Goal: Information Seeking & Learning: Learn about a topic

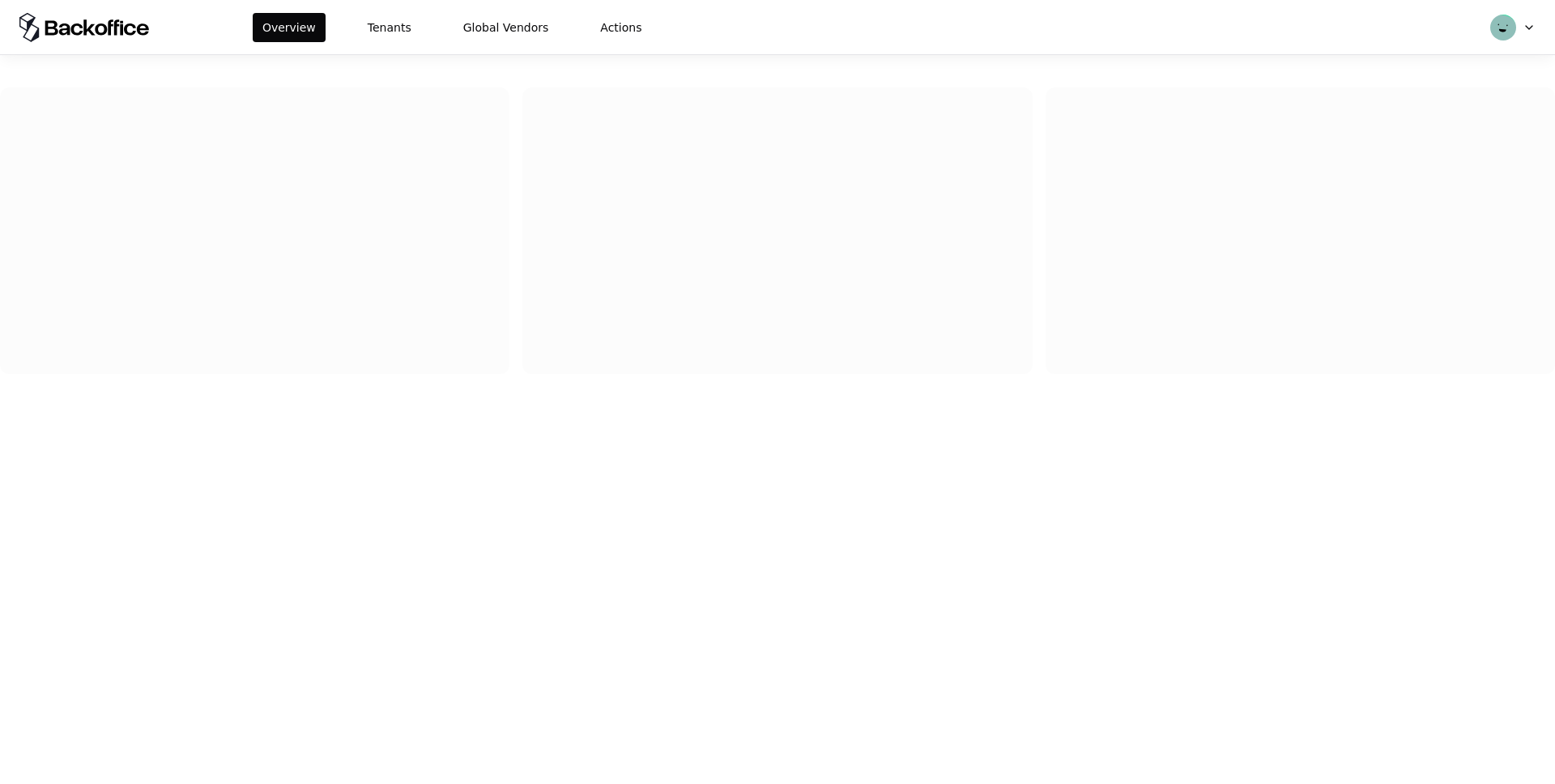
click at [393, 47] on div "Overview Tenants Global Vendors Actions" at bounding box center [777, 27] width 1555 height 54
click at [393, 23] on button "Tenants" at bounding box center [389, 27] width 63 height 29
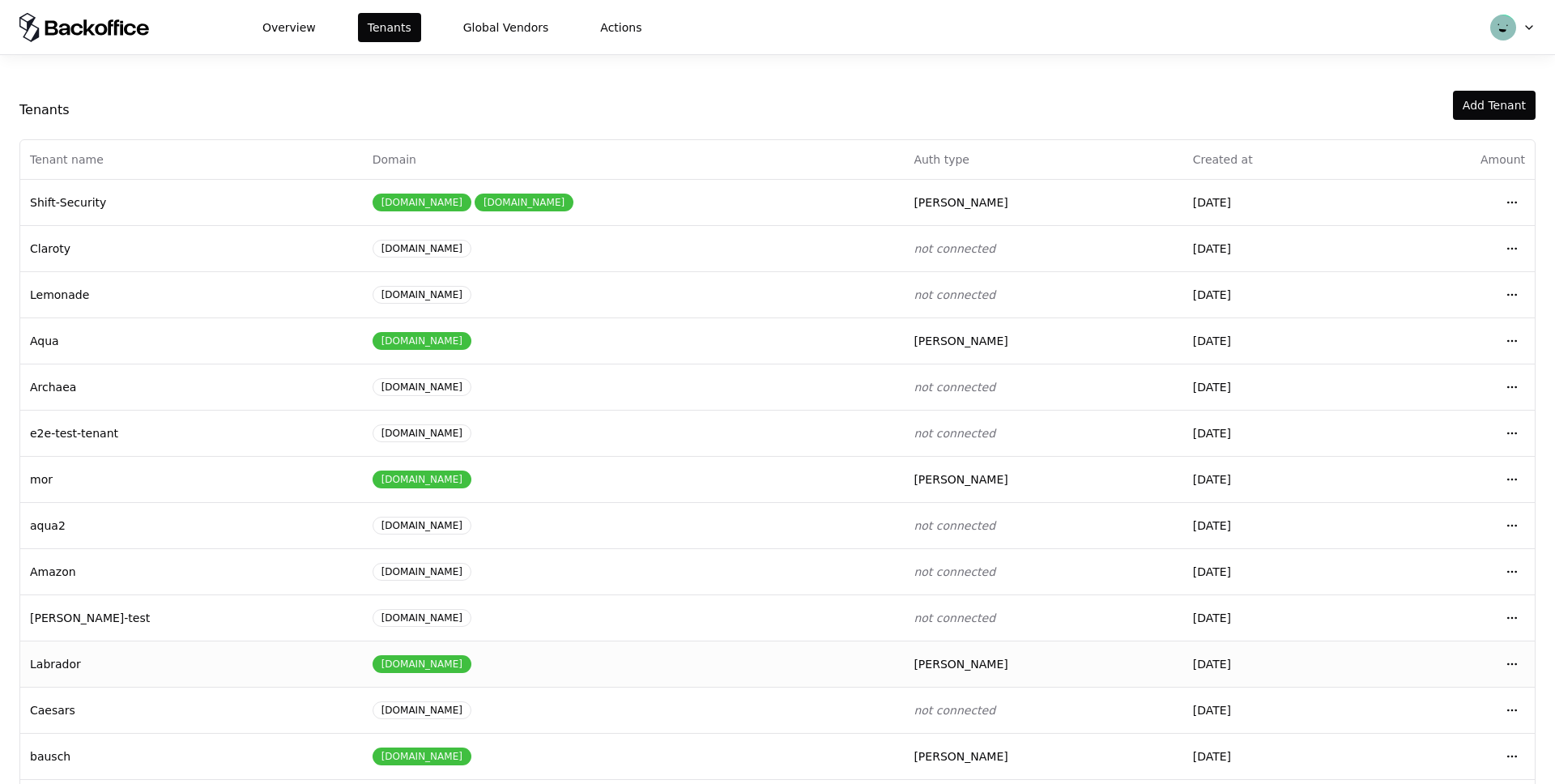
scroll to position [62, 0]
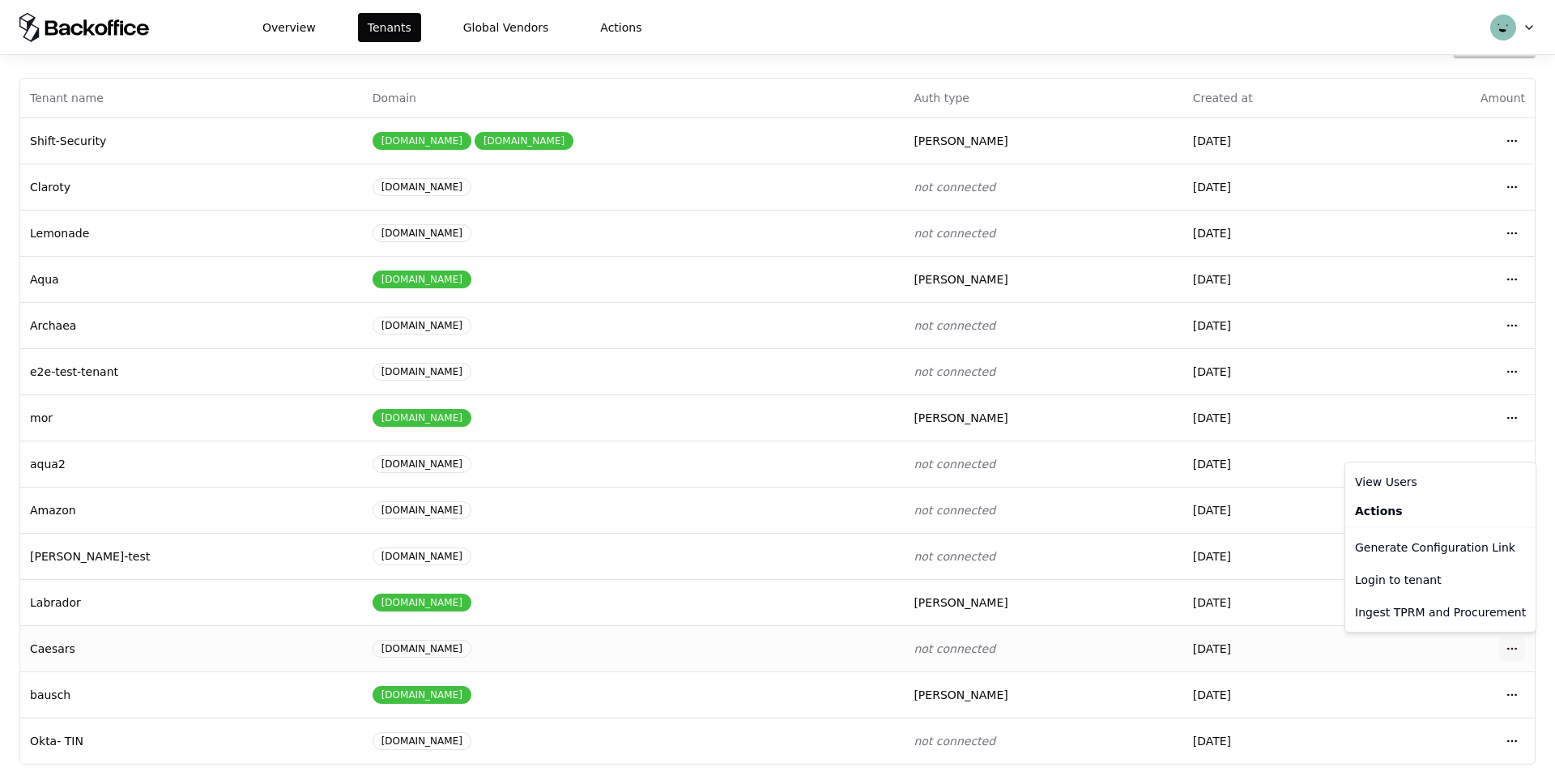
click at [1511, 649] on html "Overview Tenants Global Vendors Actions Tenants Add Tenant Tenant name Domain A…" at bounding box center [777, 392] width 1555 height 784
click at [1400, 579] on div "Login to tenant" at bounding box center [1441, 580] width 184 height 33
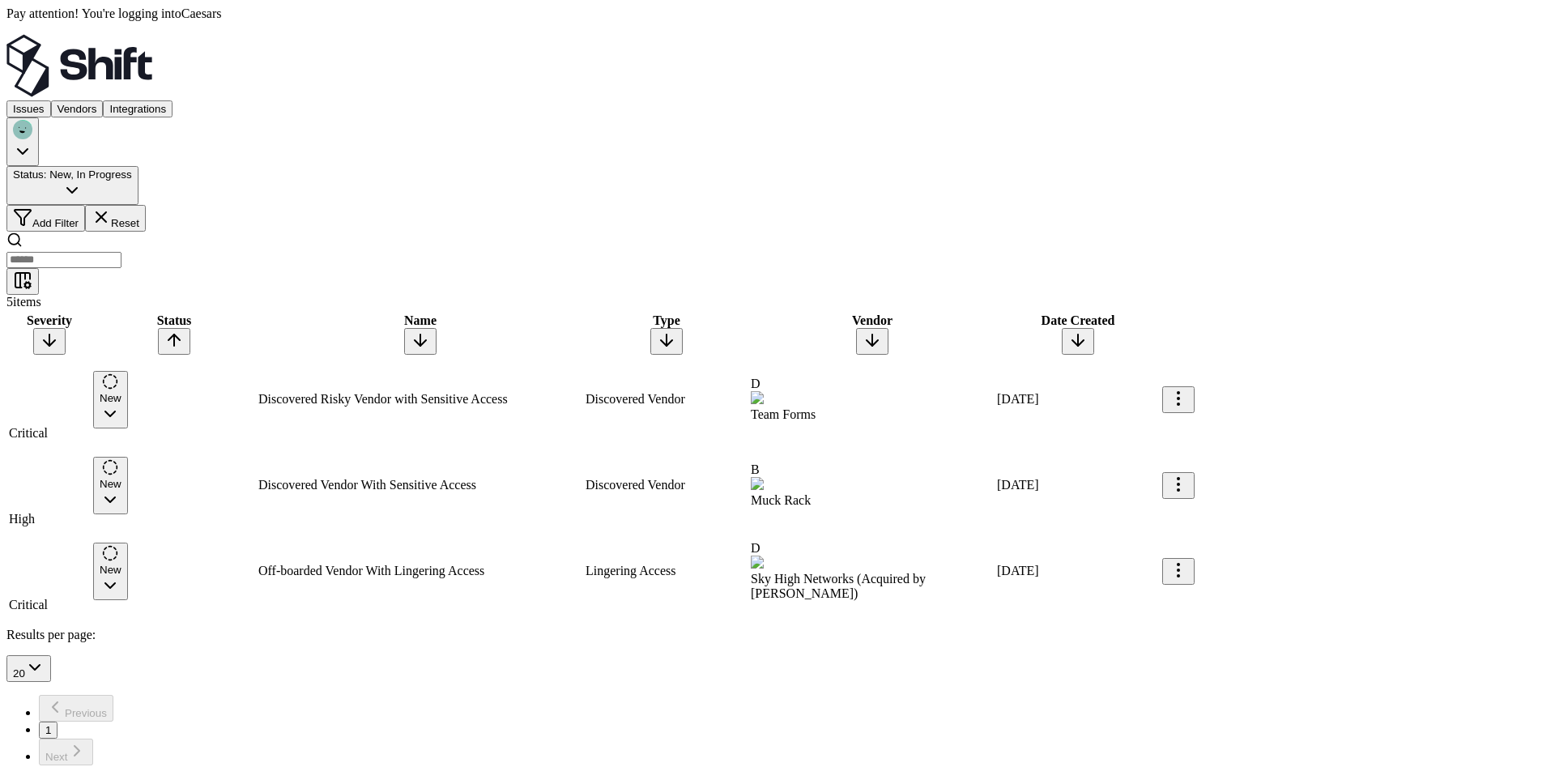
click at [138, 166] on button "Status : New, In Progress" at bounding box center [72, 186] width 132 height 39
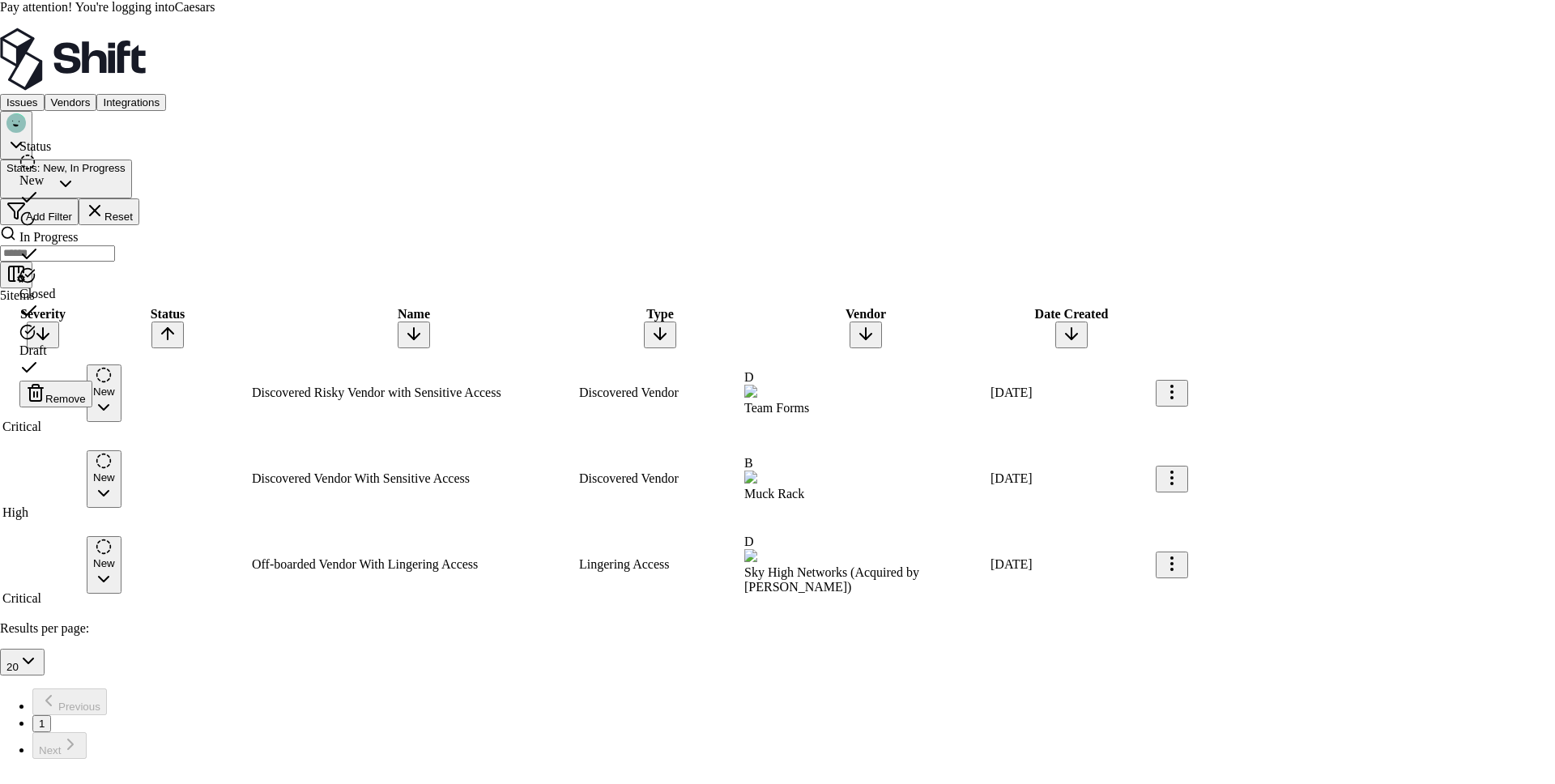
click at [92, 324] on div "Draft" at bounding box center [56, 352] width 73 height 57
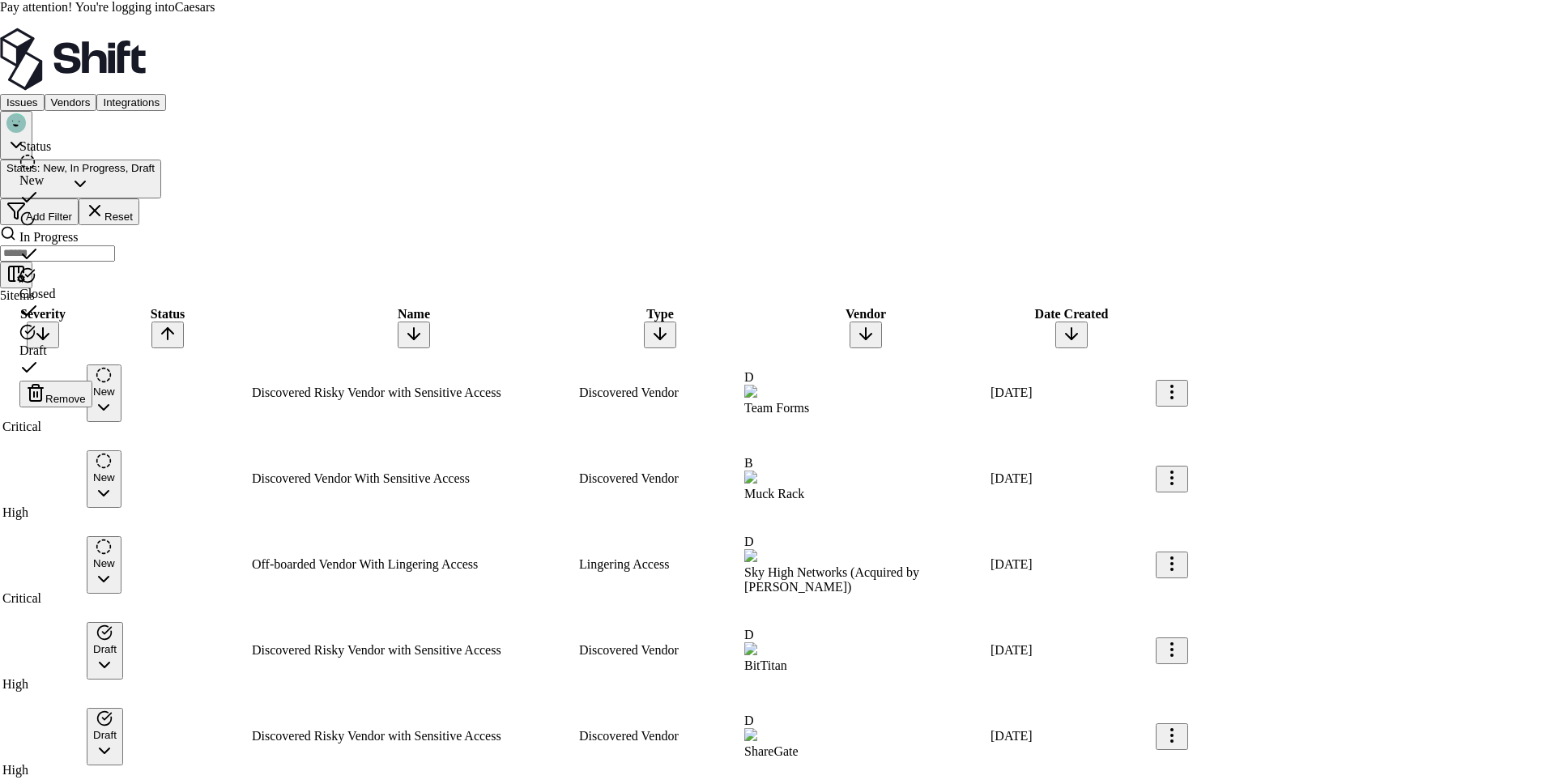
click at [301, 52] on html "Pay attention! You're logging into Caesars Issues Vendors Integrations Status :…" at bounding box center [777, 472] width 1555 height 943
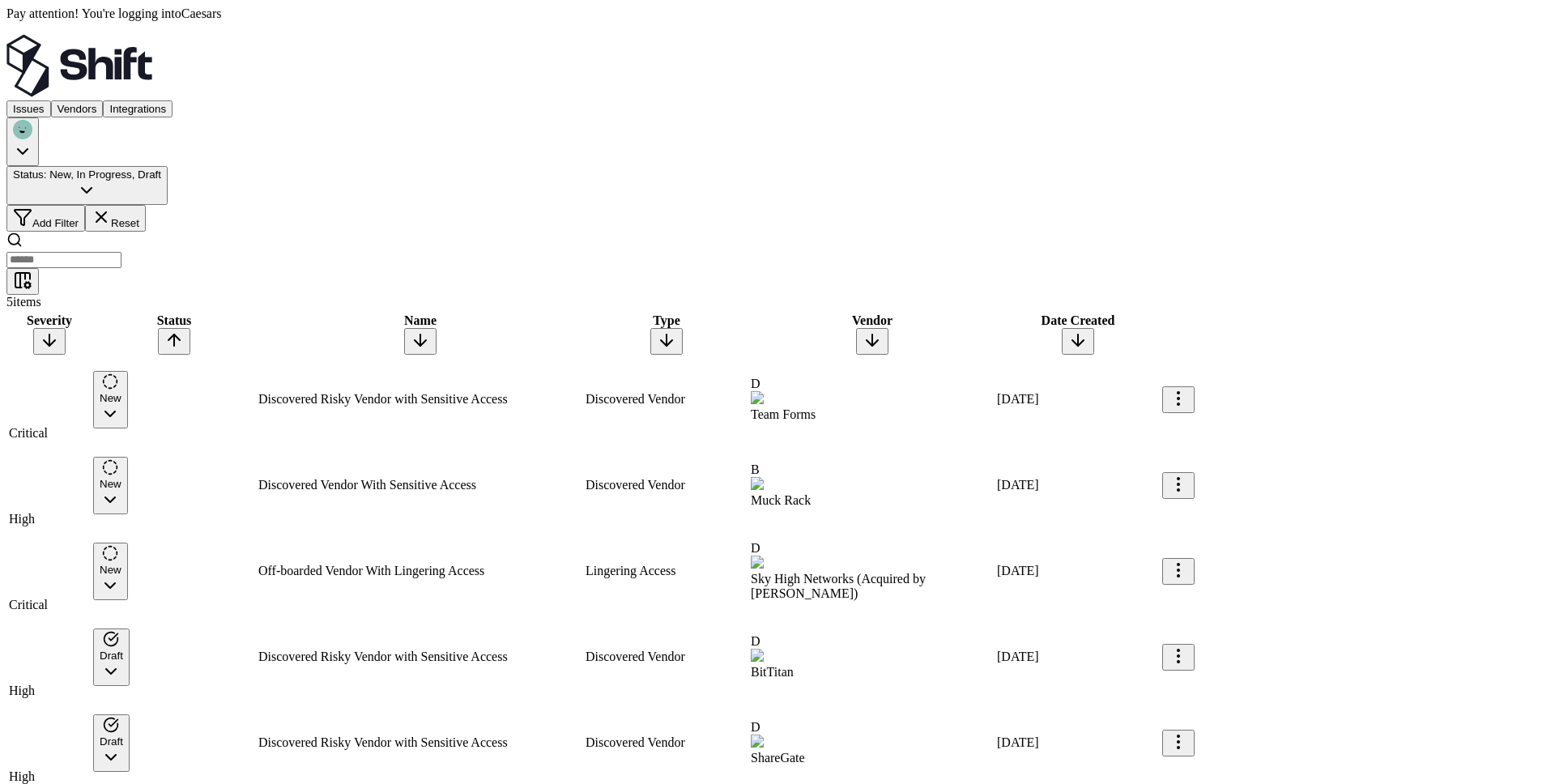
click at [104, 100] on button "Vendors" at bounding box center [77, 108] width 52 height 17
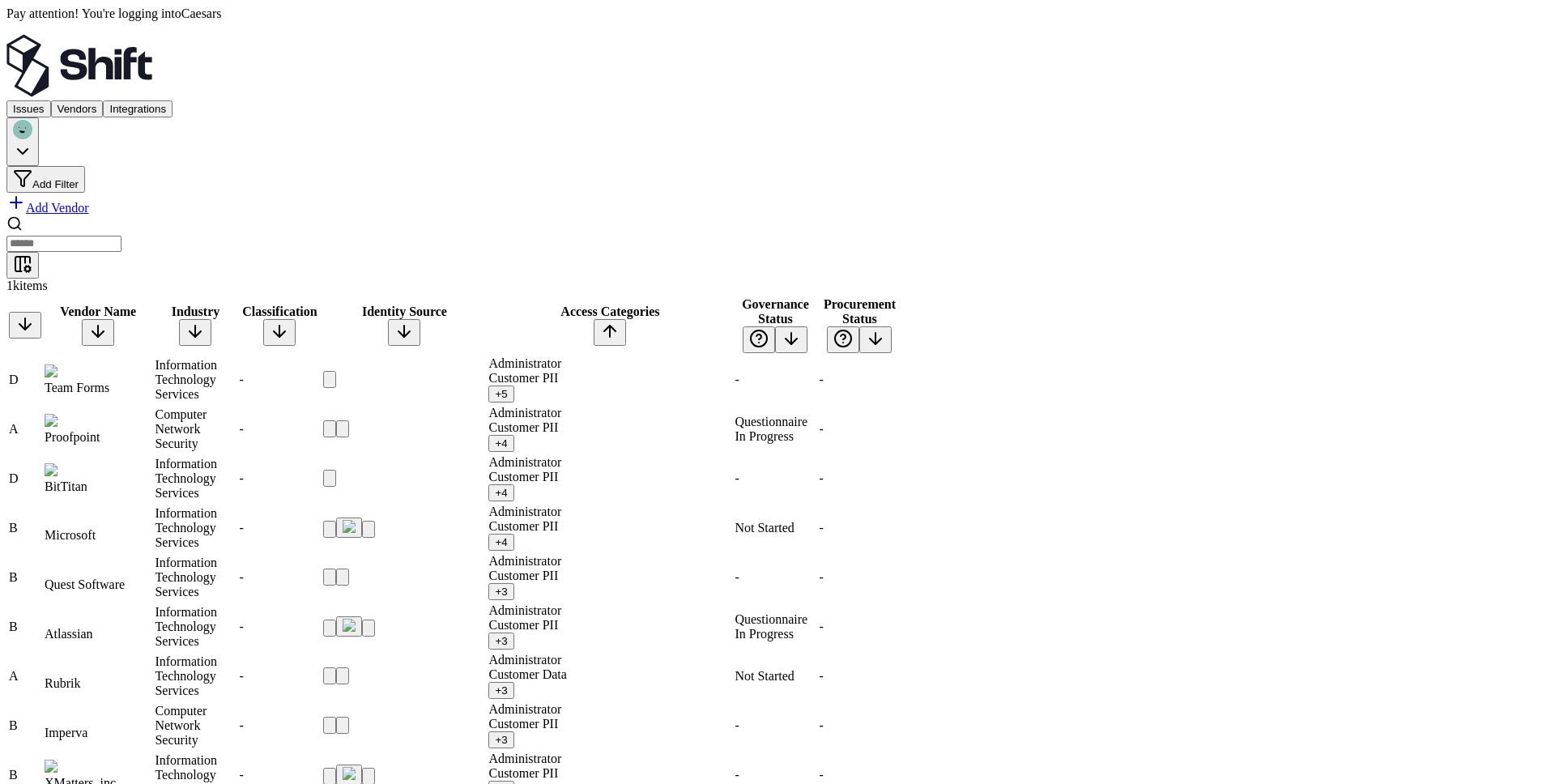
scroll to position [225, 0]
click at [121, 235] on input at bounding box center [64, 243] width 115 height 16
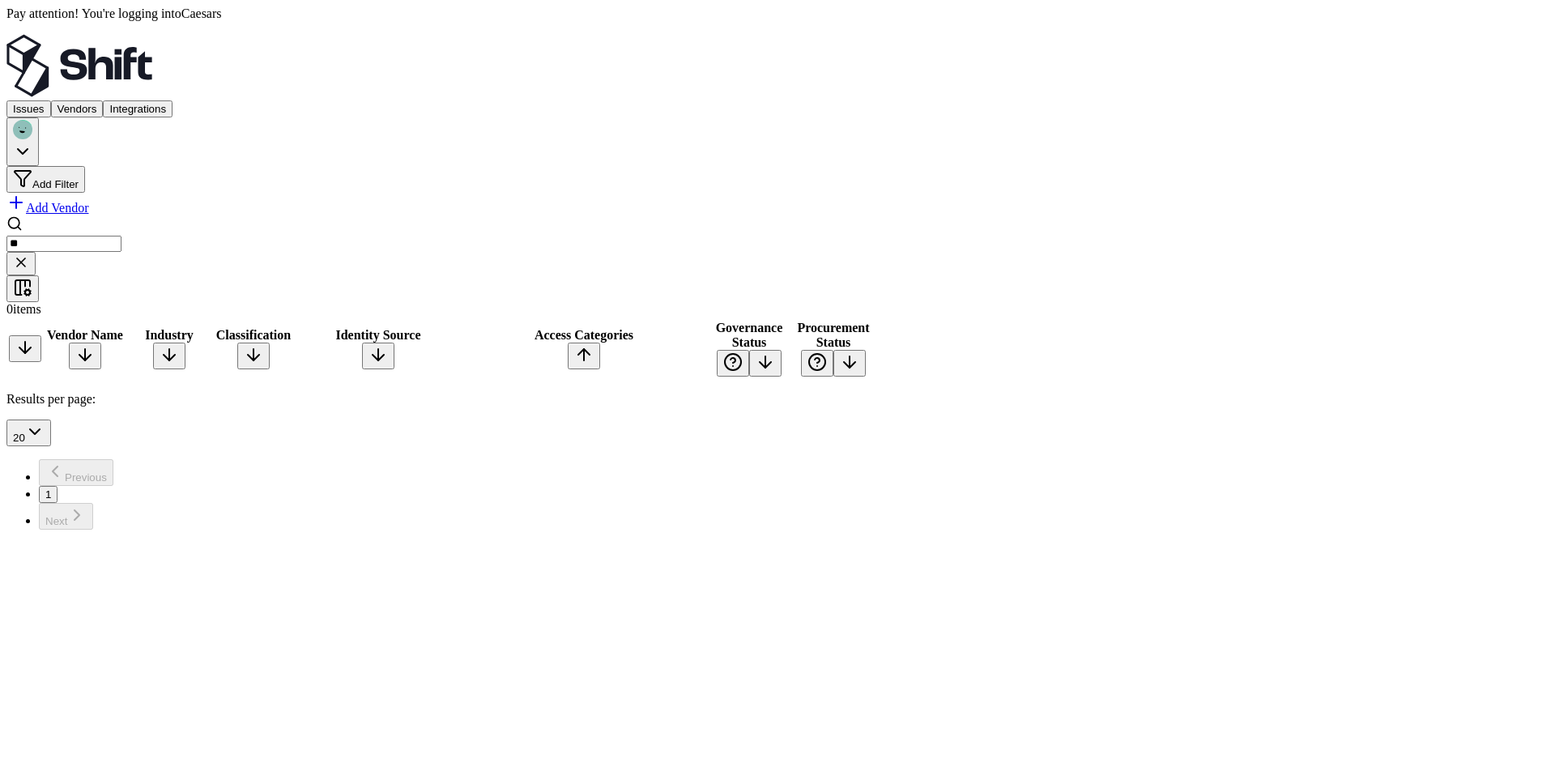
type input "*"
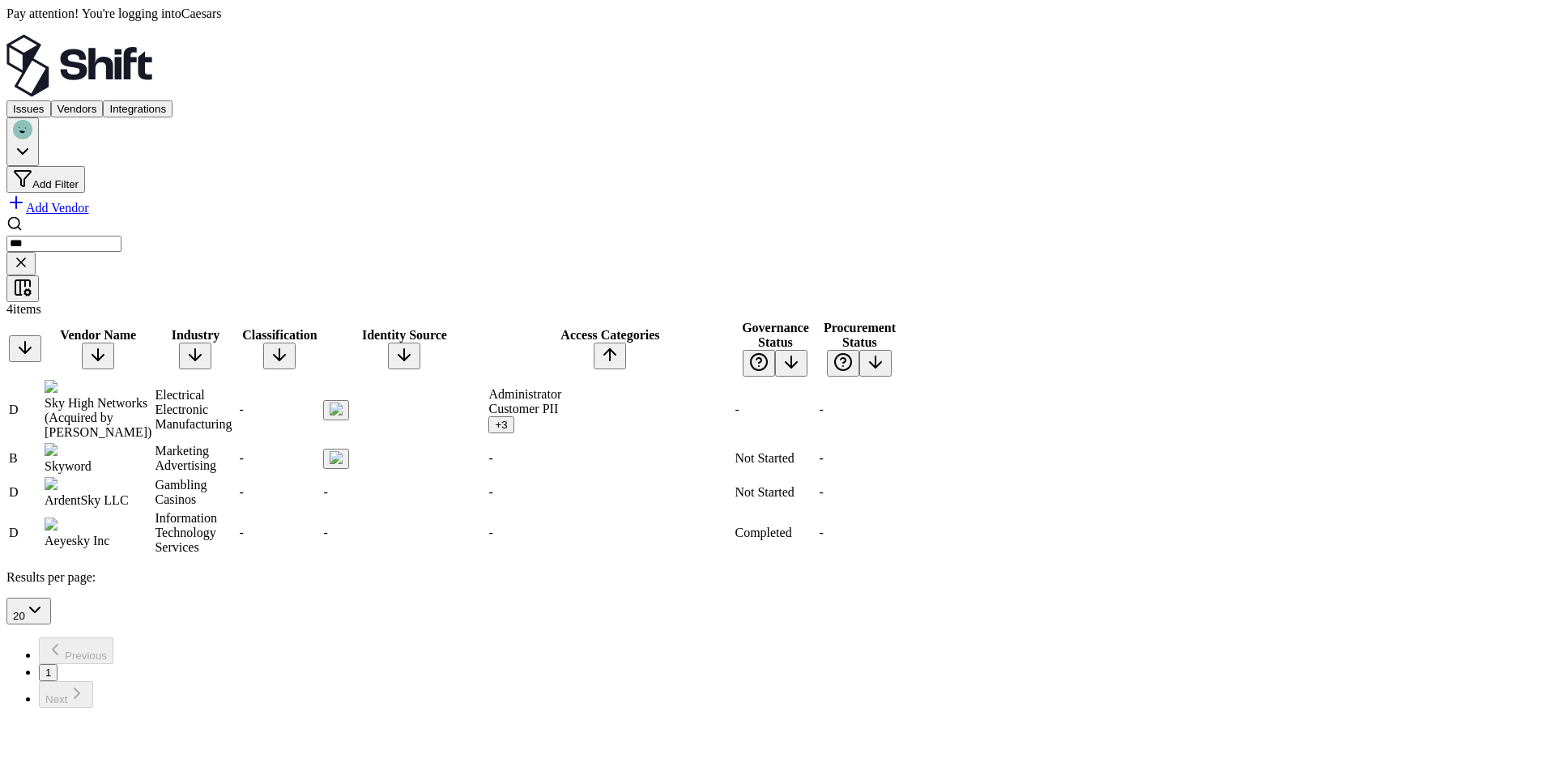
type input "***"
click at [235, 388] on div "Electrical Electronic Manufacturing" at bounding box center [196, 409] width 81 height 43
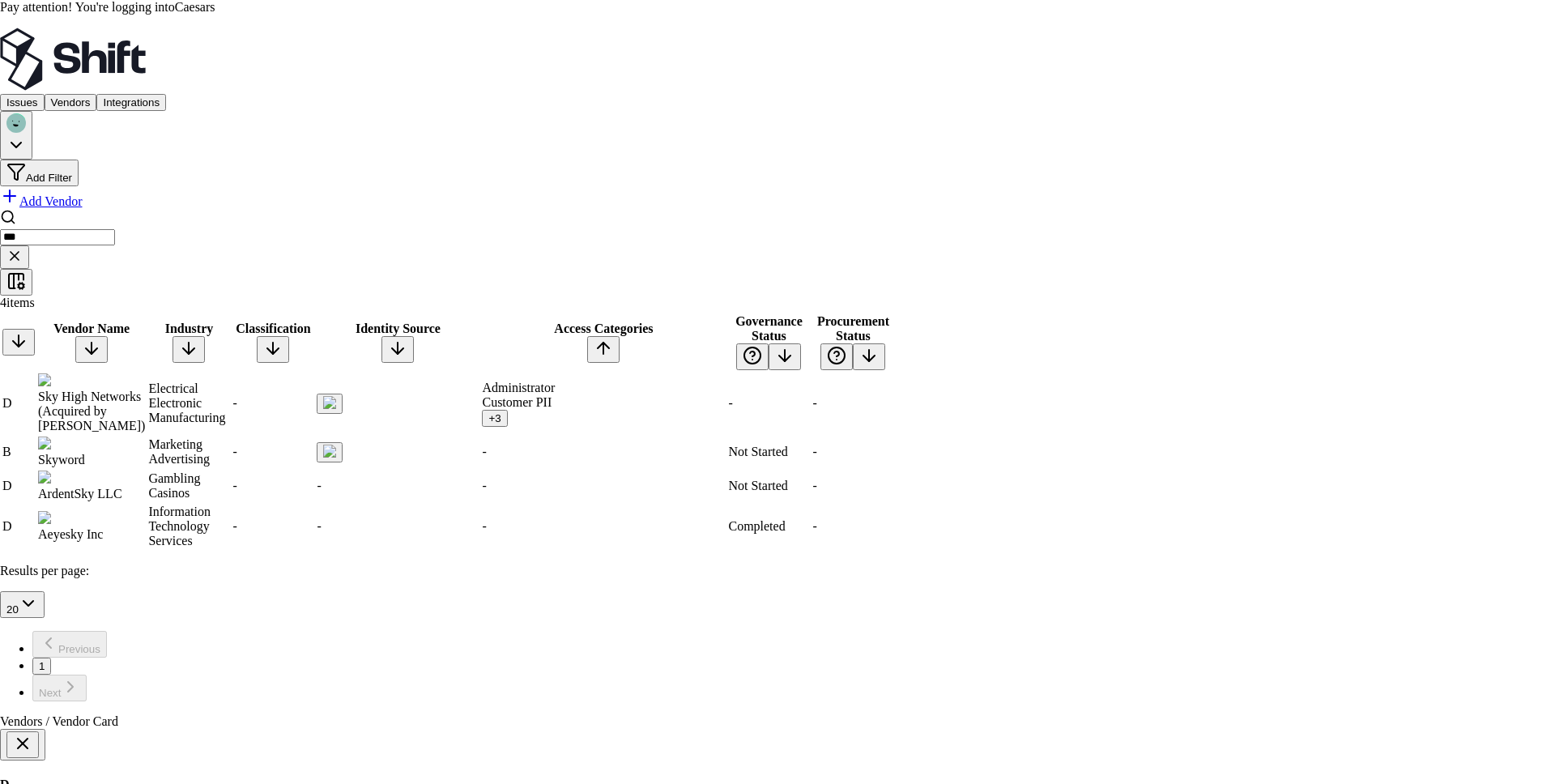
scroll to position [426, 0]
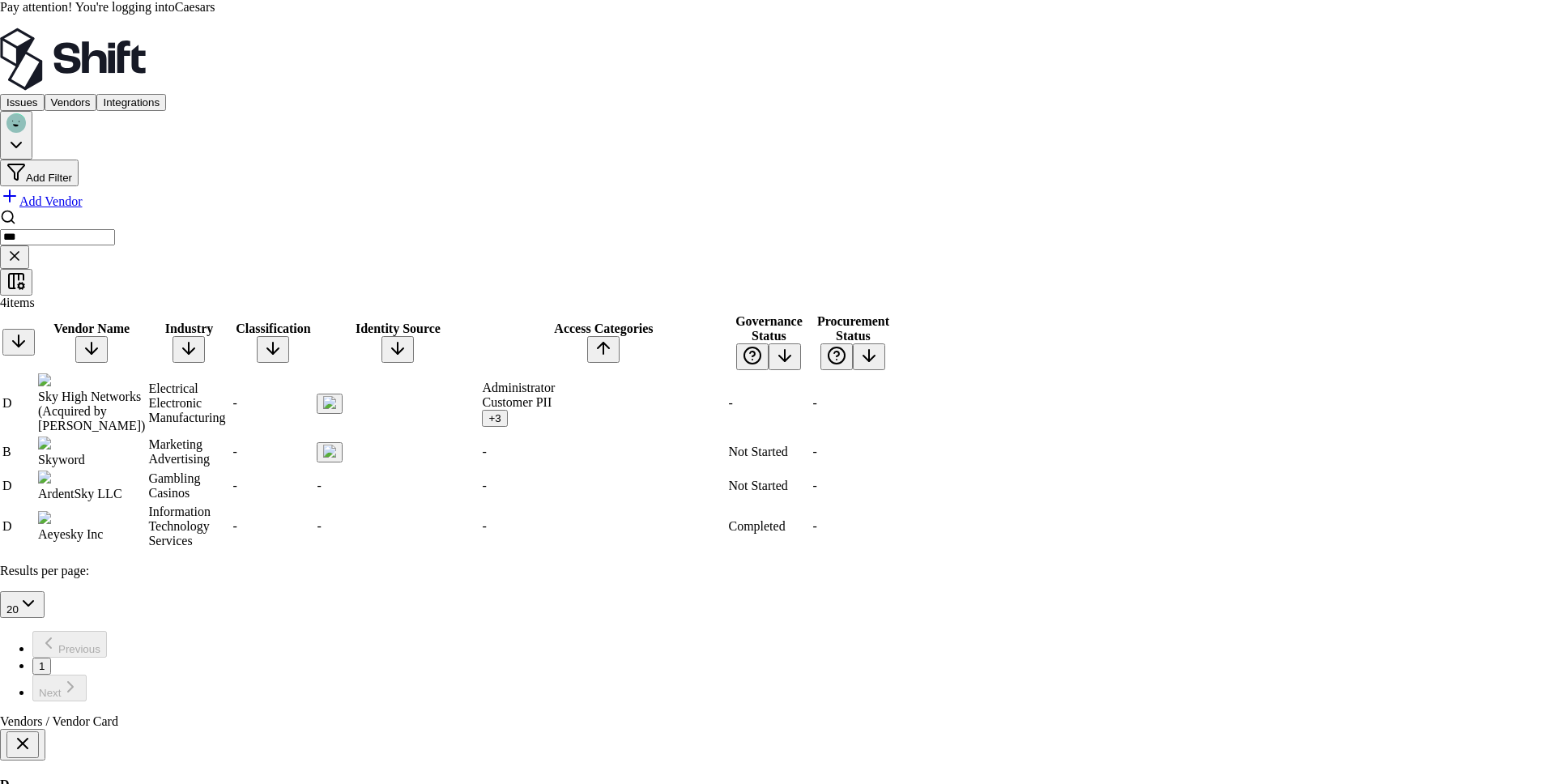
click at [39, 731] on button "button" at bounding box center [22, 744] width 33 height 27
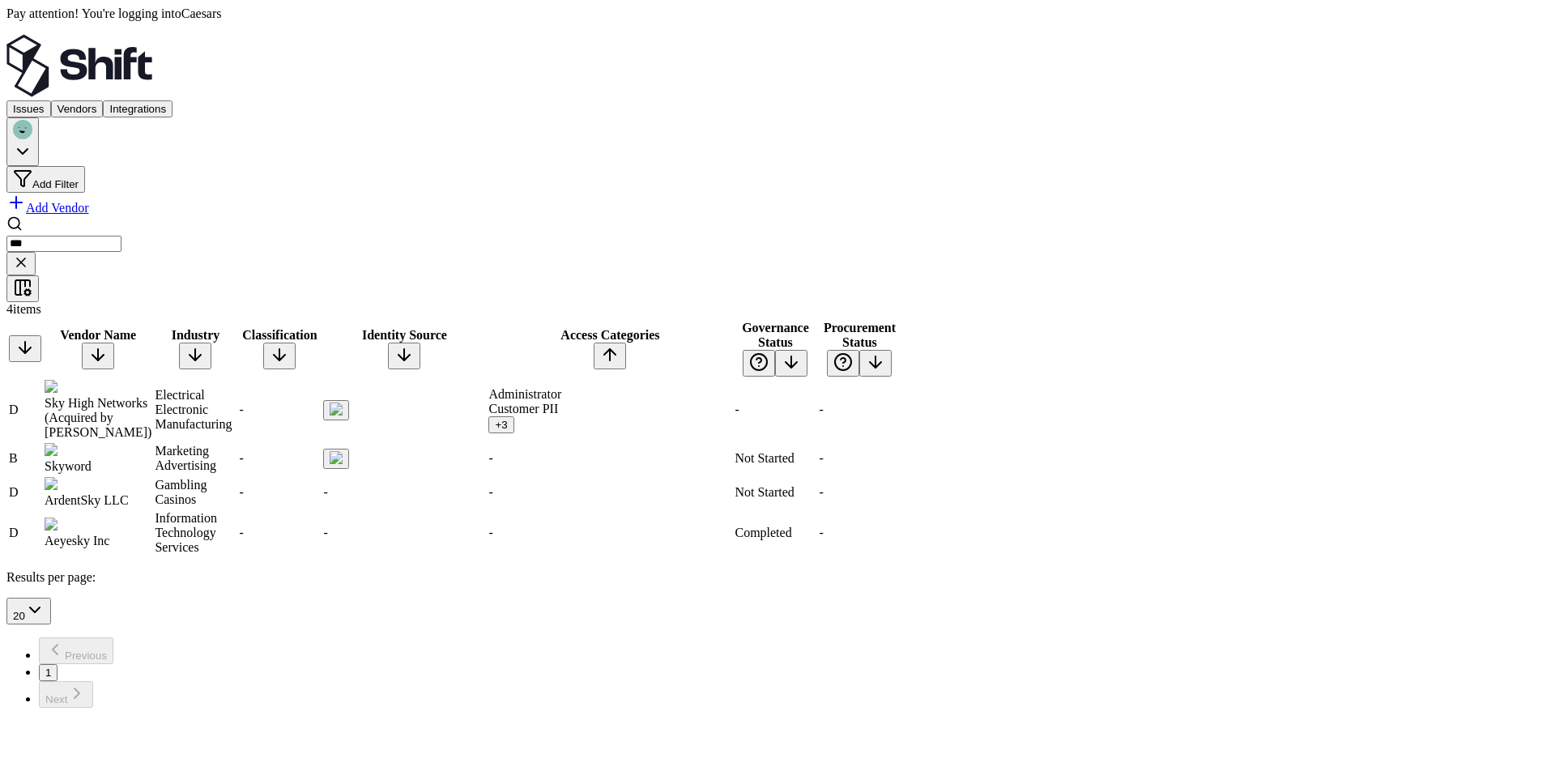
click at [51, 100] on button "Issues" at bounding box center [28, 108] width 44 height 17
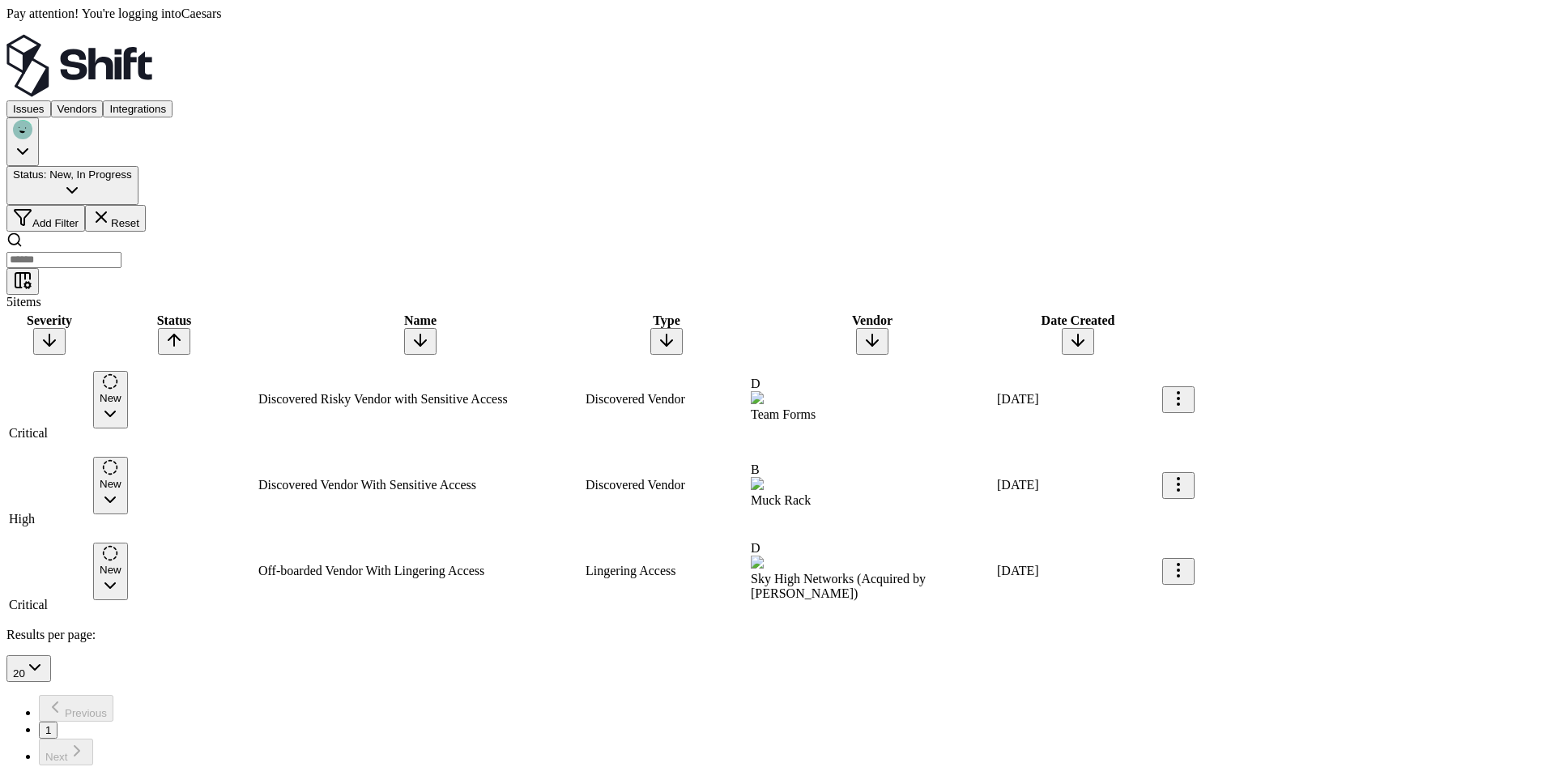
click at [67, 597] on div "Critical" at bounding box center [50, 604] width 81 height 14
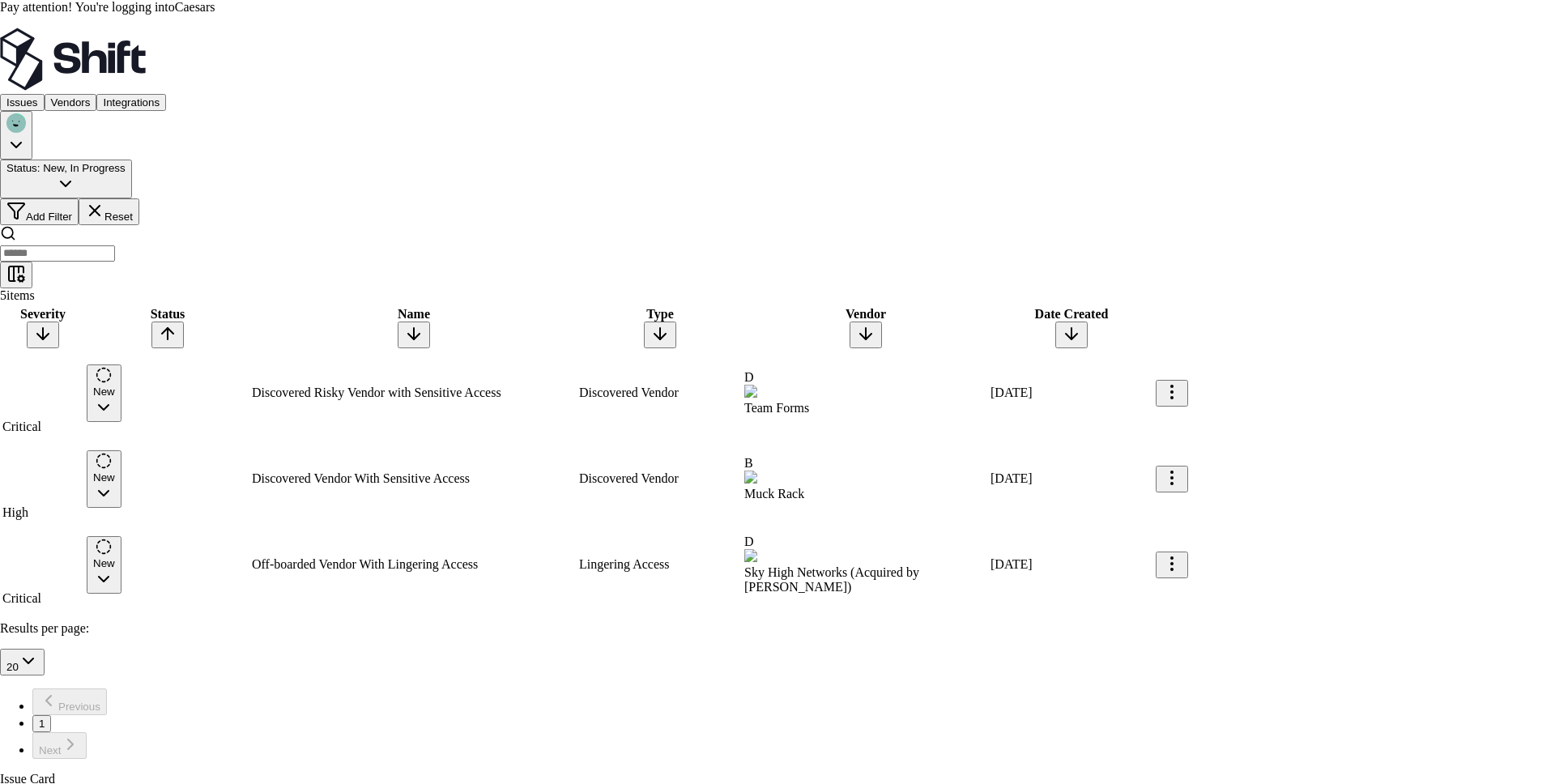
scroll to position [251, 0]
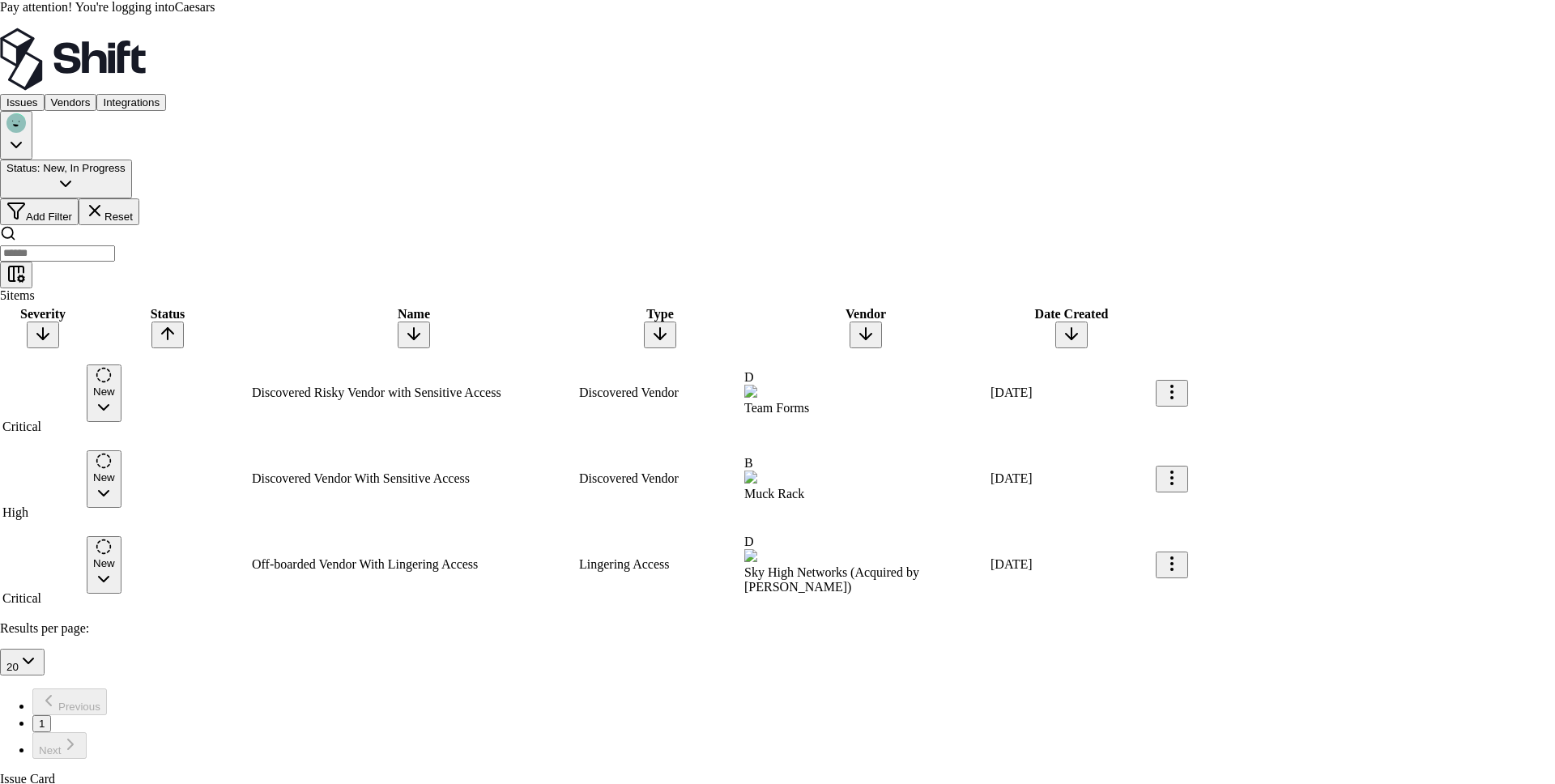
click at [274, 772] on div at bounding box center [777, 772] width 1555 height 0
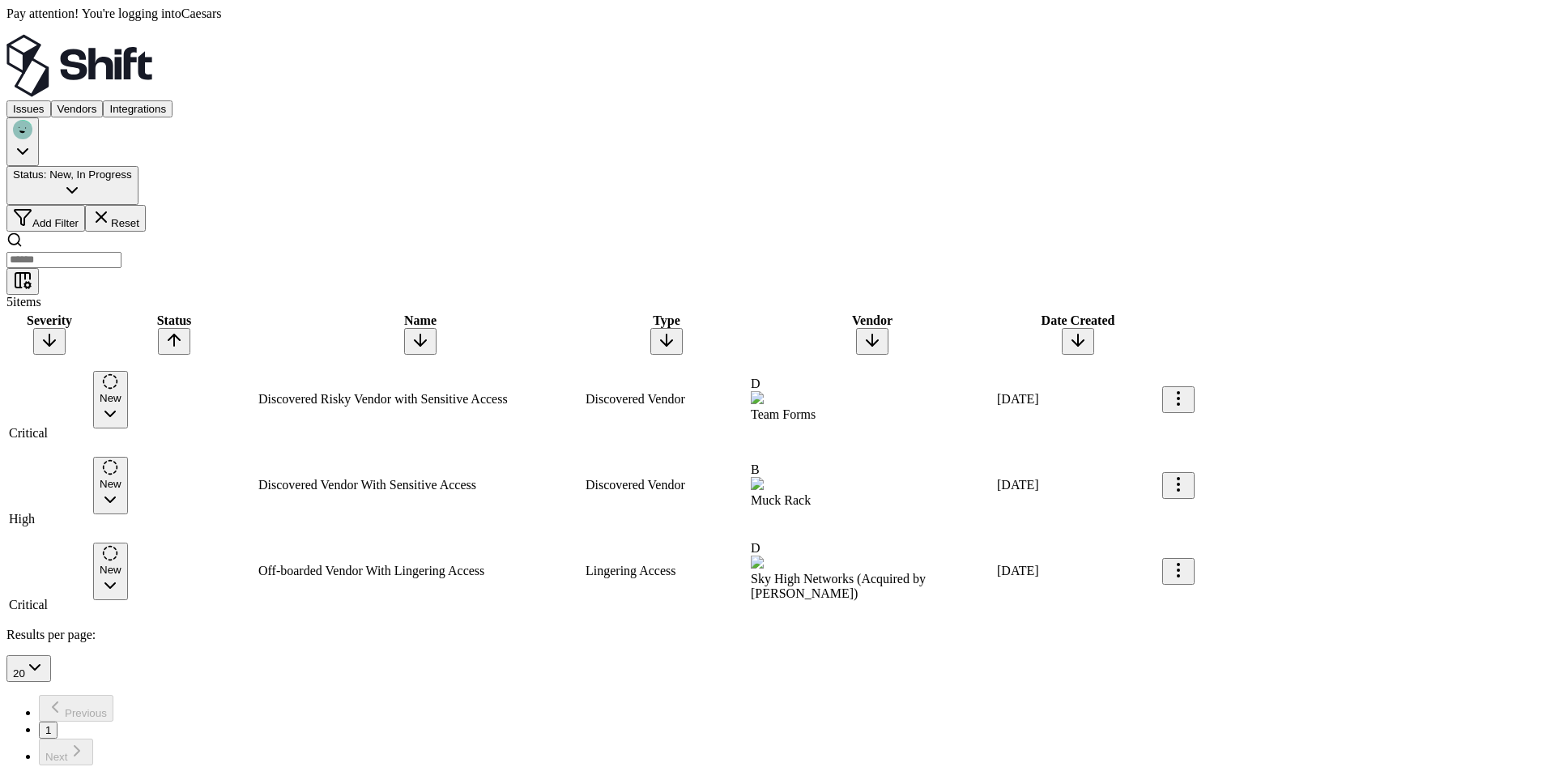
click at [138, 166] on button "Status : New, In Progress" at bounding box center [72, 186] width 132 height 39
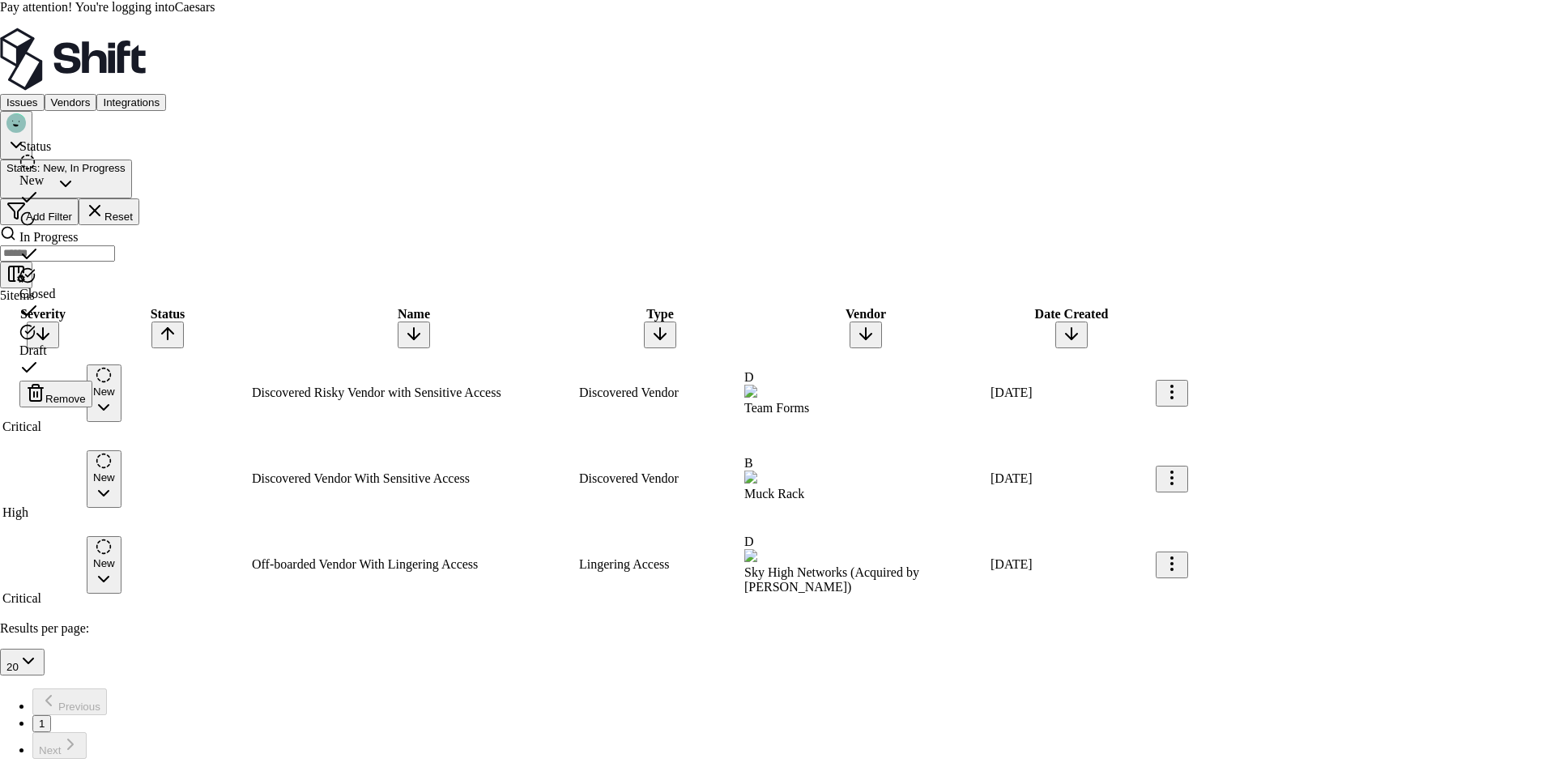
click at [58, 343] on div "Draft" at bounding box center [56, 350] width 73 height 14
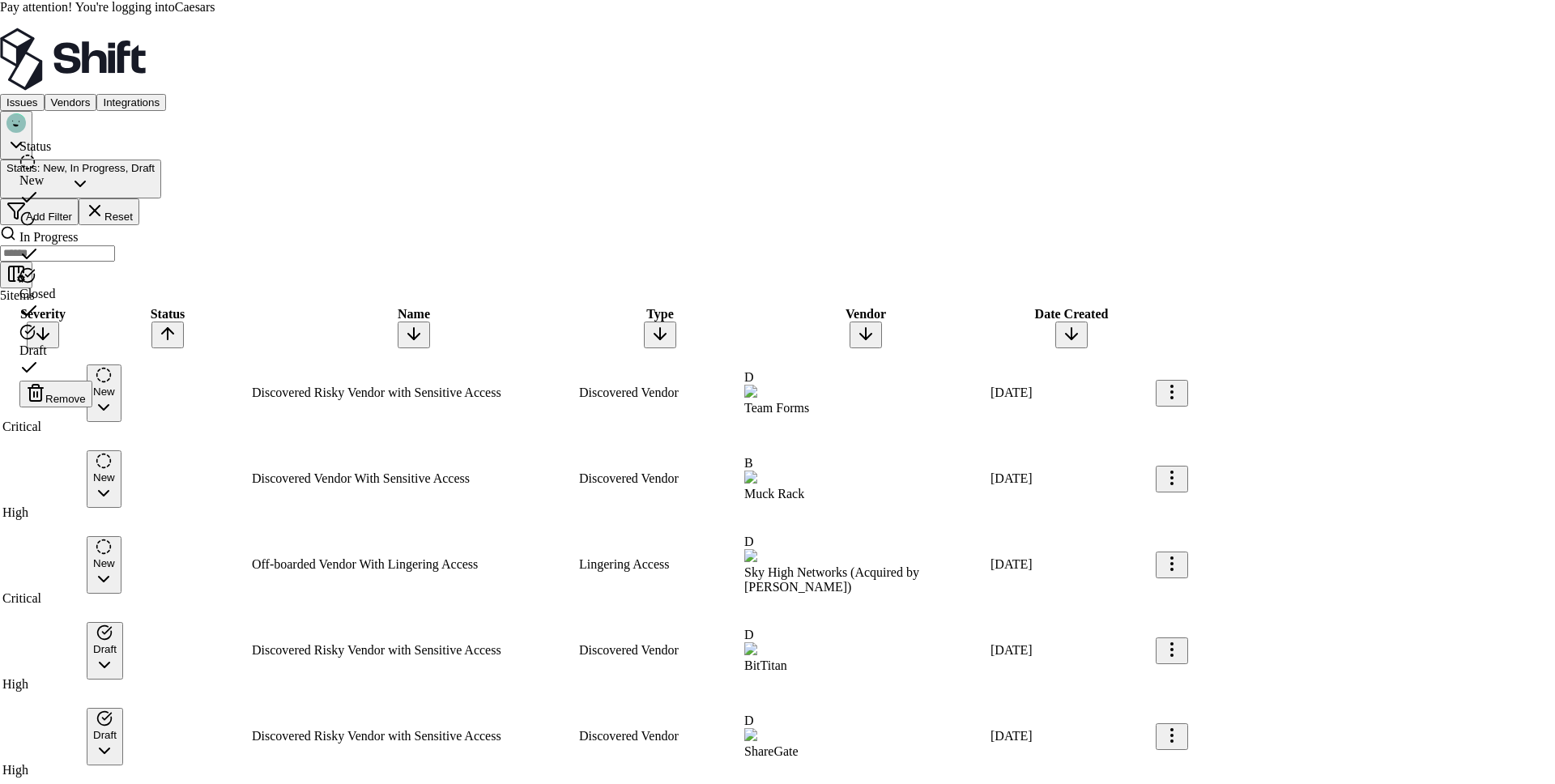
click at [407, 509] on html "Pay attention! You're logging into Caesars Issues Vendors Integrations Status :…" at bounding box center [777, 472] width 1555 height 943
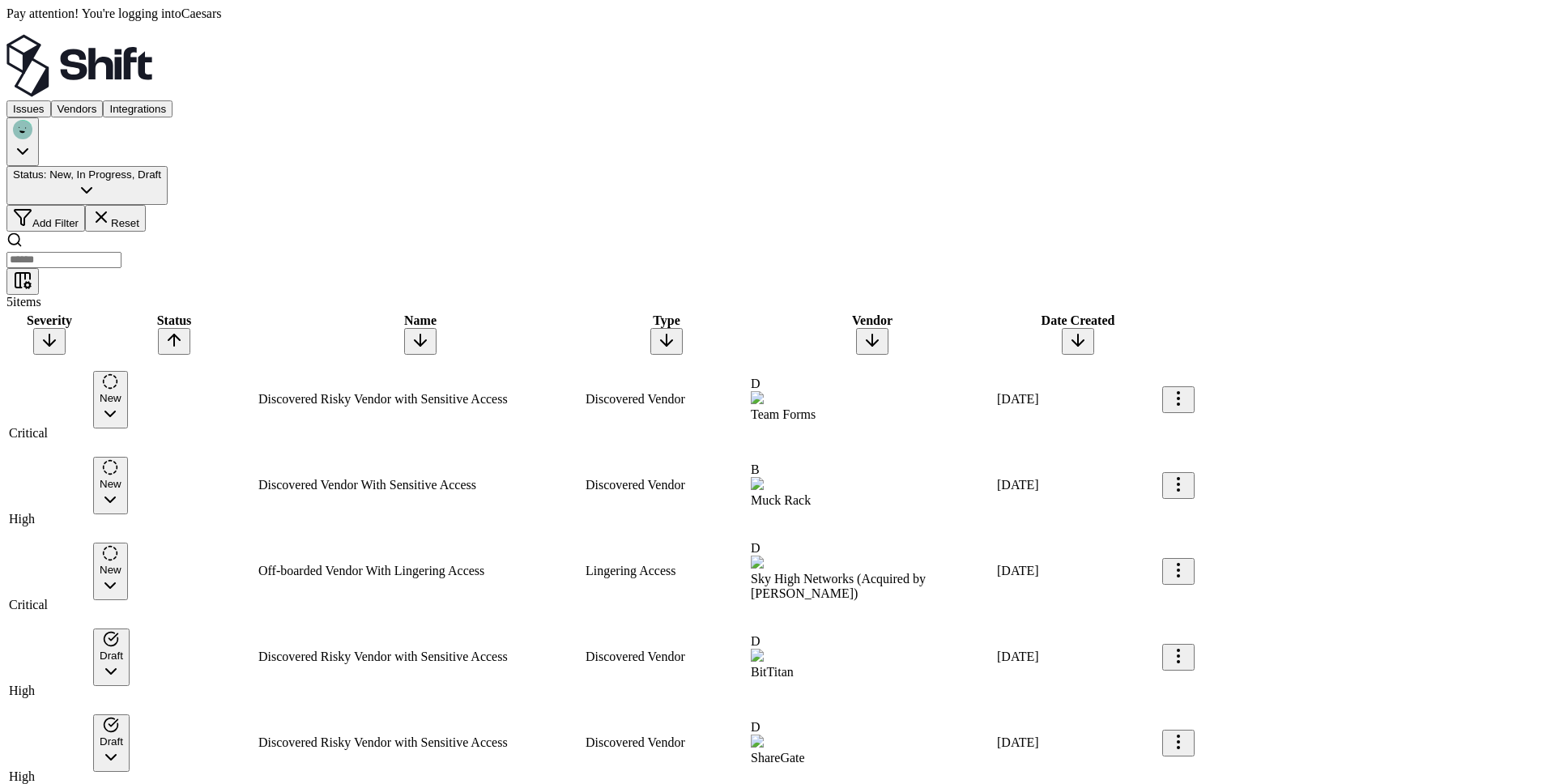
click at [433, 529] on td "Off-boarded Vendor With Lingering Access" at bounding box center [420, 571] width 326 height 84
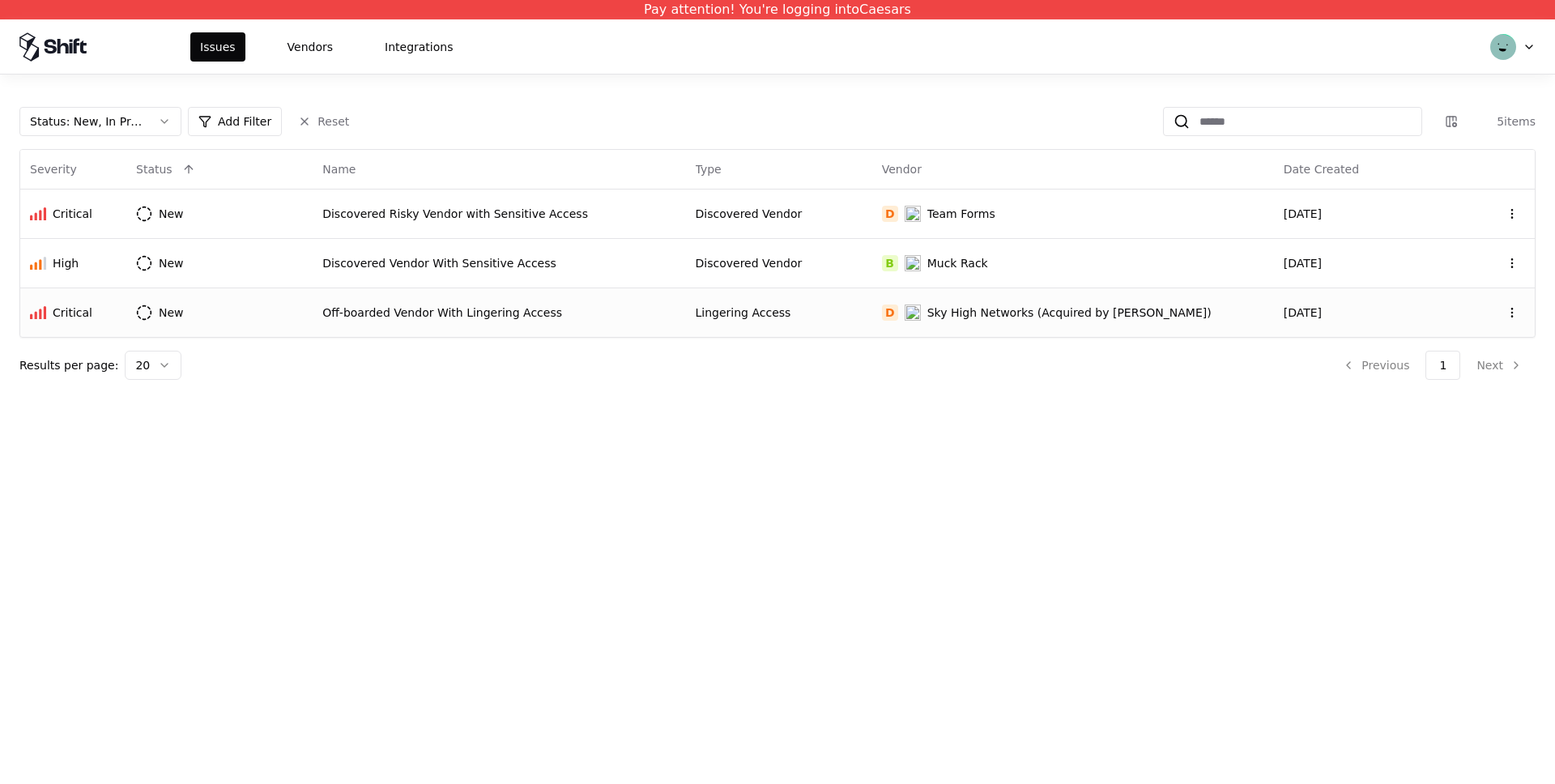
click at [520, 321] on td "Off-boarded Vendor With Lingering Access" at bounding box center [498, 312] width 373 height 50
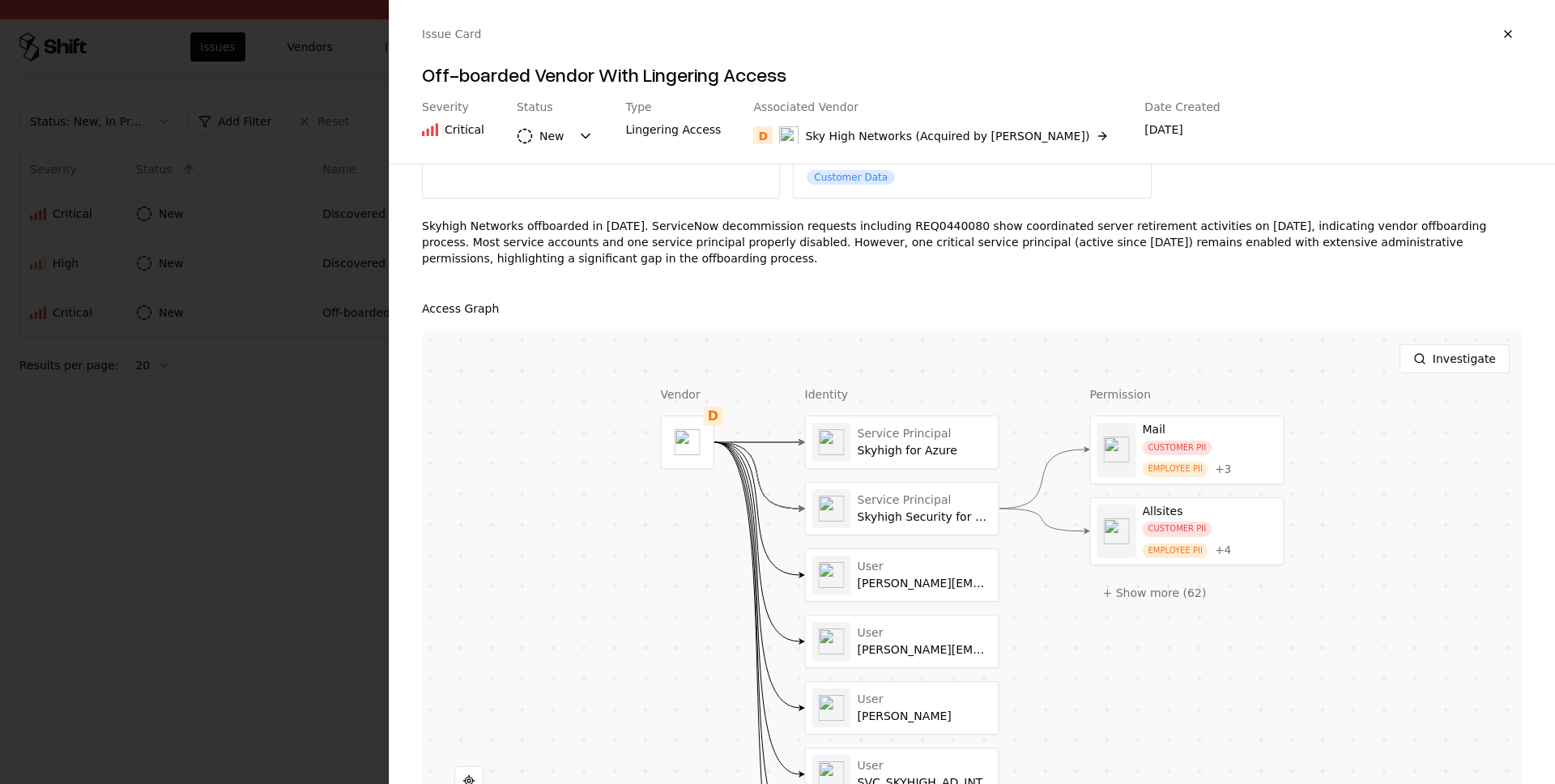
scroll to position [142, 0]
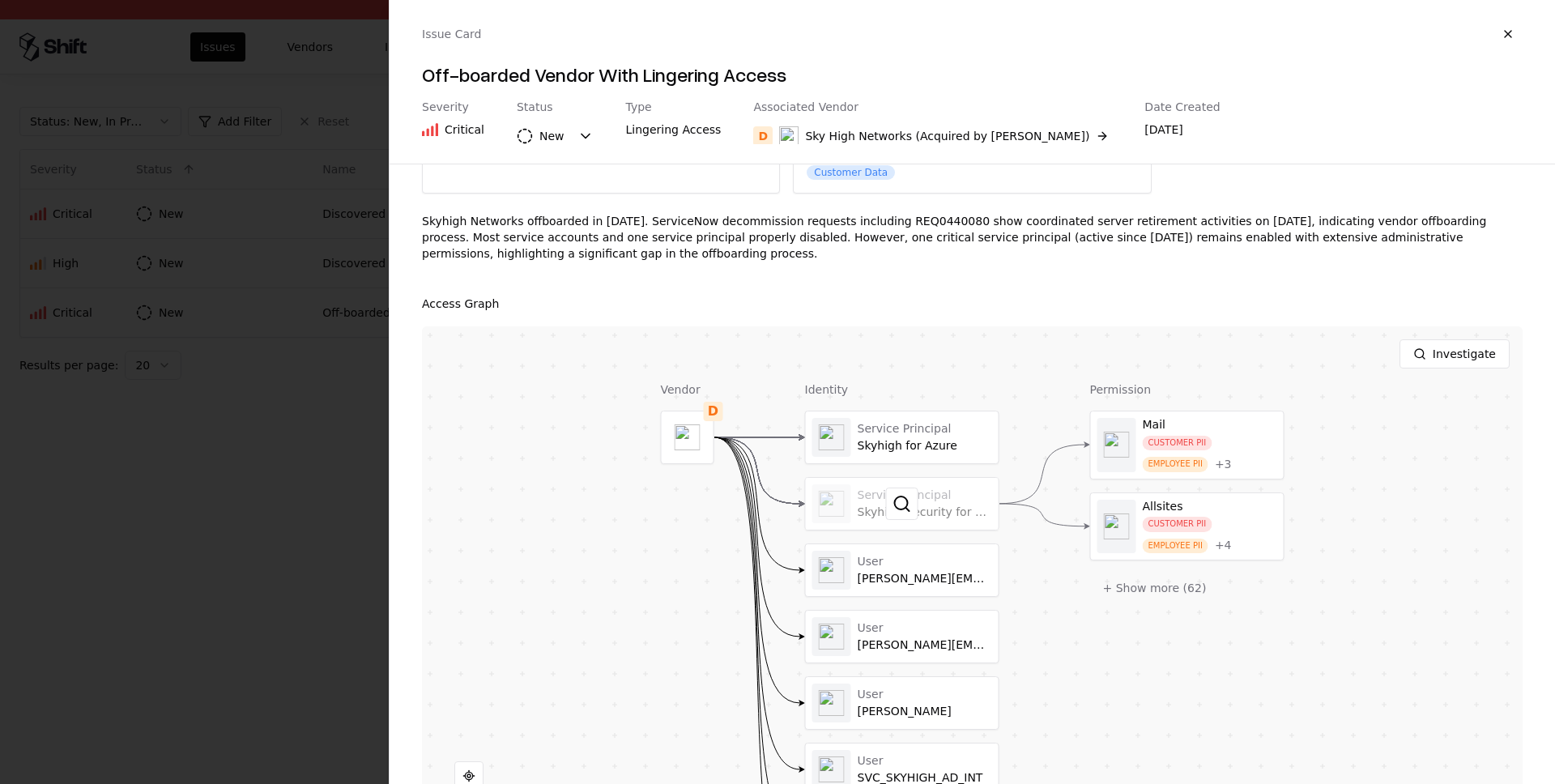
click at [932, 480] on div at bounding box center [903, 503] width 193 height 52
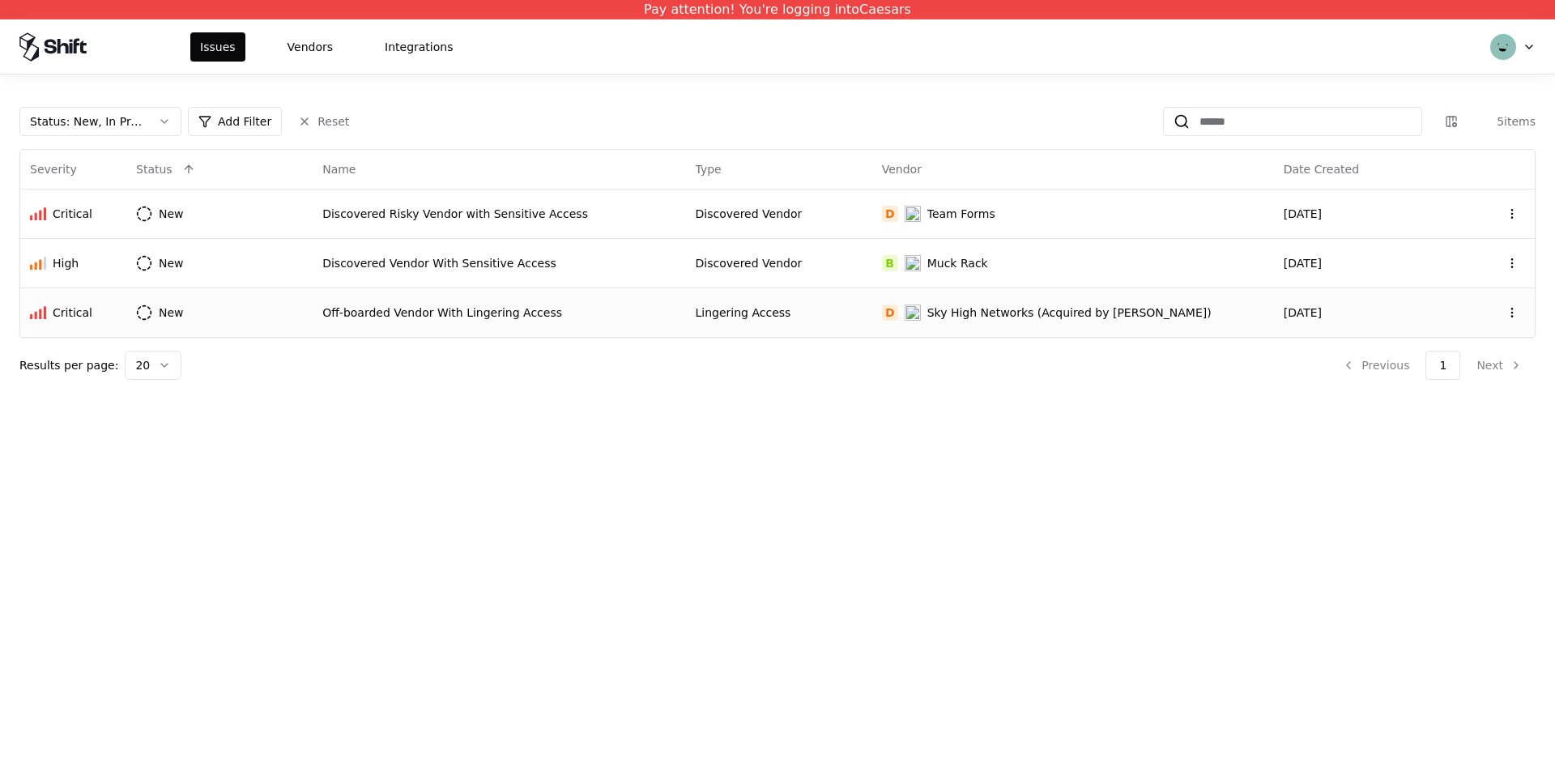
click at [528, 317] on div "Off-boarded Vendor With Lingering Access" at bounding box center [498, 312] width 353 height 16
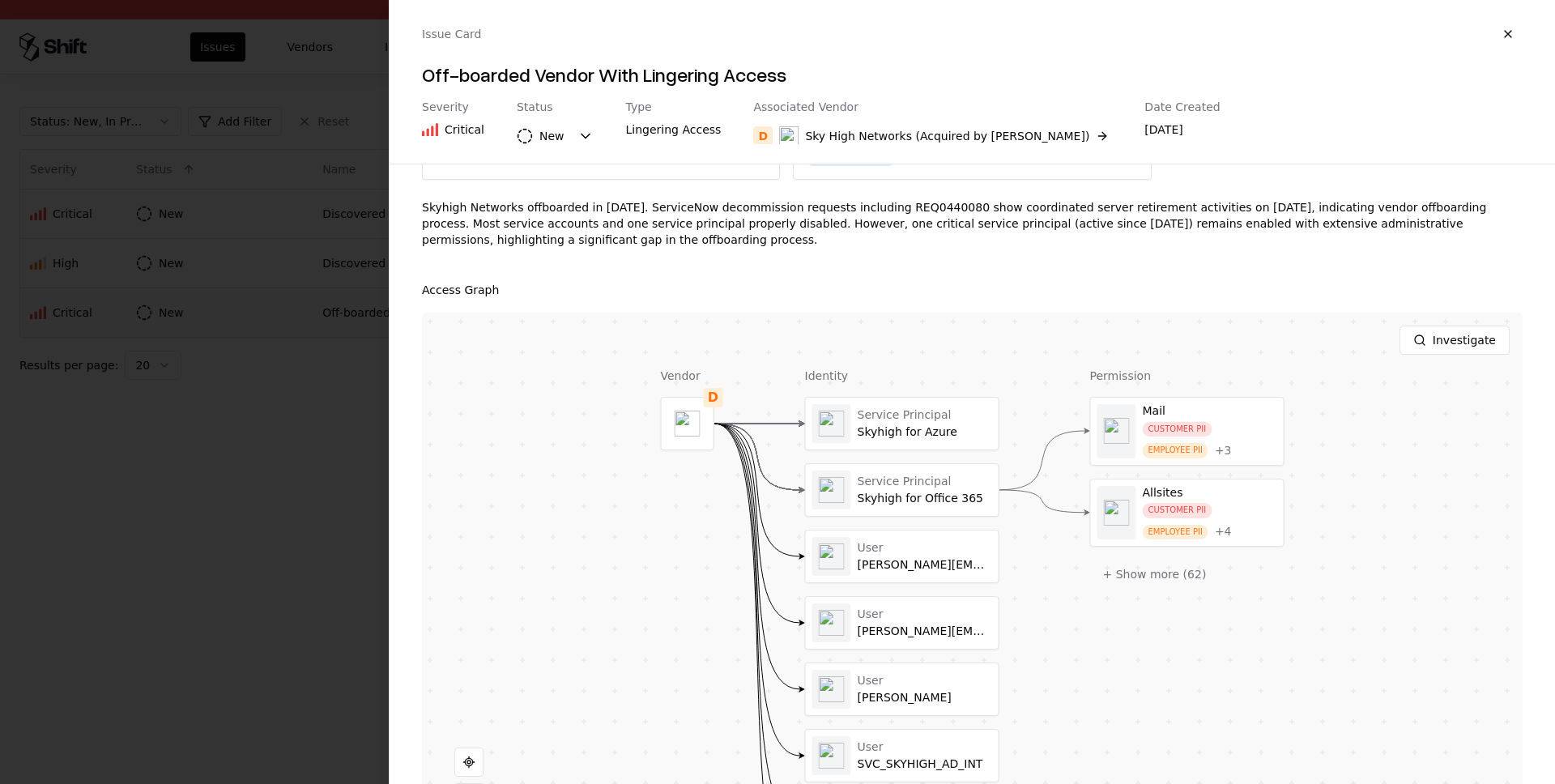
scroll to position [158, 0]
click at [940, 488] on div at bounding box center [903, 488] width 193 height 52
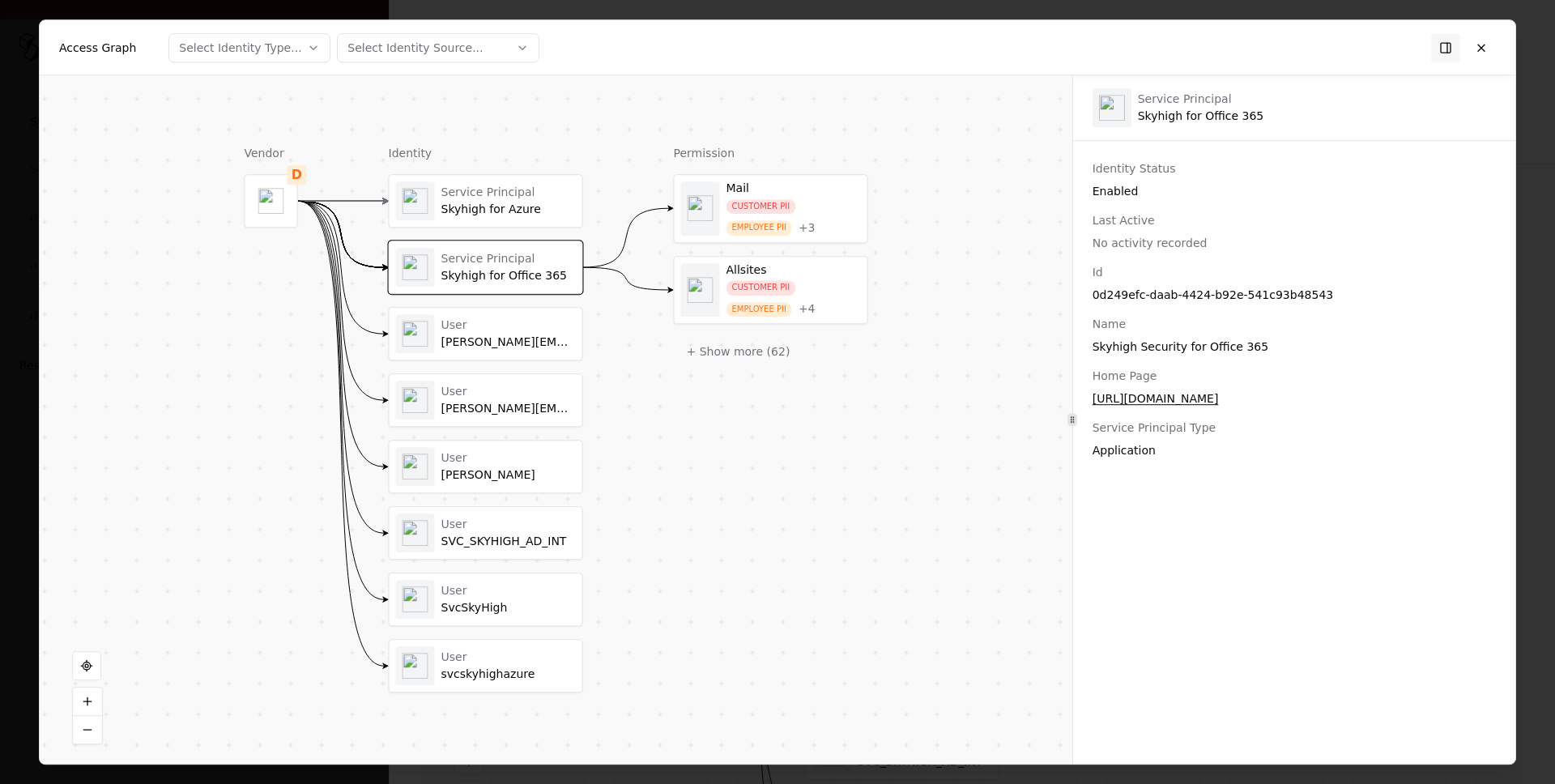
click at [458, 357] on div "User dennen@skyhighnetworks.com" at bounding box center [486, 334] width 193 height 52
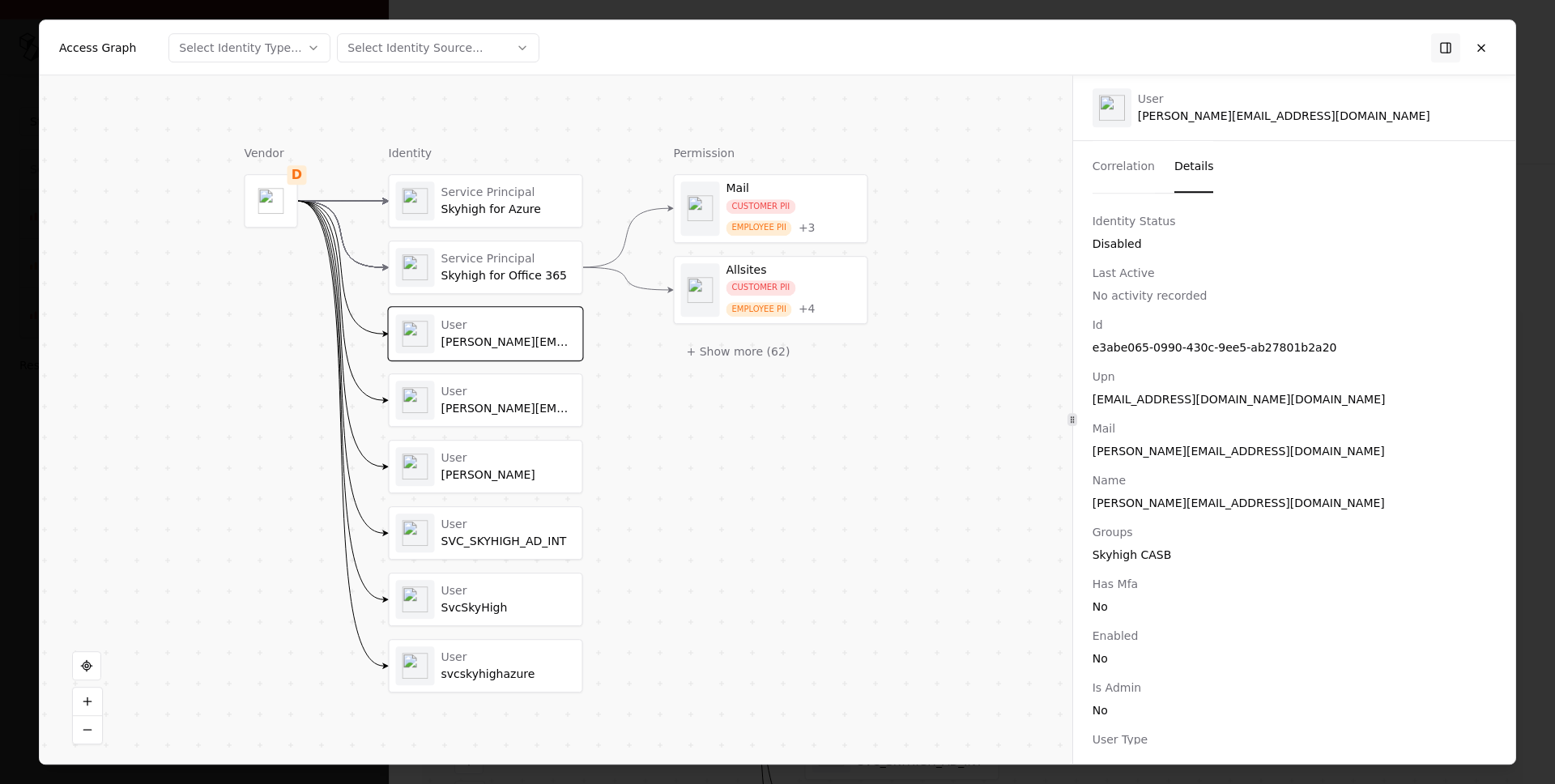
click at [540, 273] on div "Skyhigh for Office 365" at bounding box center [509, 276] width 135 height 14
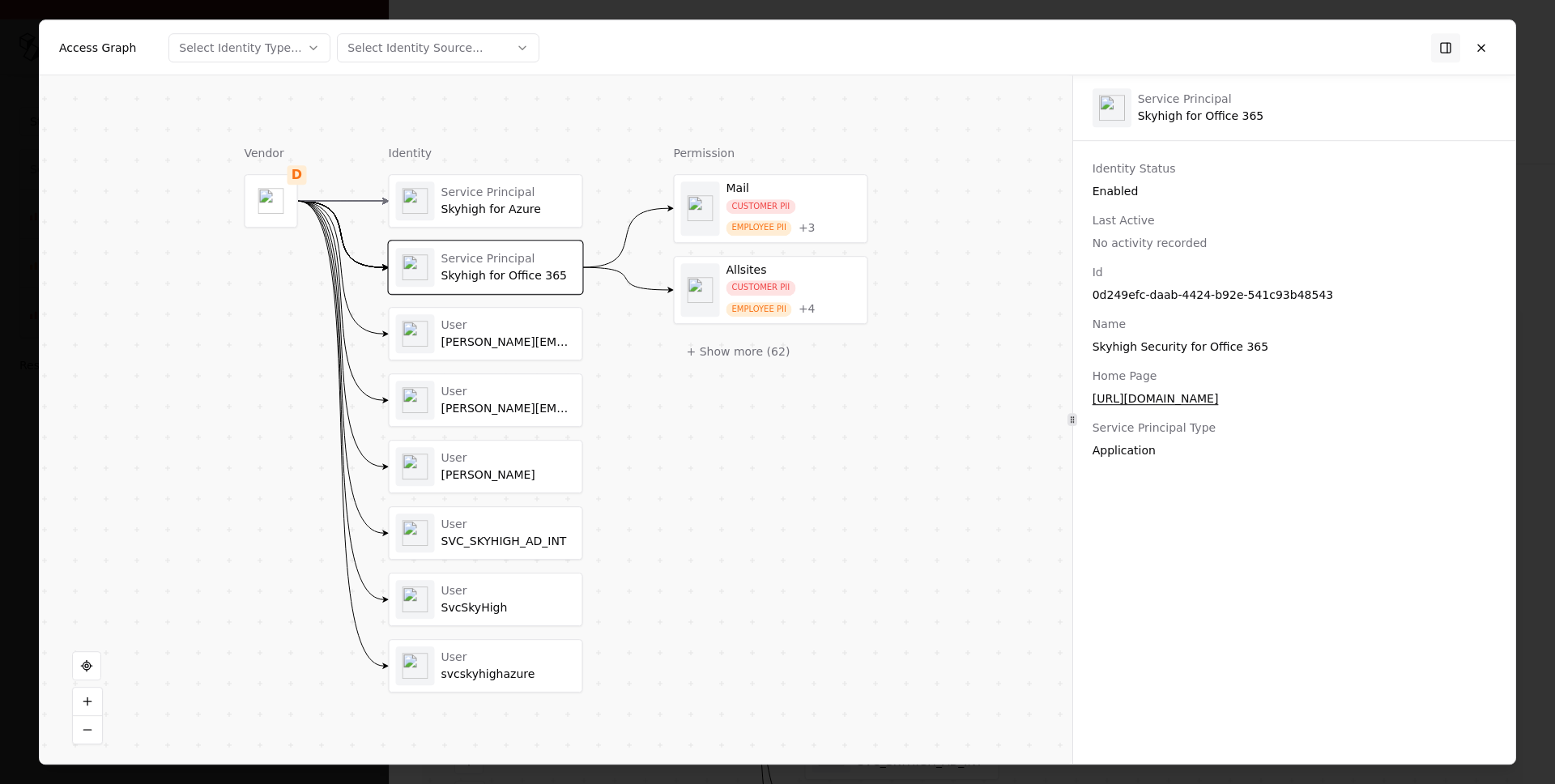
click at [504, 191] on div "Service Principal" at bounding box center [509, 193] width 135 height 14
click at [506, 271] on div "Skyhigh for Office 365" at bounding box center [509, 276] width 135 height 14
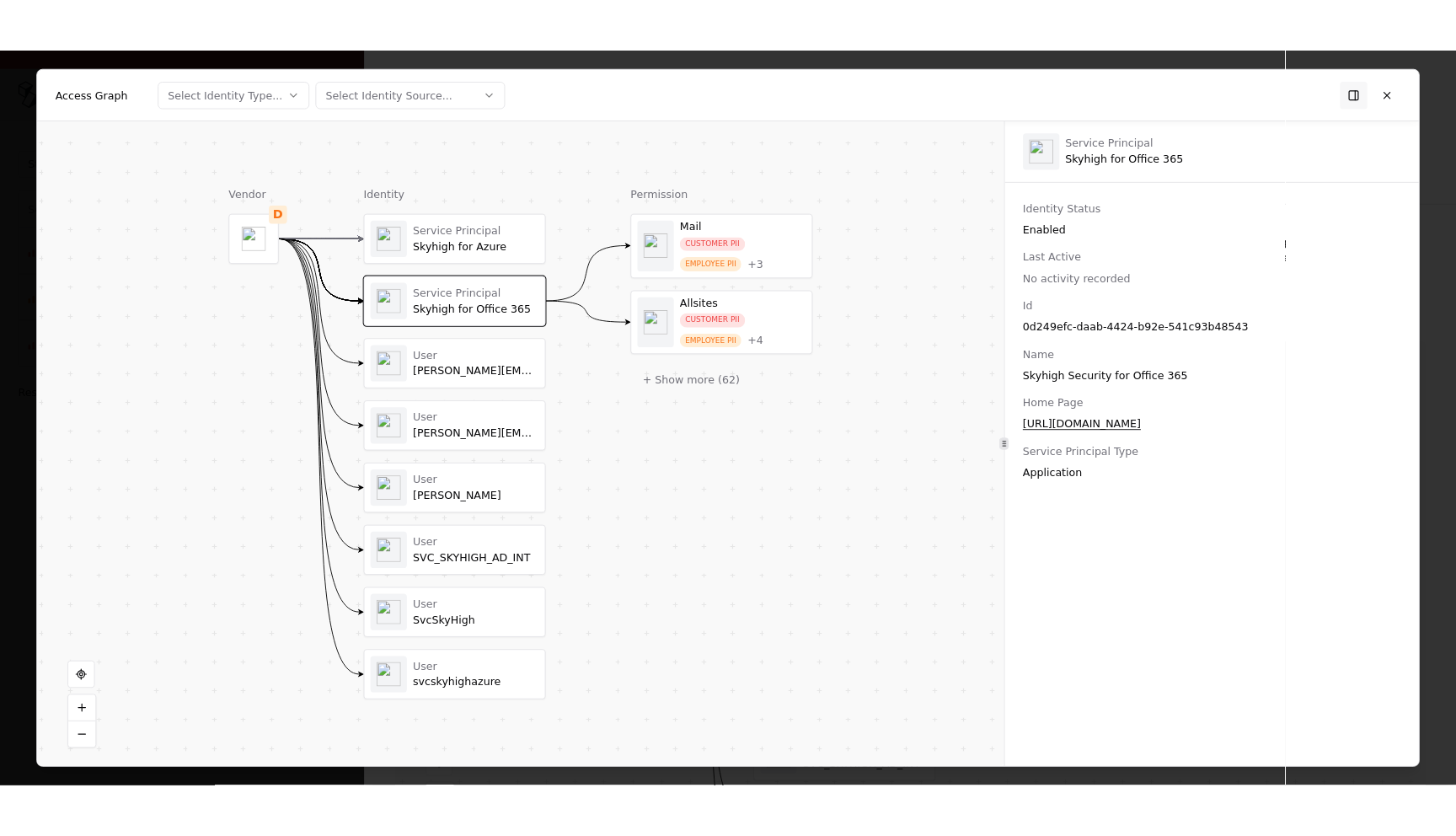
scroll to position [0, 0]
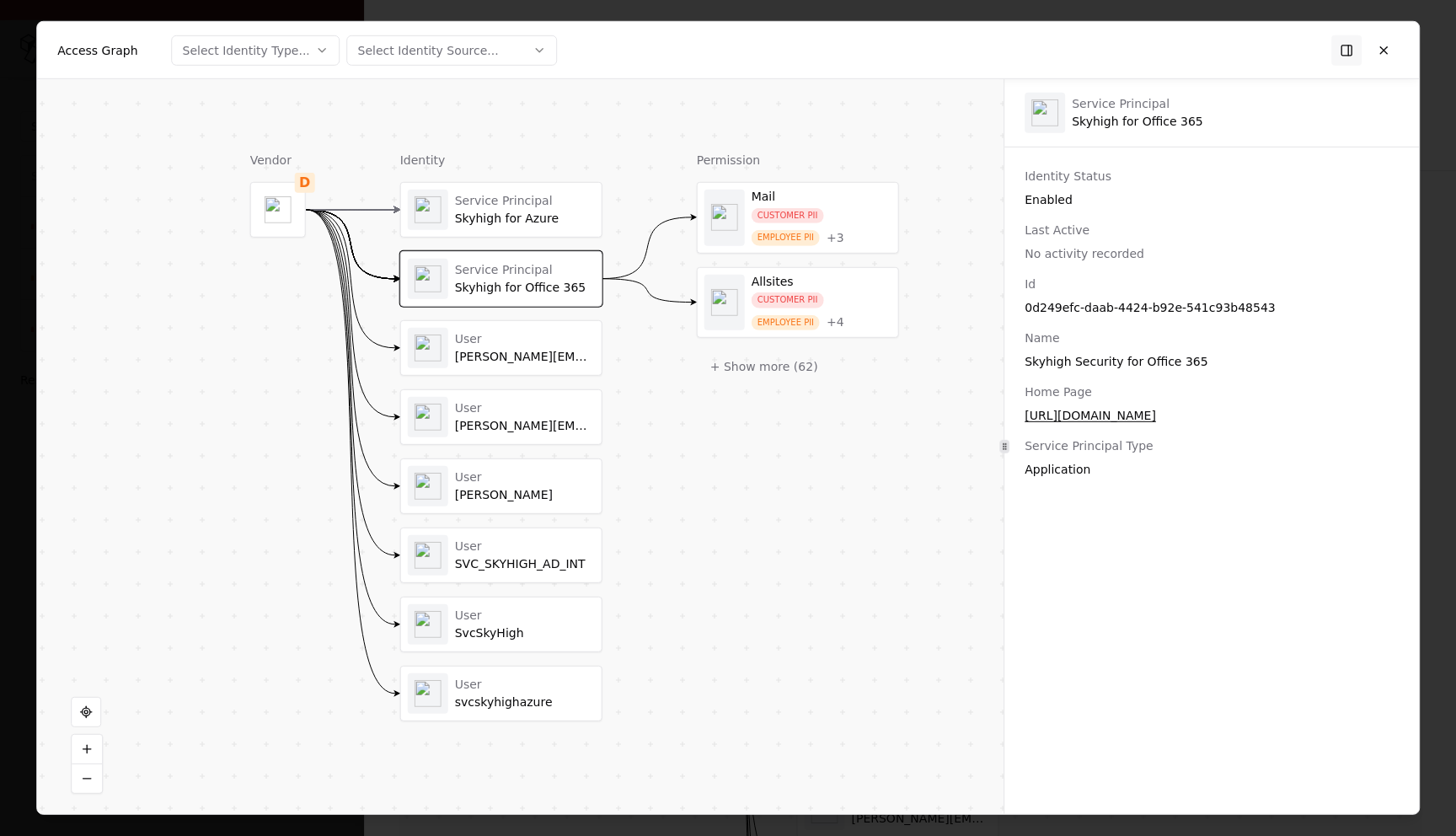
click at [8, 41] on div at bounding box center [728, 418] width 1456 height 836
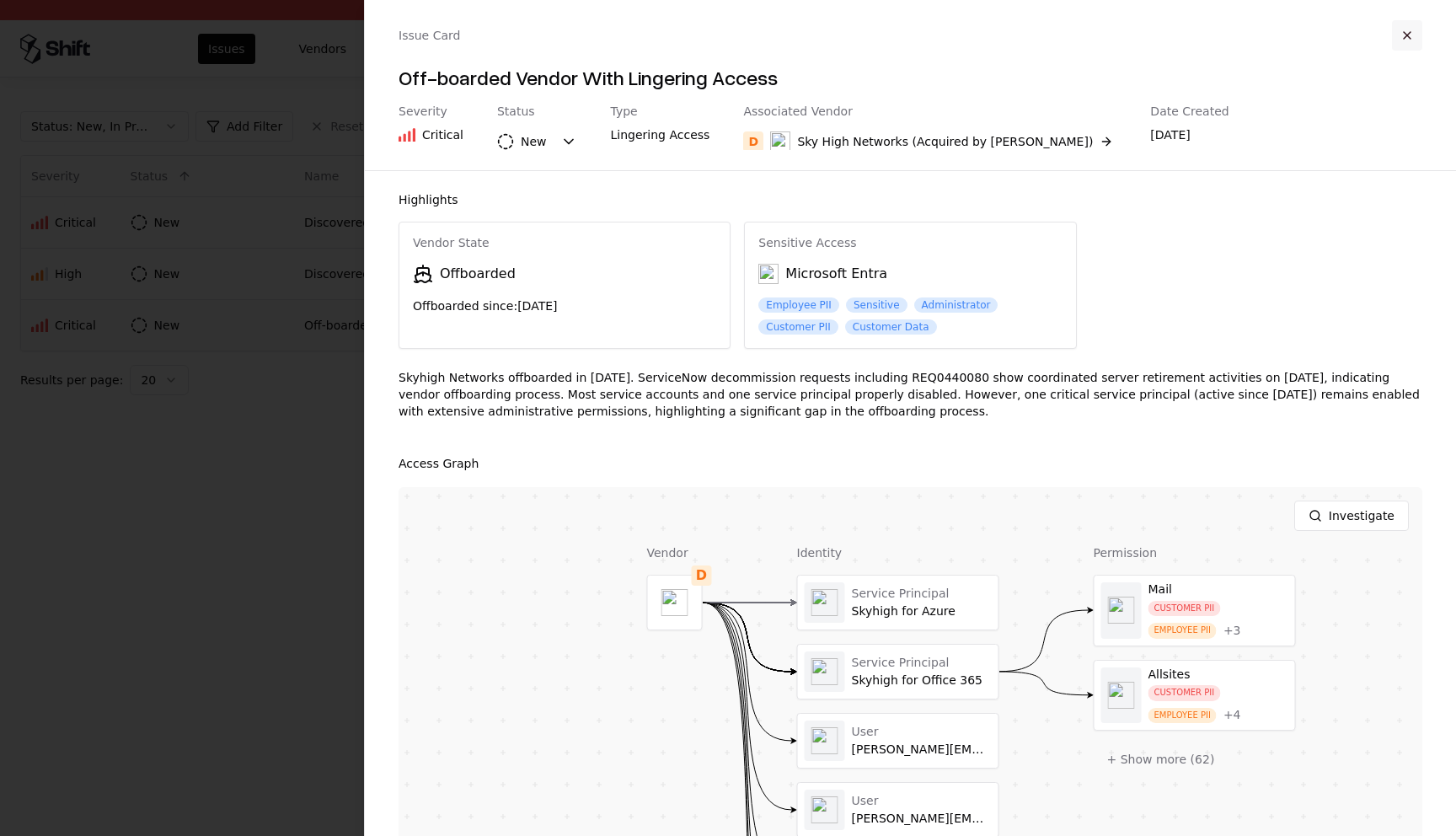
click at [1407, 26] on button "button" at bounding box center [1407, 35] width 30 height 30
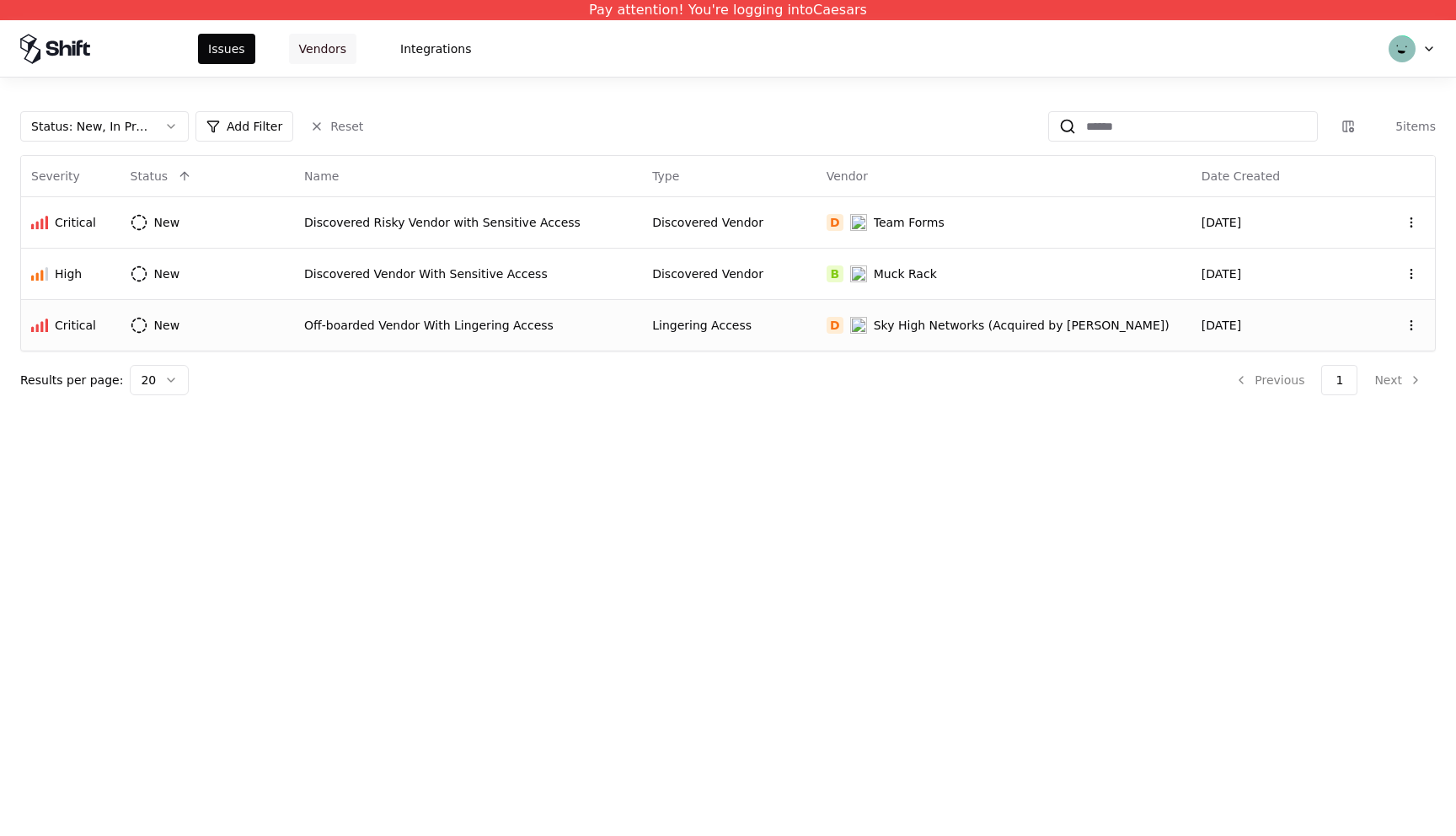
click at [314, 45] on button "Vendors" at bounding box center [322, 49] width 67 height 30
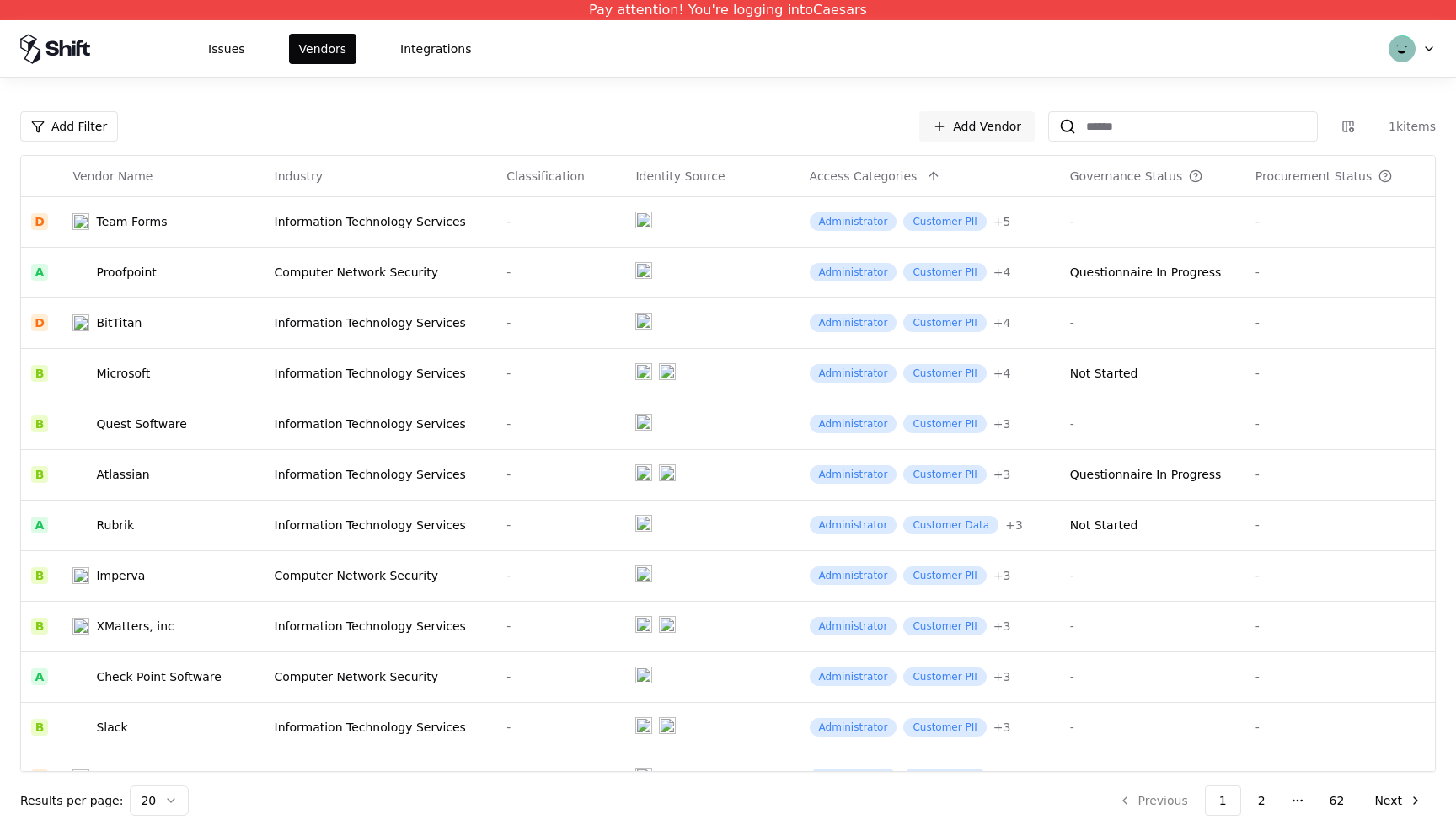
click at [161, 803] on html "Pay attention! You're logging into Caesars Issues Vendors Integrations Add Filt…" at bounding box center [728, 418] width 1456 height 836
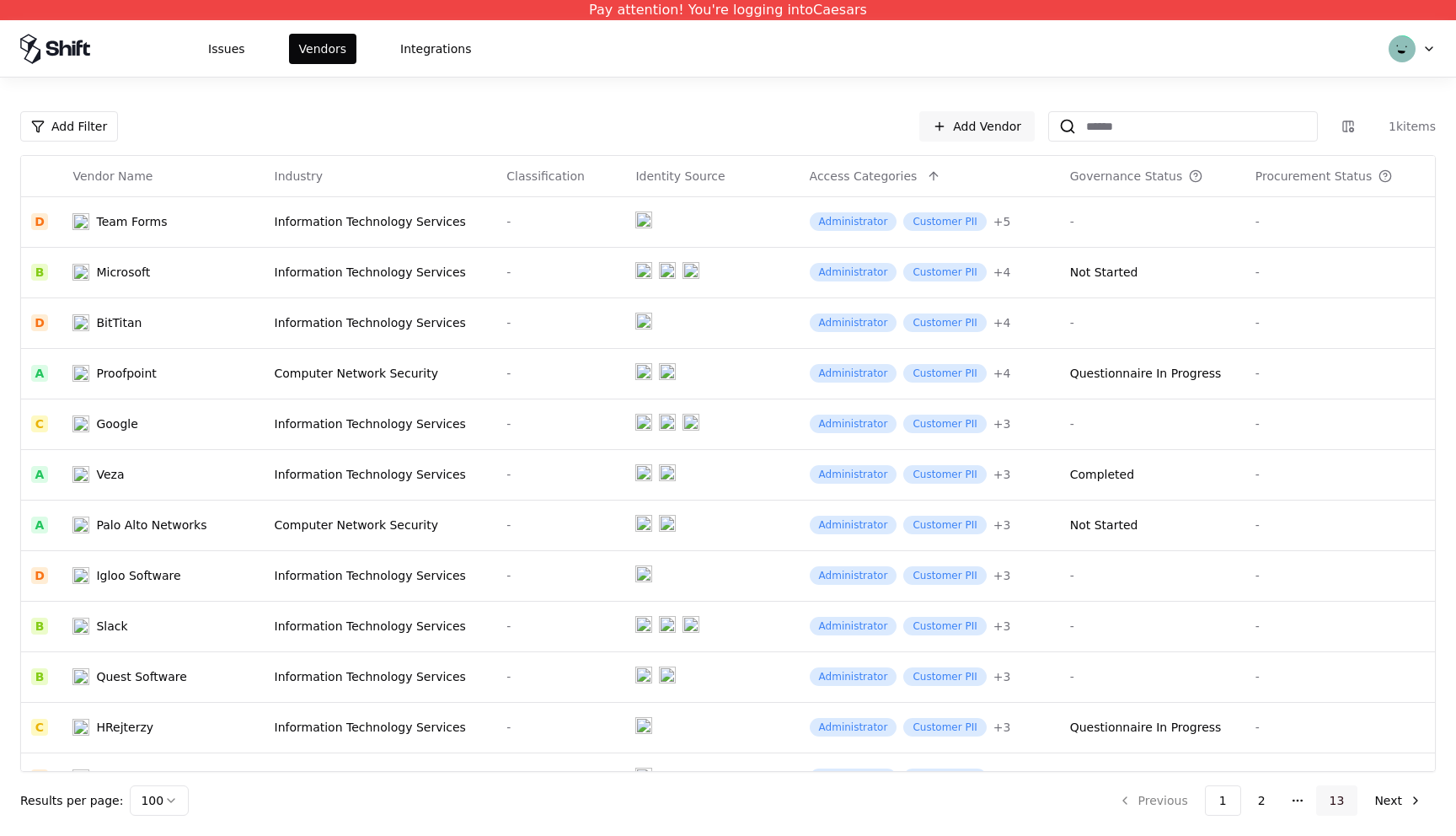
click at [1354, 806] on button "13" at bounding box center [1337, 800] width 42 height 30
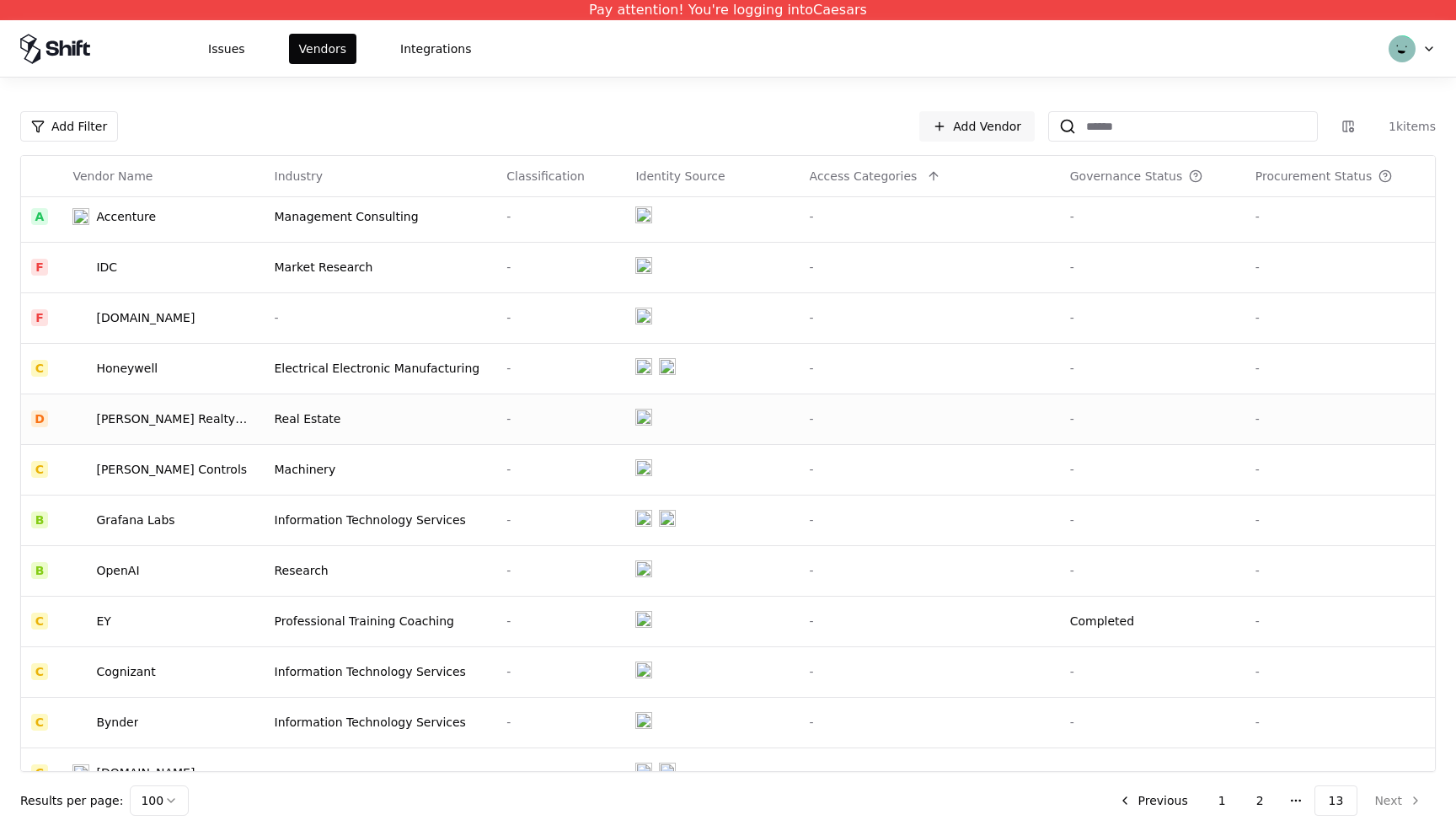
scroll to position [1295, 0]
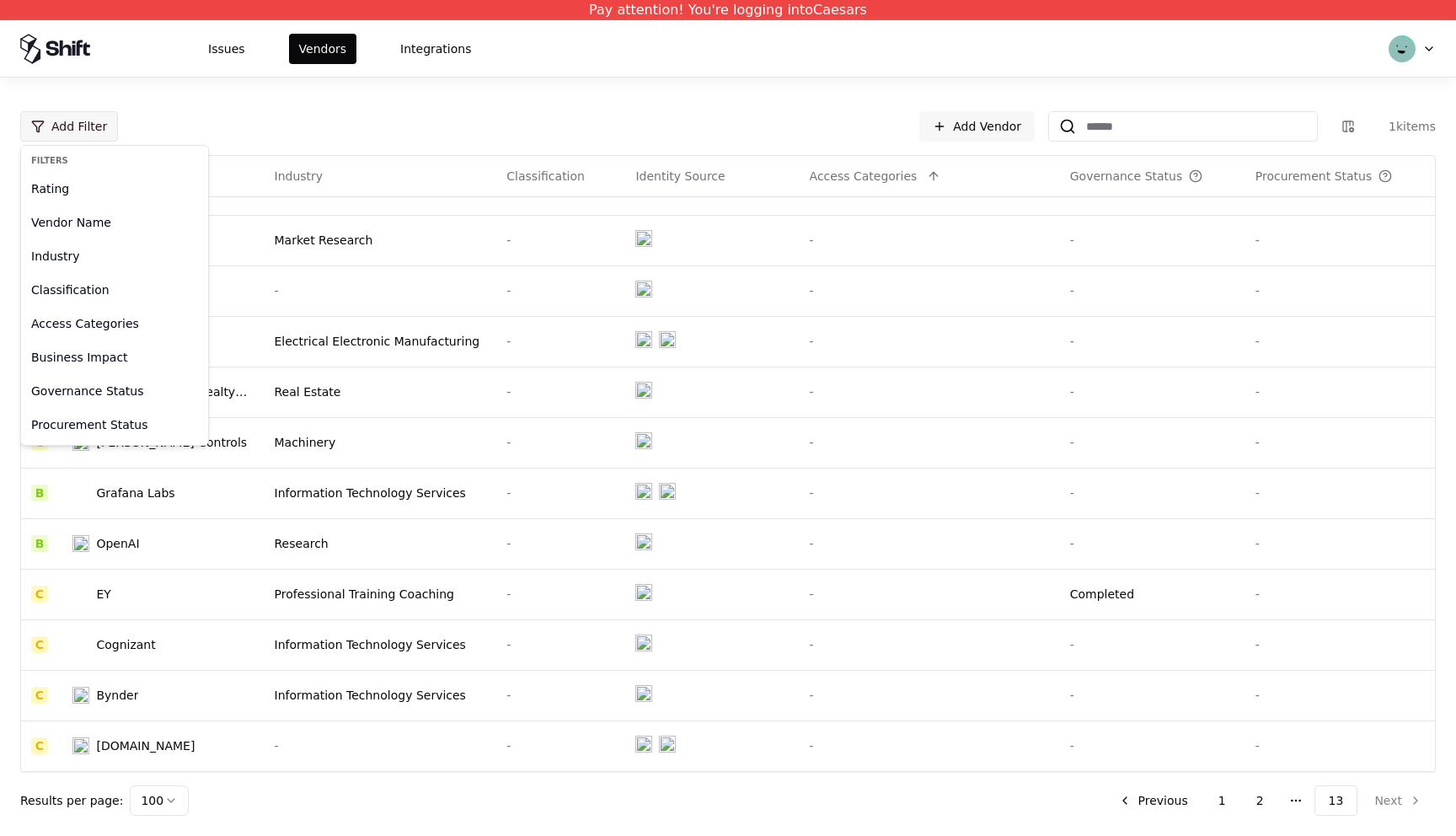
click at [74, 129] on html "Pay attention! You're logging into Caesars Issues Vendors Integrations Add Filt…" at bounding box center [728, 418] width 1456 height 836
click at [61, 392] on div "Governance Status" at bounding box center [115, 390] width 181 height 34
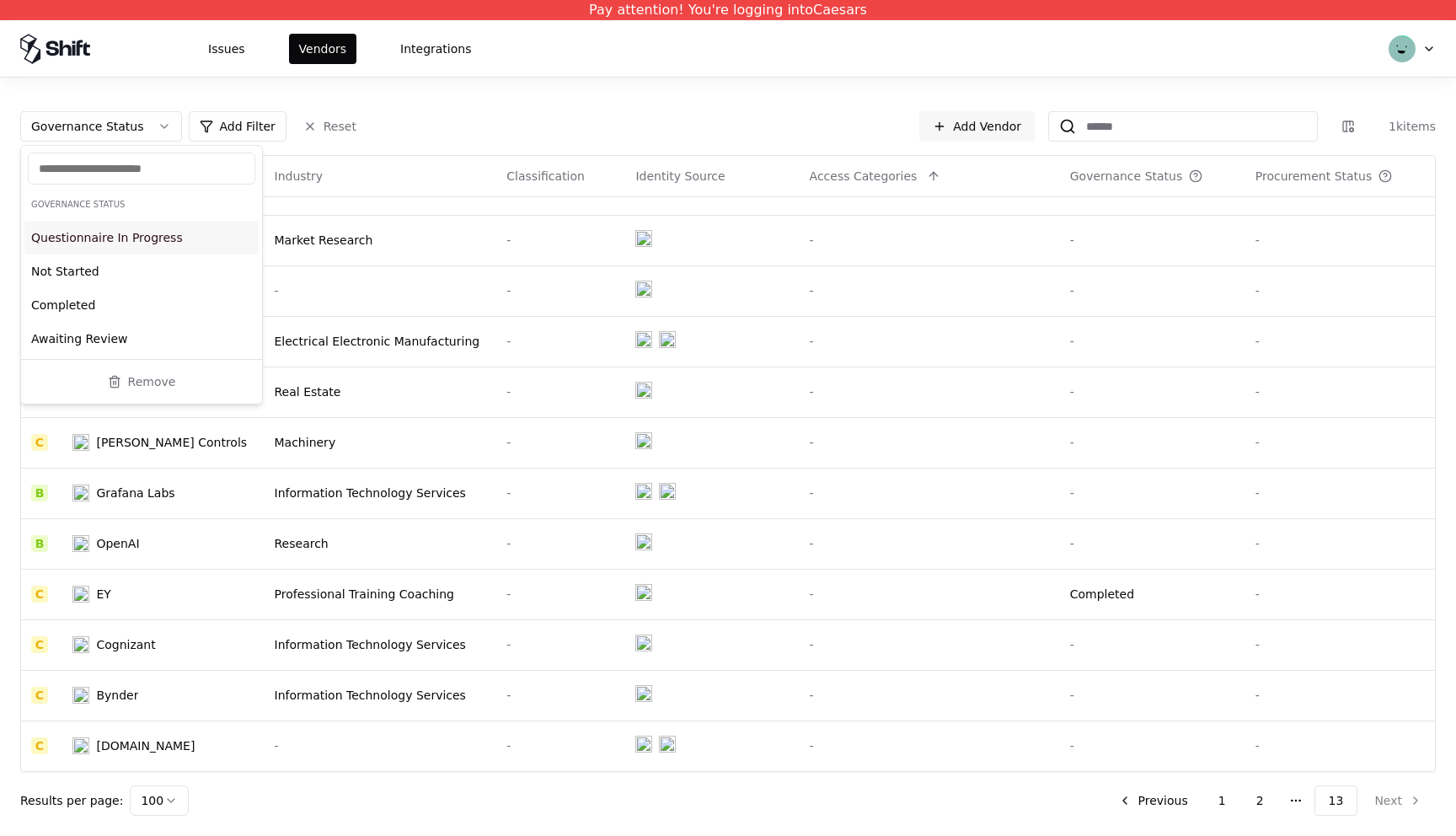
click at [94, 239] on div "Questionnaire In Progress" at bounding box center [142, 238] width 234 height 34
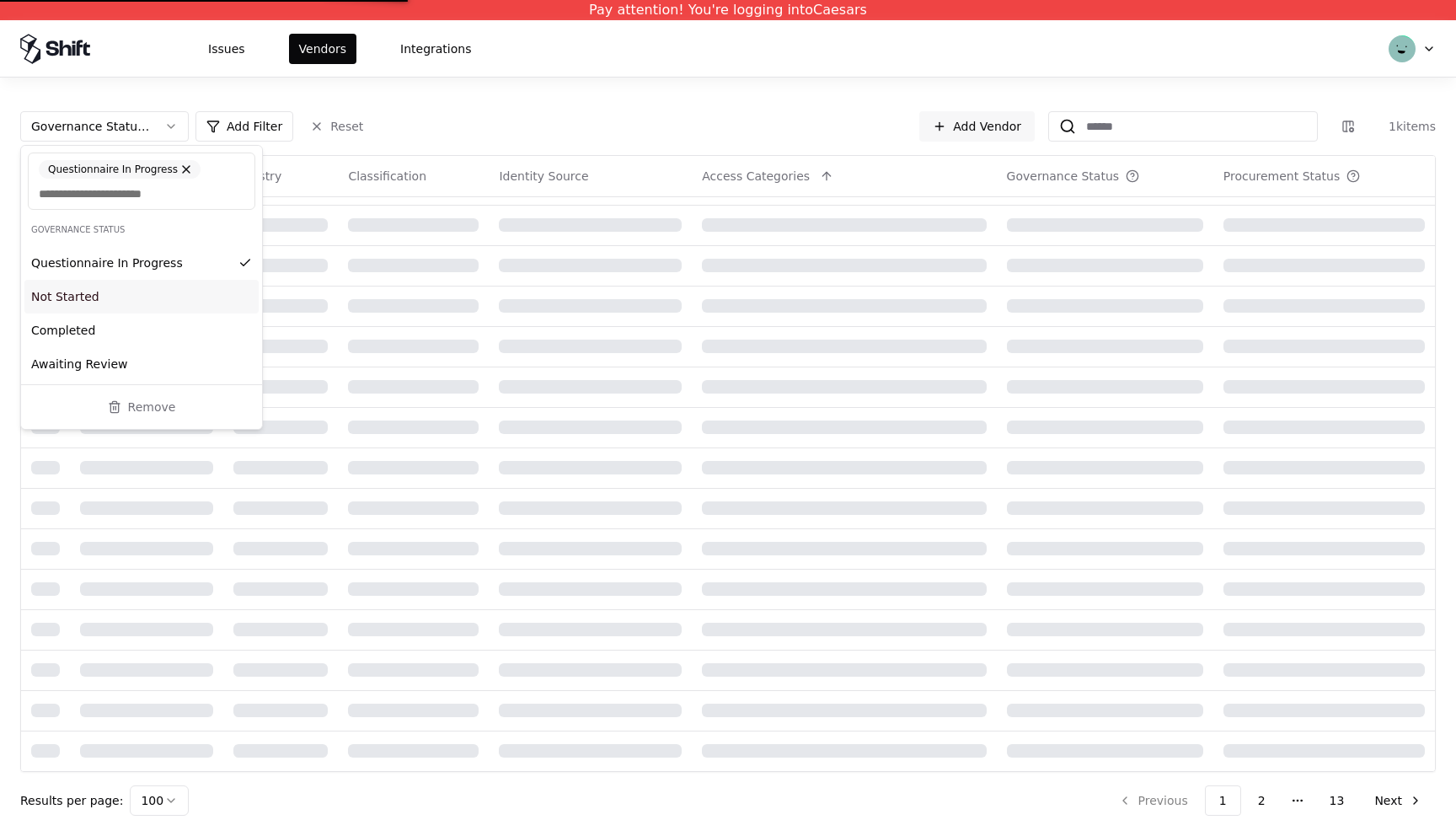
click at [64, 299] on div "Not Started" at bounding box center [142, 296] width 234 height 34
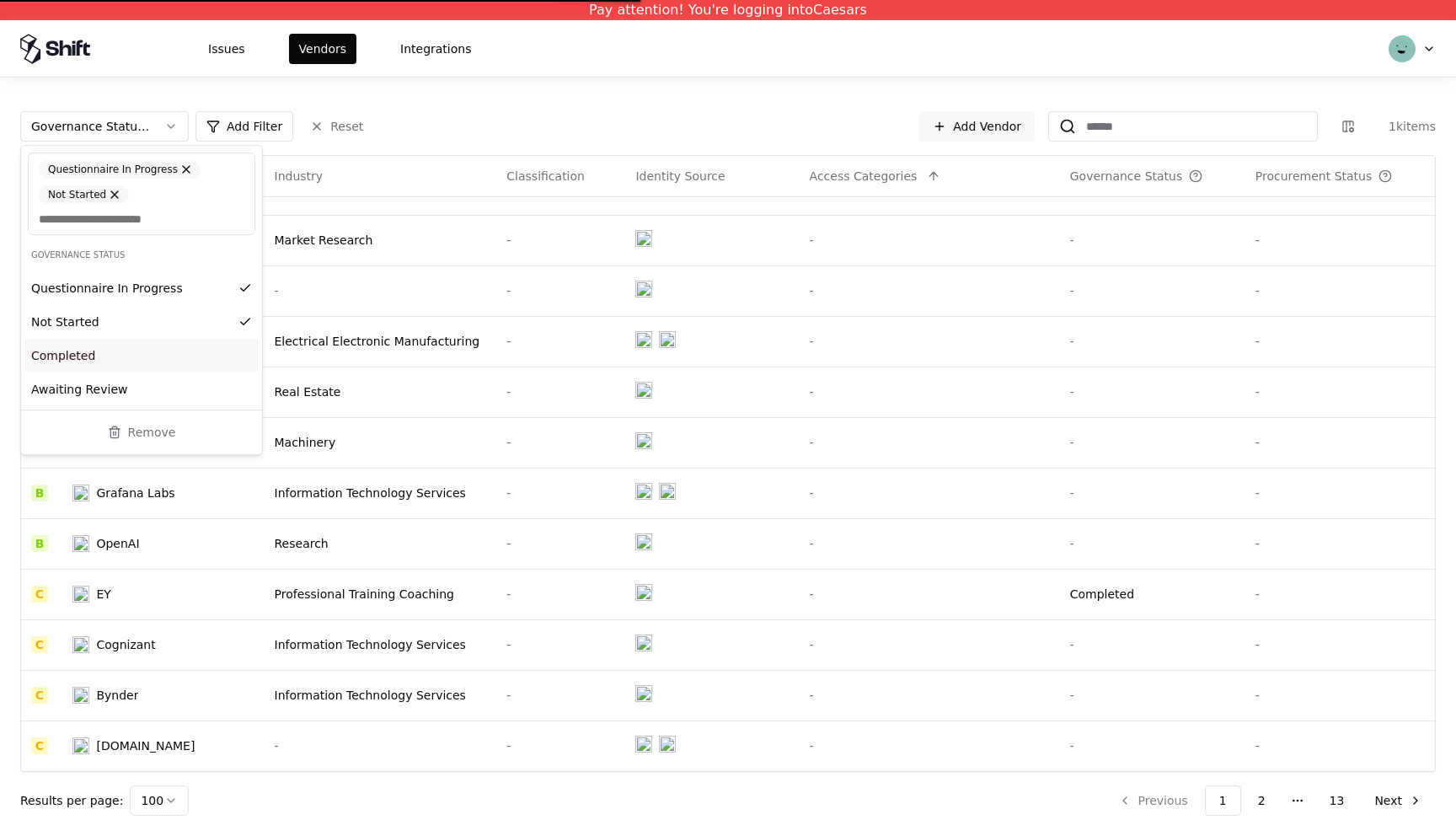
click at [58, 352] on div "Completed" at bounding box center [142, 355] width 234 height 34
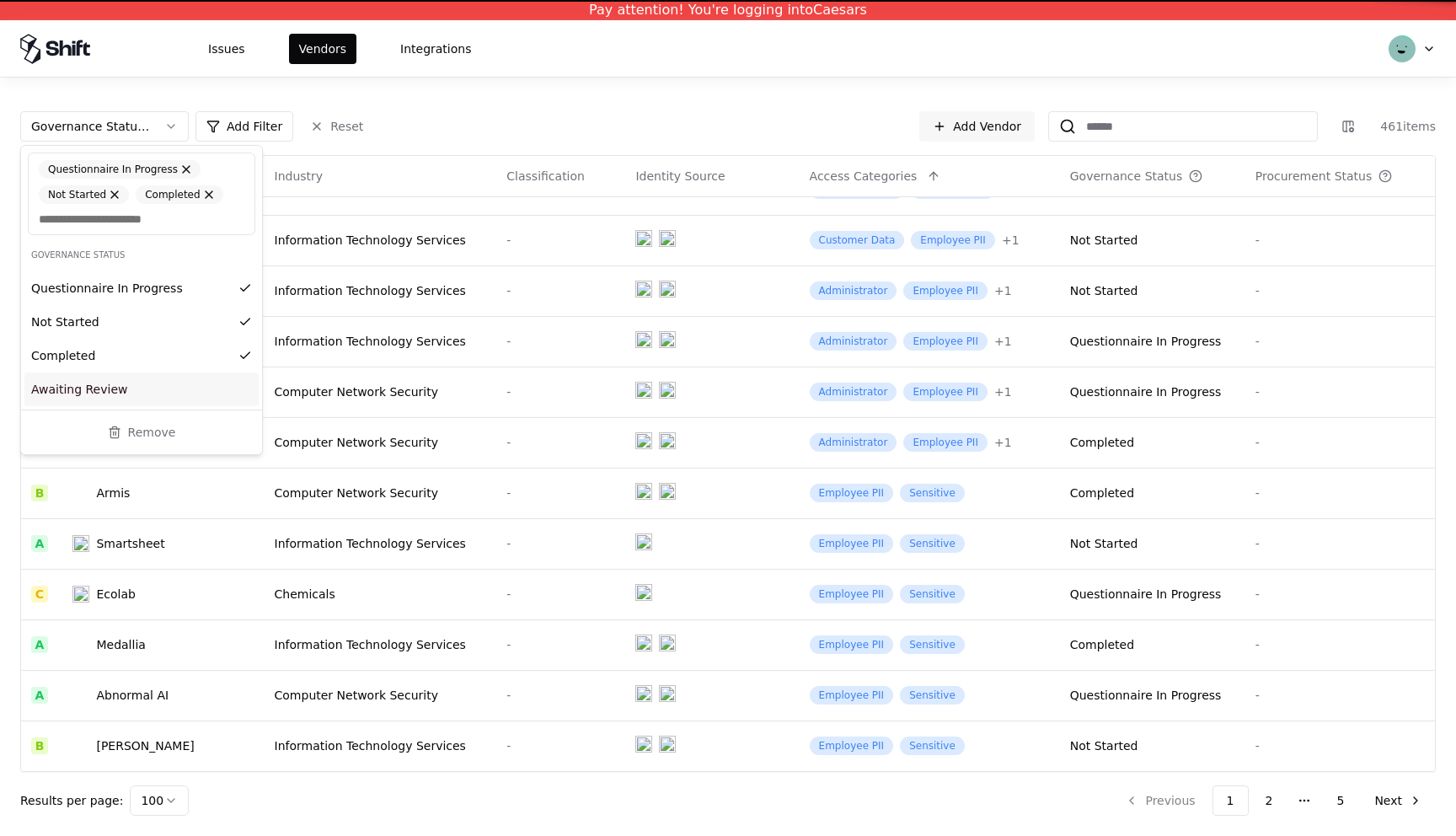
click at [54, 384] on div "Awaiting Review" at bounding box center [142, 389] width 234 height 34
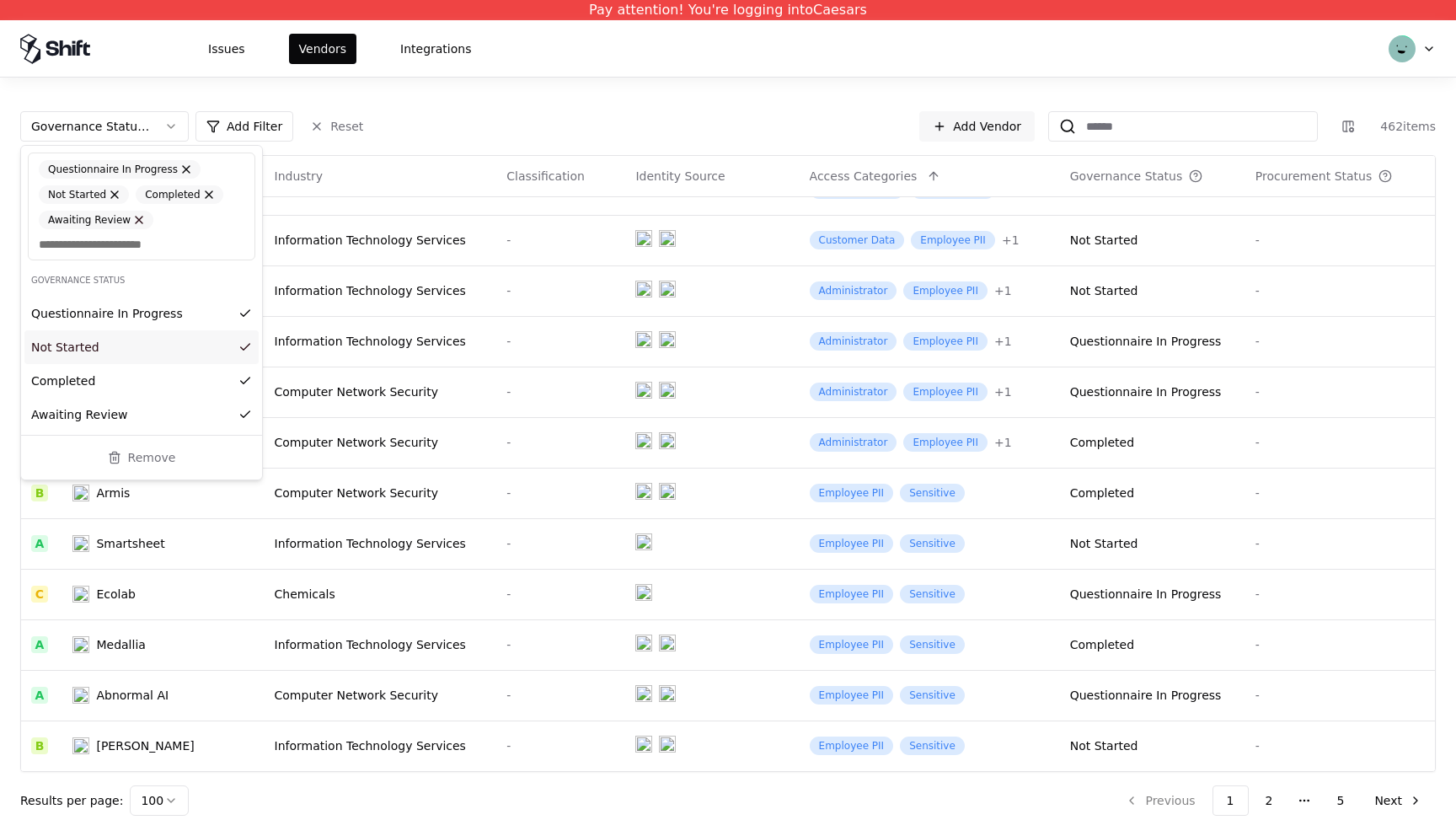
click at [134, 217] on button at bounding box center [138, 219] width 10 height 10
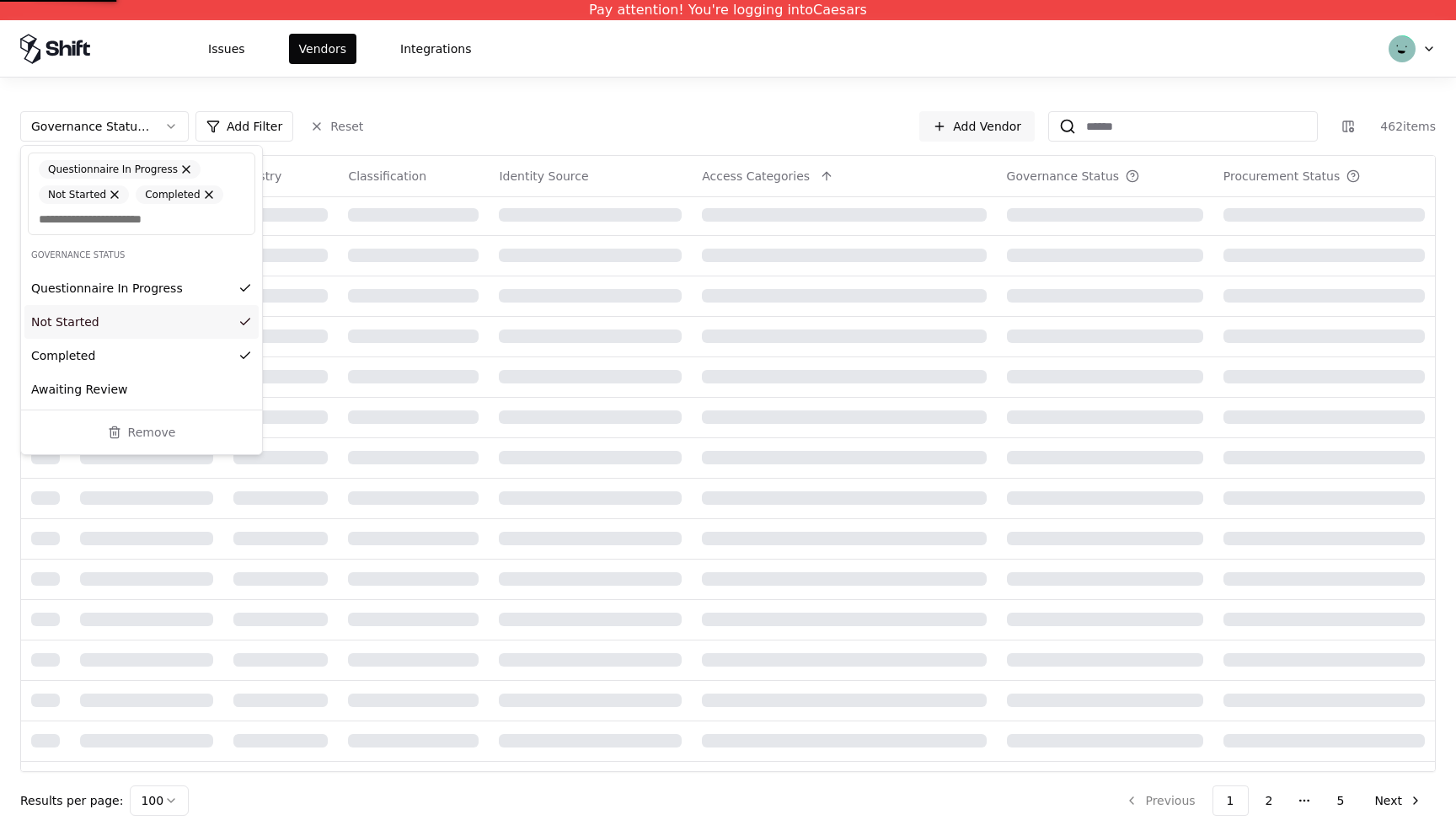
click at [114, 198] on button at bounding box center [114, 194] width 10 height 10
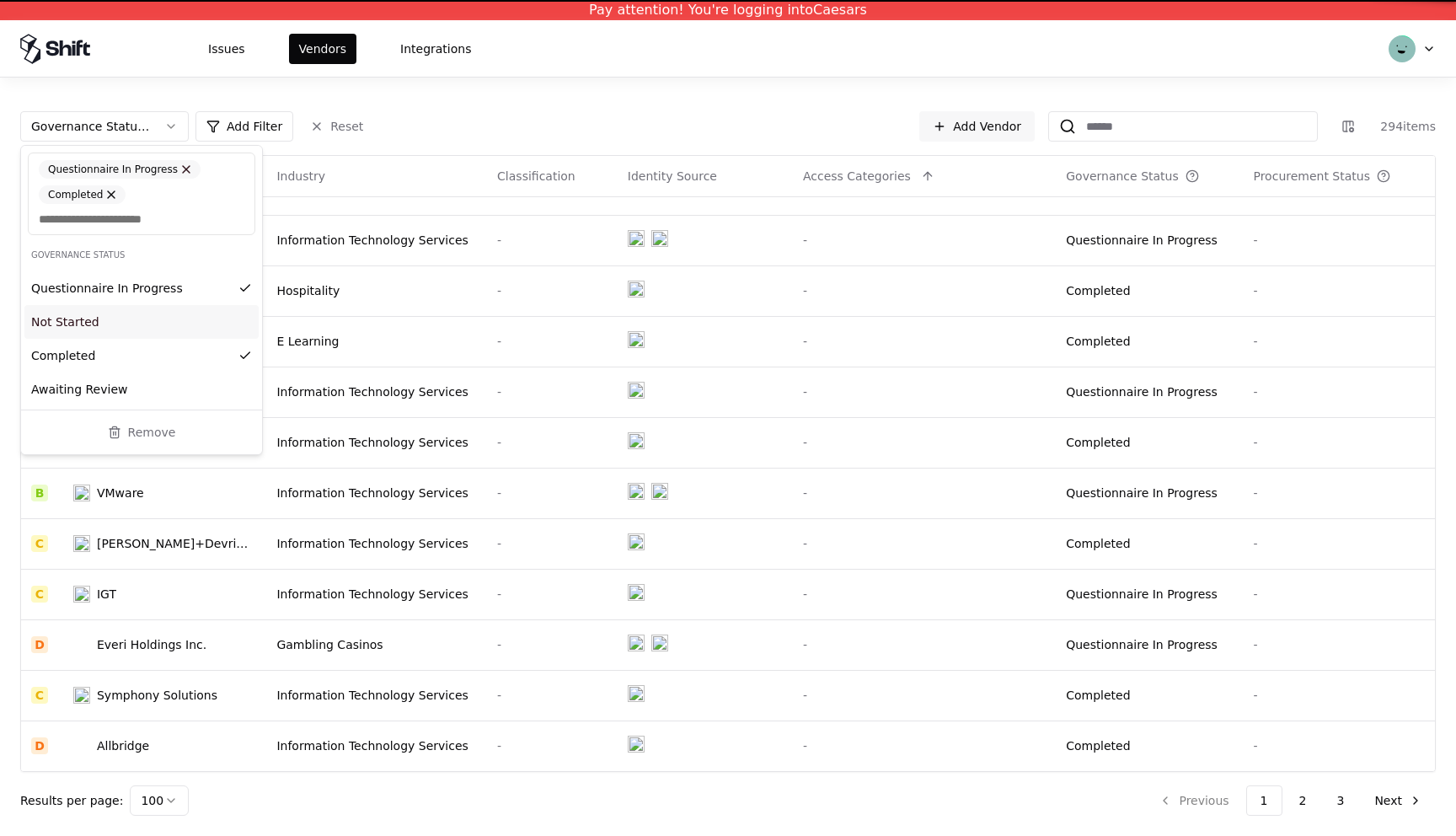
click at [182, 173] on button at bounding box center [186, 168] width 10 height 10
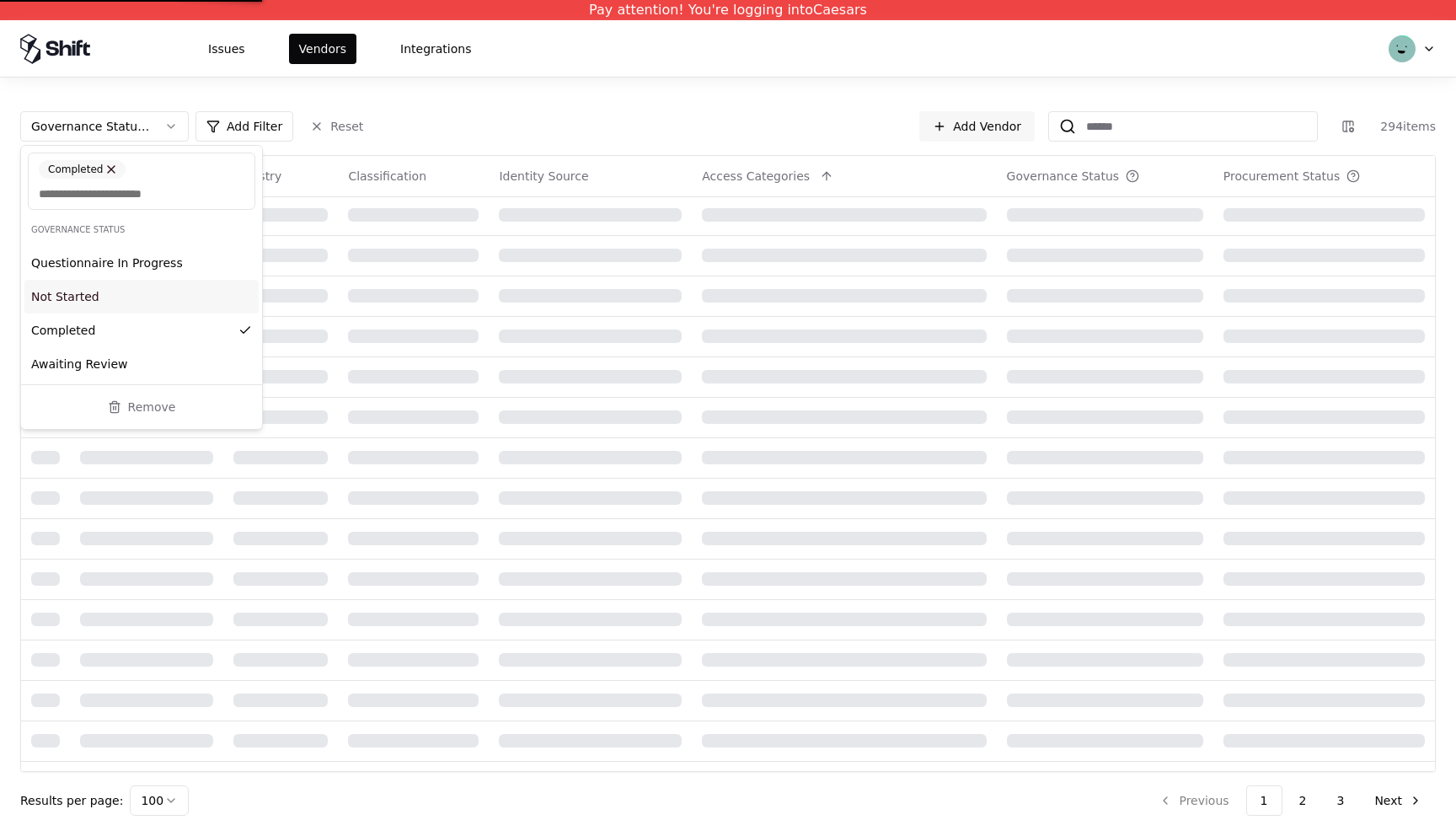
click at [111, 169] on button at bounding box center [111, 168] width 10 height 10
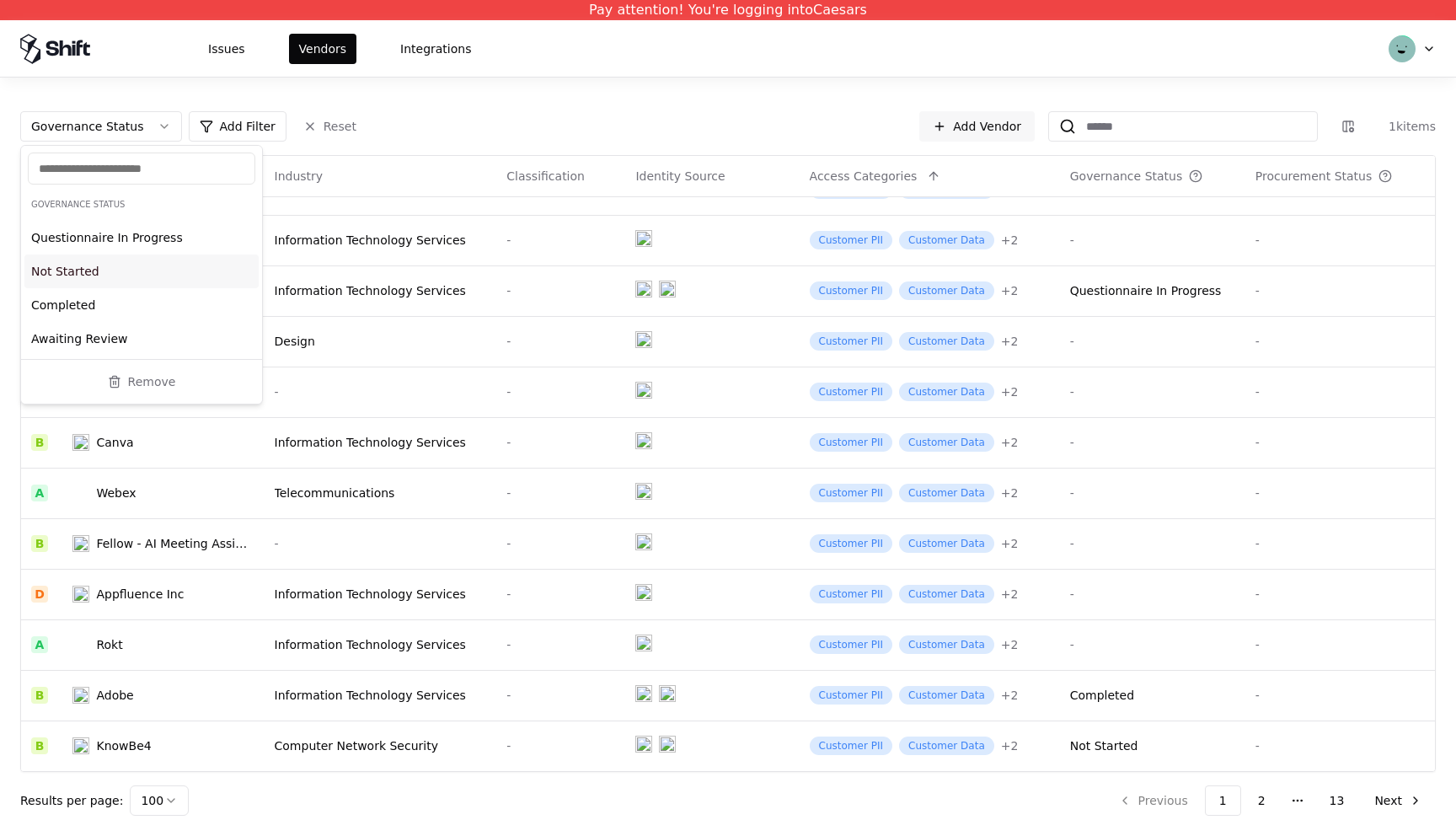
click at [145, 85] on html "Pay attention! You're logging into Caesars Issues Vendors Integrations Governan…" at bounding box center [728, 418] width 1456 height 836
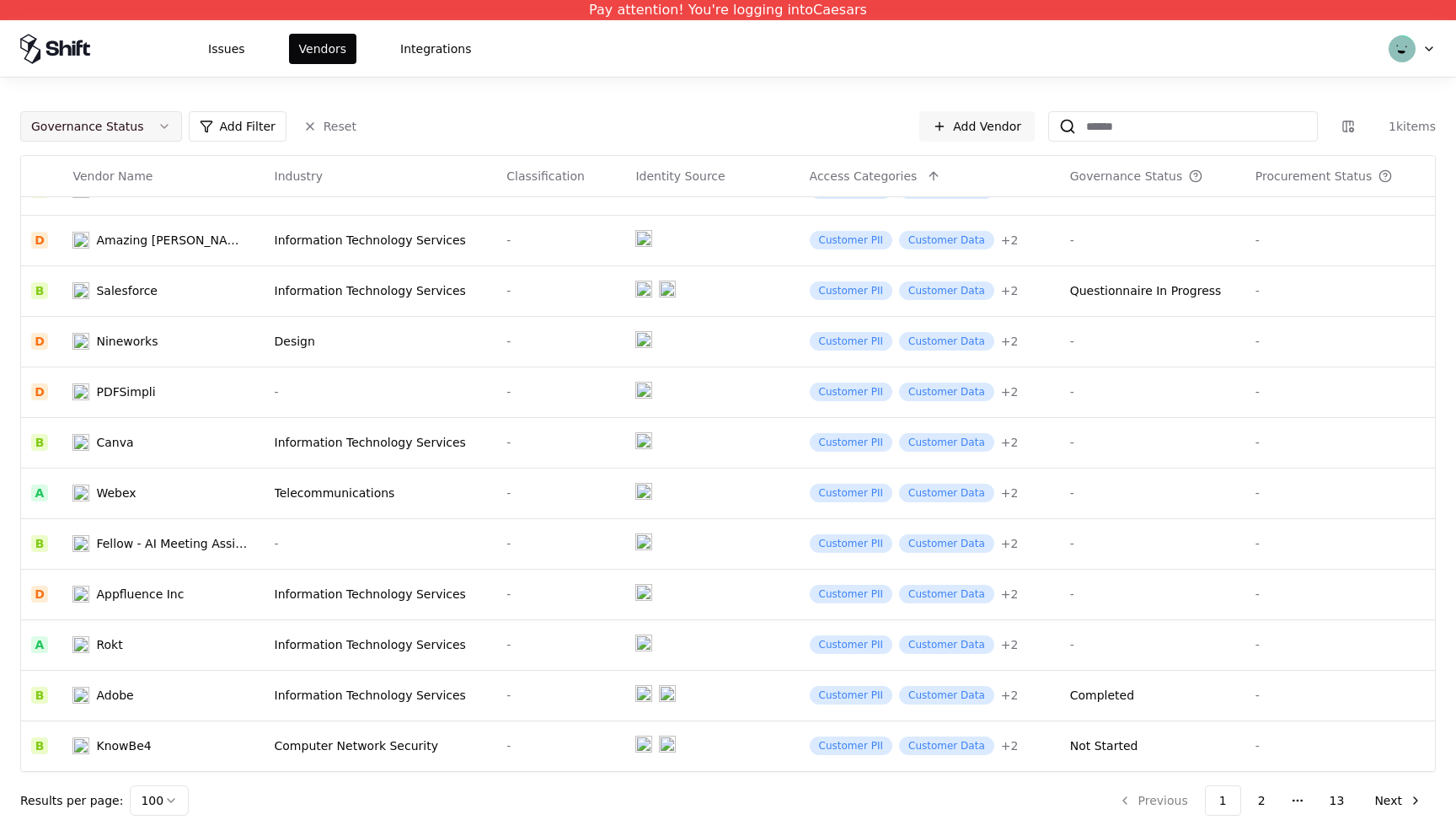
click at [155, 136] on button "Governance Status" at bounding box center [101, 126] width 162 height 30
click at [155, 136] on html "Pay attention! You're logging into Caesars Issues Vendors Integrations Governan…" at bounding box center [728, 418] width 1456 height 836
click at [213, 134] on html "Pay attention! You're logging into Caesars Issues Vendors Integrations Governan…" at bounding box center [728, 418] width 1456 height 836
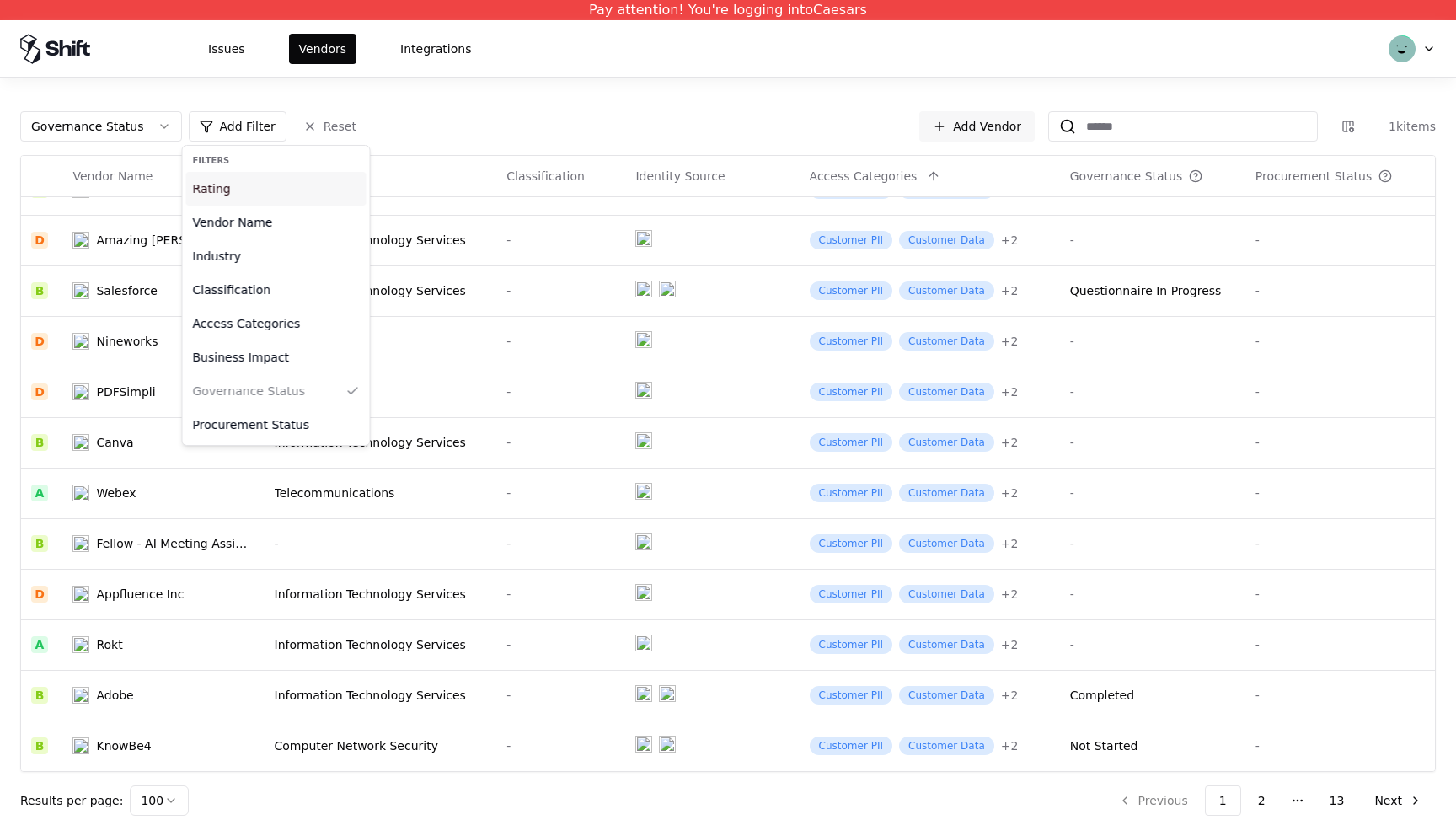
click at [217, 182] on div "Rating" at bounding box center [276, 189] width 181 height 34
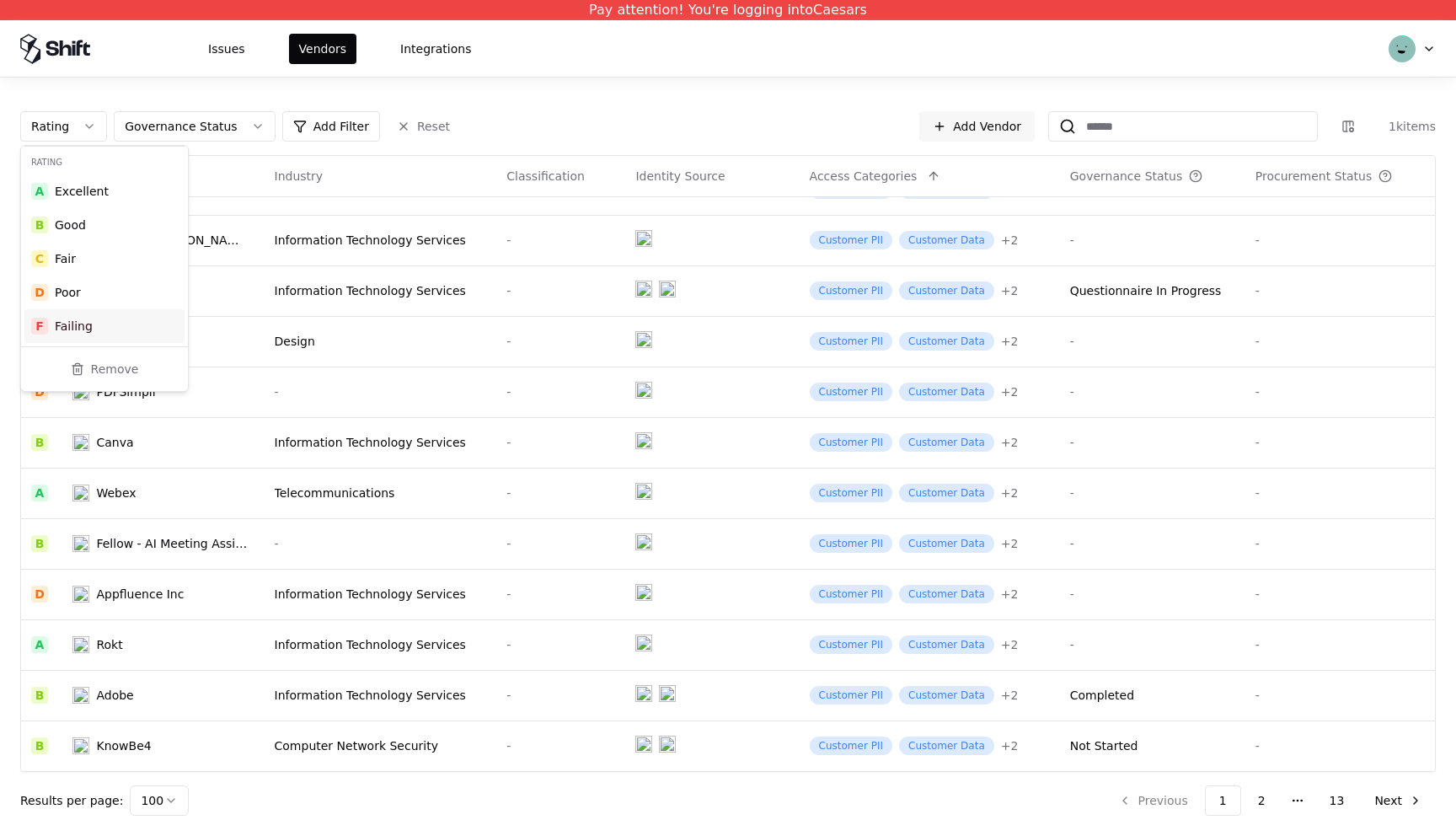
click at [69, 324] on div "Failing" at bounding box center [73, 326] width 38 height 17
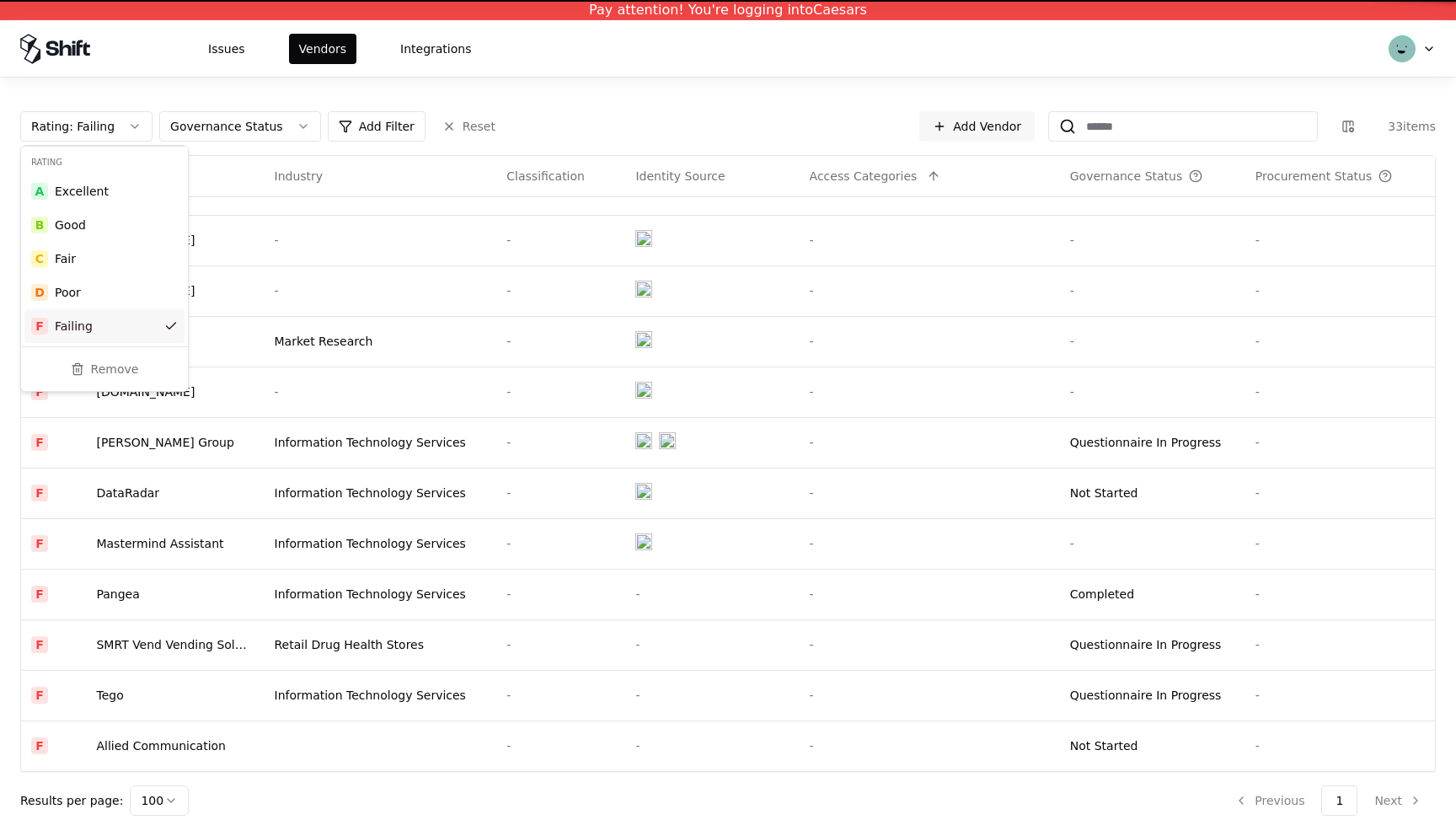
scroll to position [1094, 0]
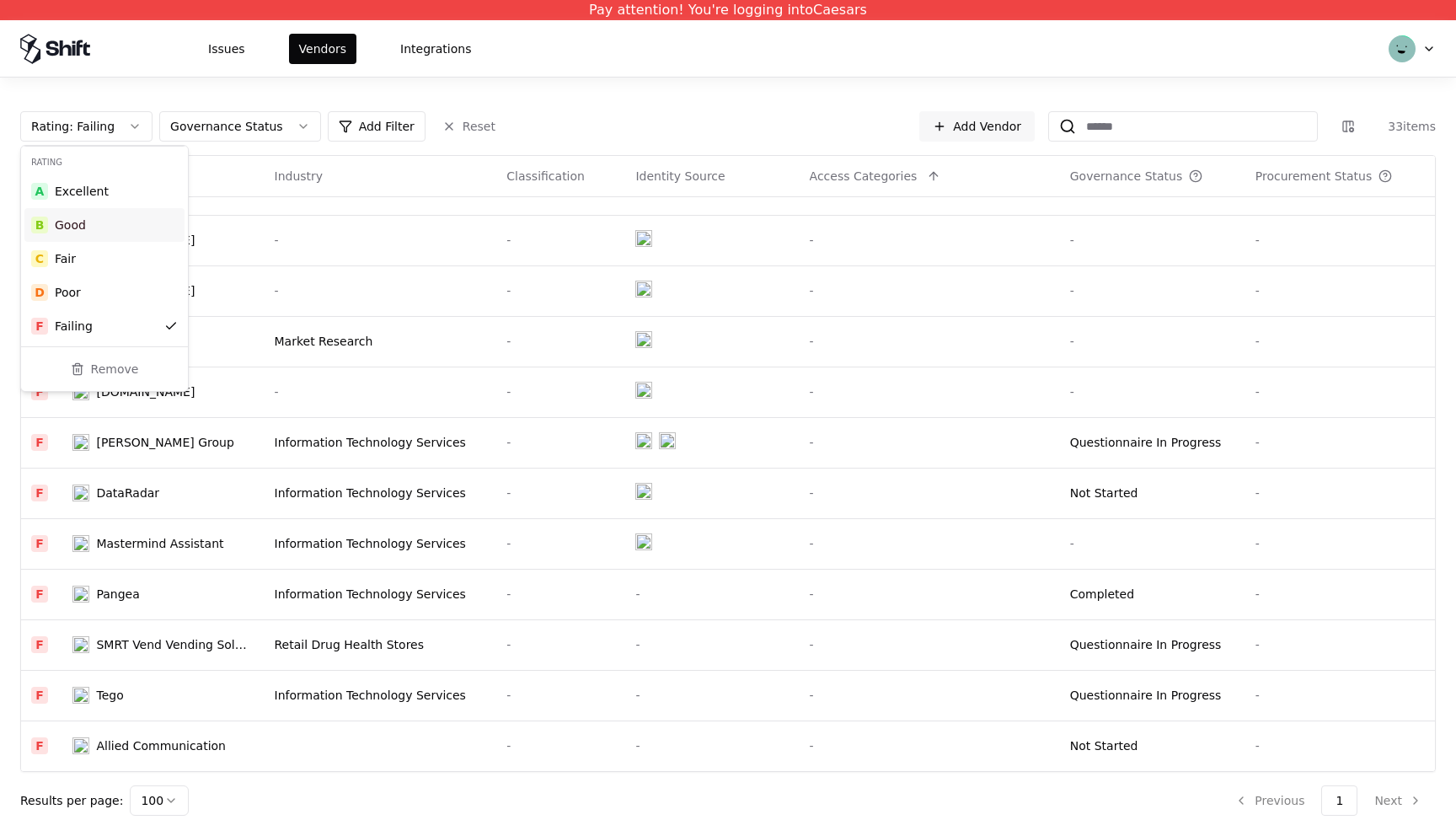
click at [545, 74] on html "Pay attention! You're logging into Caesars Issues Vendors Integrations Rating :…" at bounding box center [728, 418] width 1456 height 836
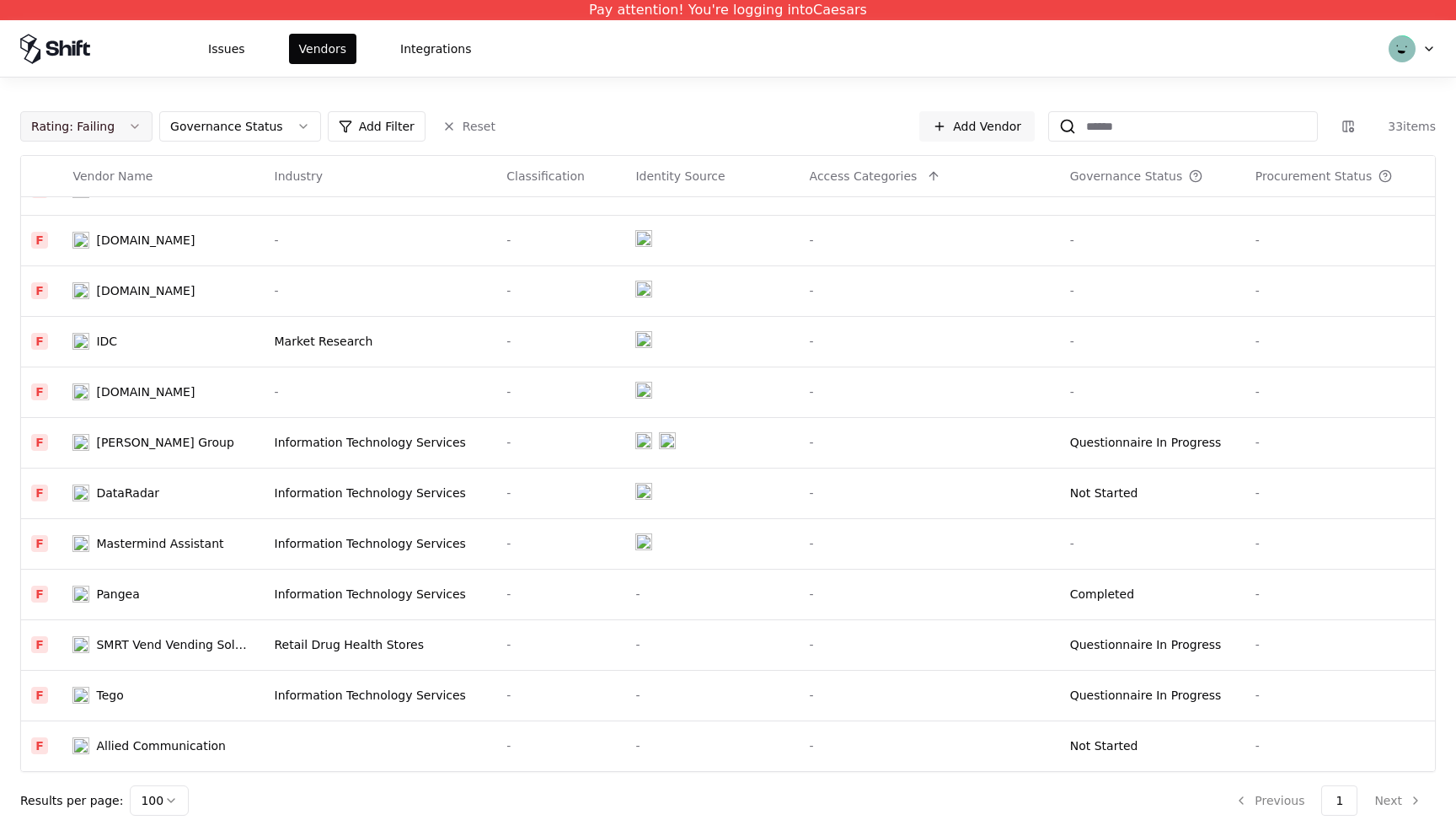
click at [126, 124] on button "Rating : Failing" at bounding box center [87, 126] width 133 height 30
click at [80, 298] on div "D Poor" at bounding box center [105, 292] width 160 height 34
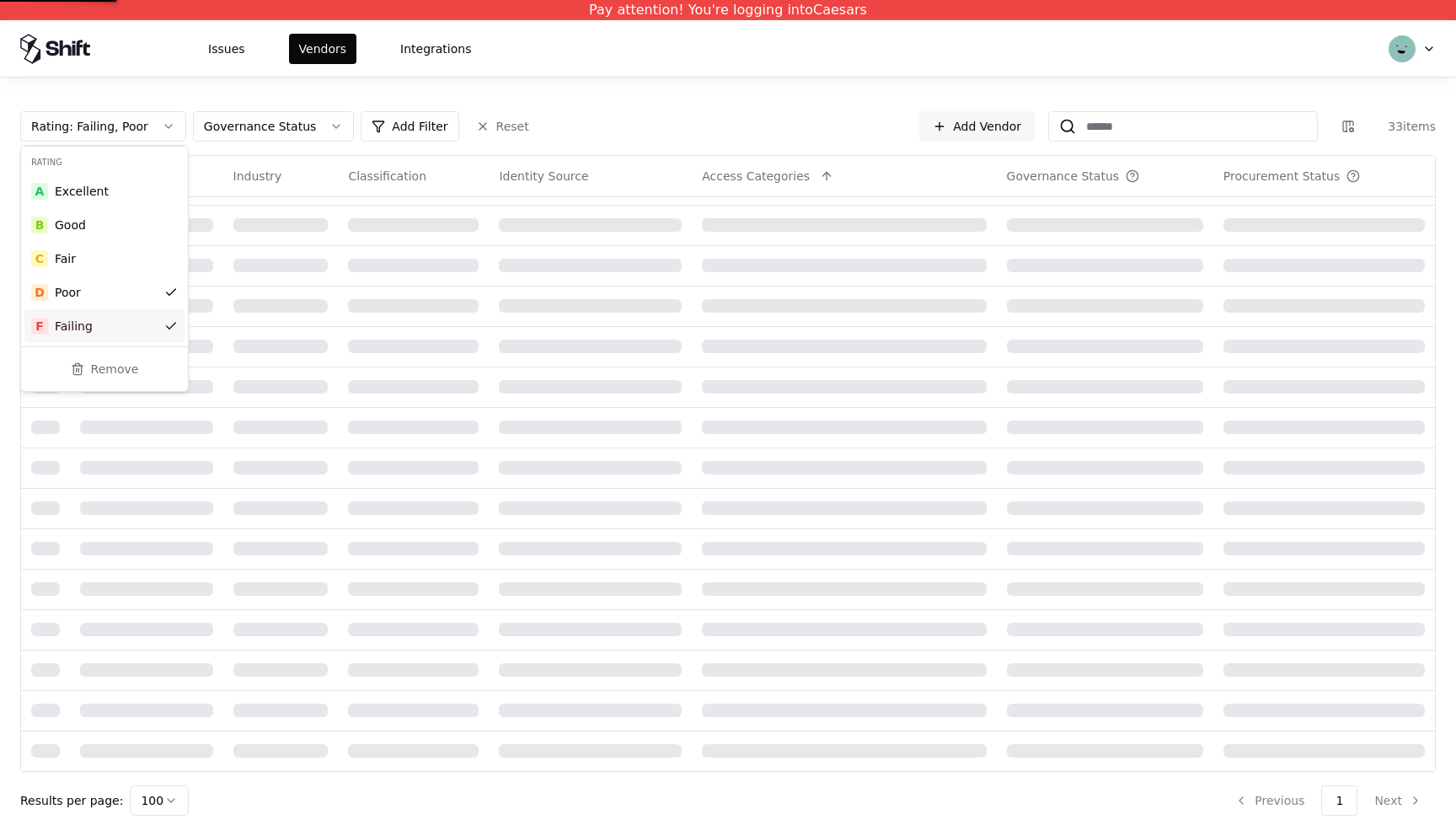
click at [75, 327] on div "Failing" at bounding box center [73, 326] width 38 height 17
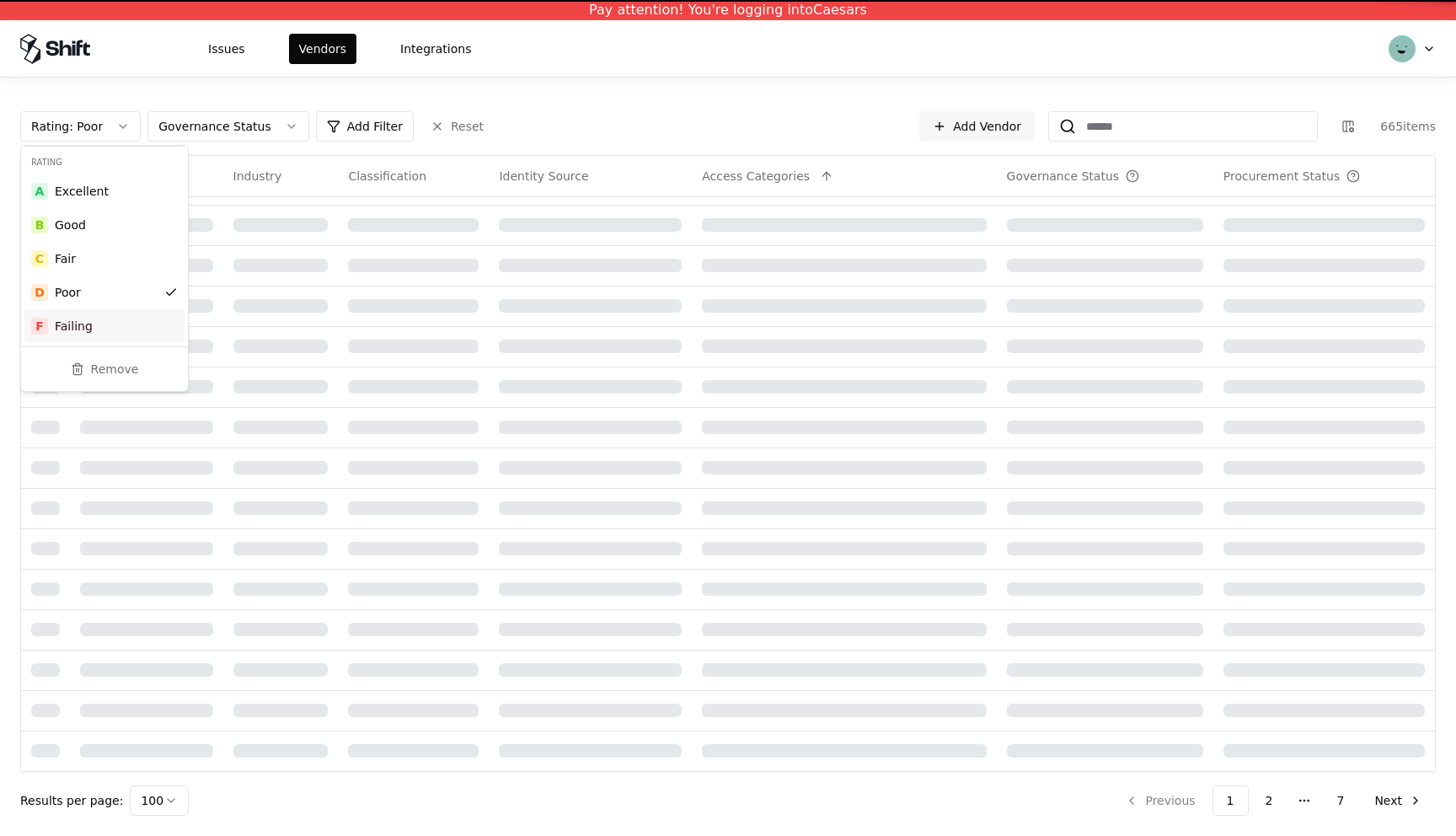
scroll to position [1295, 0]
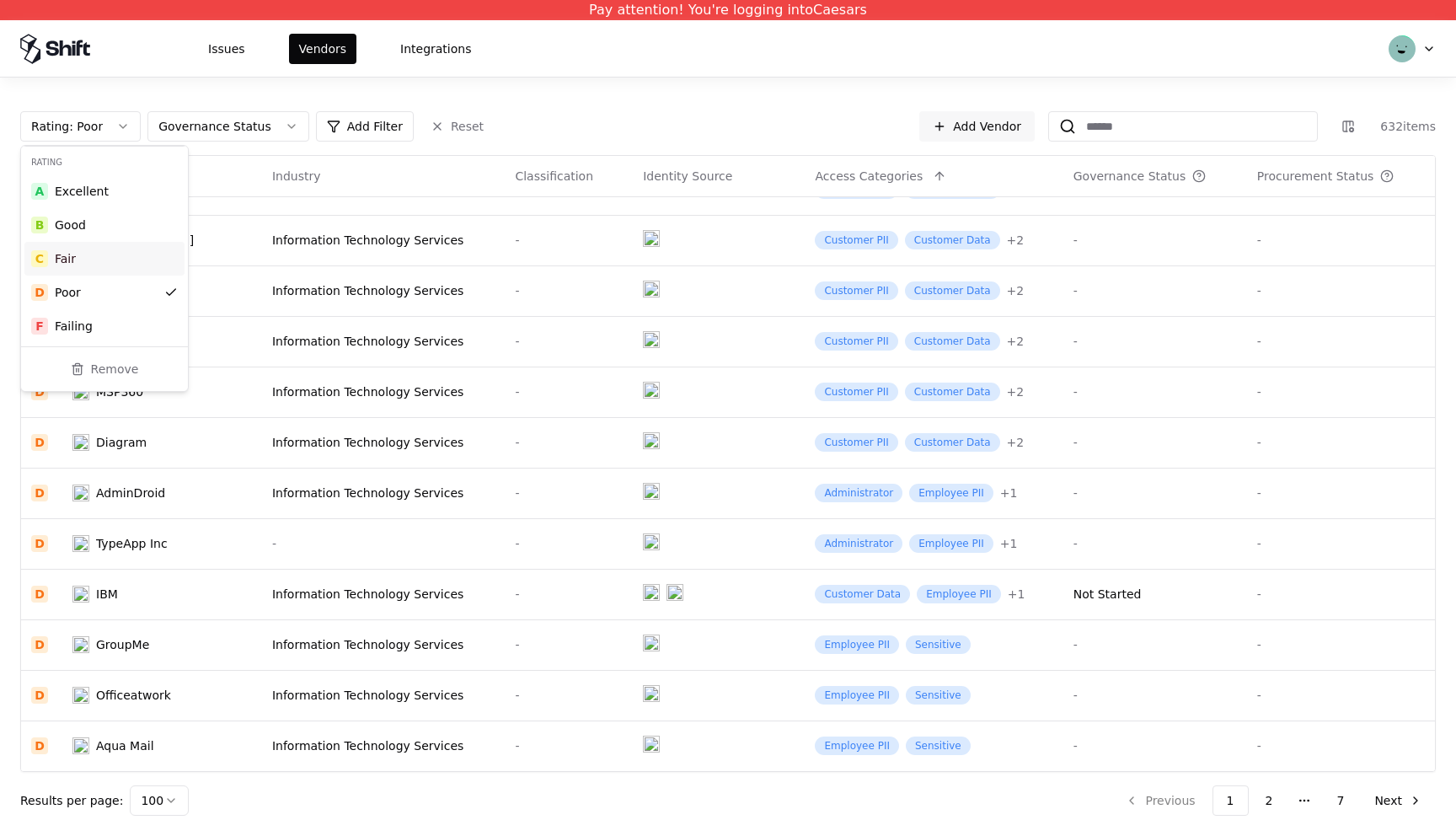
click at [64, 259] on div "Fair" at bounding box center [64, 259] width 21 height 17
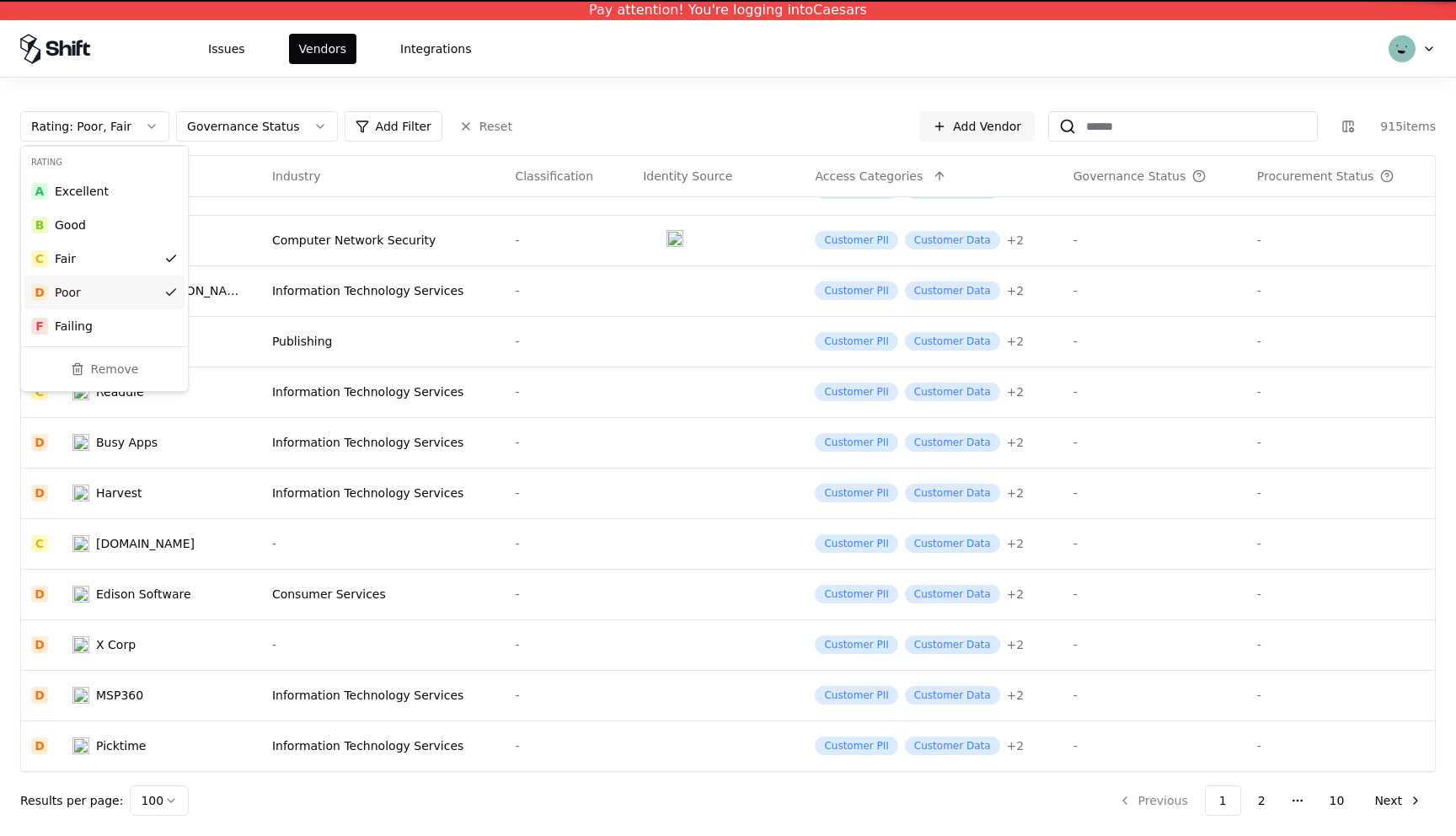
click at [66, 294] on div "Poor" at bounding box center [67, 292] width 26 height 17
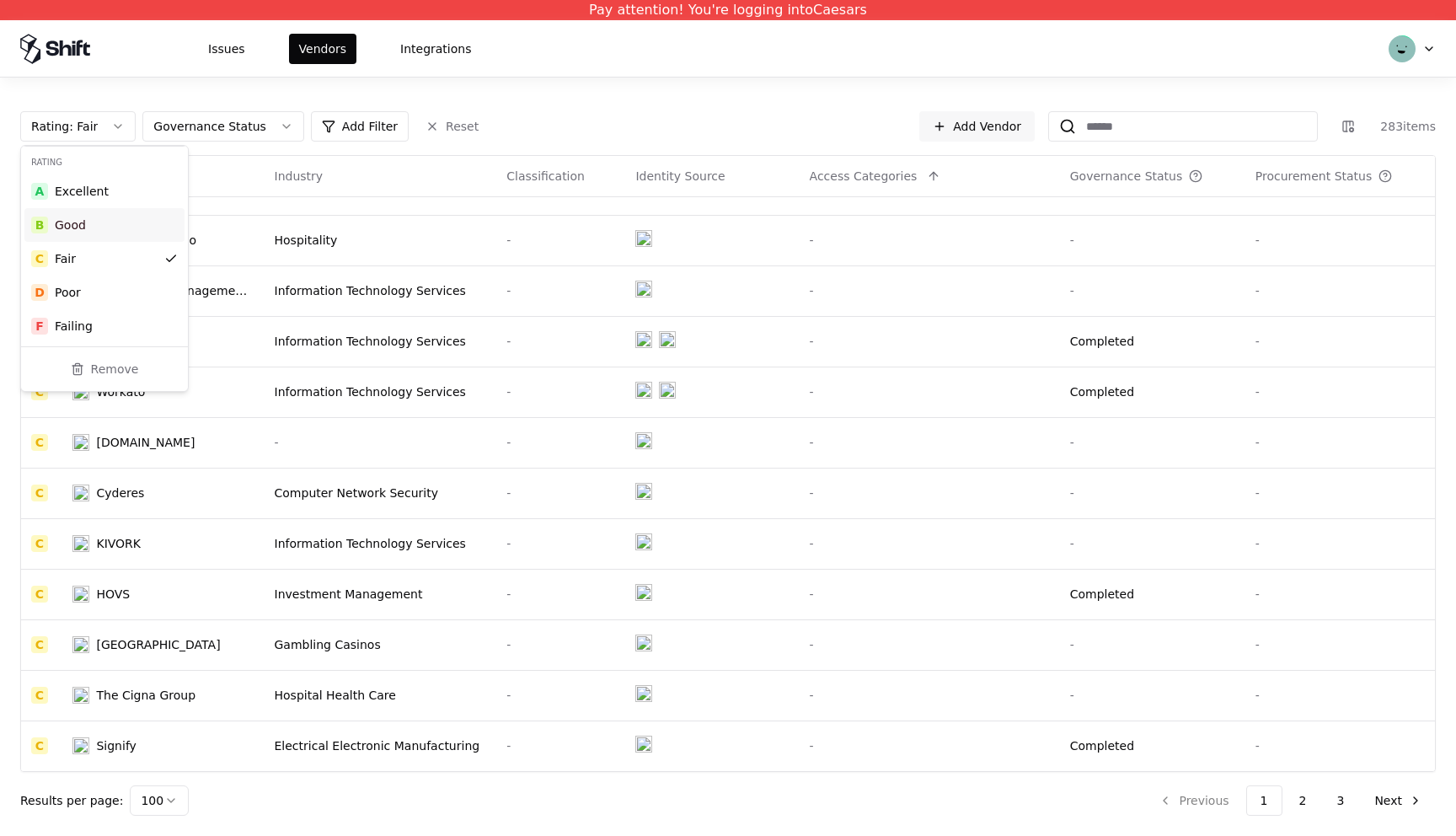
click at [85, 226] on div "B Good" at bounding box center [105, 225] width 160 height 34
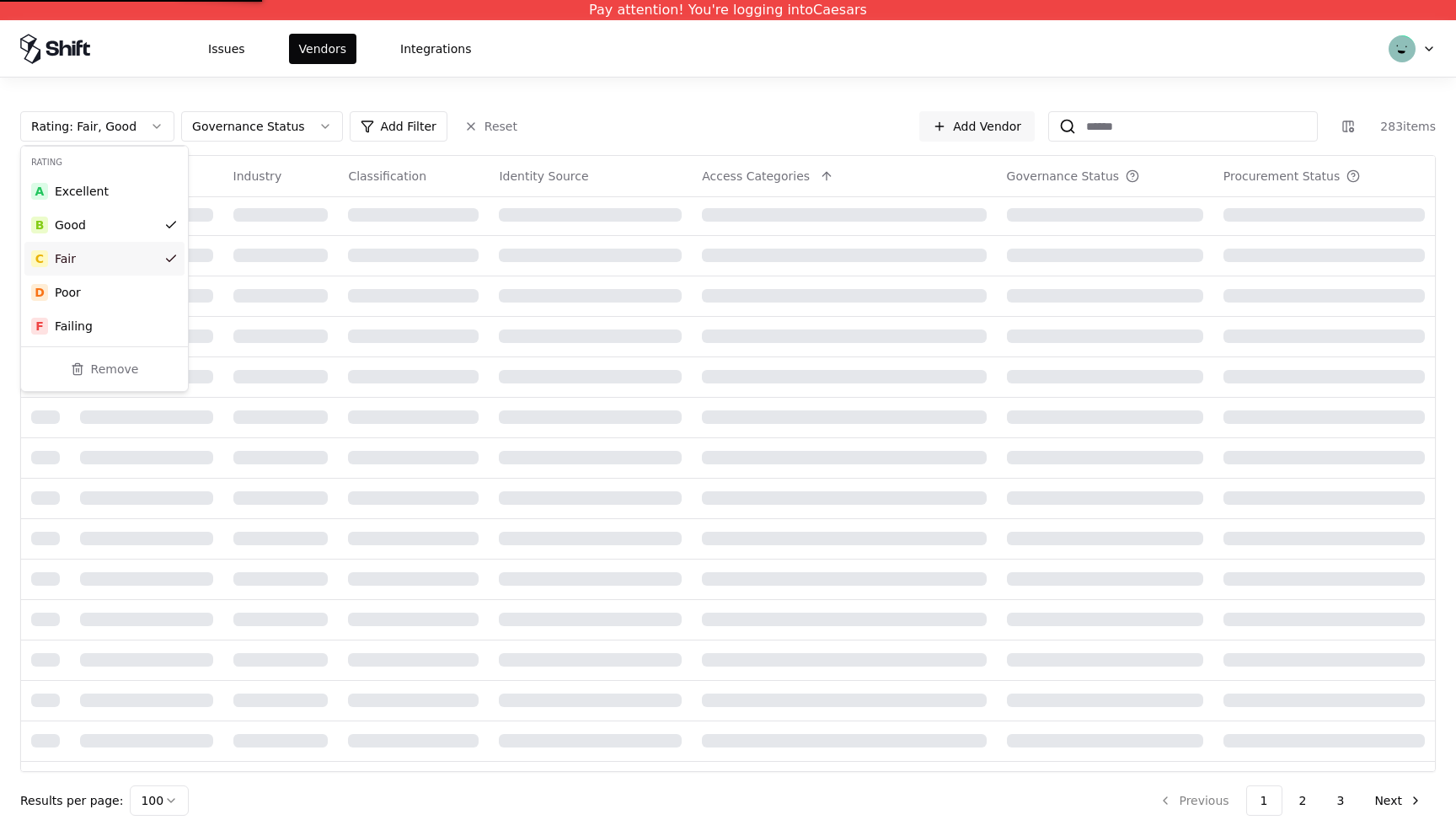
click at [79, 251] on div "C Fair" at bounding box center [105, 259] width 160 height 34
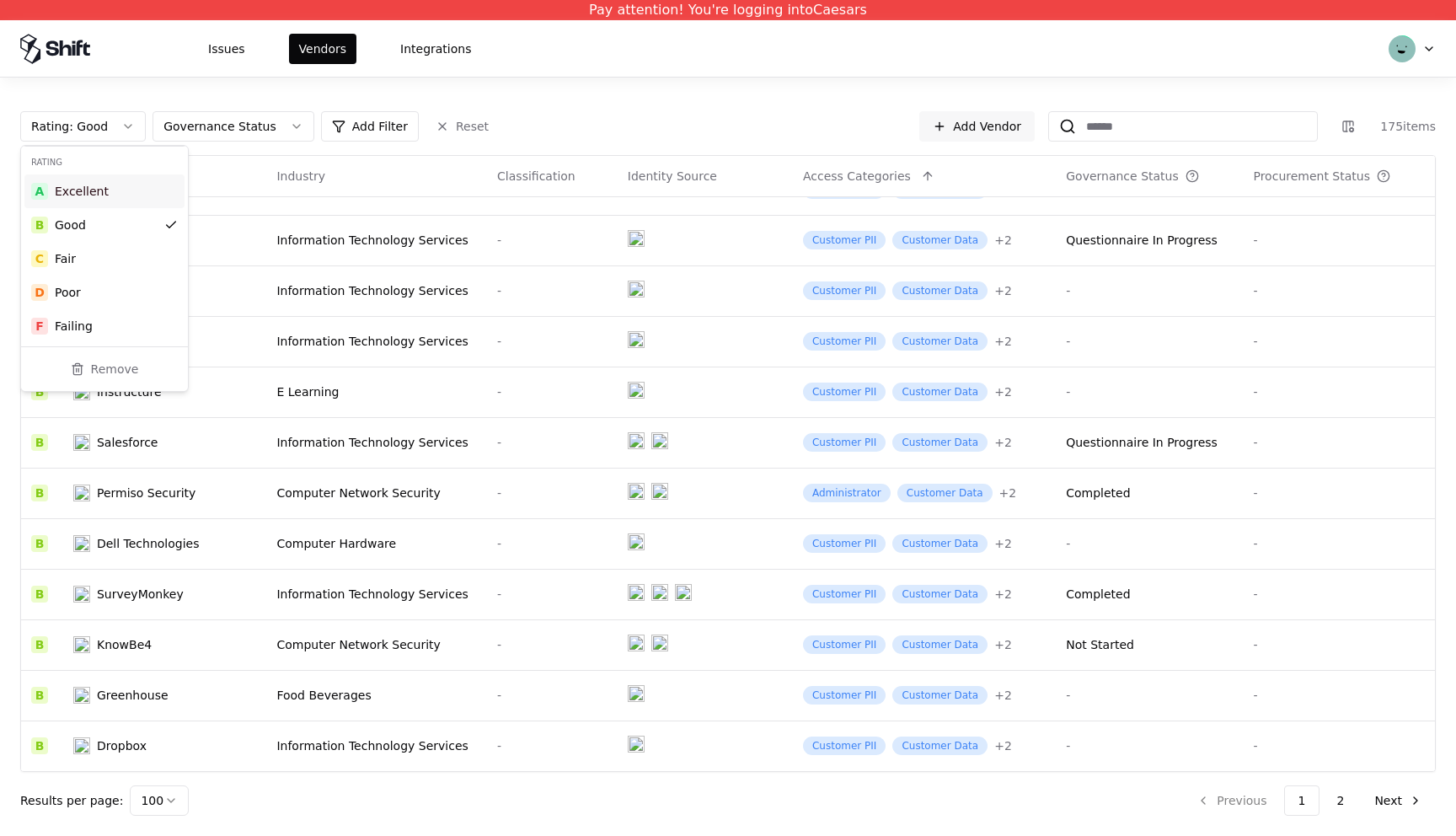
click at [104, 194] on div "A Excellent" at bounding box center [105, 191] width 160 height 34
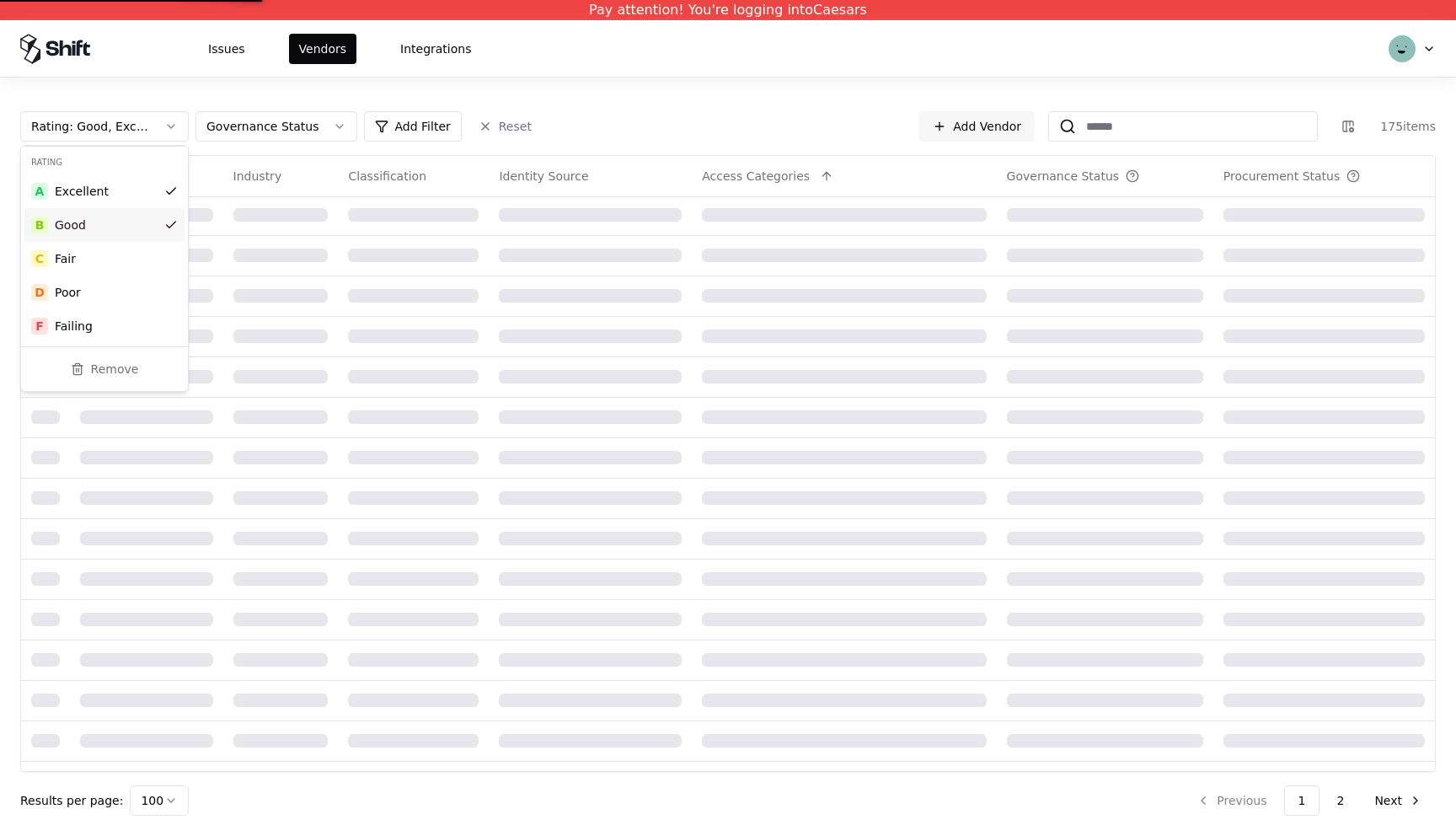
click at [94, 217] on div "B Good" at bounding box center [105, 225] width 160 height 34
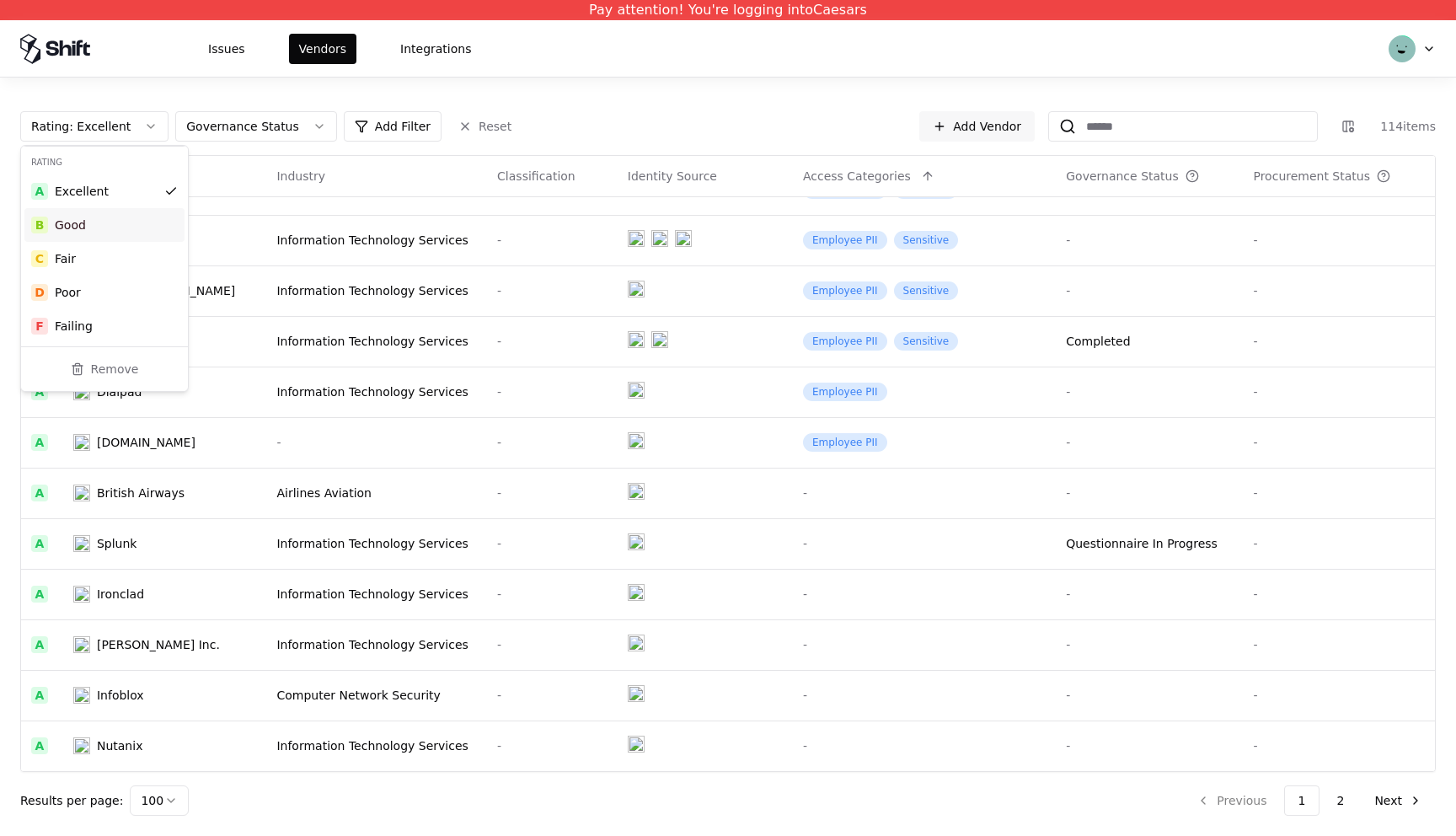
click at [345, 154] on html "Pay attention! You're logging into Caesars Issues Vendors Integrations Rating :…" at bounding box center [728, 418] width 1456 height 836
click at [452, 116] on button "Reset" at bounding box center [485, 126] width 74 height 30
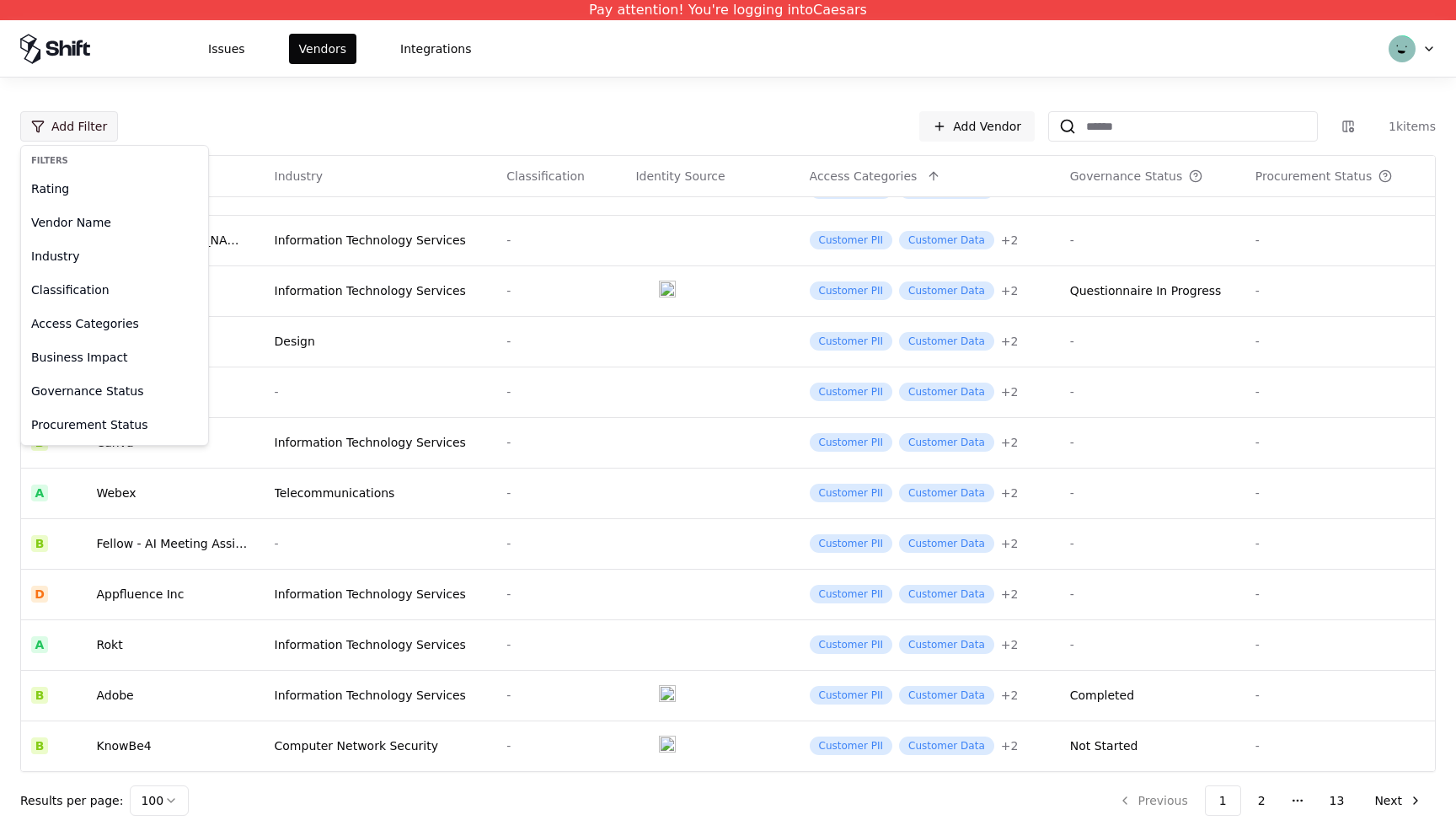
click at [47, 127] on html "Pay attention! You're logging into Caesars Issues Vendors Integrations Add Filt…" at bounding box center [728, 418] width 1456 height 836
click at [153, 123] on html "Pay attention! You're logging into Caesars Issues Vendors Integrations Add Filt…" at bounding box center [728, 418] width 1456 height 836
click at [84, 123] on html "Pay attention! You're logging into Caesars Issues Vendors Integrations Add Filt…" at bounding box center [728, 418] width 1456 height 836
click at [79, 325] on div "Access Categories" at bounding box center [115, 323] width 181 height 34
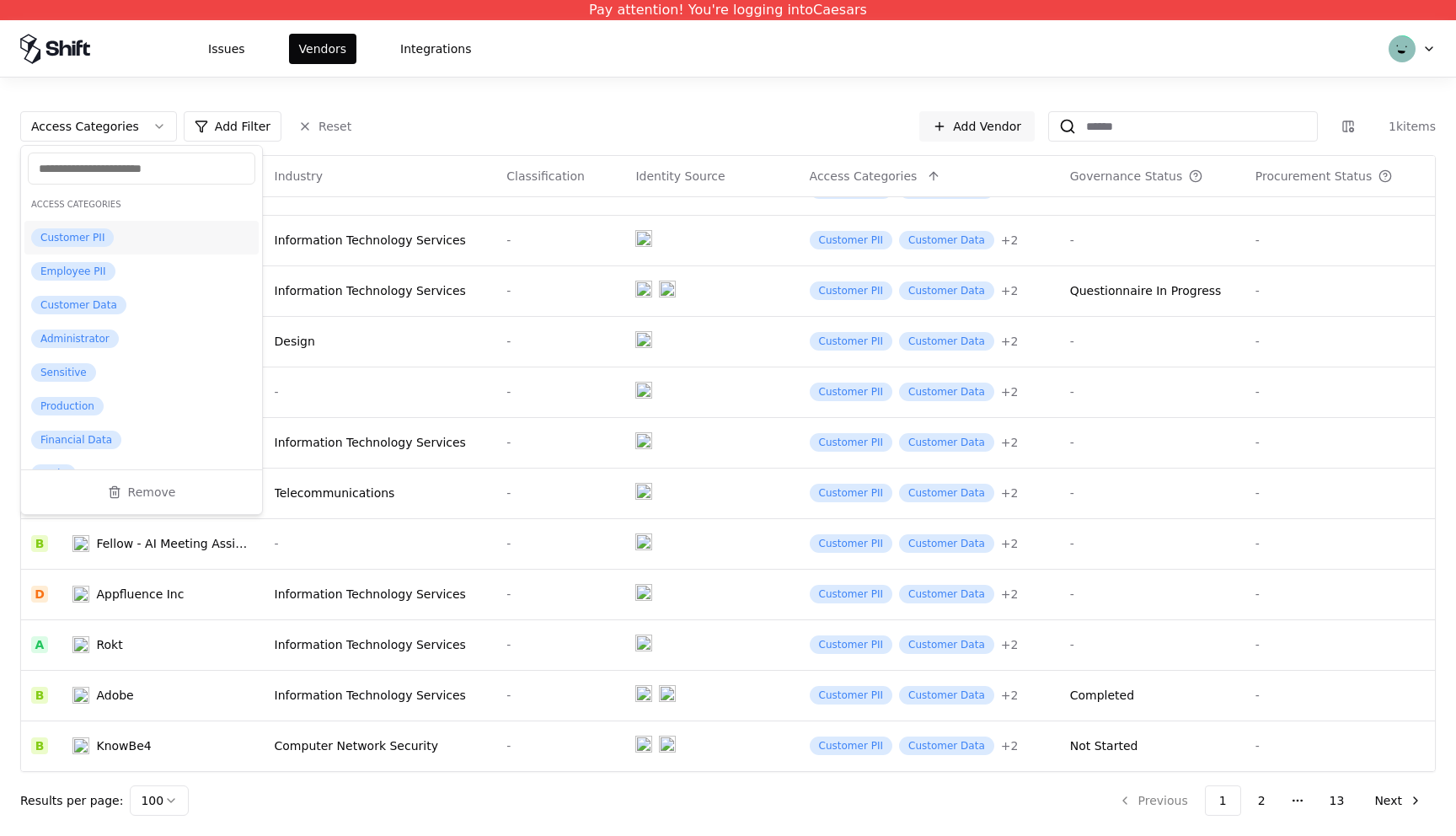
click at [60, 235] on div "Customer PII" at bounding box center [73, 238] width 83 height 18
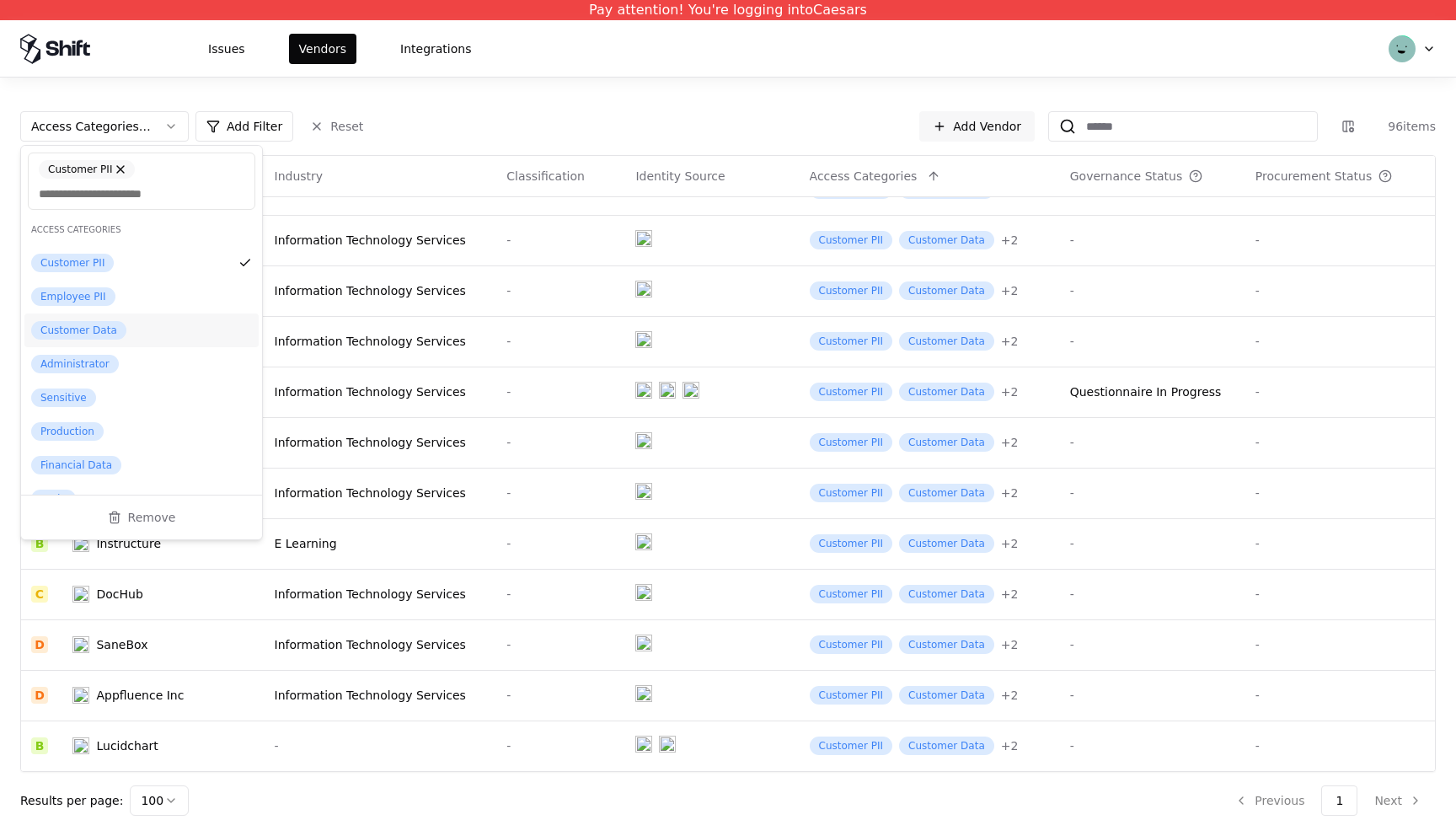
click at [66, 326] on div "Customer Data" at bounding box center [78, 331] width 95 height 18
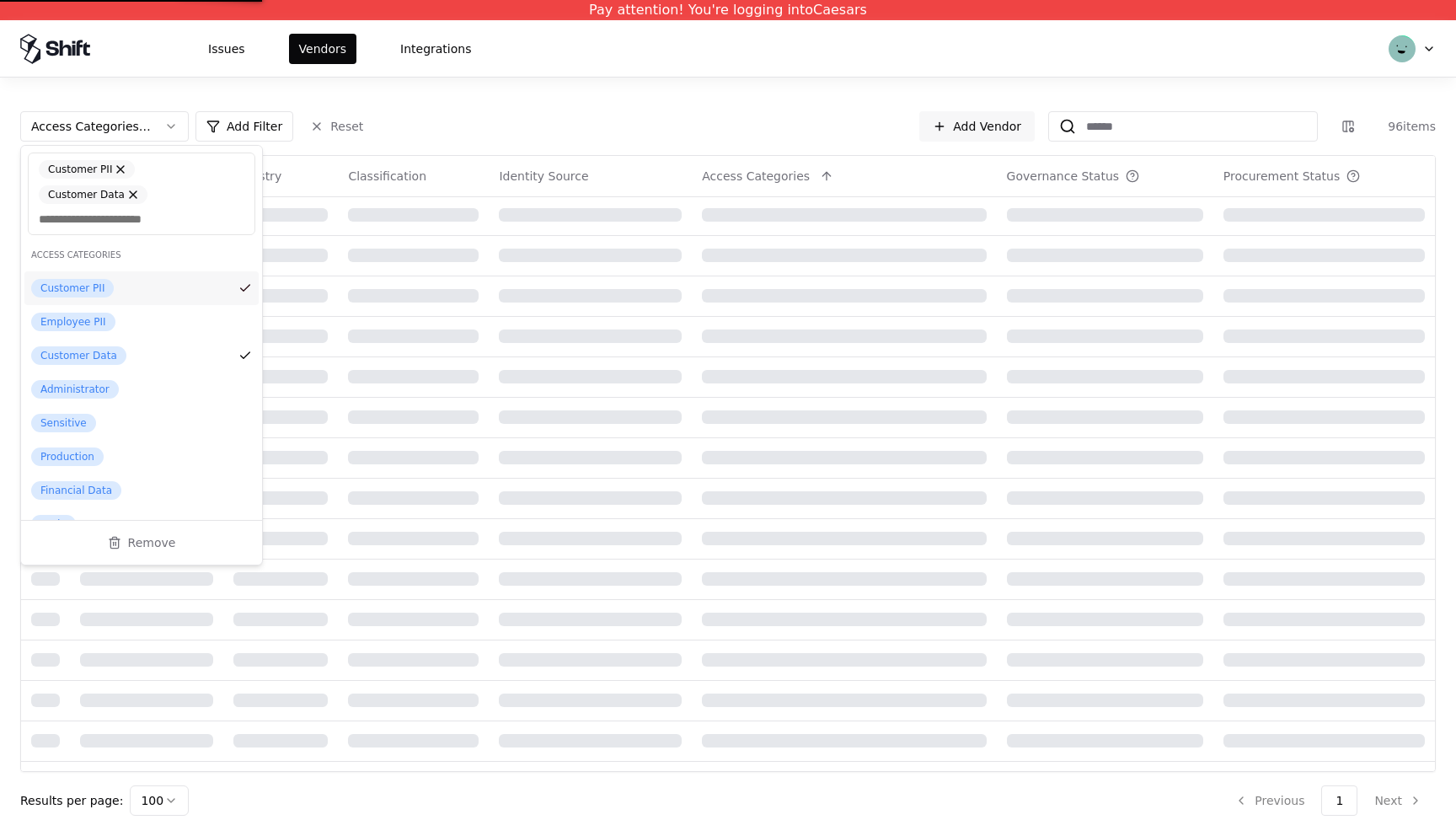
click at [88, 279] on div "Customer PII" at bounding box center [73, 288] width 83 height 18
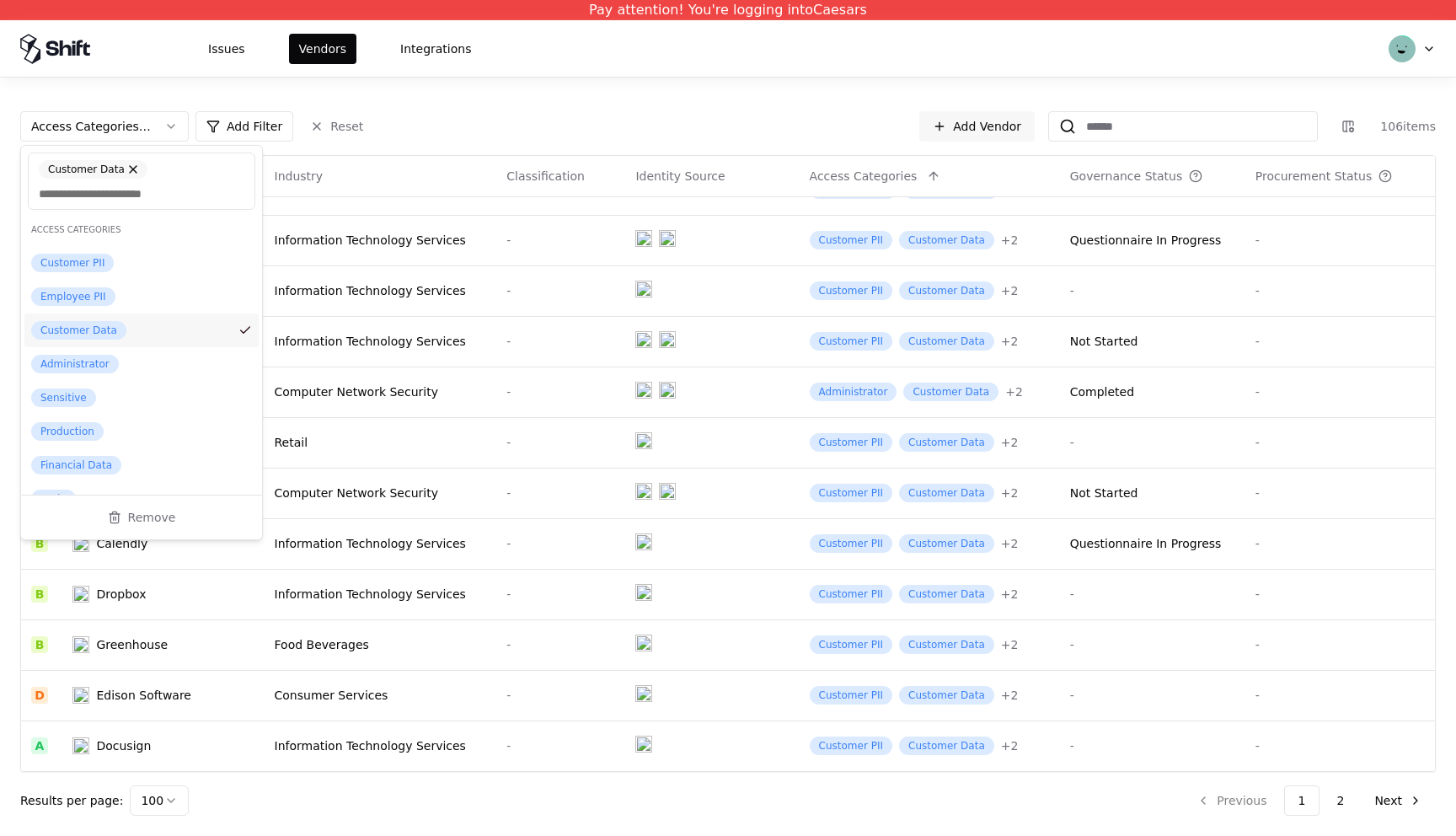
click at [104, 327] on div "Customer Data" at bounding box center [78, 331] width 95 height 18
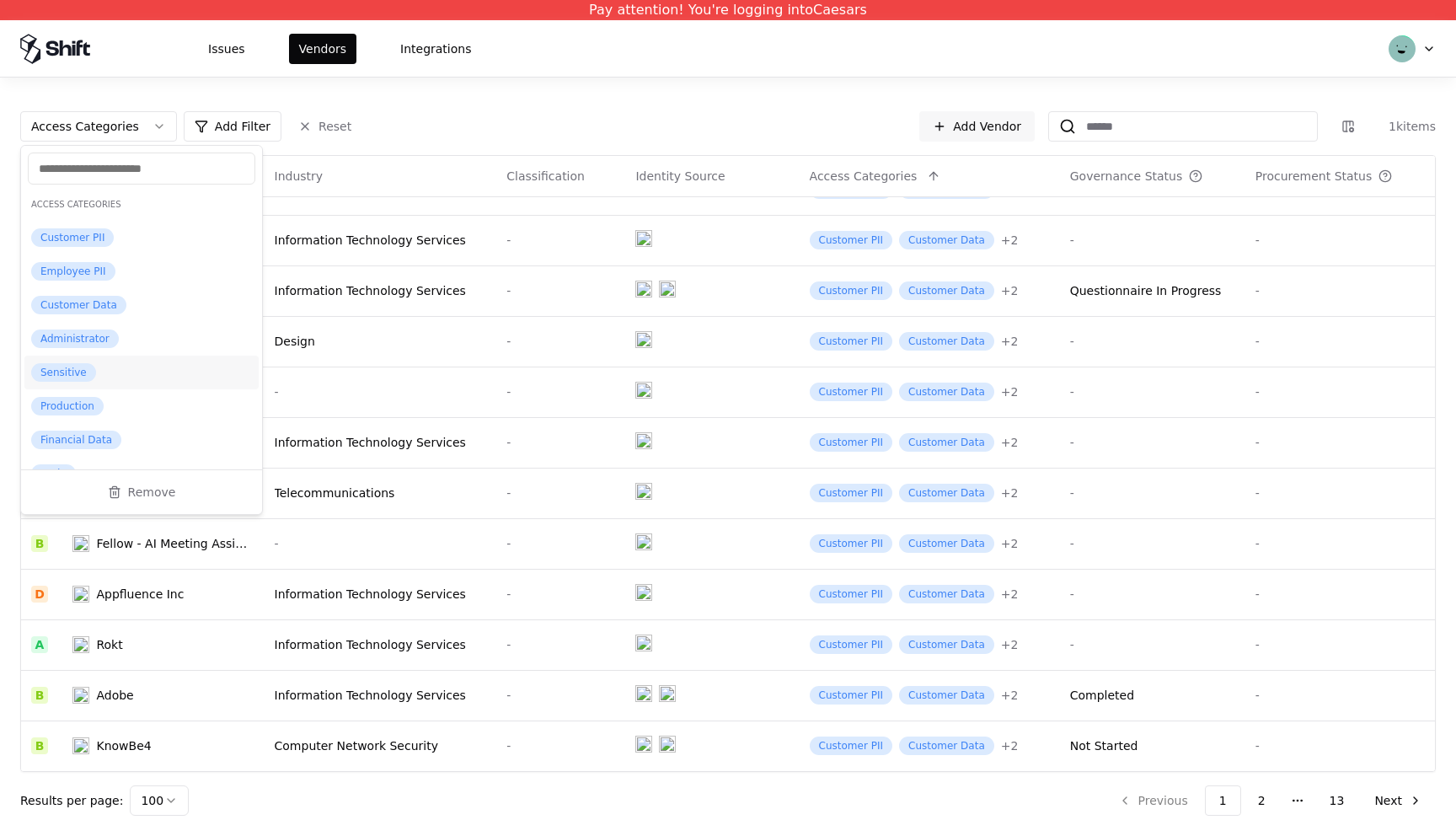
click at [65, 371] on div "Sensitive" at bounding box center [64, 372] width 64 height 18
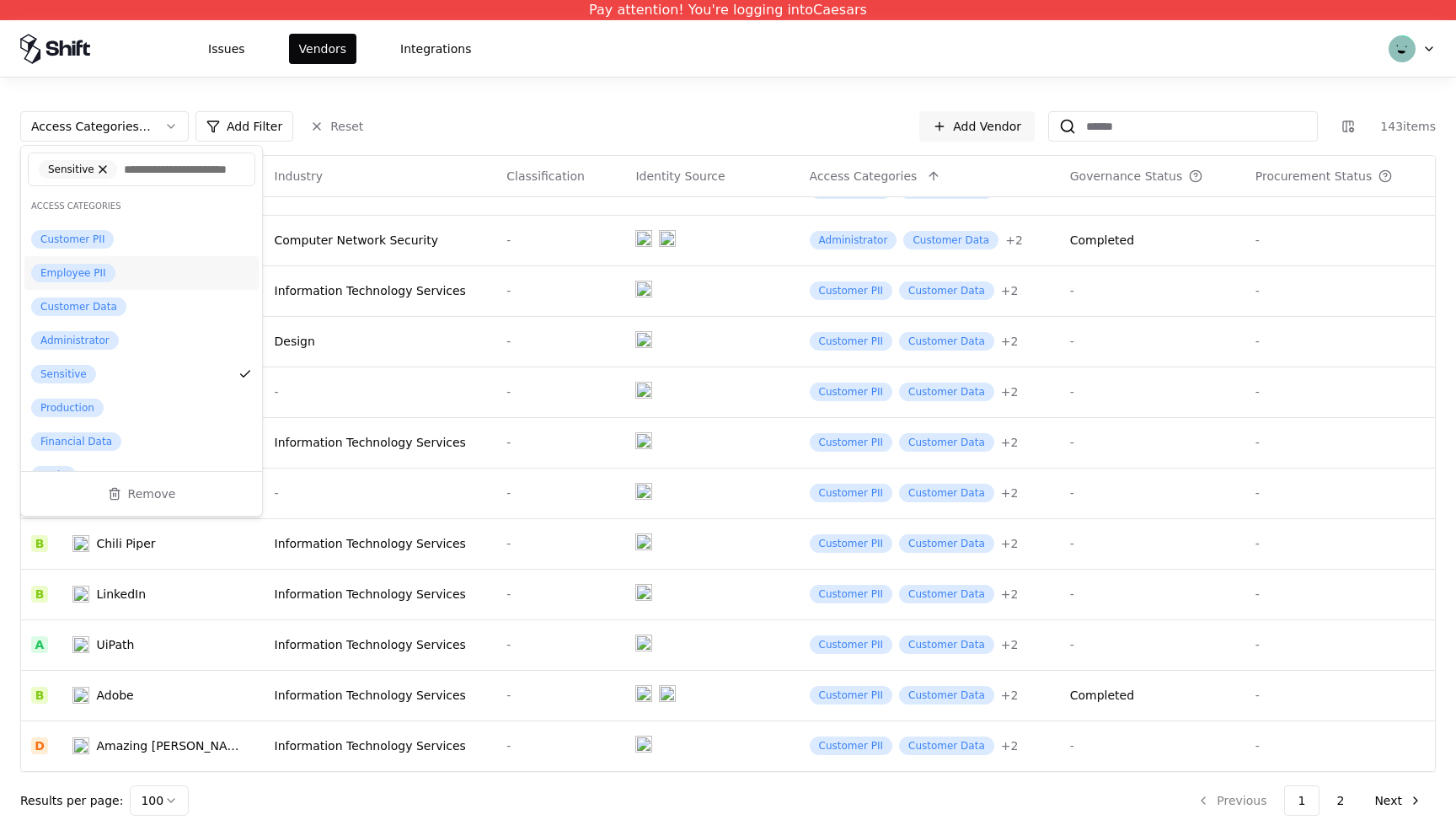
click at [83, 283] on div "Employee PII" at bounding box center [74, 273] width 85 height 18
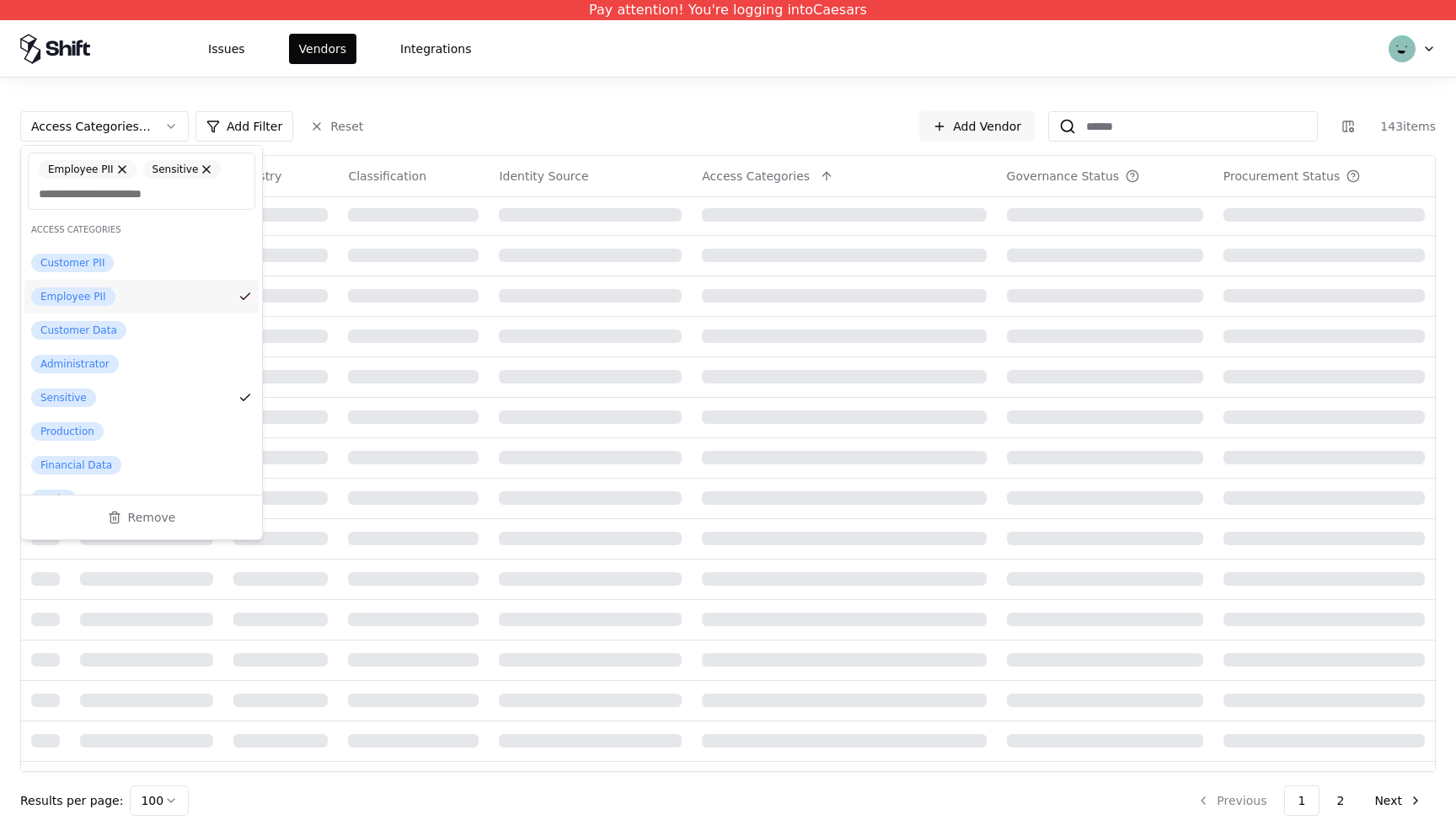
click at [83, 297] on div "Employee PII" at bounding box center [74, 296] width 85 height 18
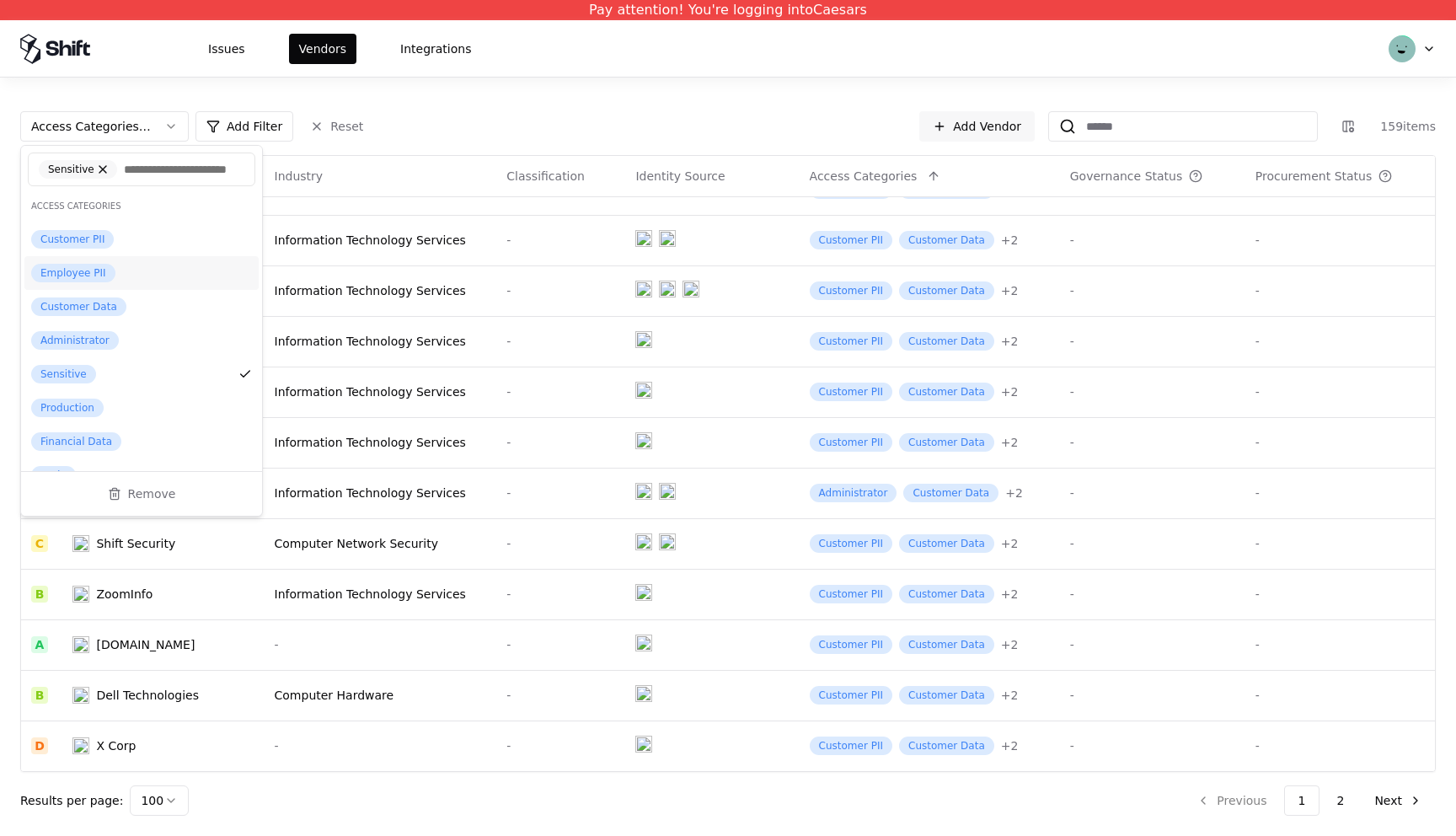
click at [83, 283] on div "Employee PII" at bounding box center [74, 273] width 85 height 18
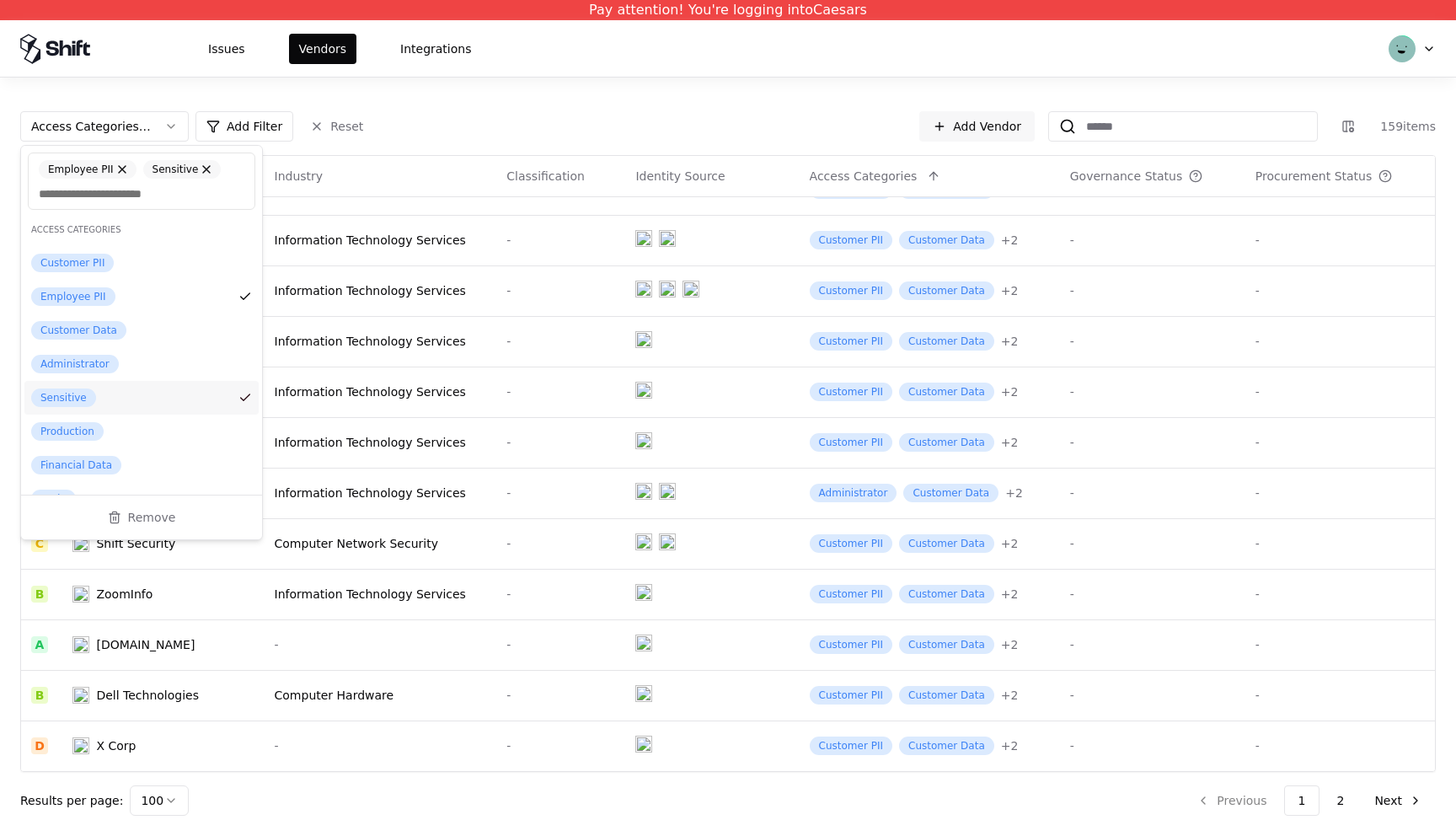
click at [73, 392] on div "Sensitive" at bounding box center [64, 398] width 64 height 18
click at [638, 53] on html "Pay attention! You're logging into Caesars Issues Vendors Integrations Access C…" at bounding box center [728, 418] width 1456 height 836
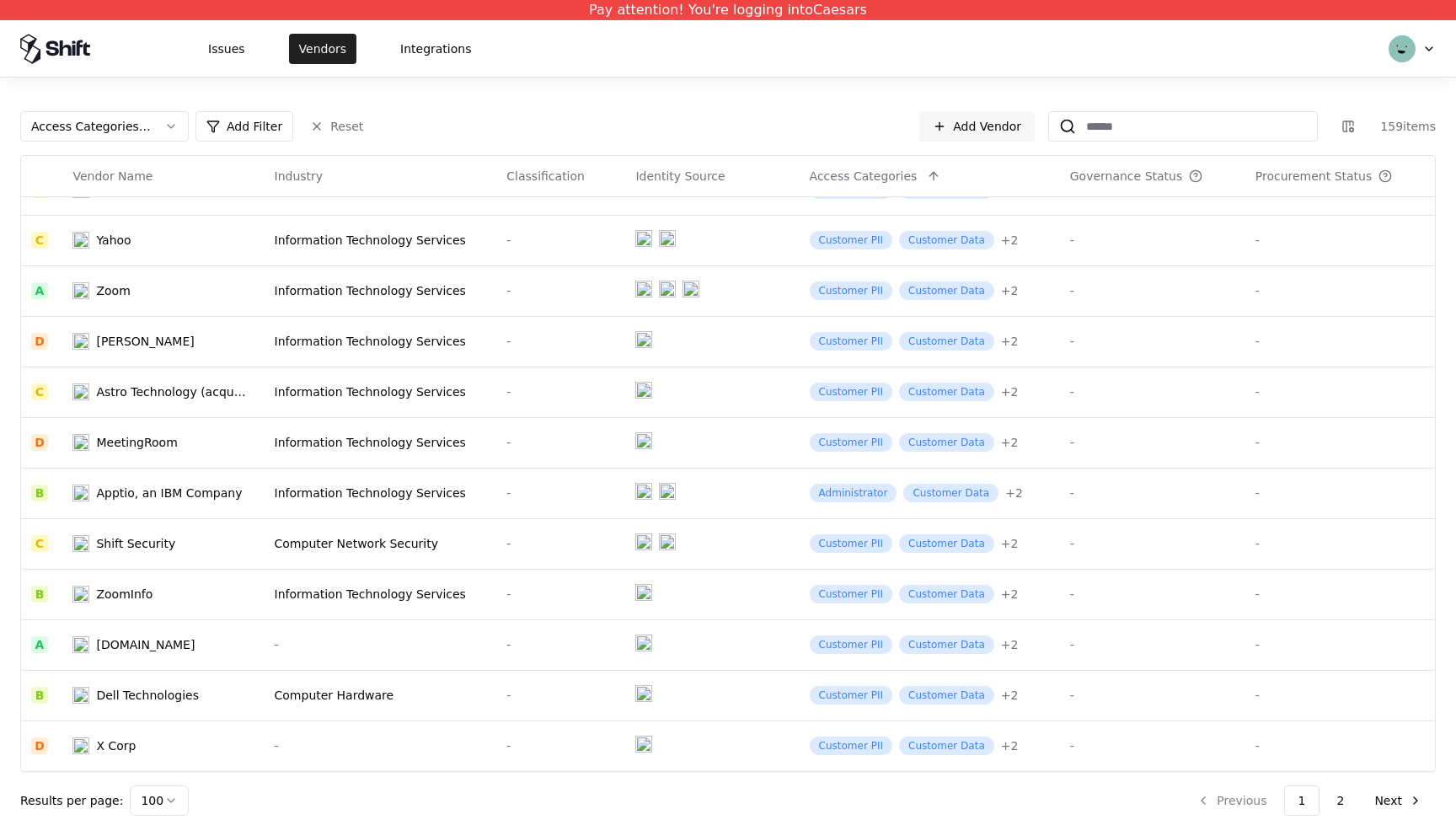
click at [322, 58] on button "Vendors" at bounding box center [322, 49] width 67 height 30
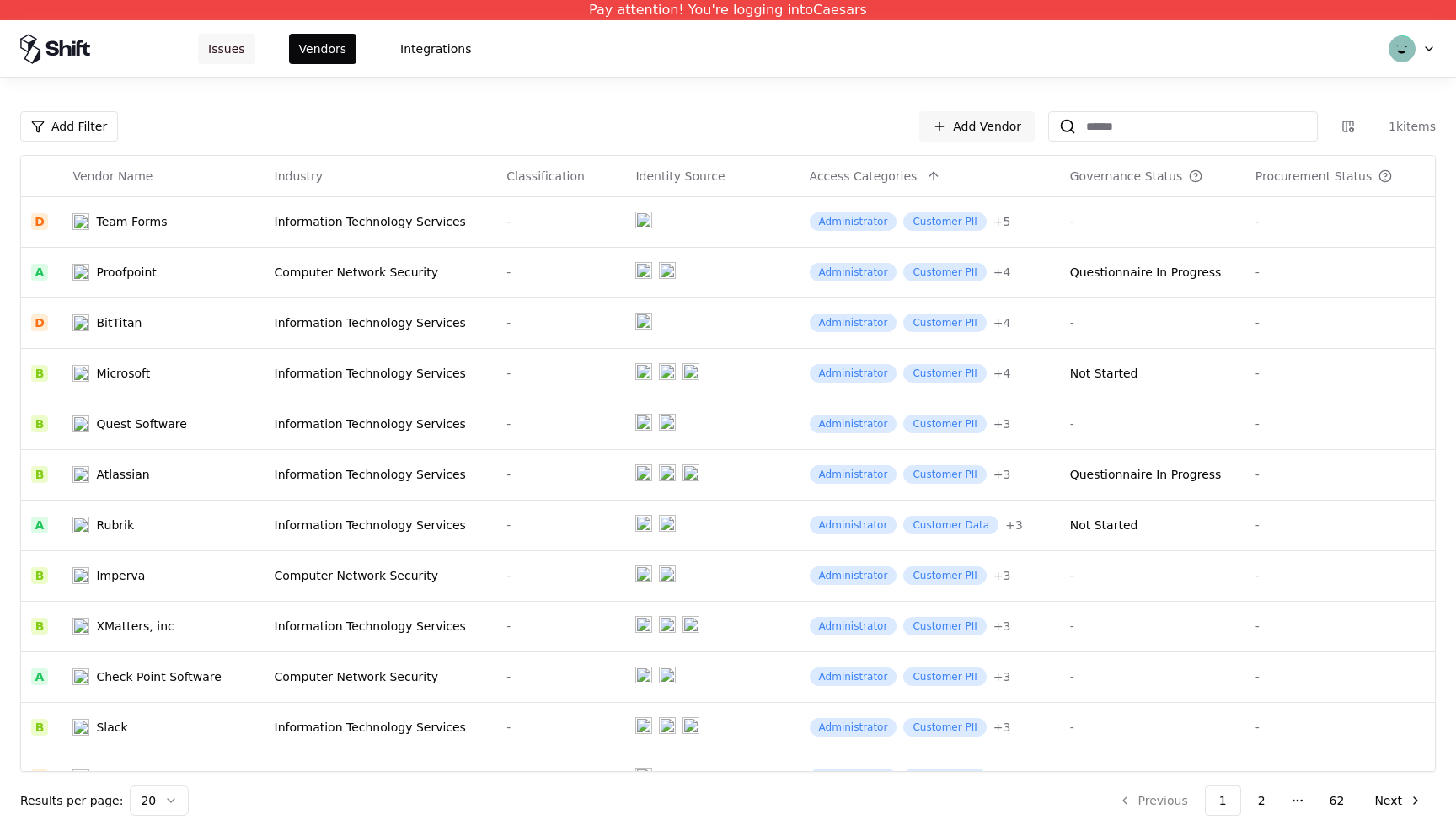
click at [238, 34] on button "Issues" at bounding box center [227, 49] width 57 height 30
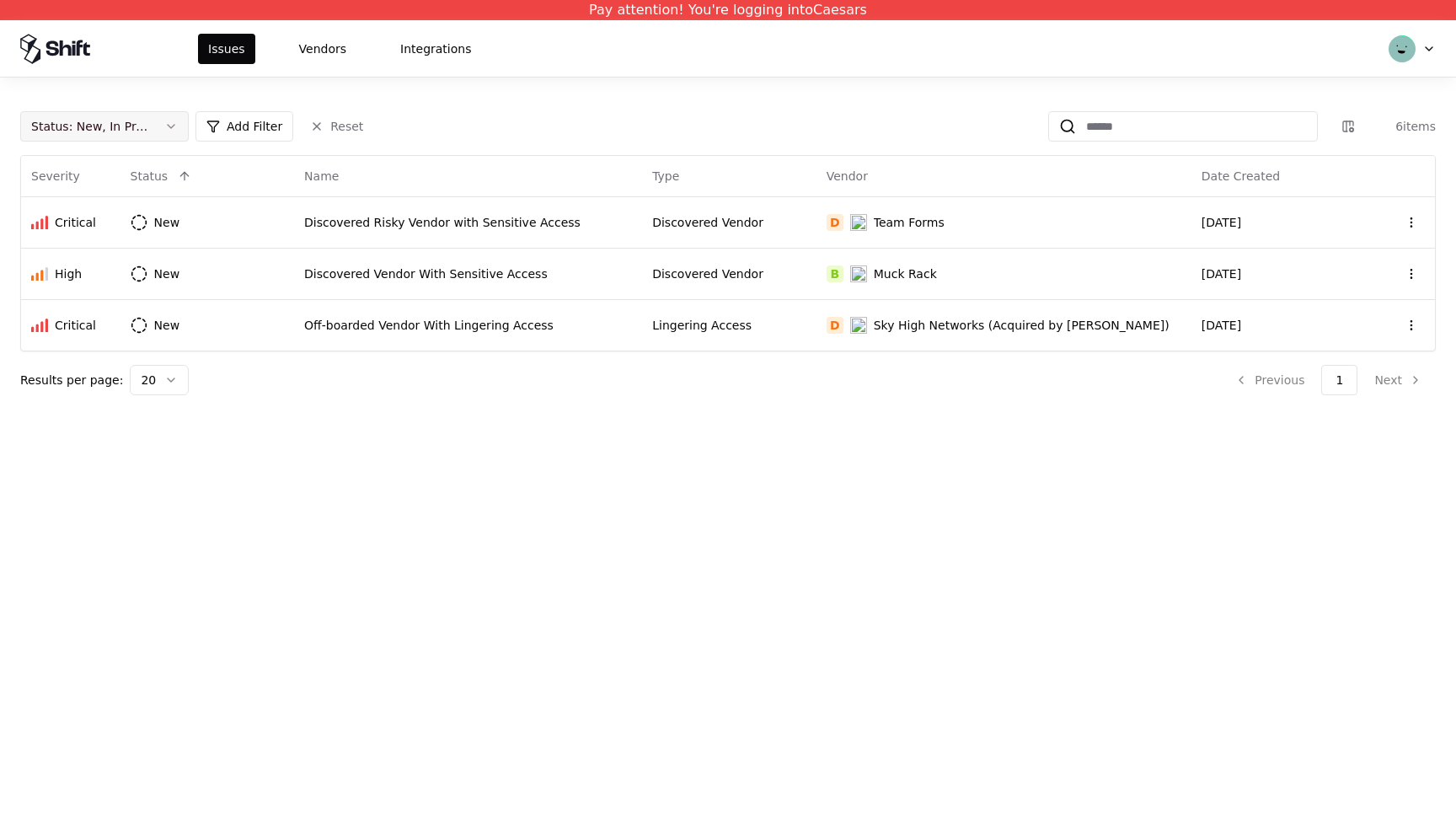
click at [164, 115] on button "Status : New, In Progress" at bounding box center [104, 126] width 169 height 30
click at [64, 285] on div "Draft" at bounding box center [66, 292] width 29 height 17
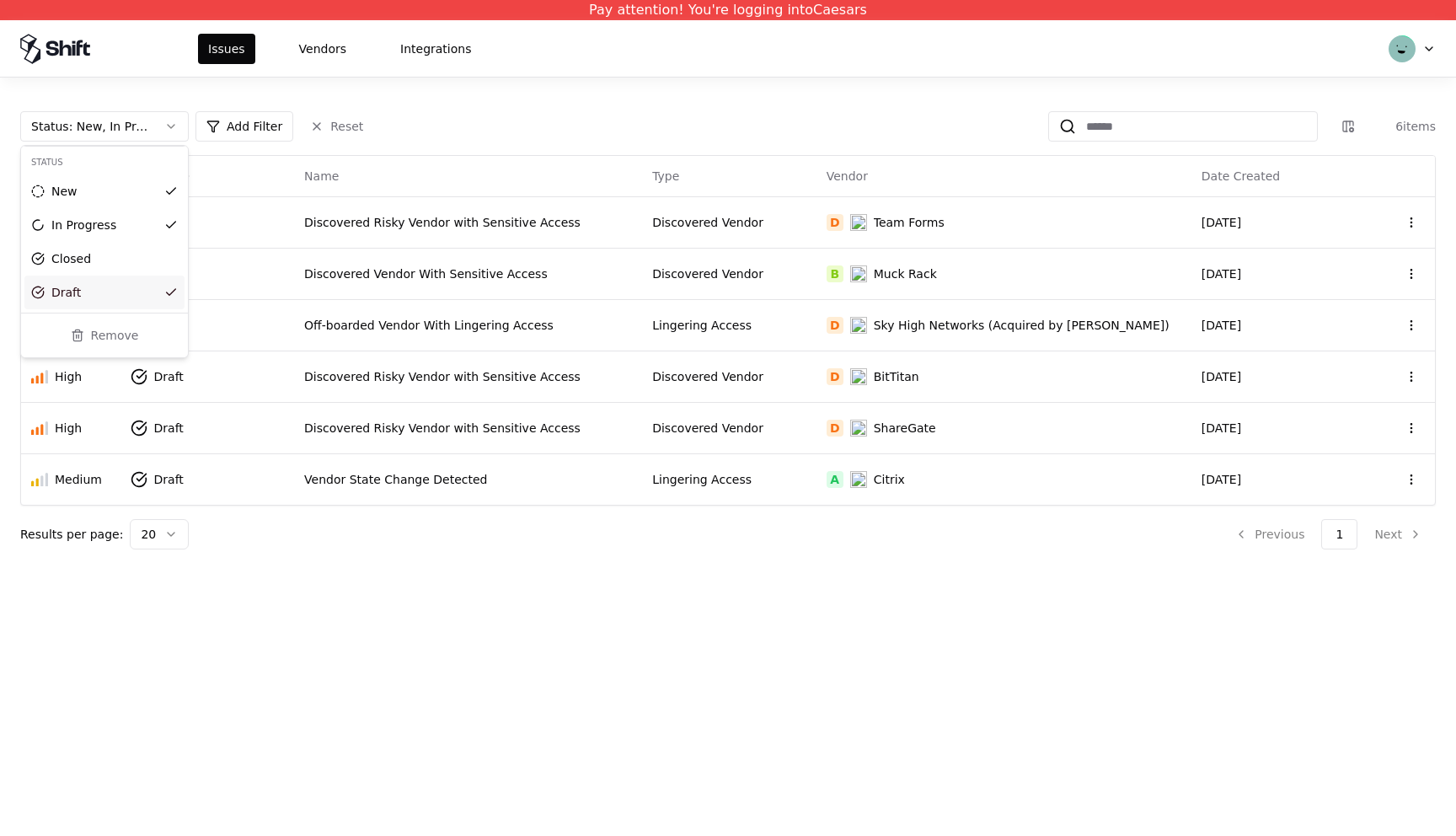
click at [779, 580] on html "Pay attention! You're logging into Caesars Issues Vendors Integrations Status :…" at bounding box center [728, 418] width 1456 height 836
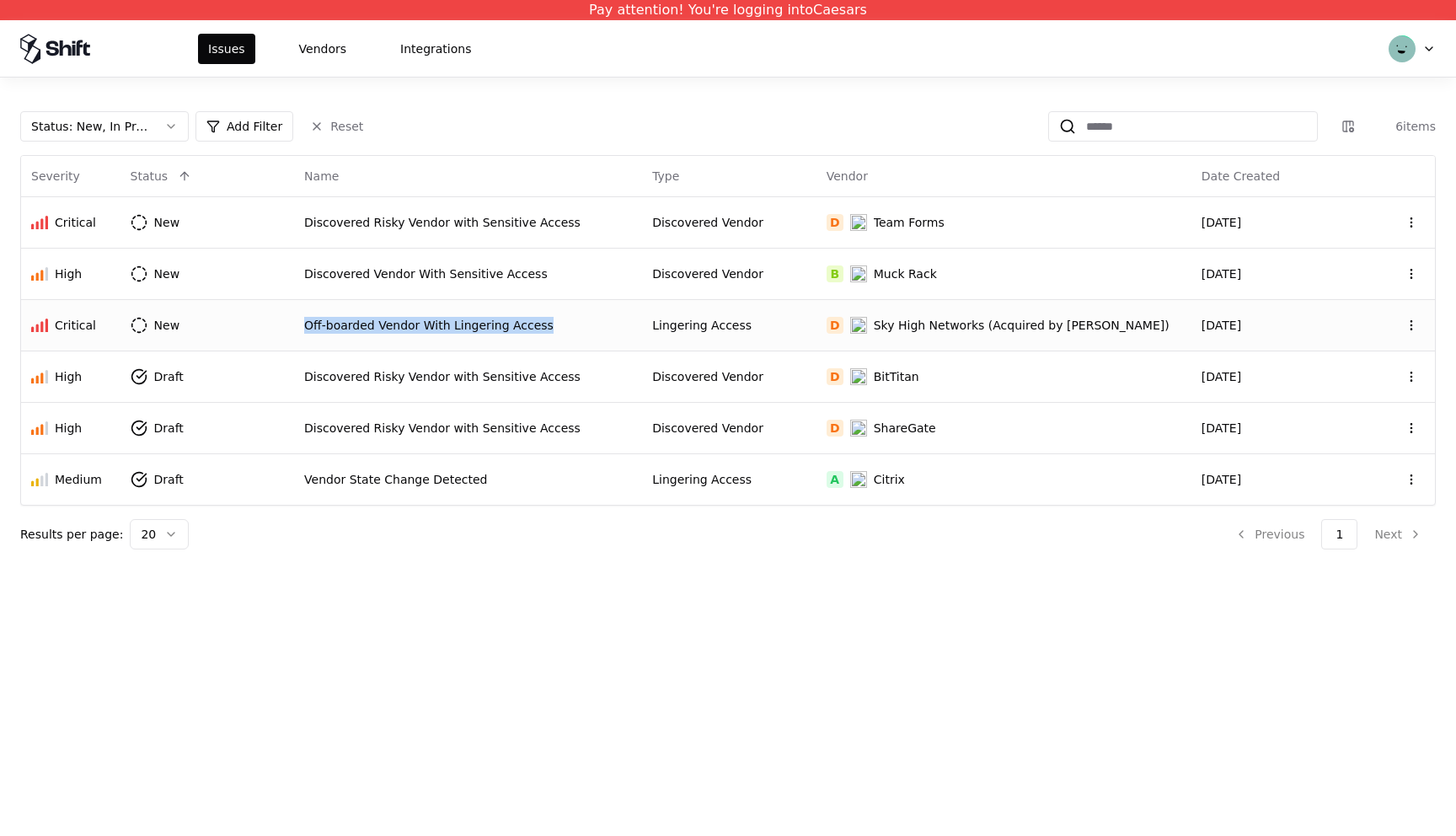
drag, startPoint x: 295, startPoint y: 319, endPoint x: 558, endPoint y: 326, distance: 263.1
click at [558, 326] on tr "Critical New Off-boarded Vendor With Lingering Access Lingering Access D Sky Hi…" at bounding box center [728, 325] width 1415 height 52
copy tr "Off-boarded Vendor With Lingering Access"
click at [375, 481] on div "Vendor State Change Detected" at bounding box center [468, 480] width 328 height 17
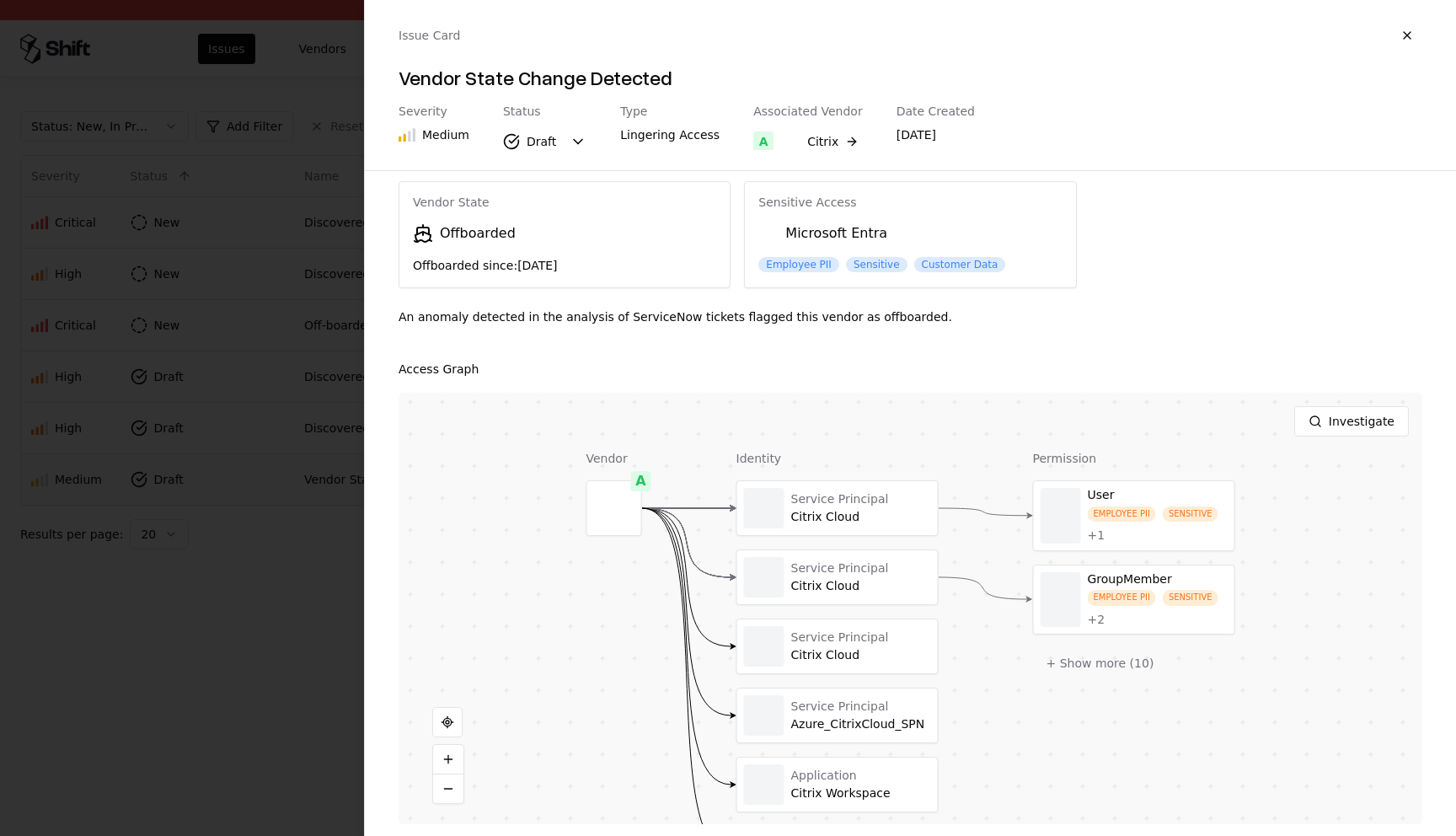
scroll to position [49, 0]
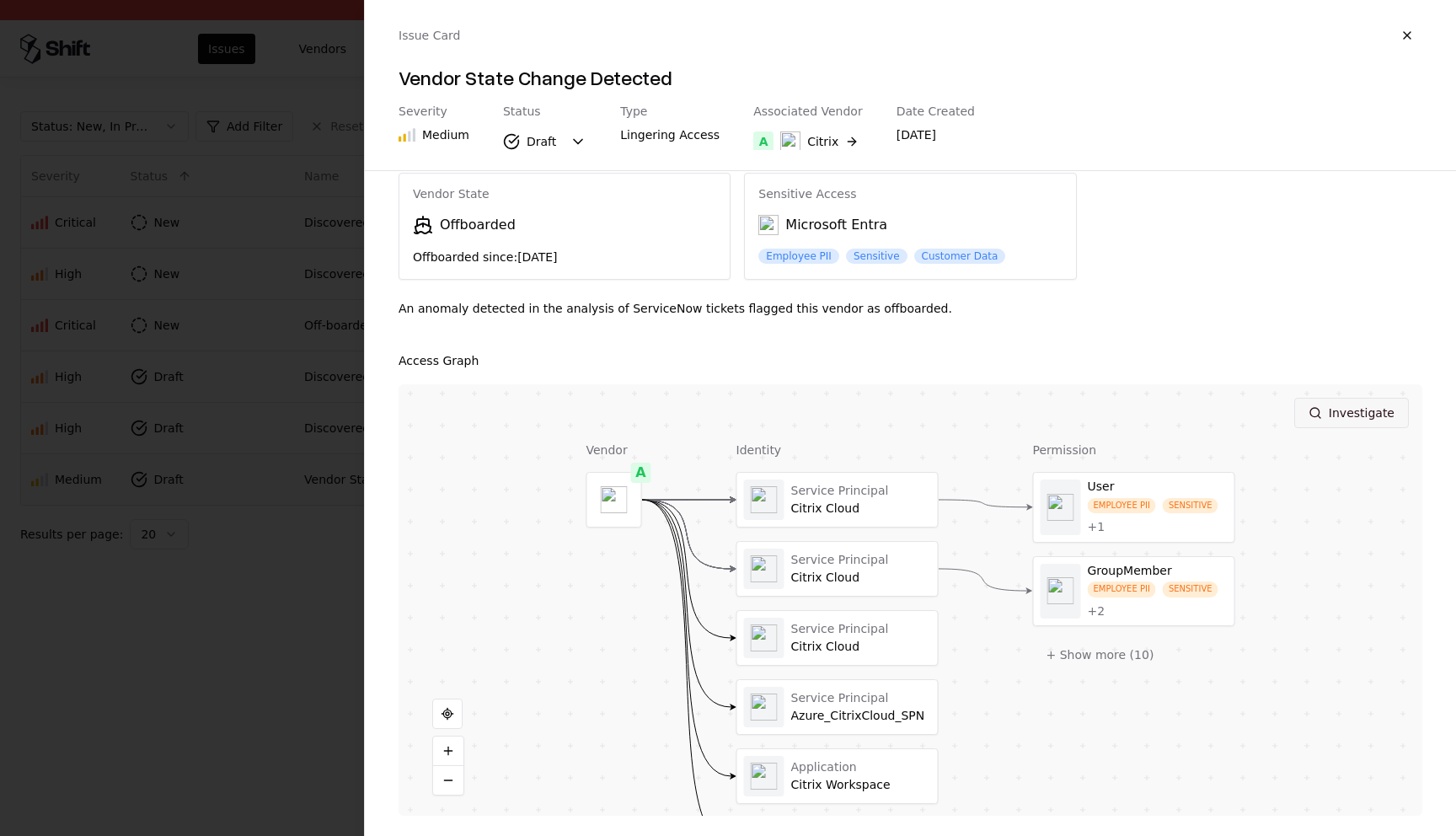
click at [1354, 412] on button "Investigate" at bounding box center [1352, 412] width 114 height 30
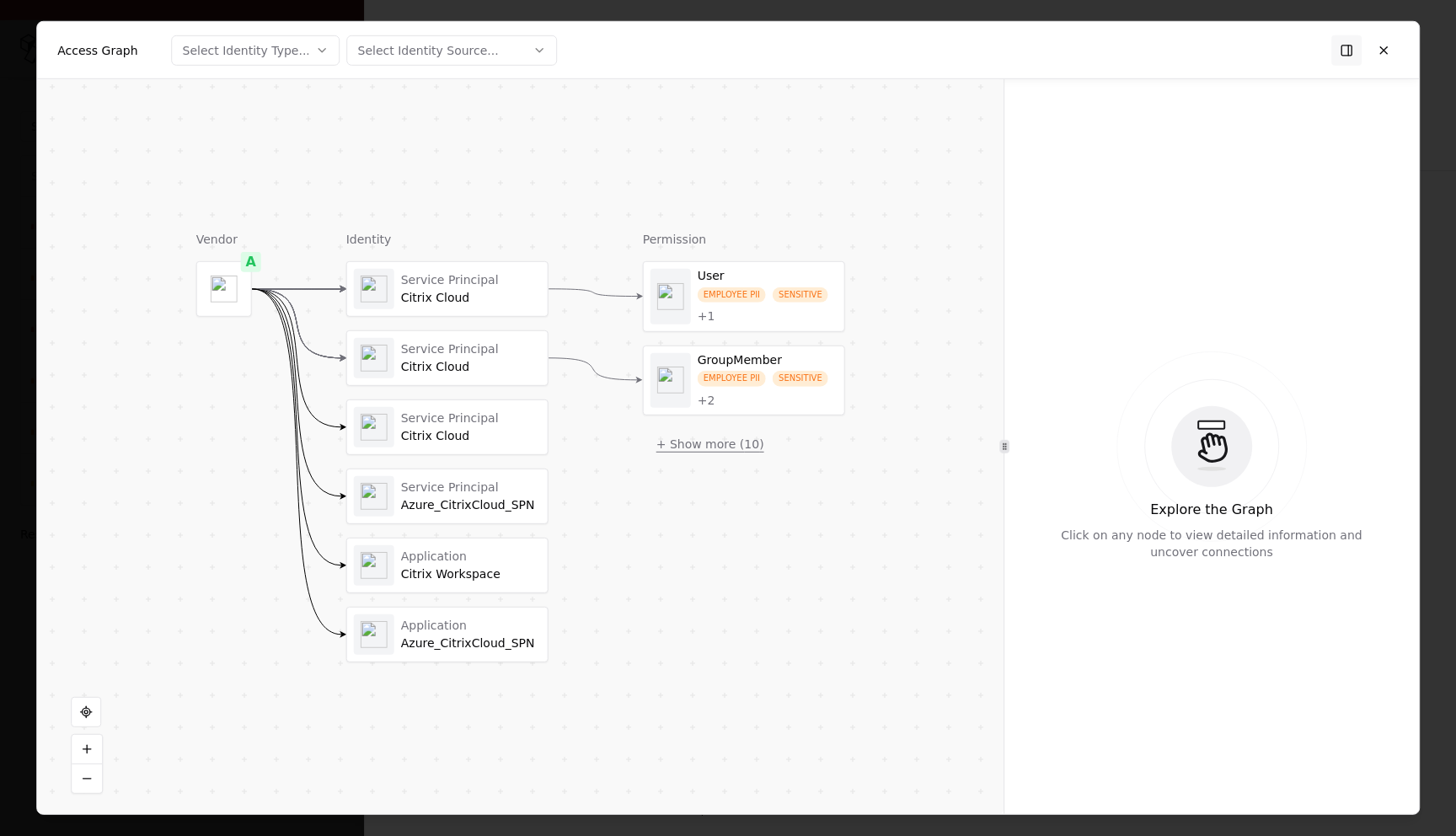
click at [684, 447] on button "+ Show more ( 10 )" at bounding box center [710, 444] width 134 height 30
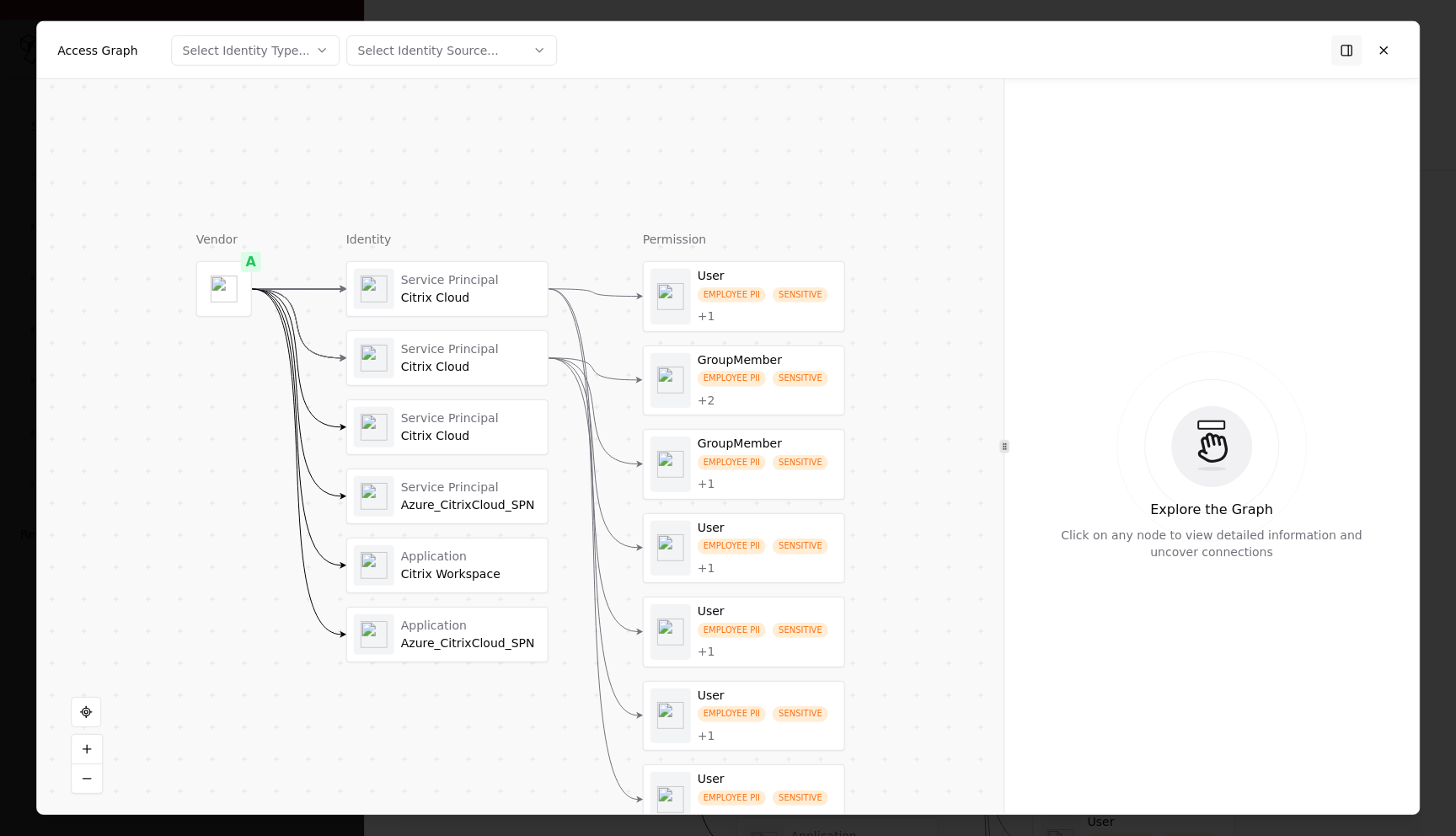
click at [469, 355] on div "Service Principal" at bounding box center [472, 349] width 140 height 15
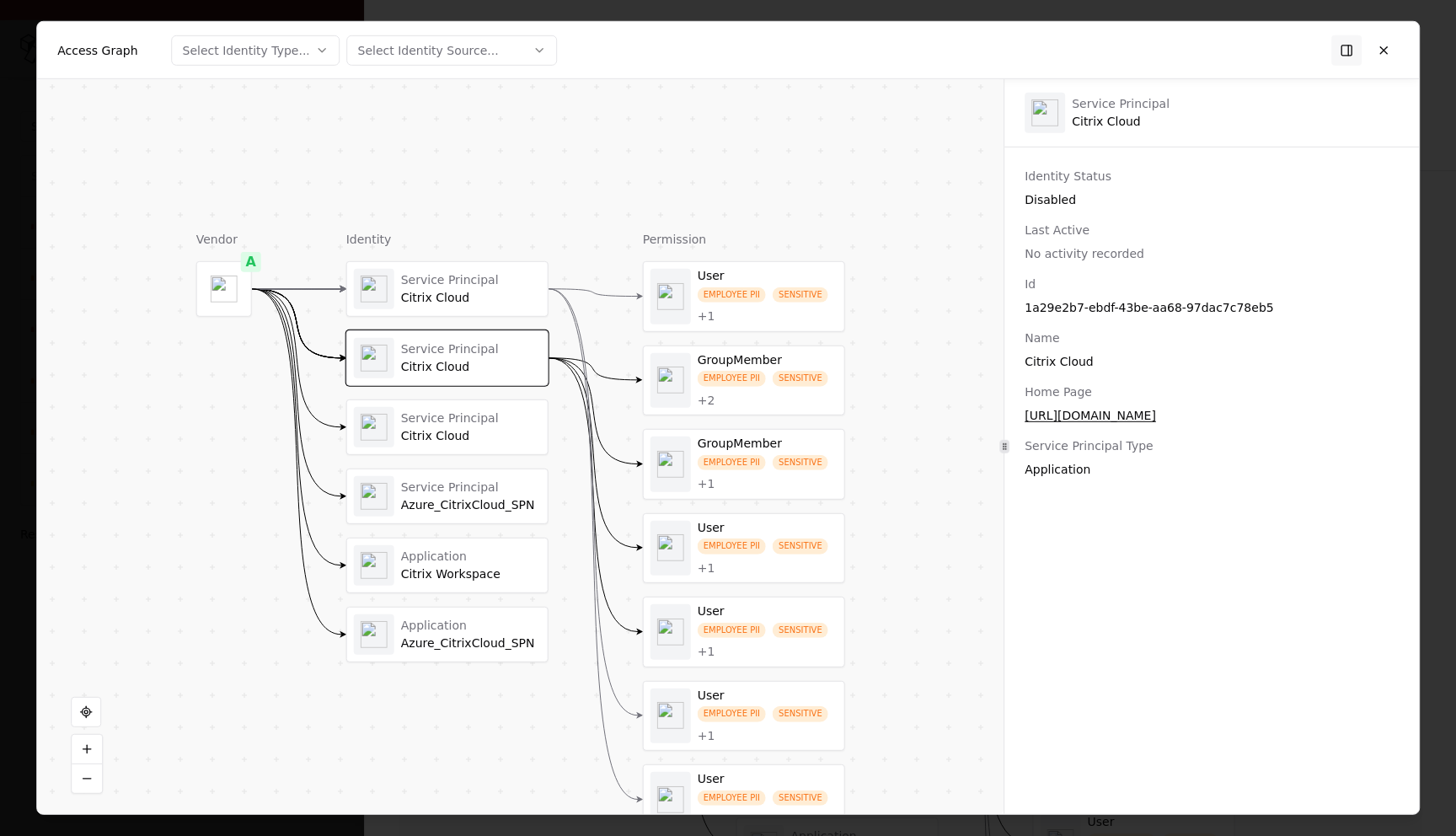
click at [501, 296] on div "Citrix Cloud" at bounding box center [472, 298] width 140 height 15
click at [533, 372] on div "Citrix Cloud" at bounding box center [472, 367] width 140 height 15
click at [495, 298] on div "Citrix Cloud" at bounding box center [472, 298] width 140 height 15
click at [493, 355] on div "Service Principal" at bounding box center [472, 349] width 140 height 15
click at [508, 304] on div "Citrix Cloud" at bounding box center [472, 298] width 140 height 15
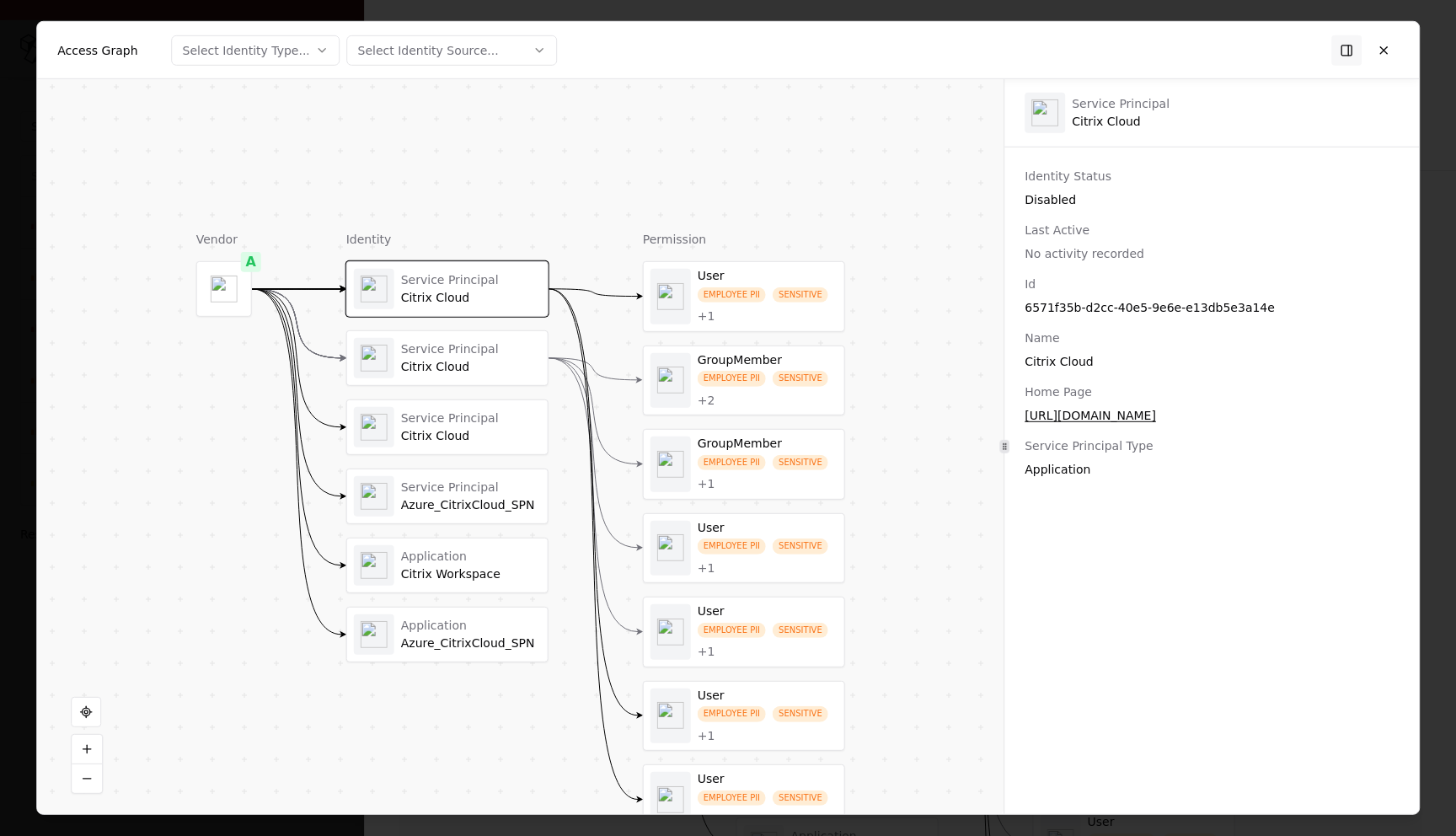
click at [508, 351] on div "Service Principal" at bounding box center [472, 349] width 140 height 15
click at [506, 283] on div "Service Principal" at bounding box center [472, 280] width 140 height 15
click at [495, 412] on div "Service Principal" at bounding box center [472, 418] width 140 height 15
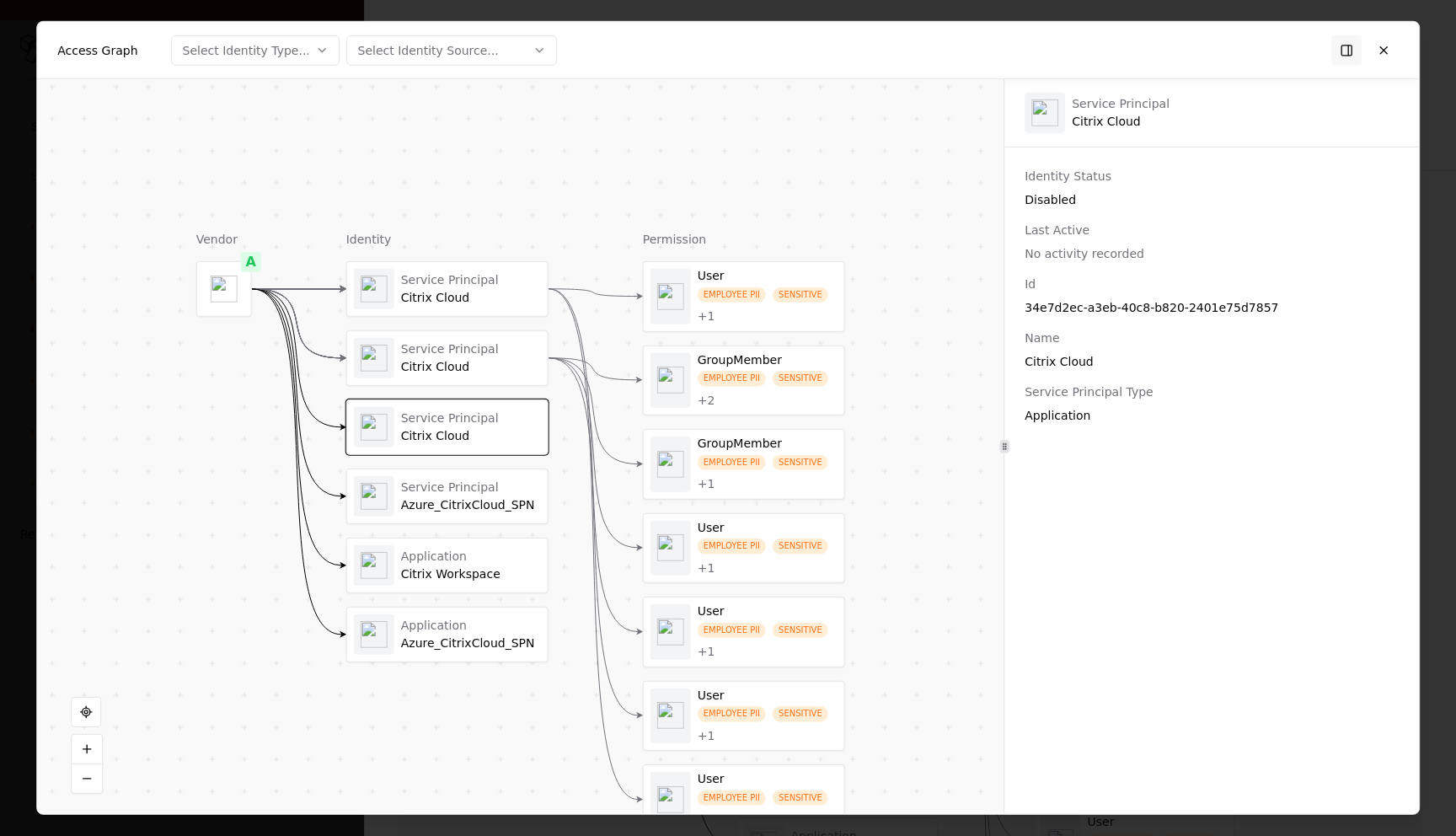
click at [482, 477] on div "Service Principal Azure_CitrixCloud_SPN" at bounding box center [447, 496] width 187 height 41
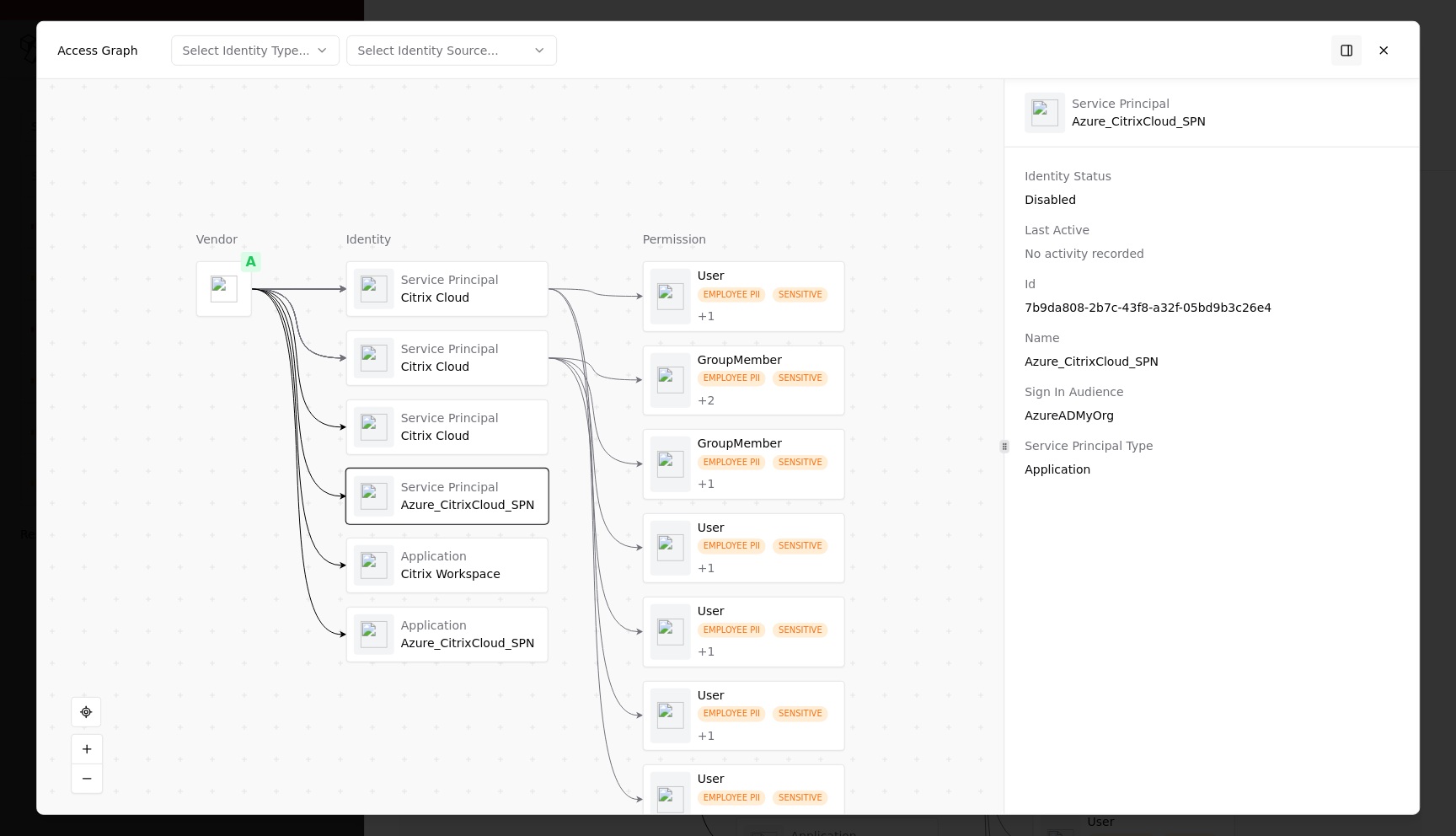
click at [472, 557] on div "Application" at bounding box center [472, 556] width 140 height 15
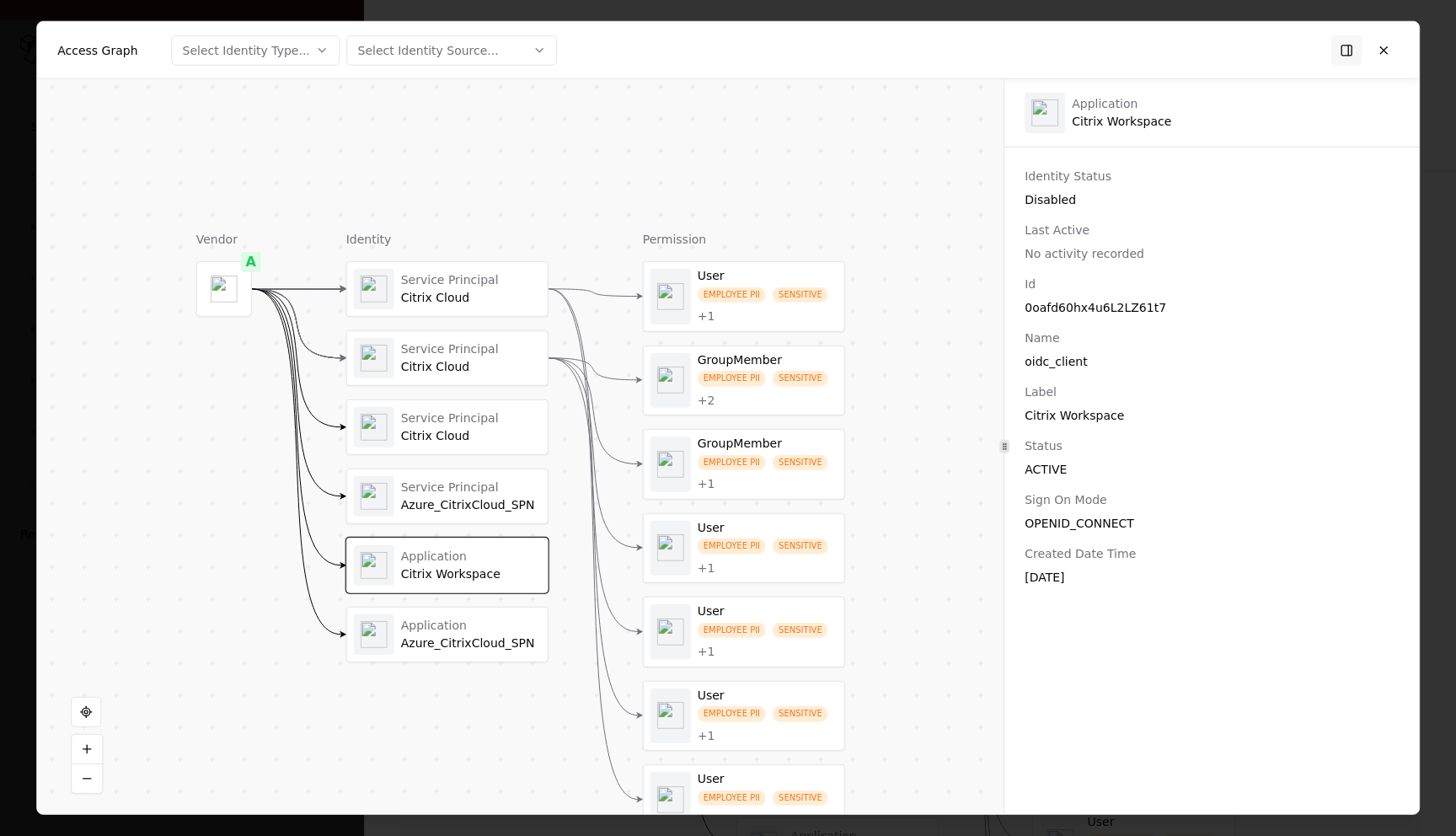
click at [464, 640] on div "Azure_CitrixCloud_SPN" at bounding box center [472, 644] width 140 height 15
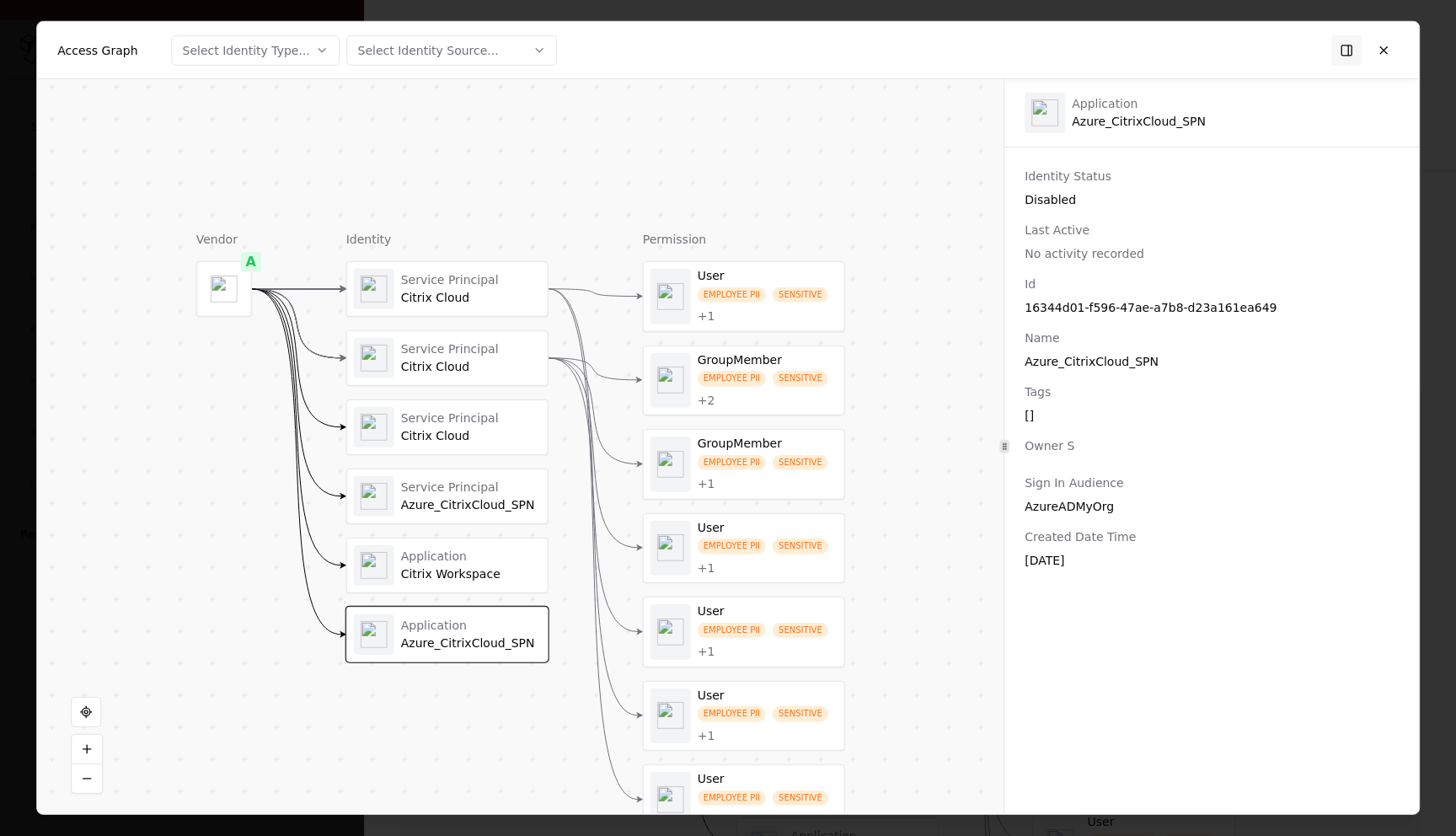
click at [480, 299] on div "Citrix Cloud" at bounding box center [472, 298] width 140 height 15
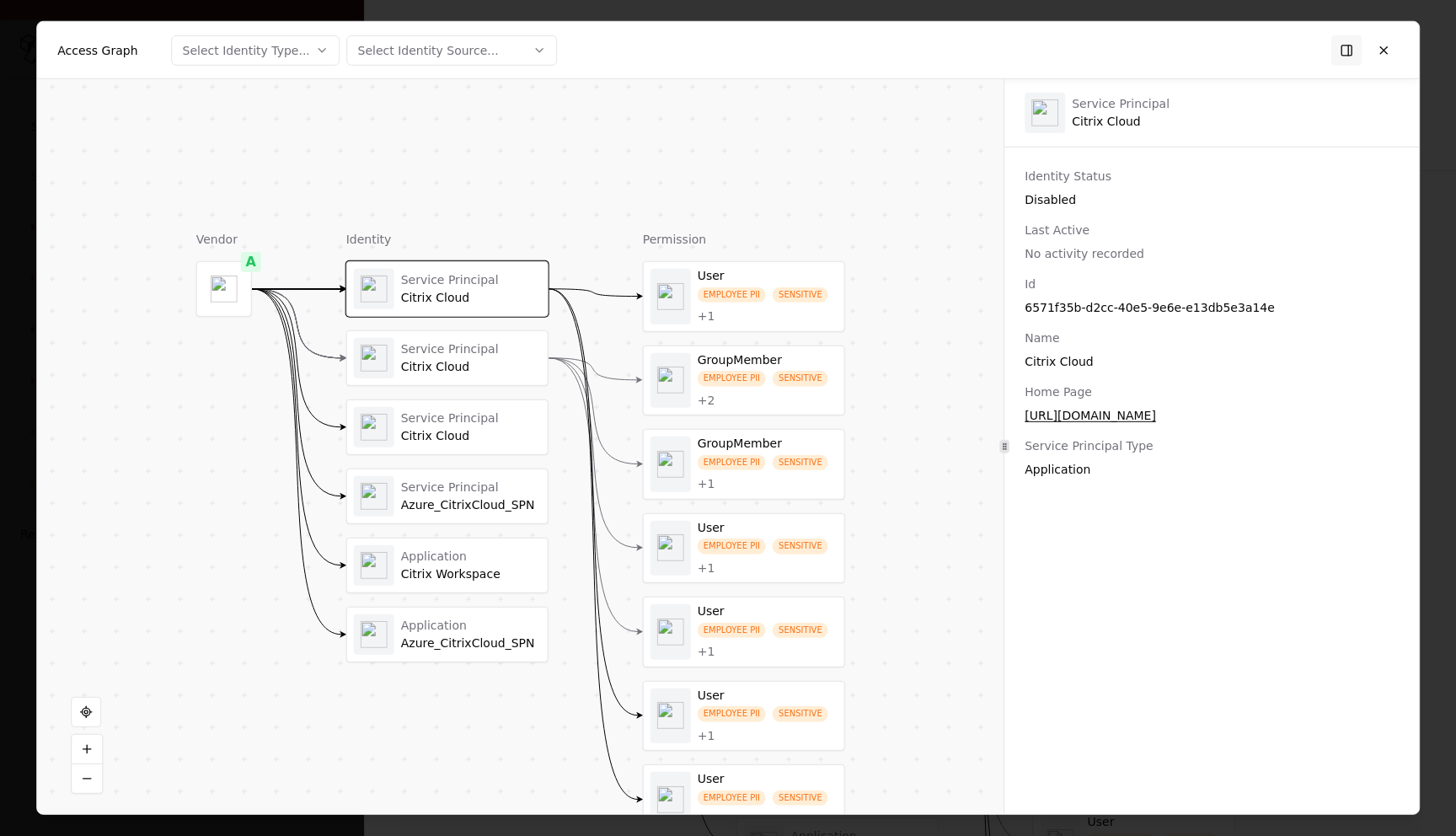
click at [470, 350] on div "Service Principal" at bounding box center [472, 349] width 140 height 15
click at [491, 304] on div "Citrix Cloud" at bounding box center [472, 298] width 140 height 15
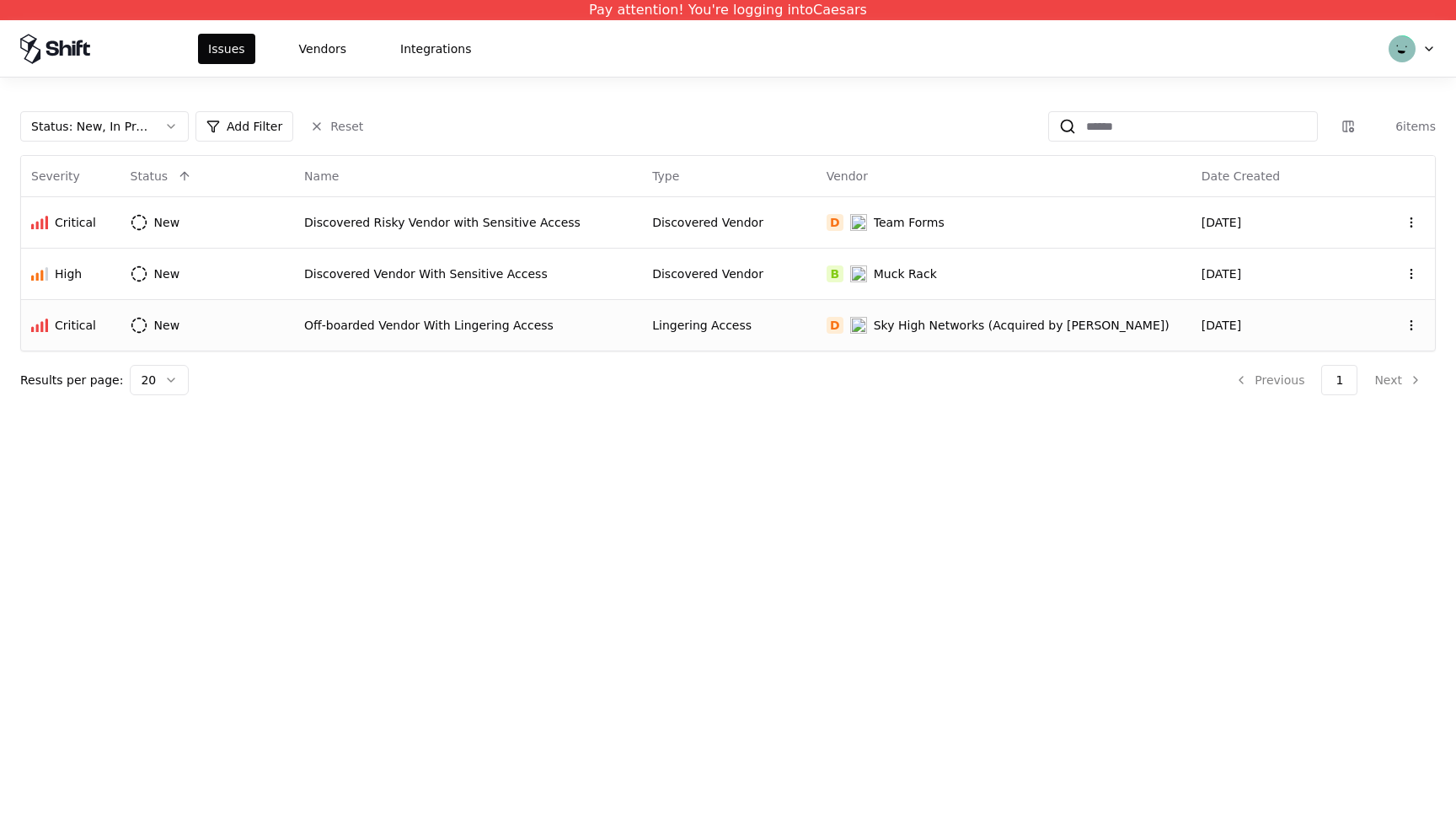
click at [395, 334] on td "Off-boarded Vendor With Lingering Access" at bounding box center [468, 325] width 348 height 52
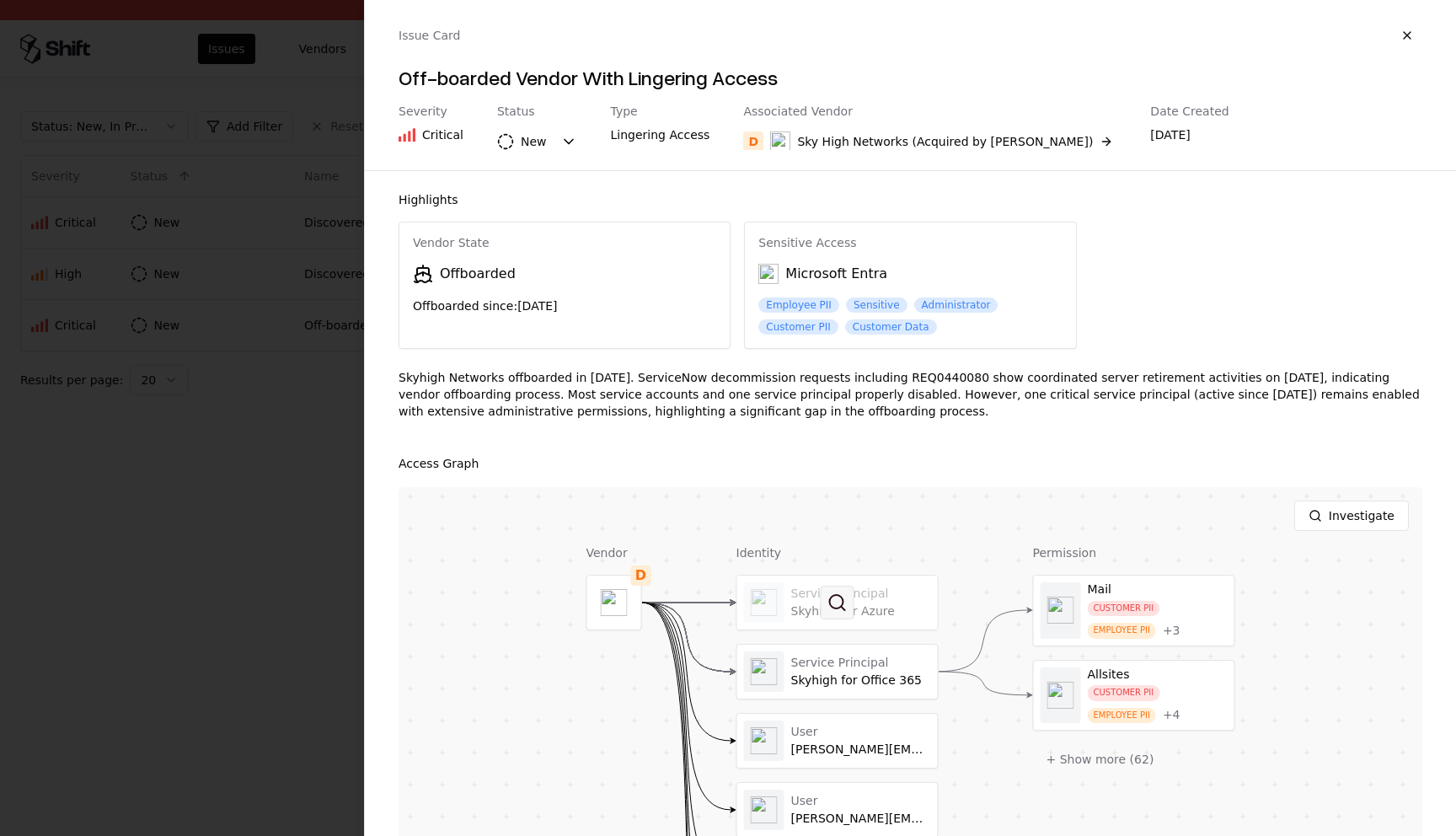
click at [836, 591] on button at bounding box center [837, 602] width 34 height 34
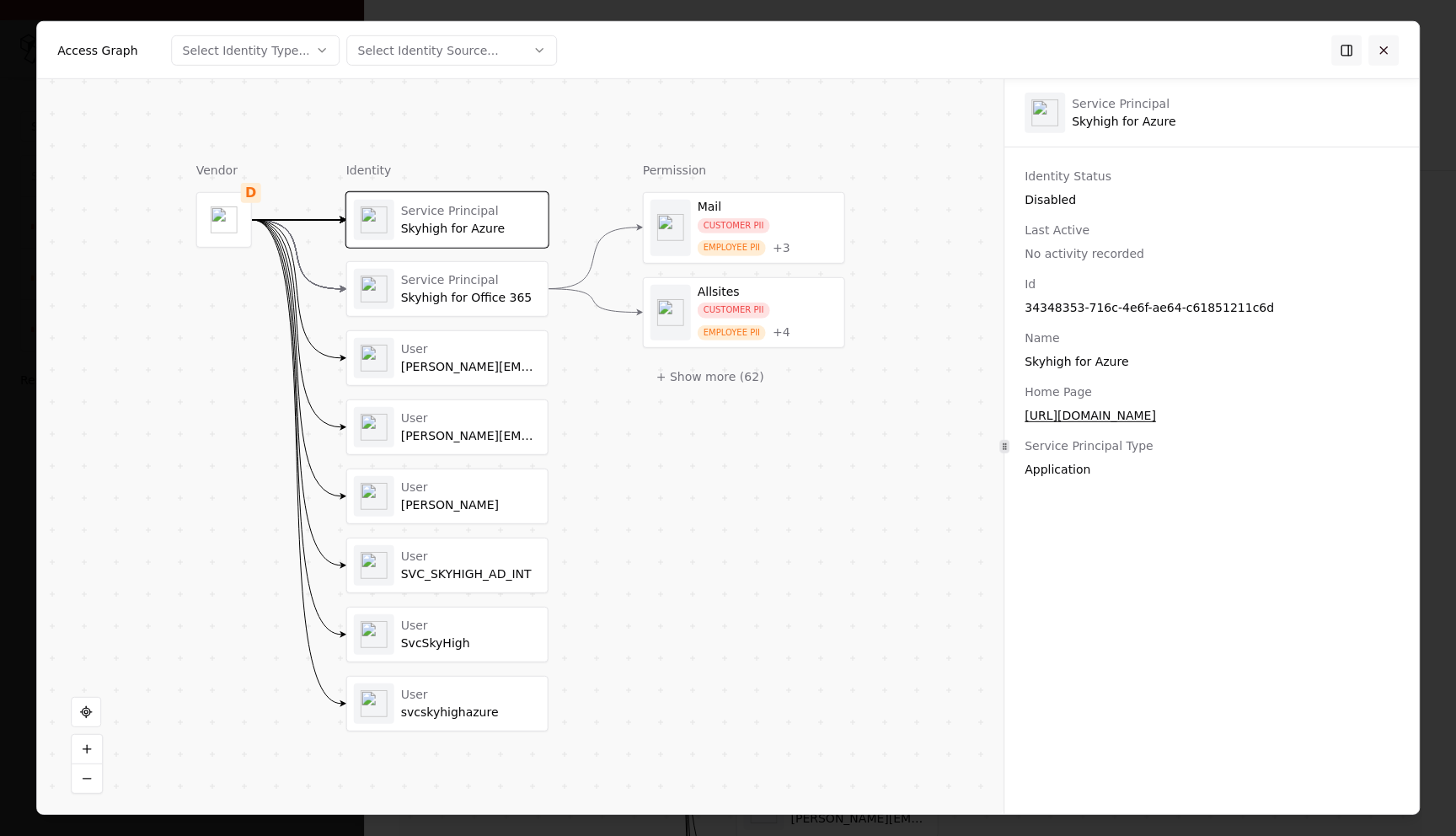
click at [1381, 44] on button at bounding box center [1383, 50] width 30 height 30
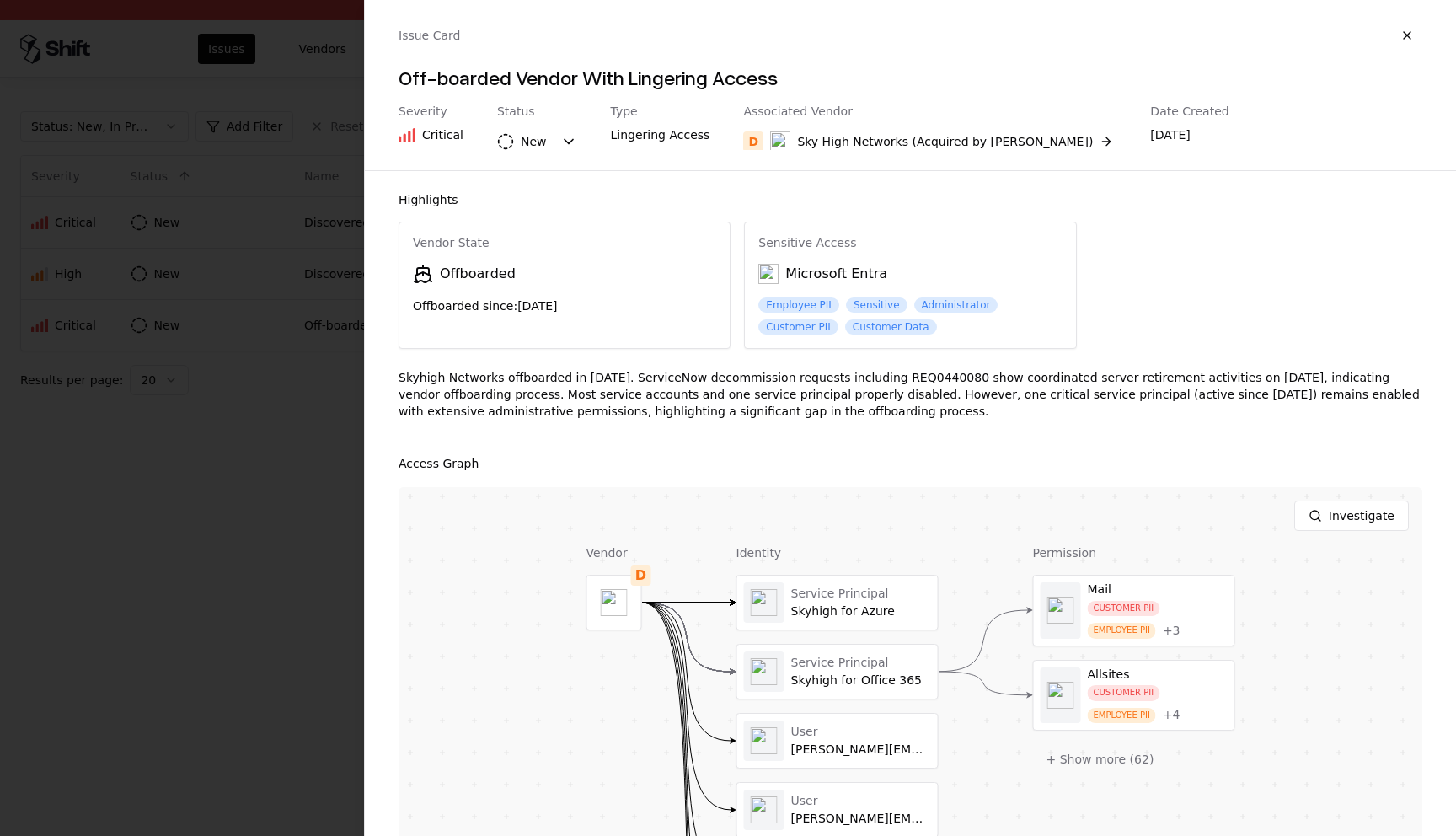
click at [411, 498] on div "Investigate" at bounding box center [911, 516] width 1024 height 57
click at [355, 498] on div at bounding box center [728, 418] width 1456 height 836
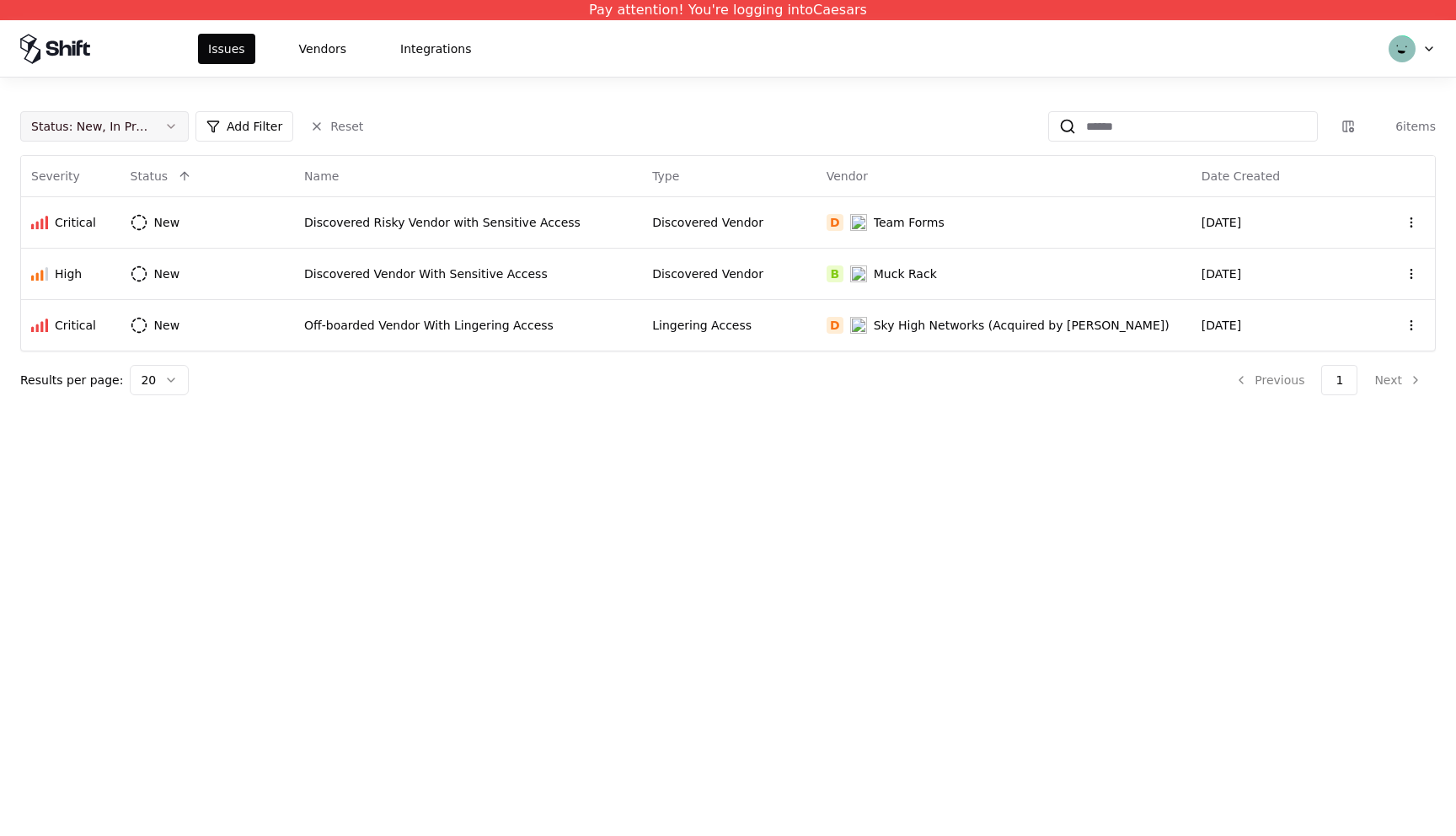
click at [145, 121] on div "Status : New, In Progress" at bounding box center [91, 126] width 120 height 17
click at [76, 290] on div "Draft" at bounding box center [66, 292] width 29 height 17
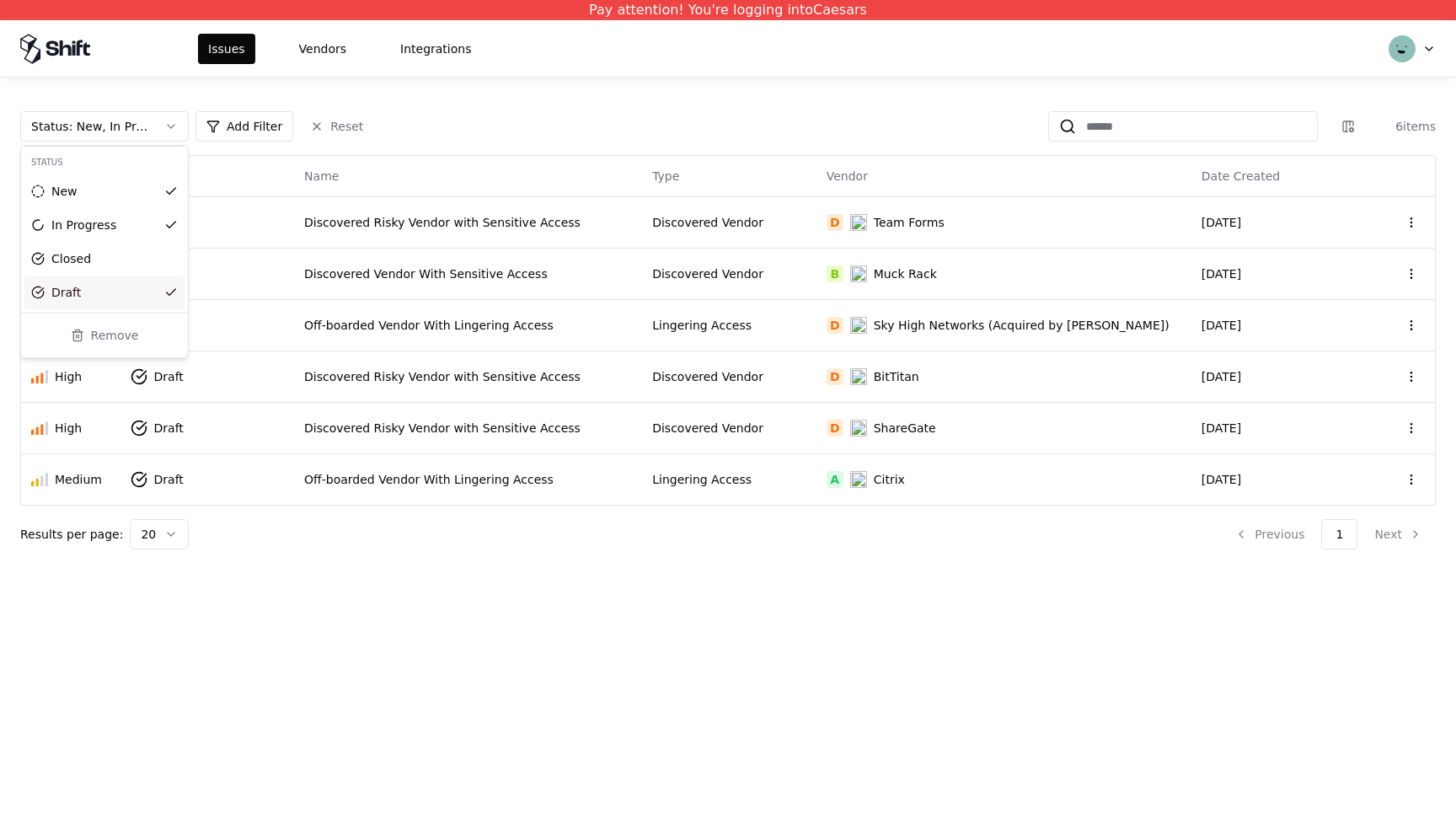
click at [427, 490] on html "Pay attention! You're logging into Caesars Issues Vendors Integrations Status :…" at bounding box center [728, 418] width 1456 height 836
click at [427, 489] on td "Off-boarded Vendor With Lingering Access" at bounding box center [468, 479] width 348 height 52
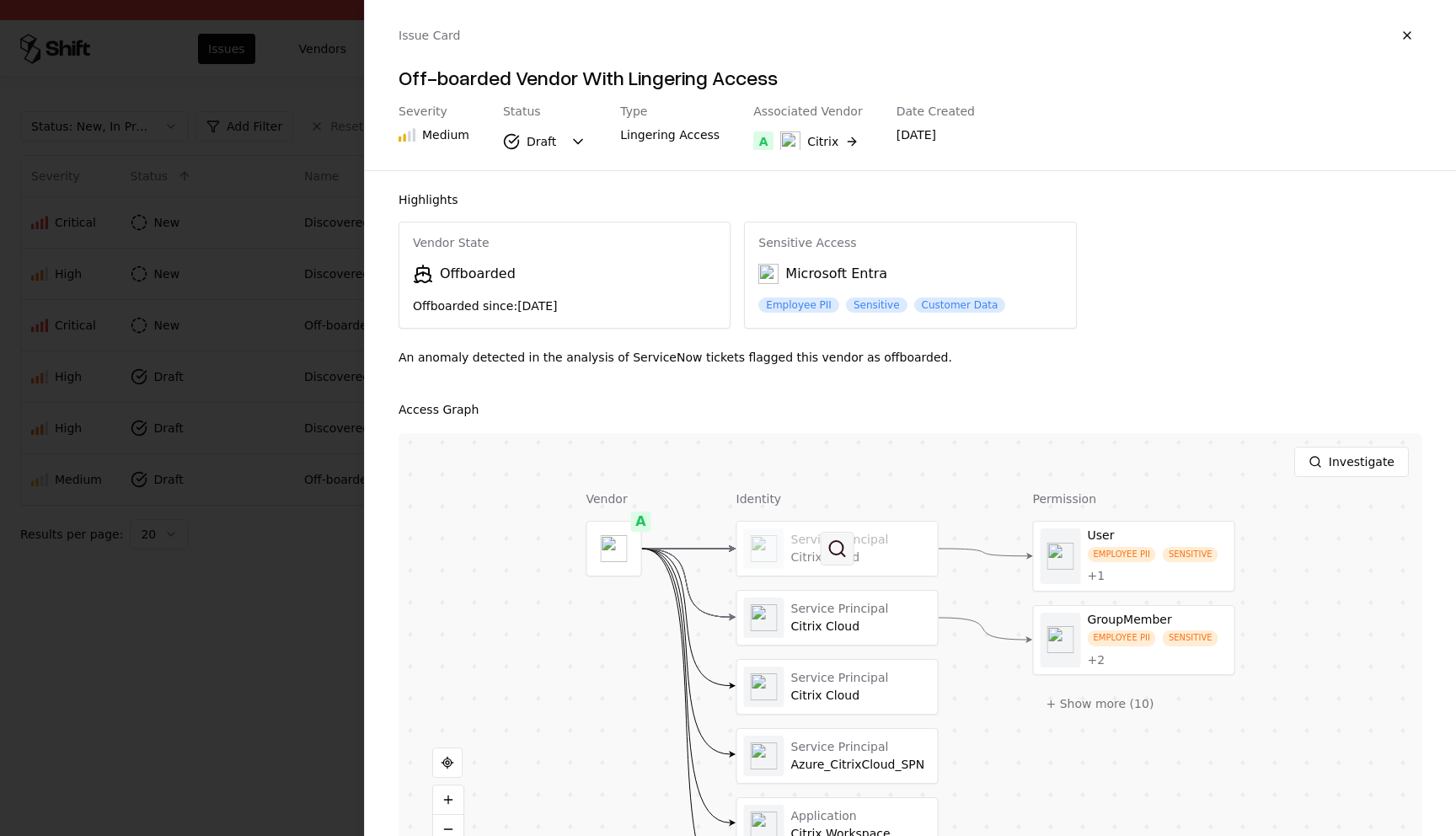
click at [843, 534] on button at bounding box center [837, 548] width 34 height 34
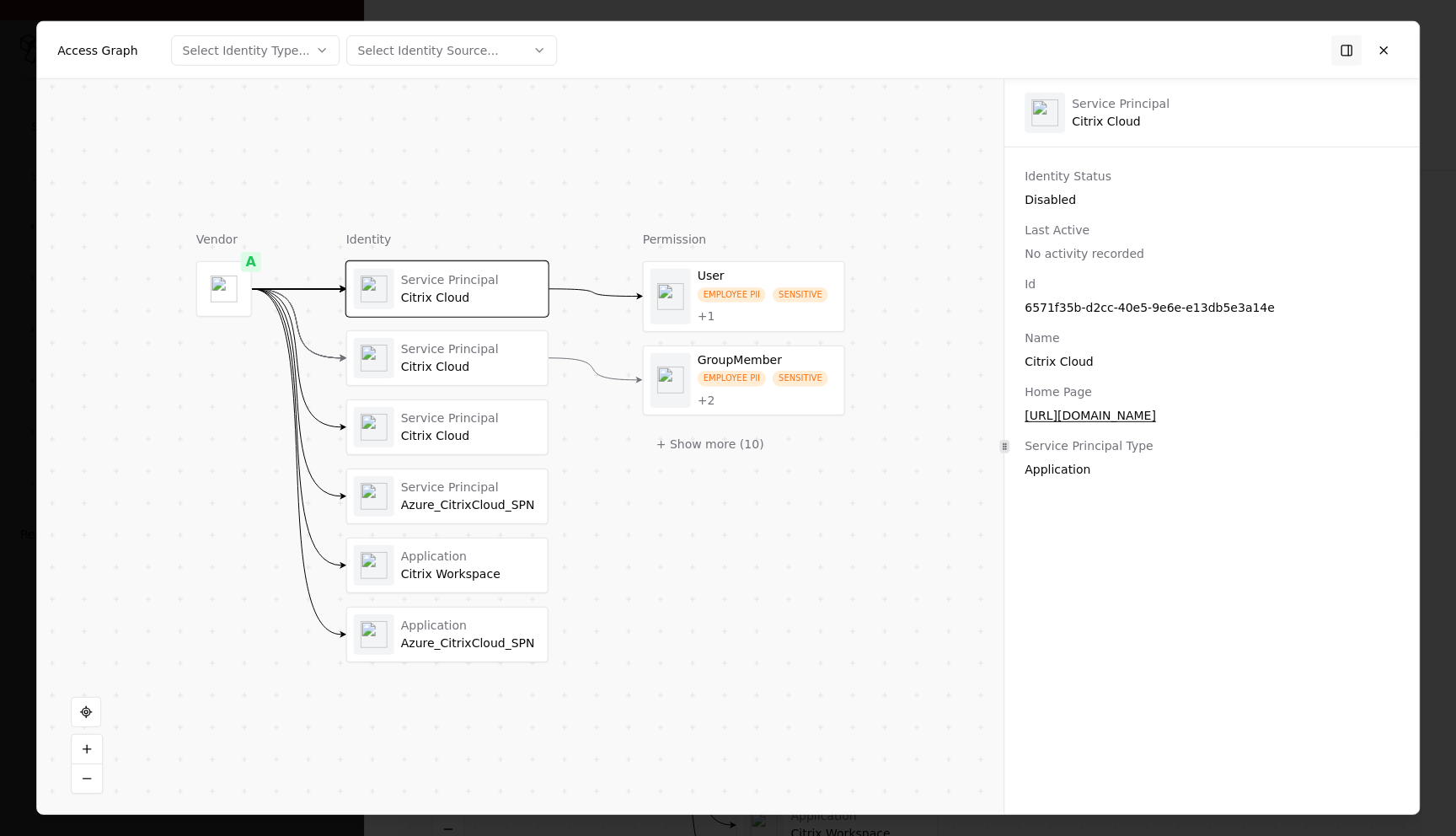
click at [672, 303] on object "entra" at bounding box center [670, 296] width 27 height 27
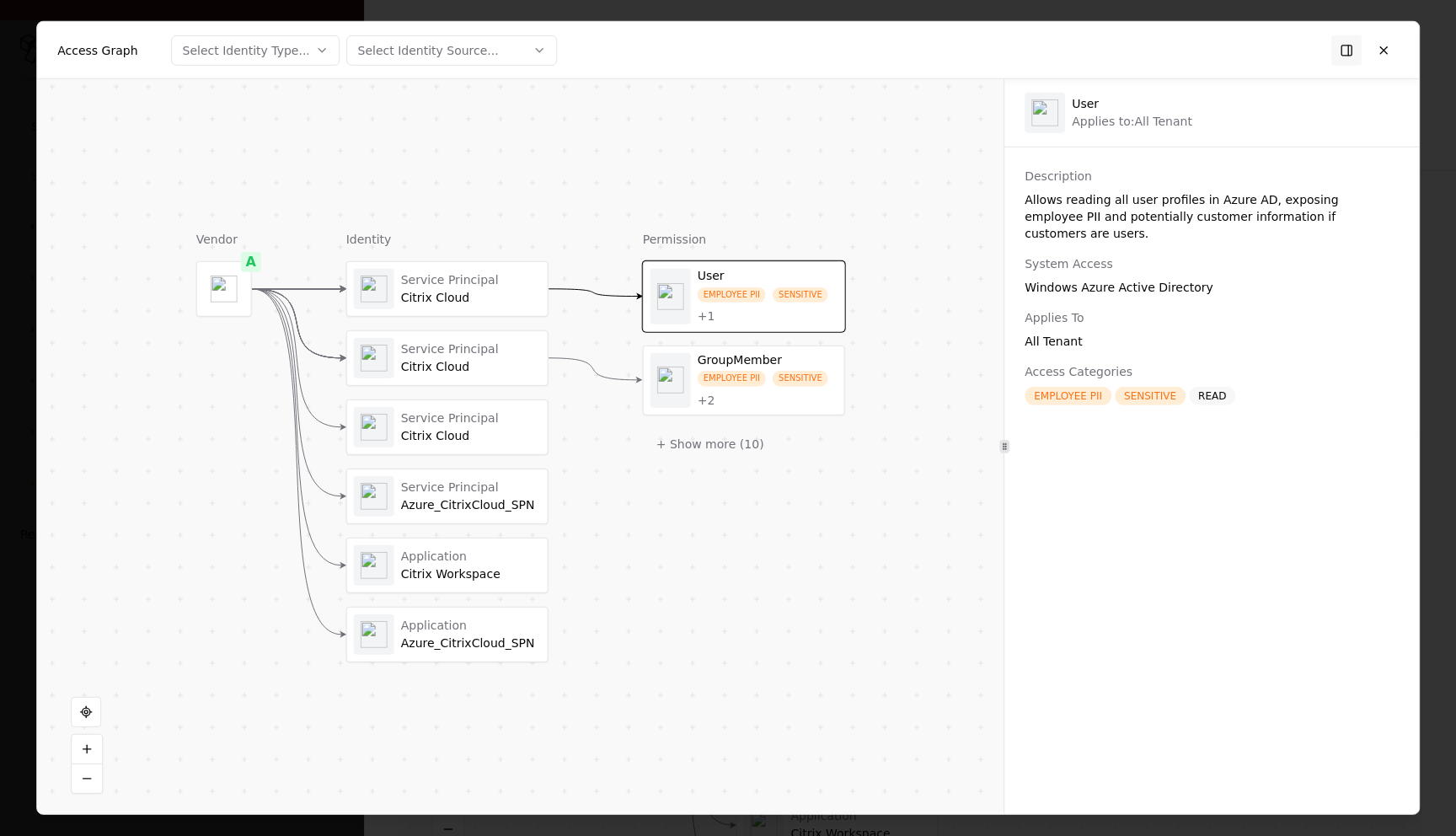
click at [408, 315] on div "Service Principal Citrix Cloud" at bounding box center [448, 289] width 201 height 54
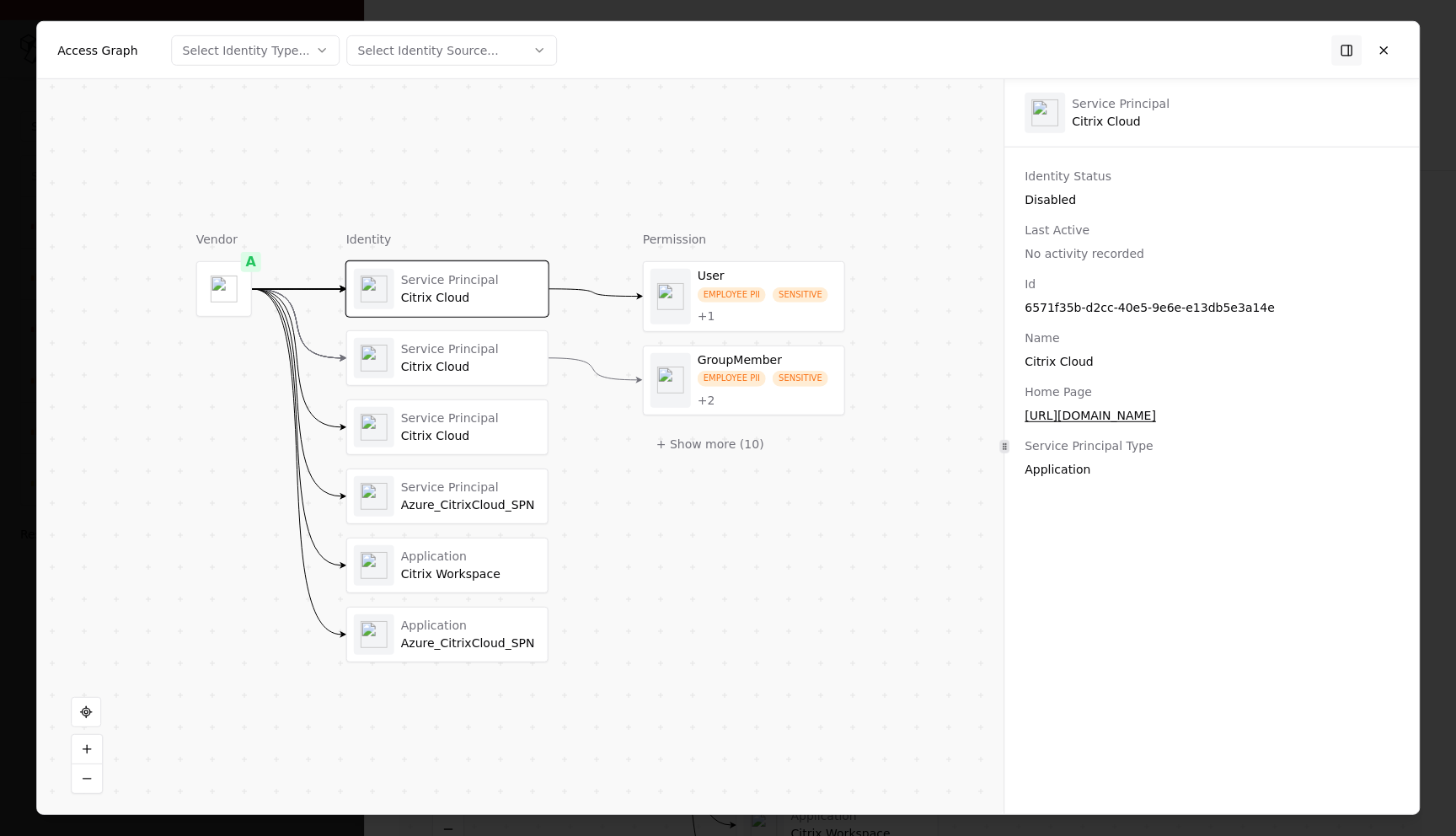
click at [407, 332] on div "Service Principal Citrix Cloud" at bounding box center [448, 358] width 201 height 54
click at [408, 357] on div "Service Principal Citrix Cloud" at bounding box center [472, 358] width 140 height 33
click at [1392, 52] on button at bounding box center [1383, 50] width 30 height 30
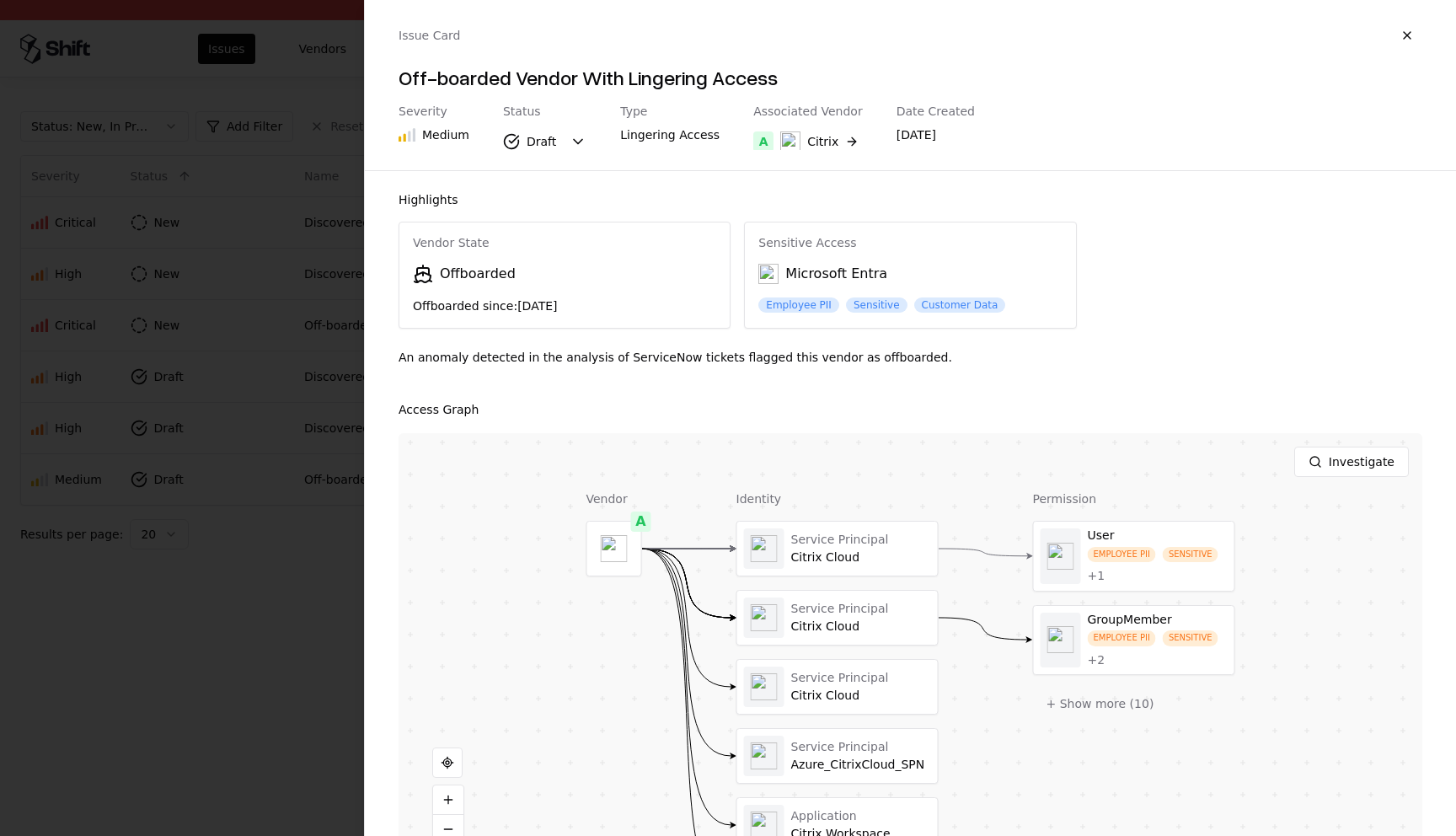
click at [131, 624] on div at bounding box center [728, 418] width 1456 height 836
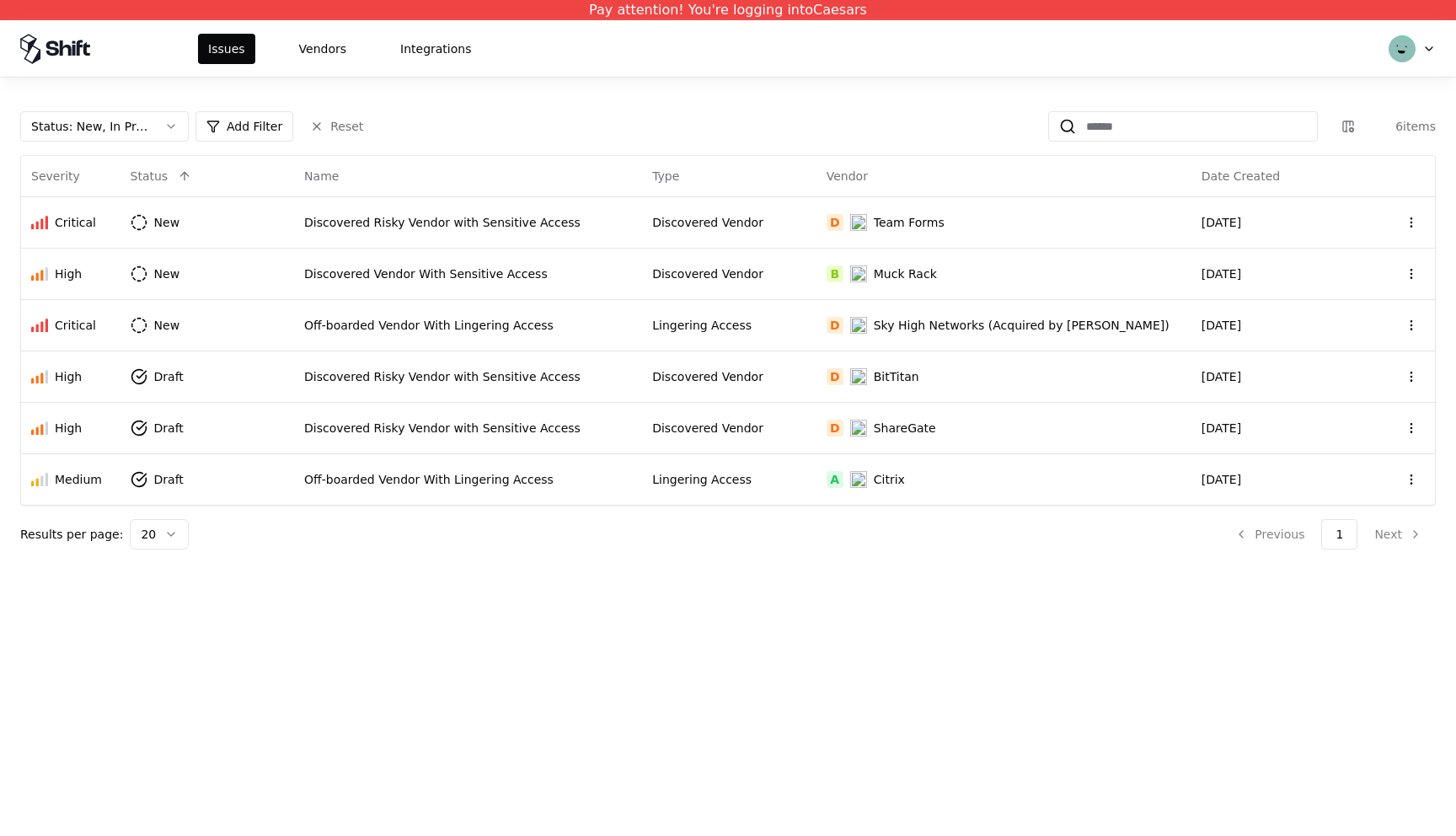
click at [311, 32] on div "Issues Vendors Integrations" at bounding box center [728, 48] width 1456 height 56
click at [308, 52] on button "Vendors" at bounding box center [322, 49] width 67 height 30
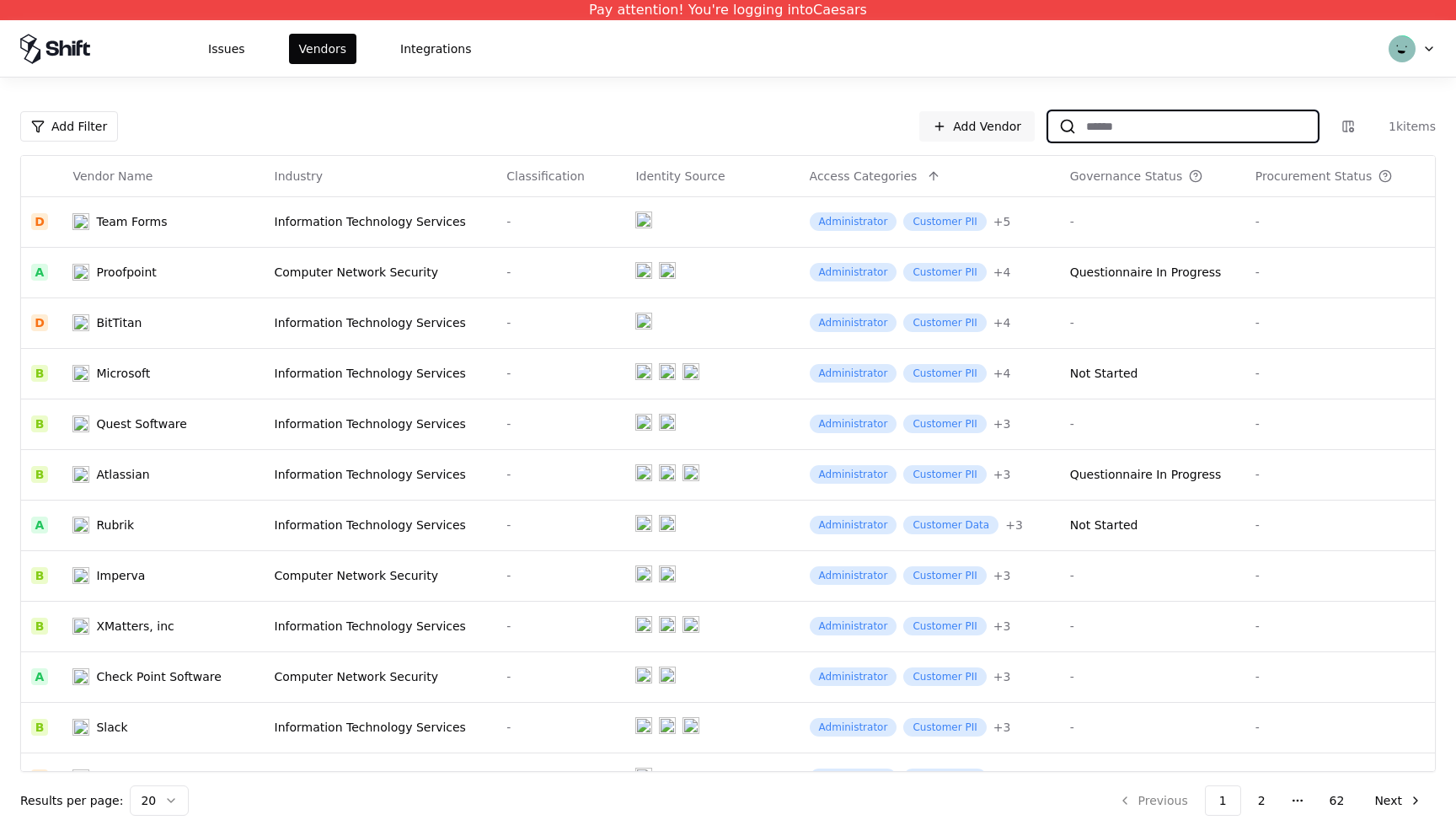
click at [1104, 126] on input at bounding box center [1197, 126] width 241 height 30
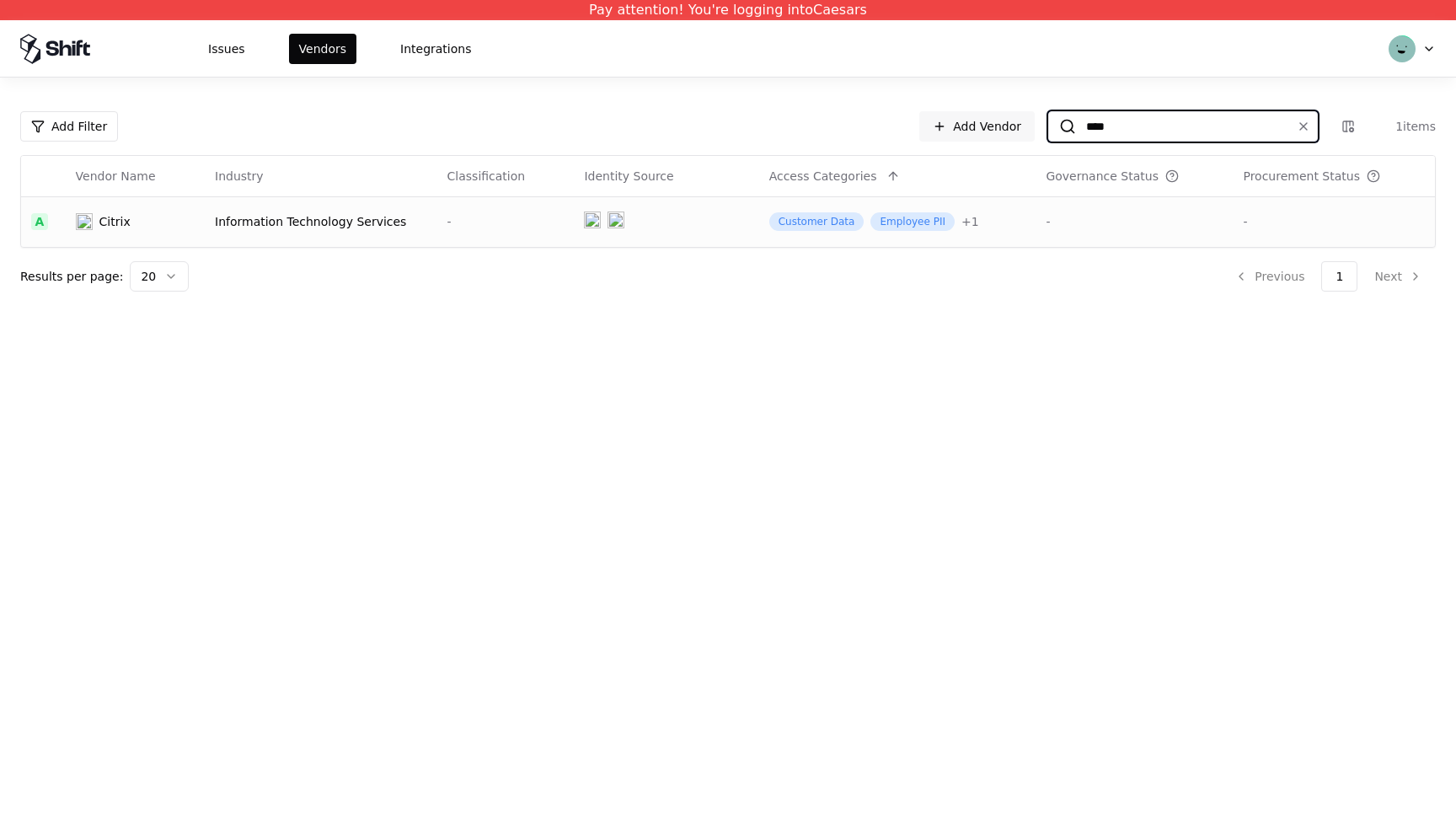
type input "****"
click at [412, 217] on div "Information Technology Services" at bounding box center [320, 222] width 213 height 17
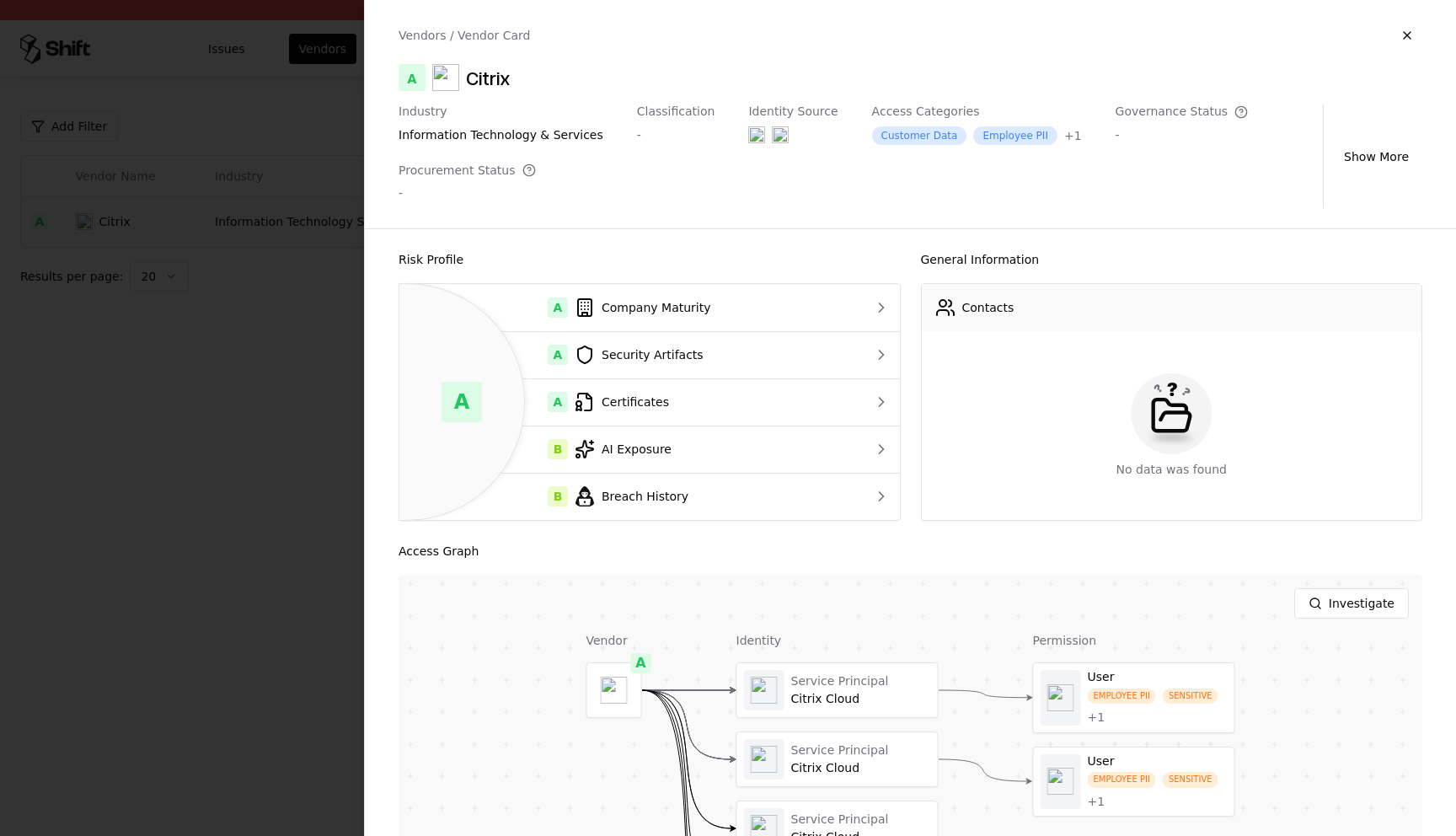
scroll to position [139, 0]
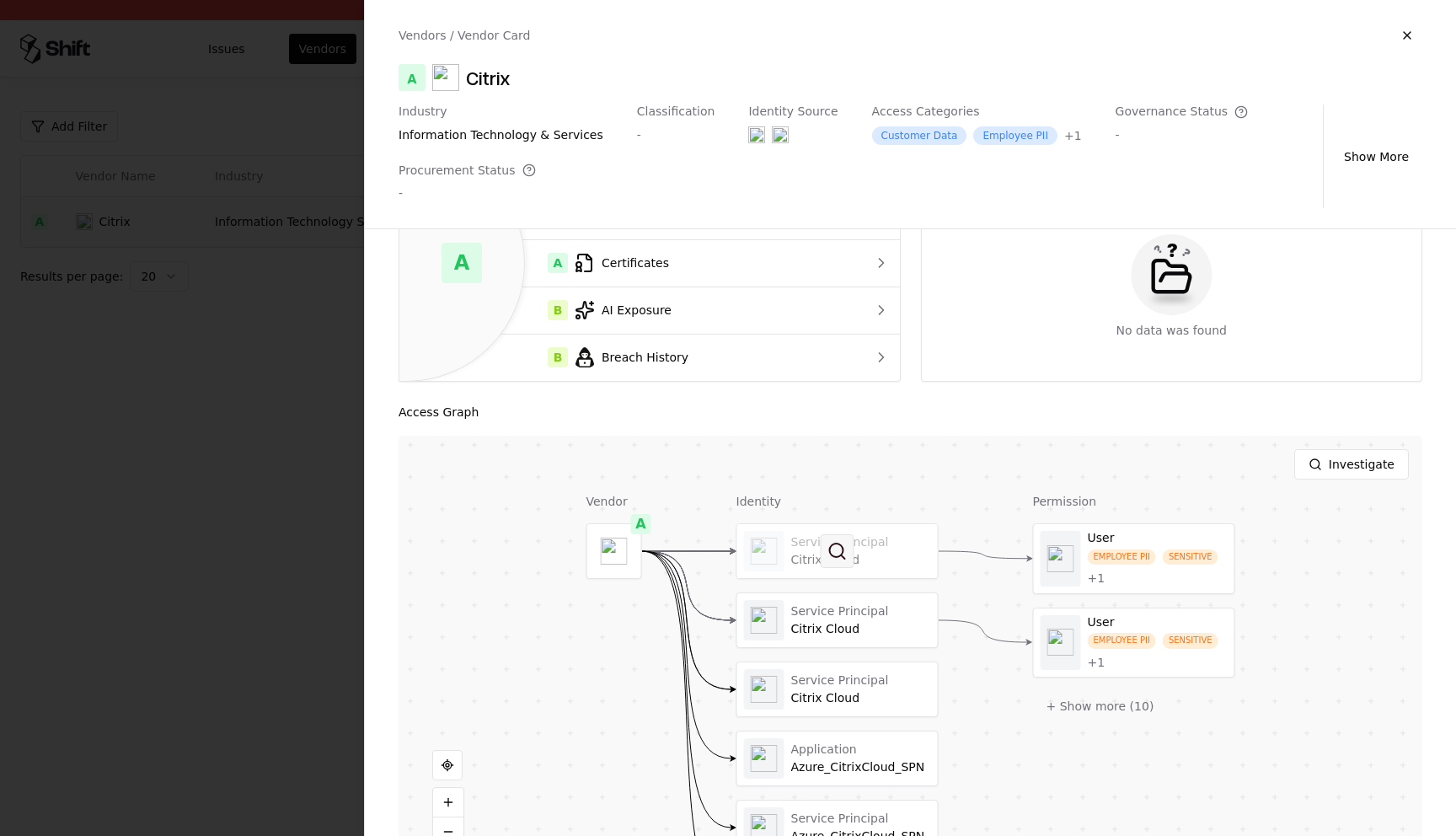
click at [838, 563] on button at bounding box center [837, 551] width 34 height 34
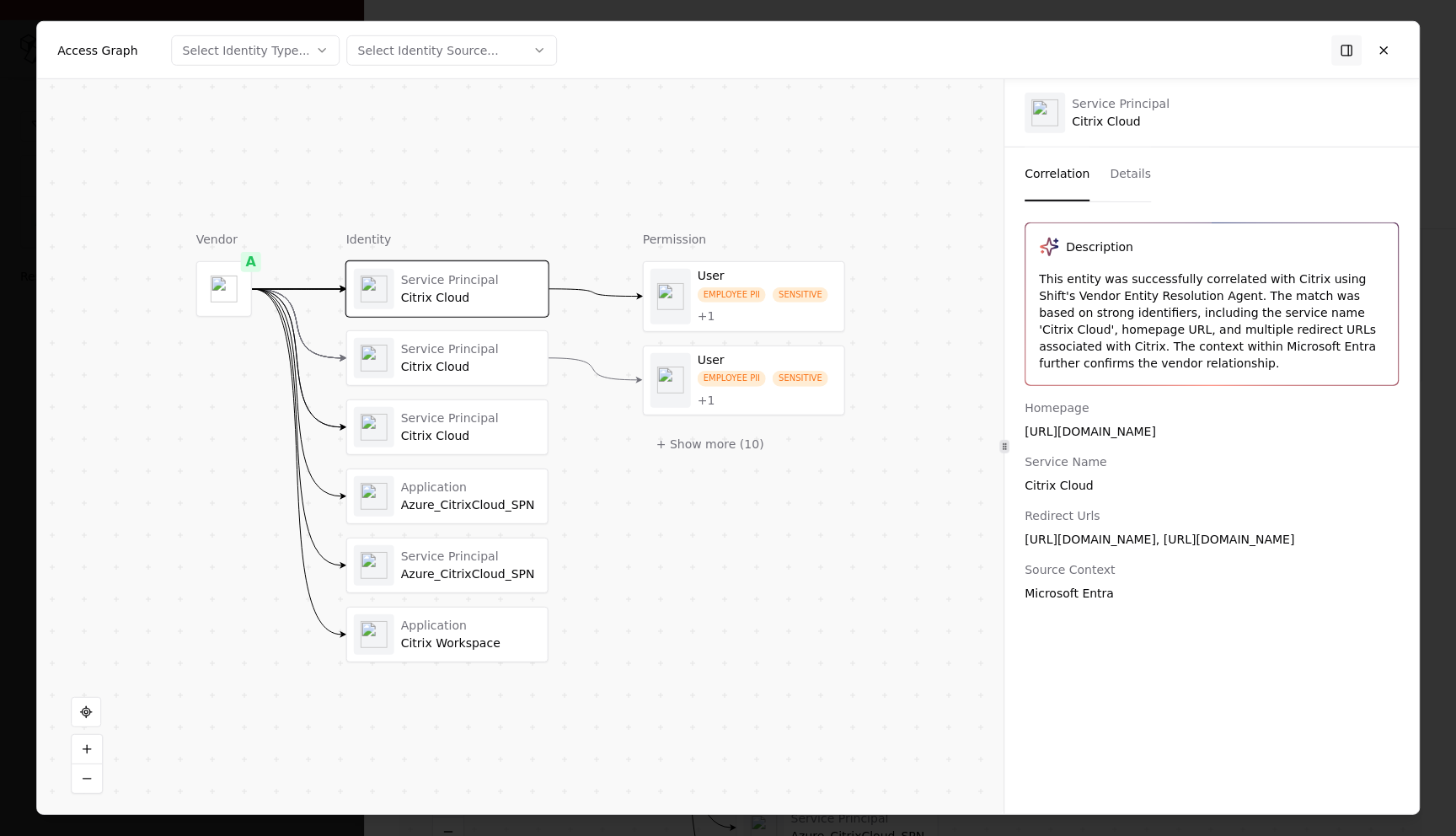
click at [1127, 162] on button "Details" at bounding box center [1130, 174] width 41 height 54
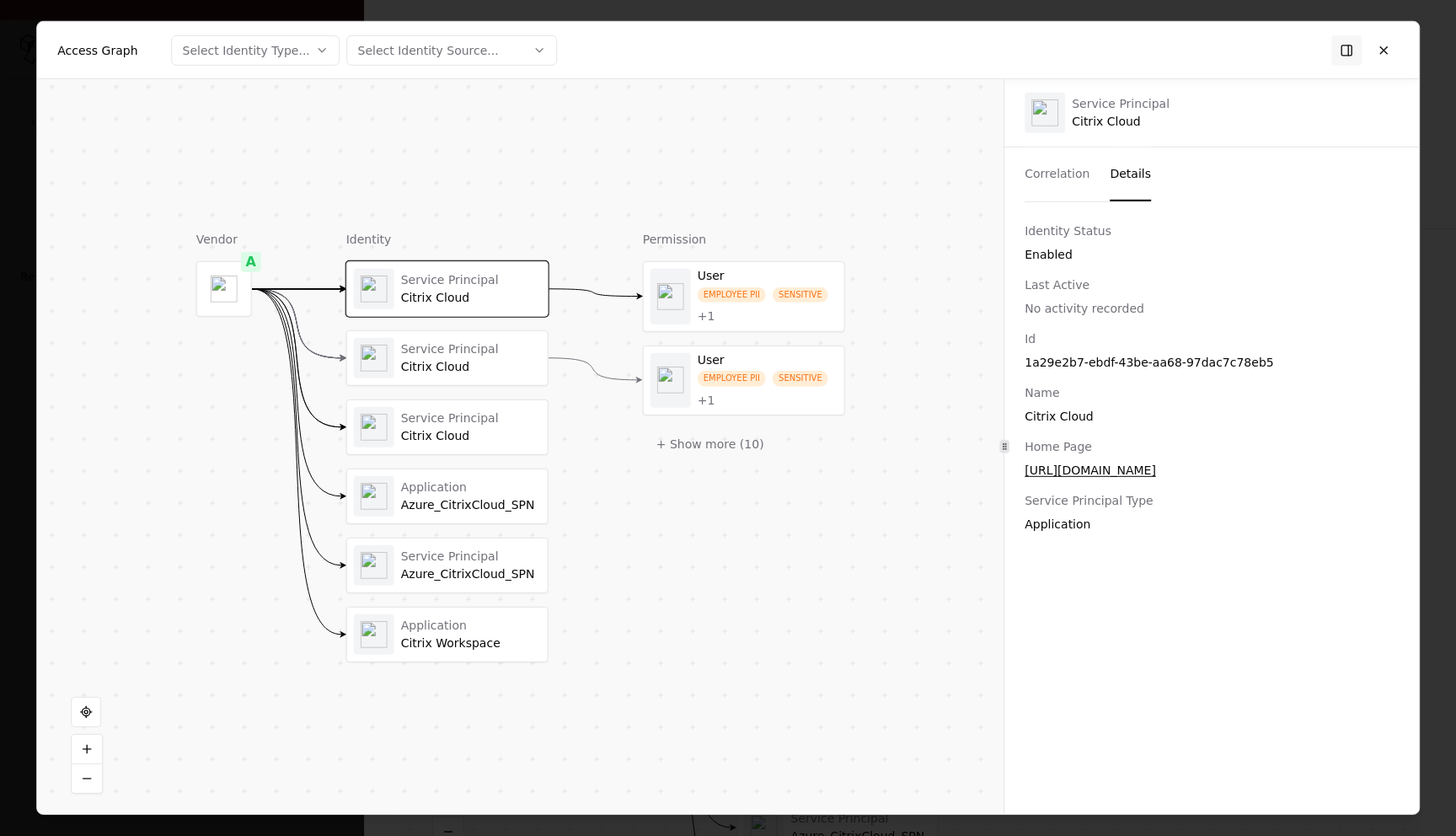
click at [1042, 259] on div "Enabled" at bounding box center [1212, 254] width 374 height 17
click at [1033, 244] on div "Identity Status Enabled" at bounding box center [1212, 243] width 374 height 41
click at [1376, 42] on button at bounding box center [1383, 50] width 30 height 30
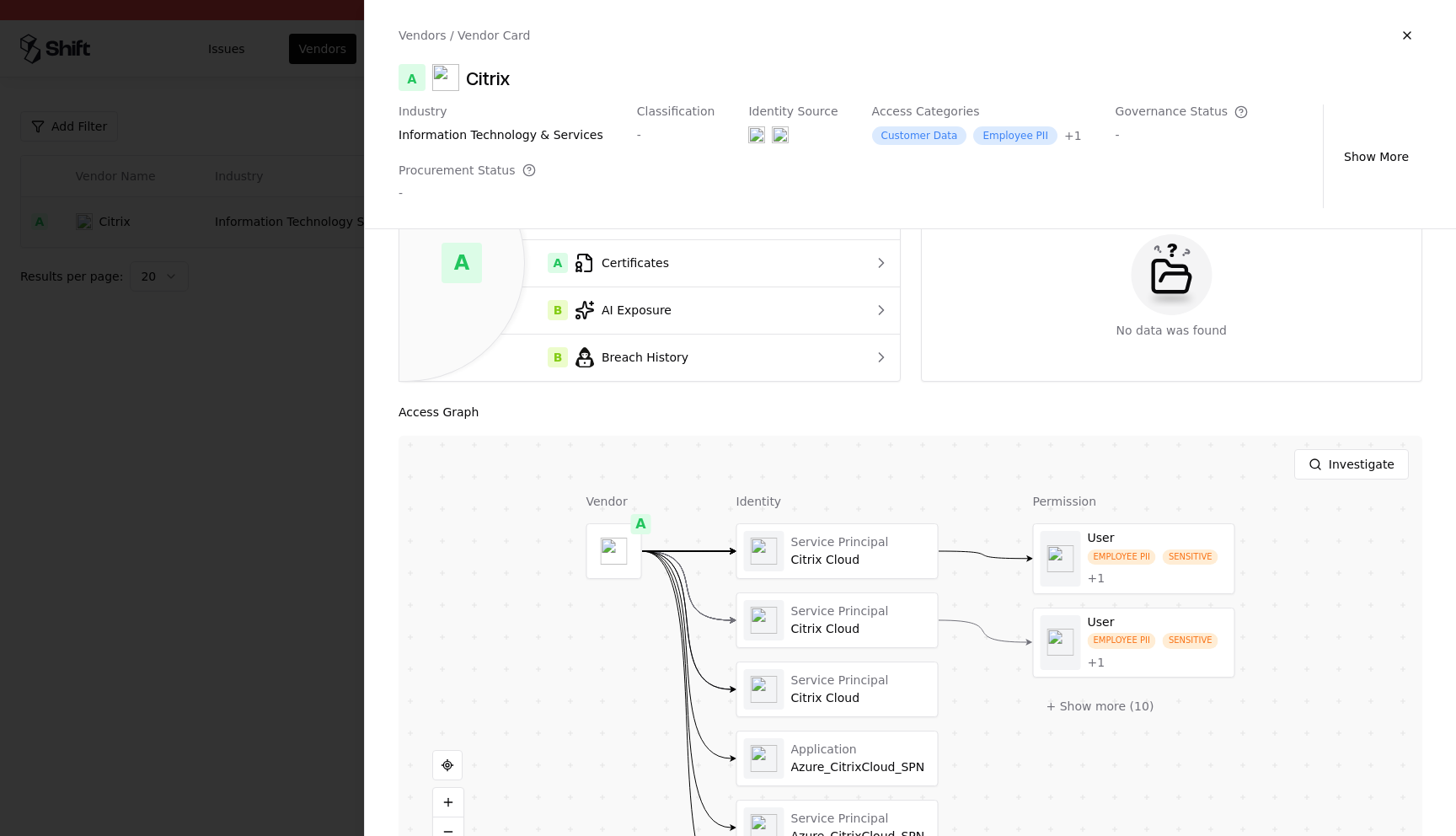
click at [141, 192] on div at bounding box center [728, 418] width 1456 height 836
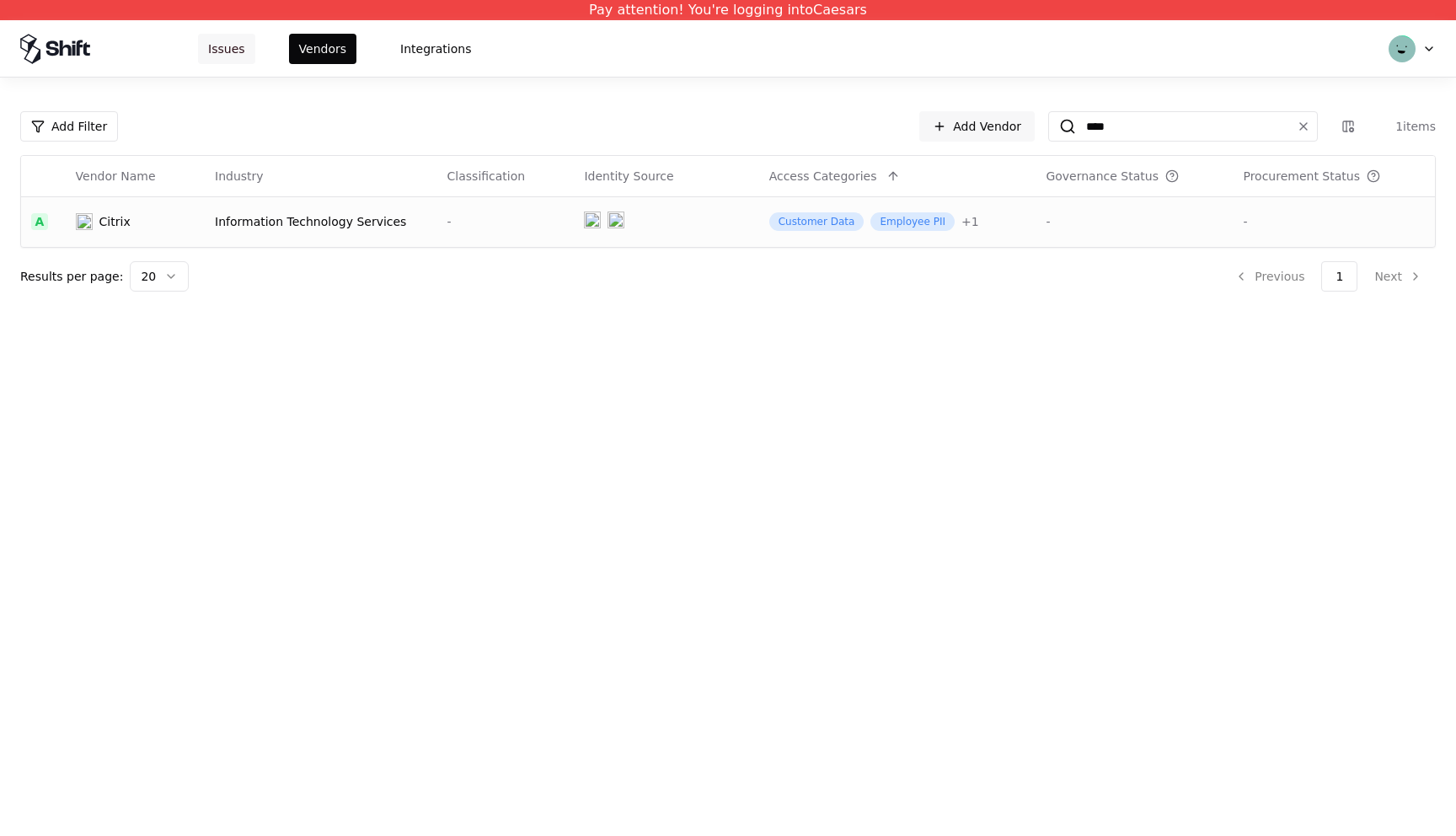
click at [213, 48] on button "Issues" at bounding box center [227, 49] width 57 height 30
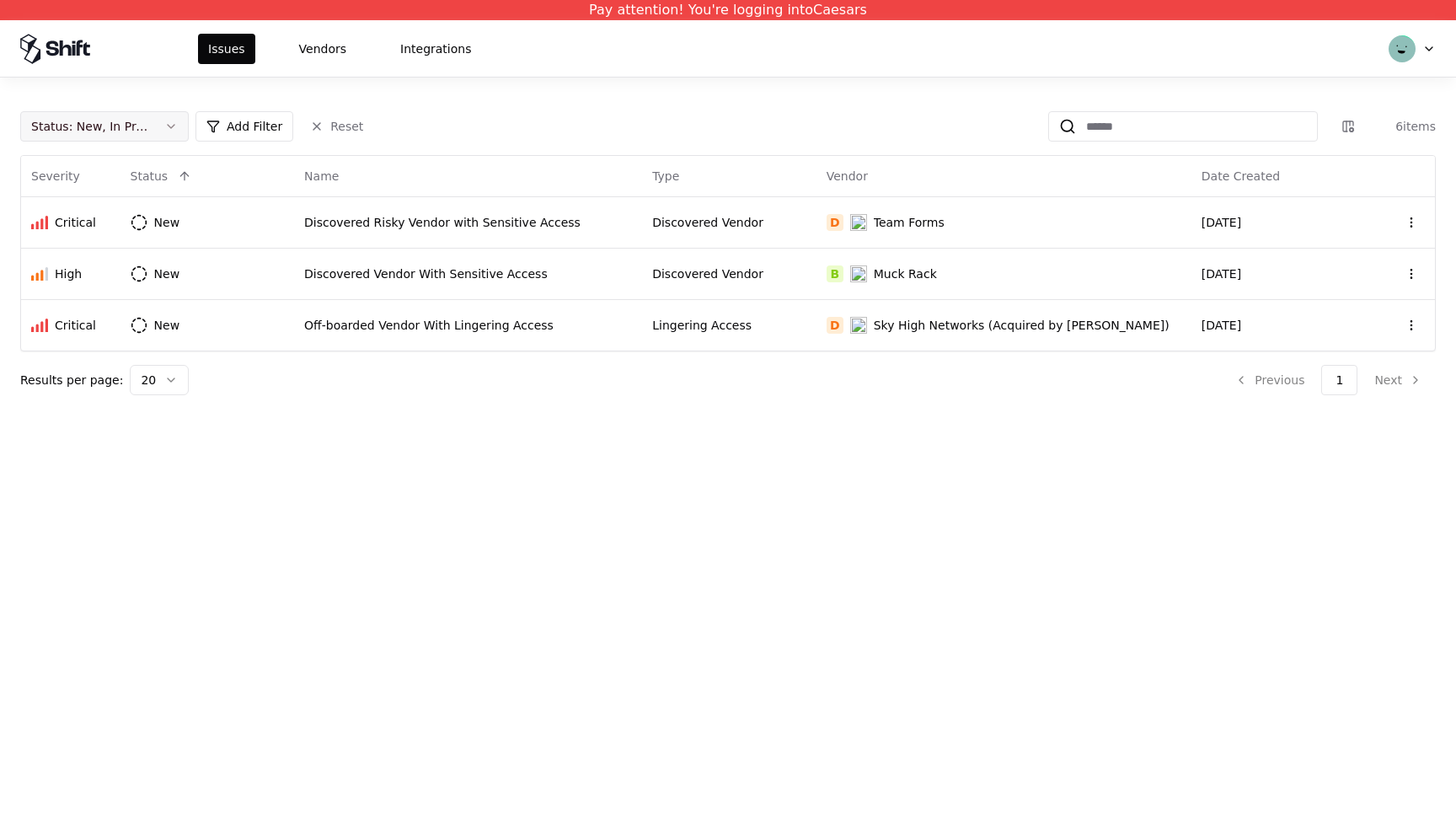
click at [155, 139] on button "Status : New, In Progress" at bounding box center [104, 126] width 169 height 30
click at [78, 293] on div "Draft" at bounding box center [66, 292] width 29 height 17
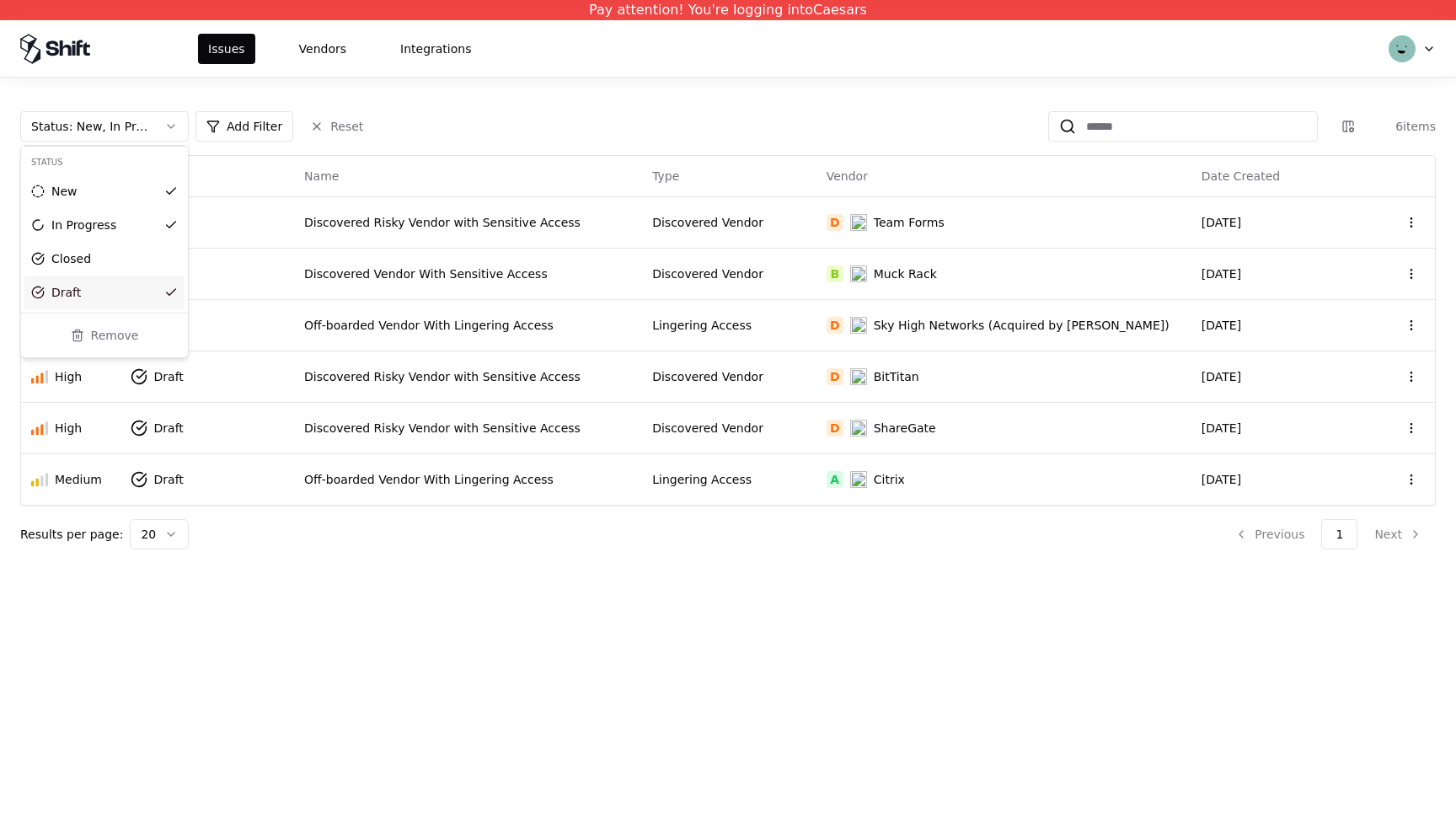
click at [454, 470] on html "Pay attention! You're logging into Caesars Issues Vendors Integrations Status :…" at bounding box center [728, 418] width 1456 height 836
click at [447, 478] on div "Off-boarded Vendor With Lingering Access" at bounding box center [468, 480] width 328 height 17
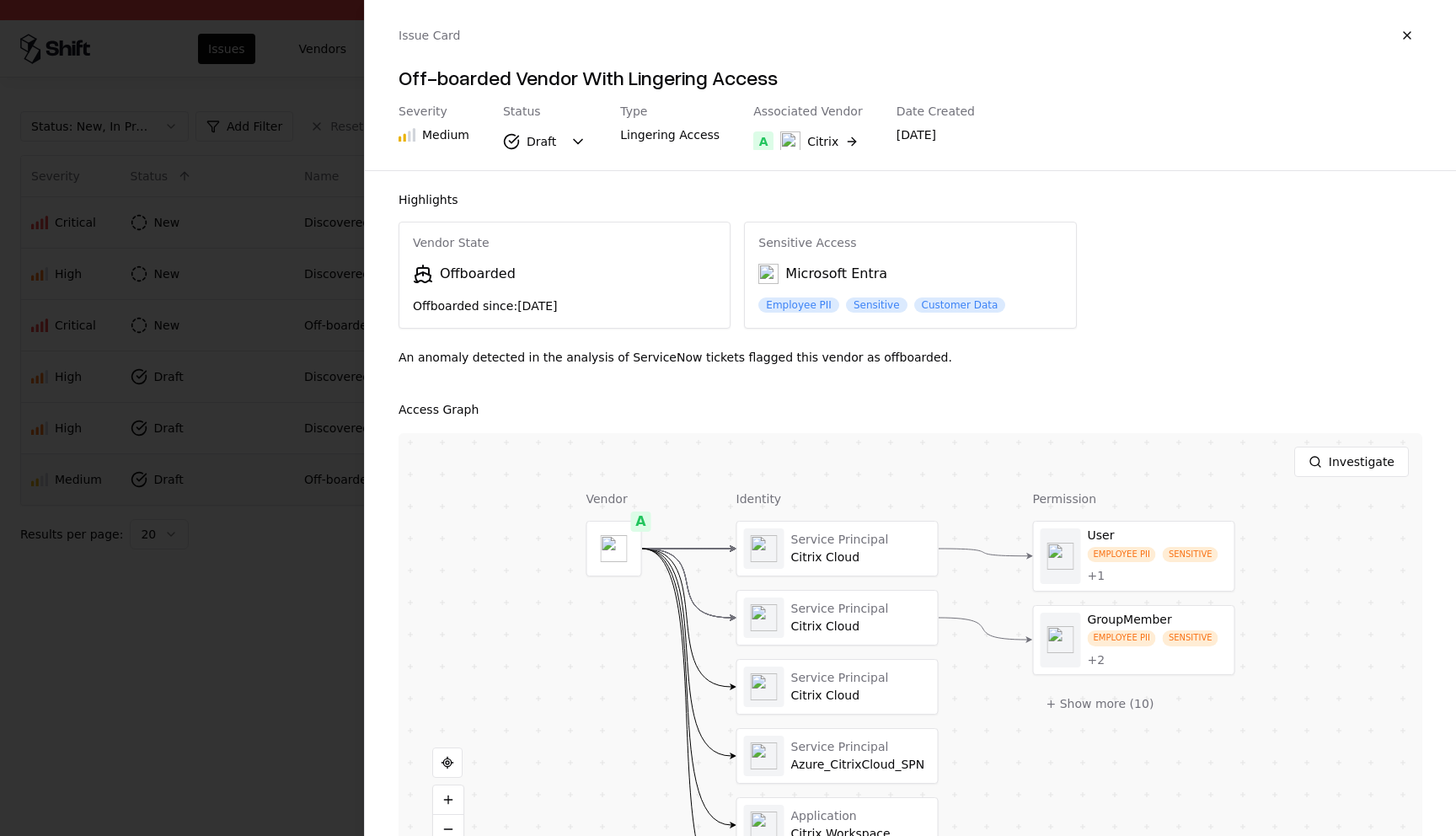
scroll to position [49, 0]
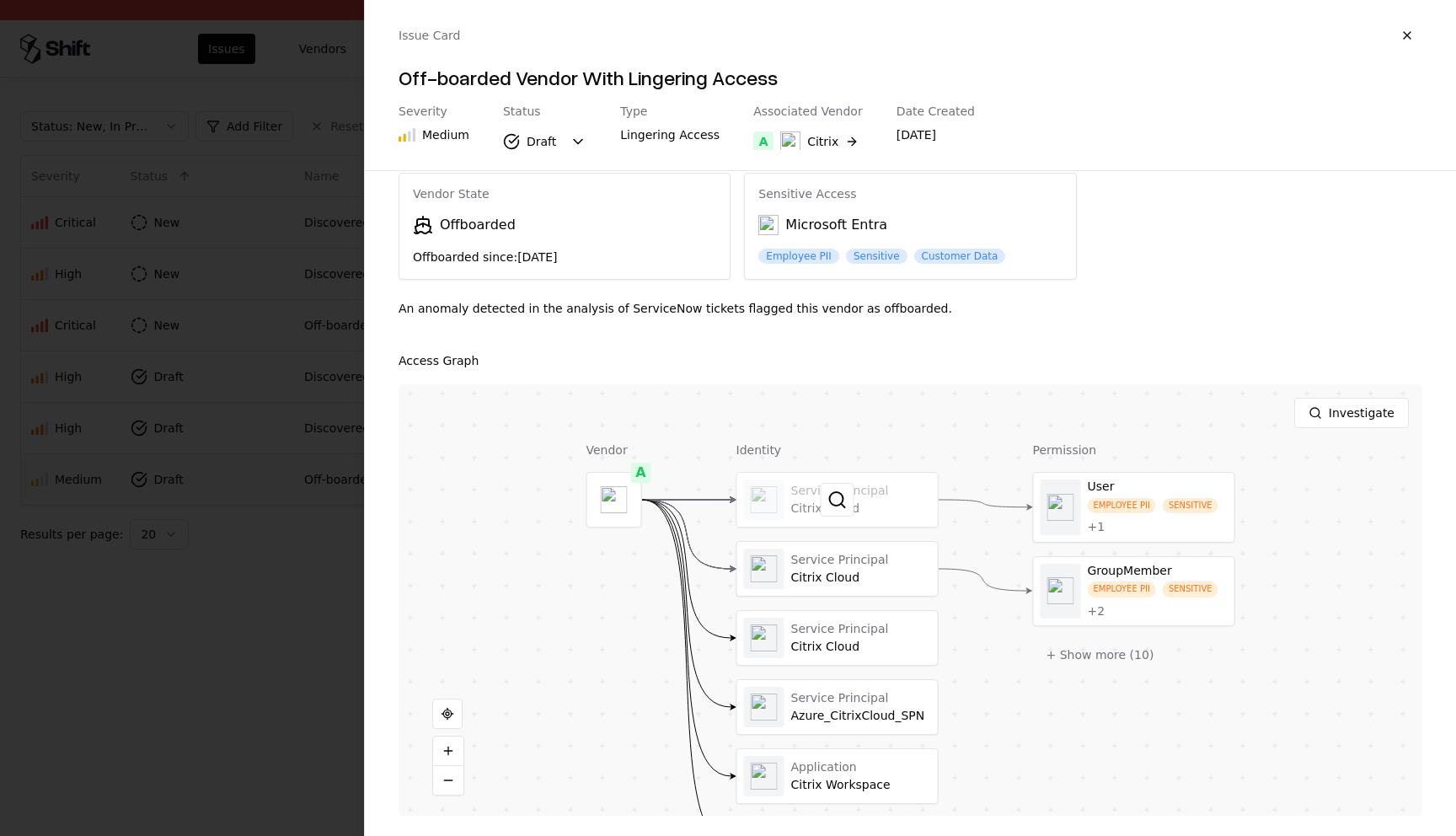
click at [856, 481] on div at bounding box center [838, 499] width 201 height 54
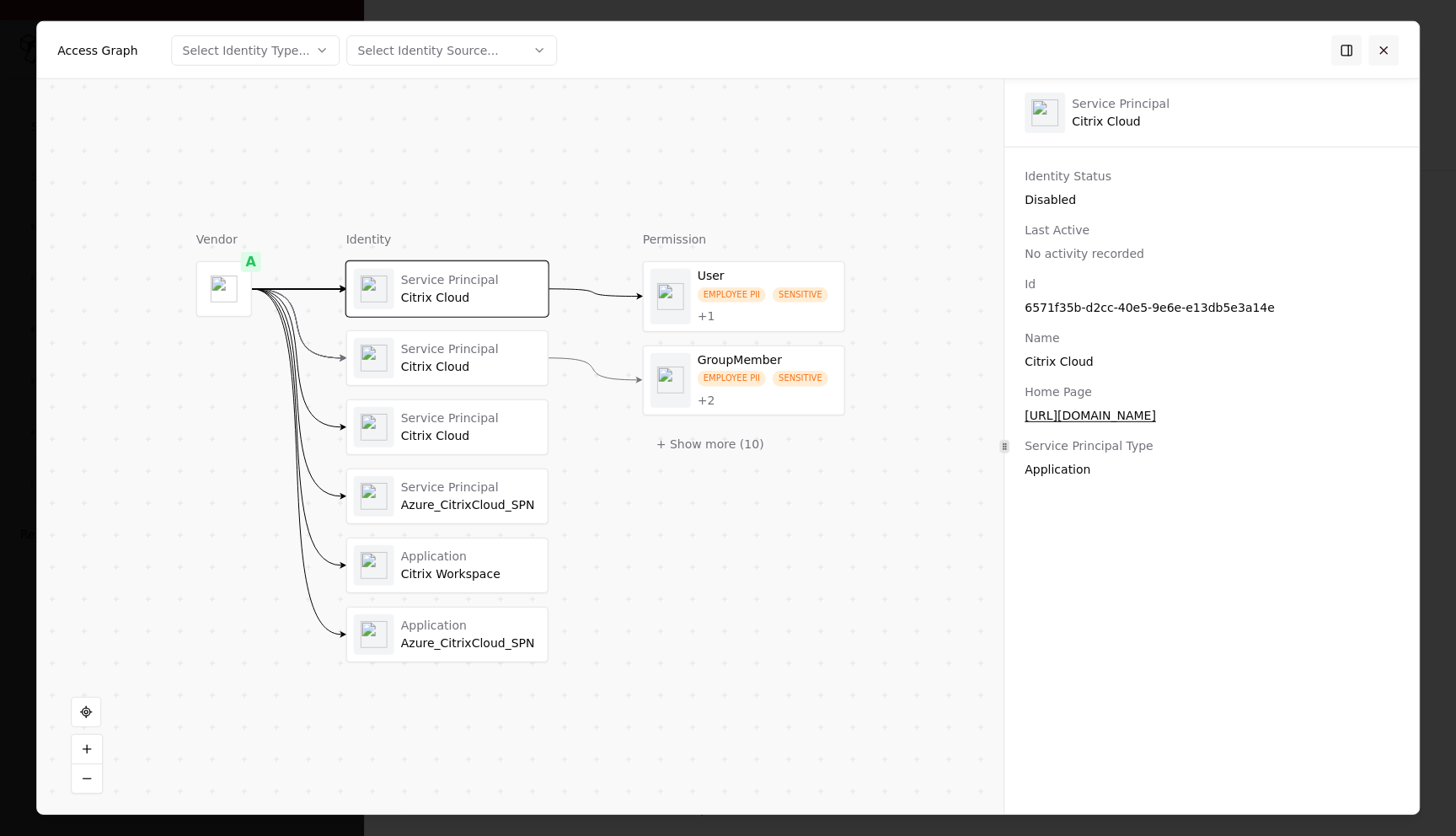
click at [1382, 41] on button at bounding box center [1383, 50] width 30 height 30
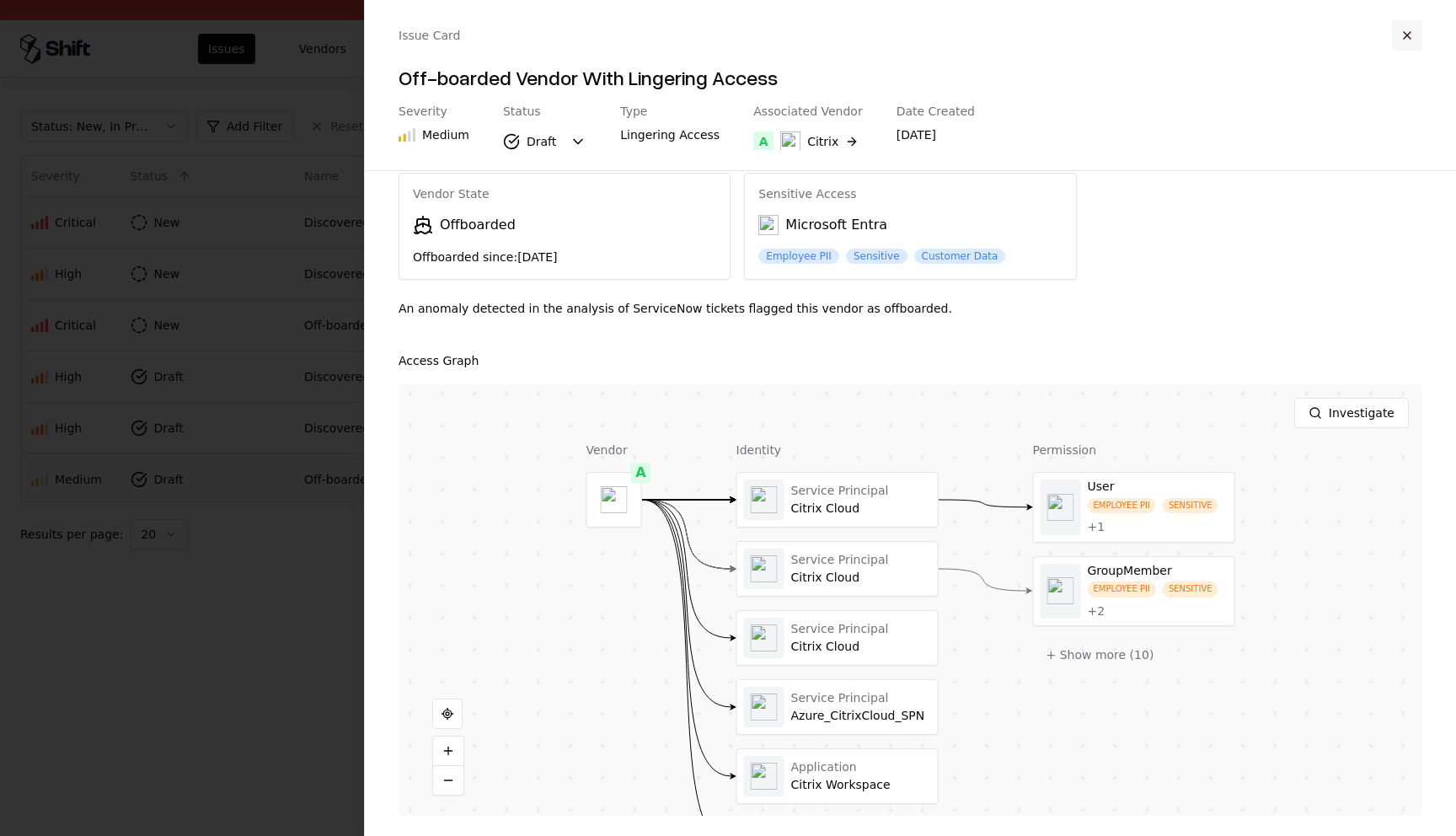
click at [1403, 26] on button "button" at bounding box center [1407, 35] width 30 height 30
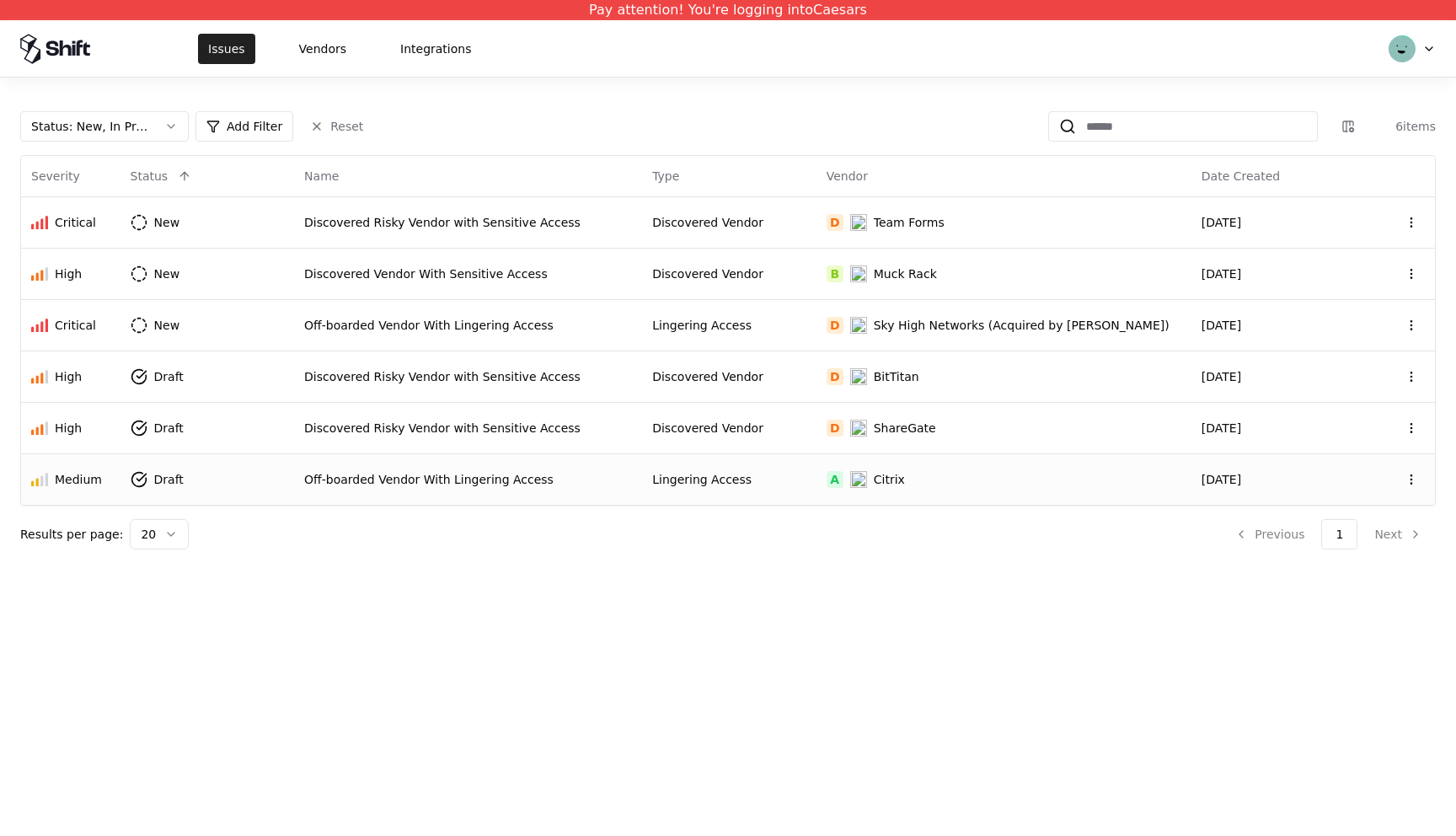
click at [226, 51] on button "Issues" at bounding box center [227, 49] width 57 height 30
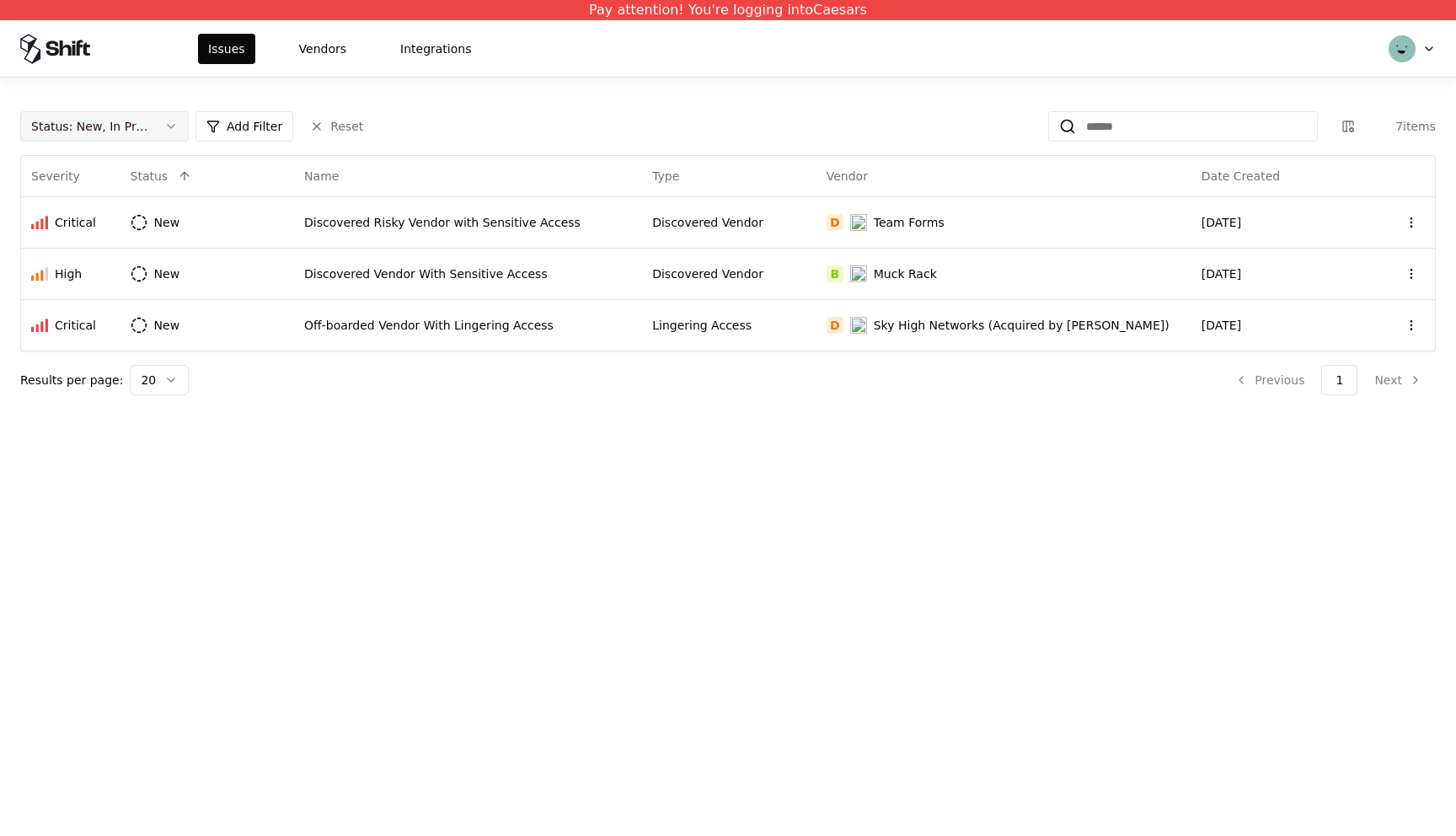
click at [154, 115] on button "Status : New, In Progress" at bounding box center [104, 126] width 169 height 30
click at [154, 131] on button "Status : New, In Progress" at bounding box center [104, 126] width 169 height 30
click at [65, 297] on div "Draft" at bounding box center [66, 292] width 29 height 17
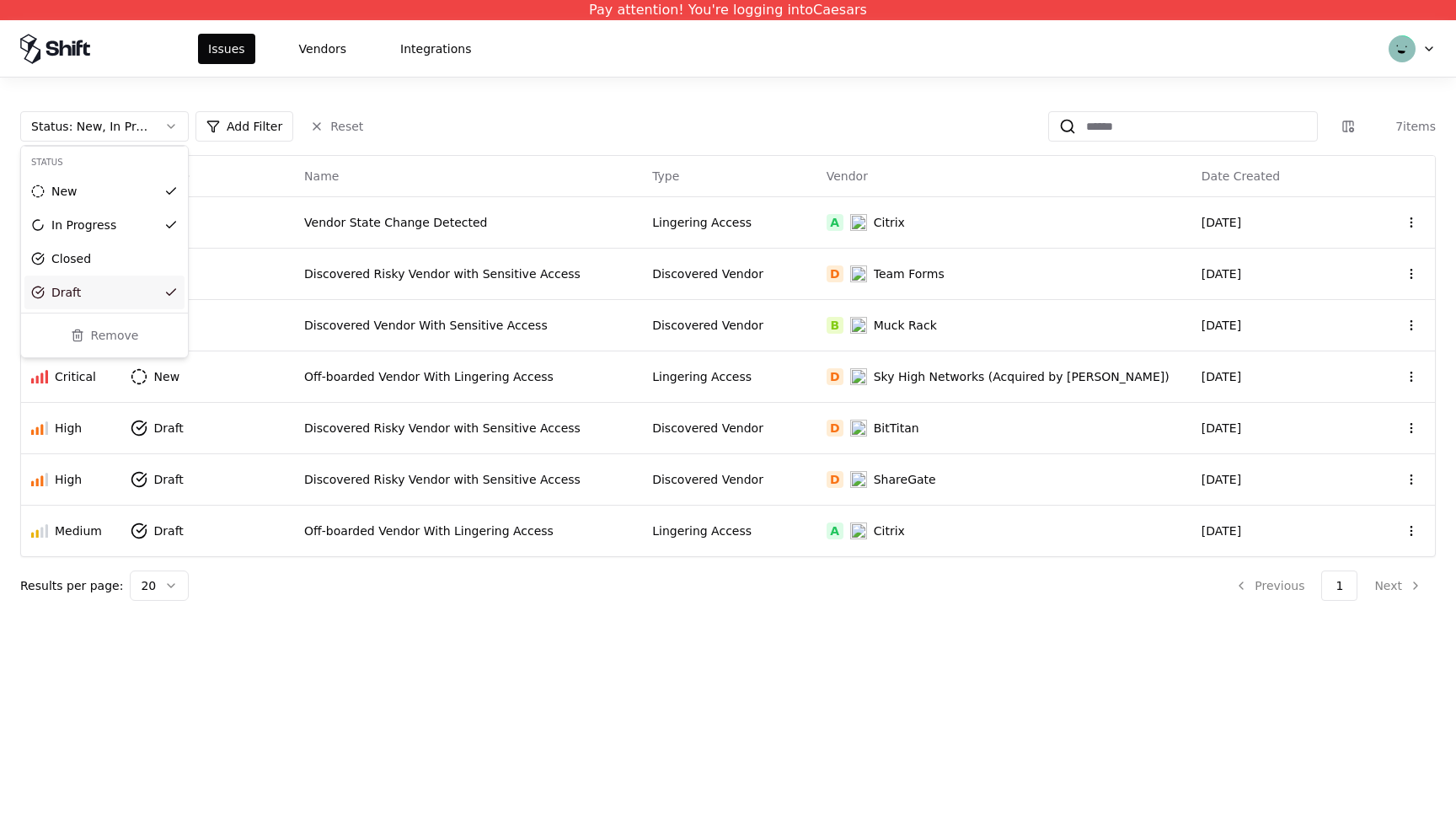
click at [421, 214] on html "Pay attention! You're logging into Caesars Issues Vendors Integrations Status :…" at bounding box center [728, 418] width 1456 height 836
click at [381, 221] on div "Vendor State Change Detected" at bounding box center [468, 222] width 328 height 17
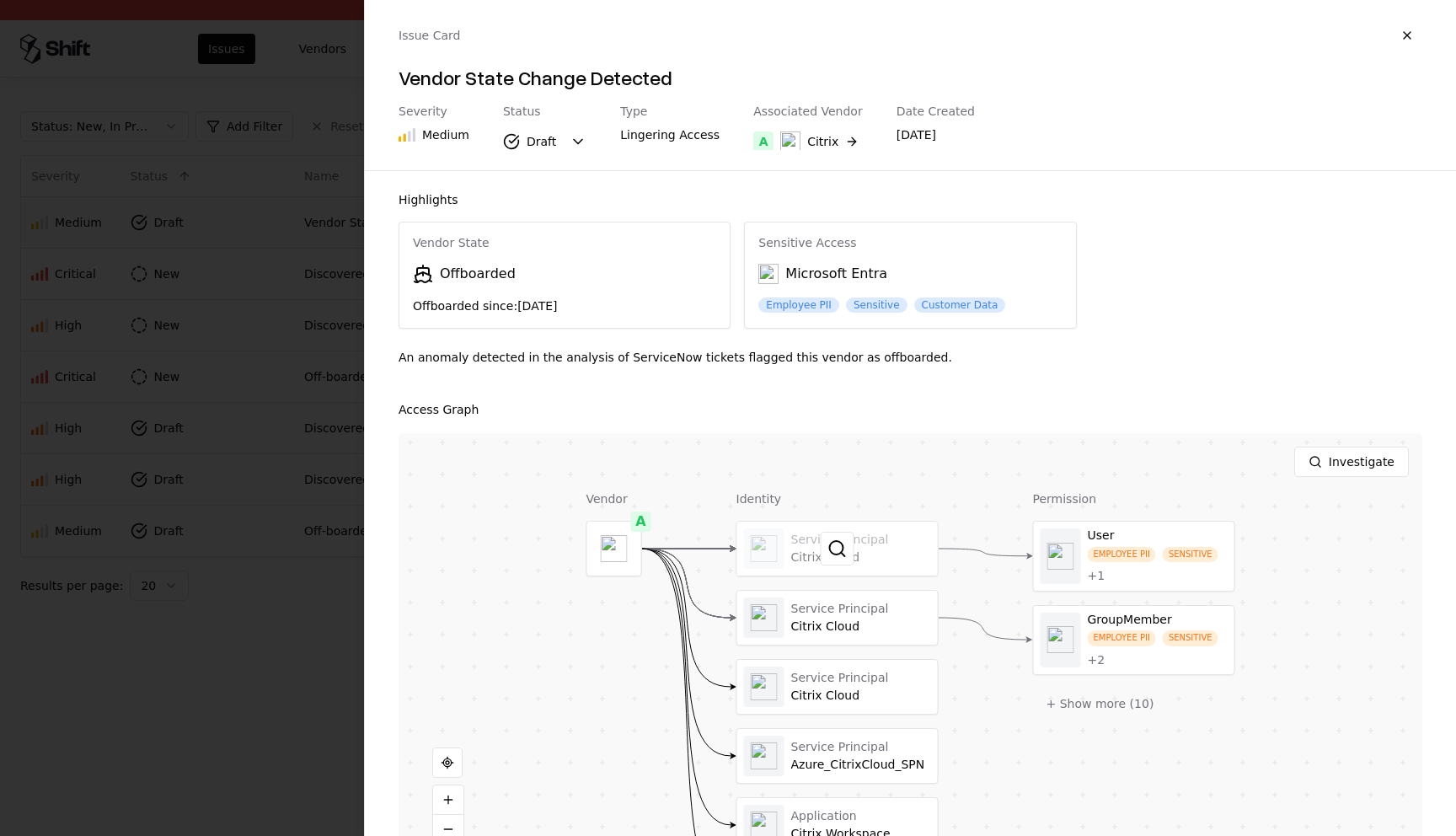
click at [858, 543] on div at bounding box center [838, 548] width 201 height 54
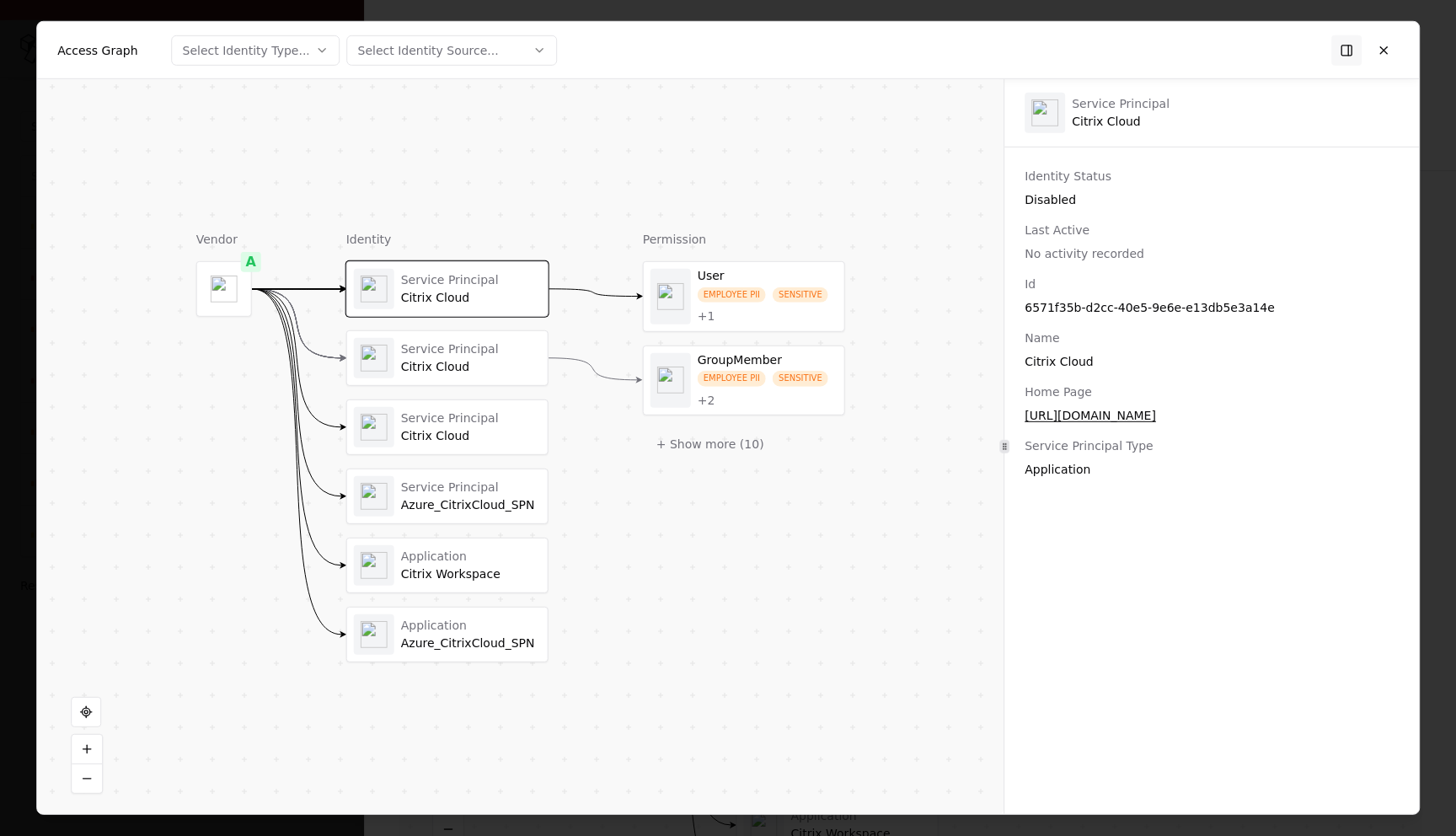
click at [511, 367] on div "Citrix Cloud" at bounding box center [472, 367] width 140 height 15
click at [1393, 42] on button at bounding box center [1383, 50] width 30 height 30
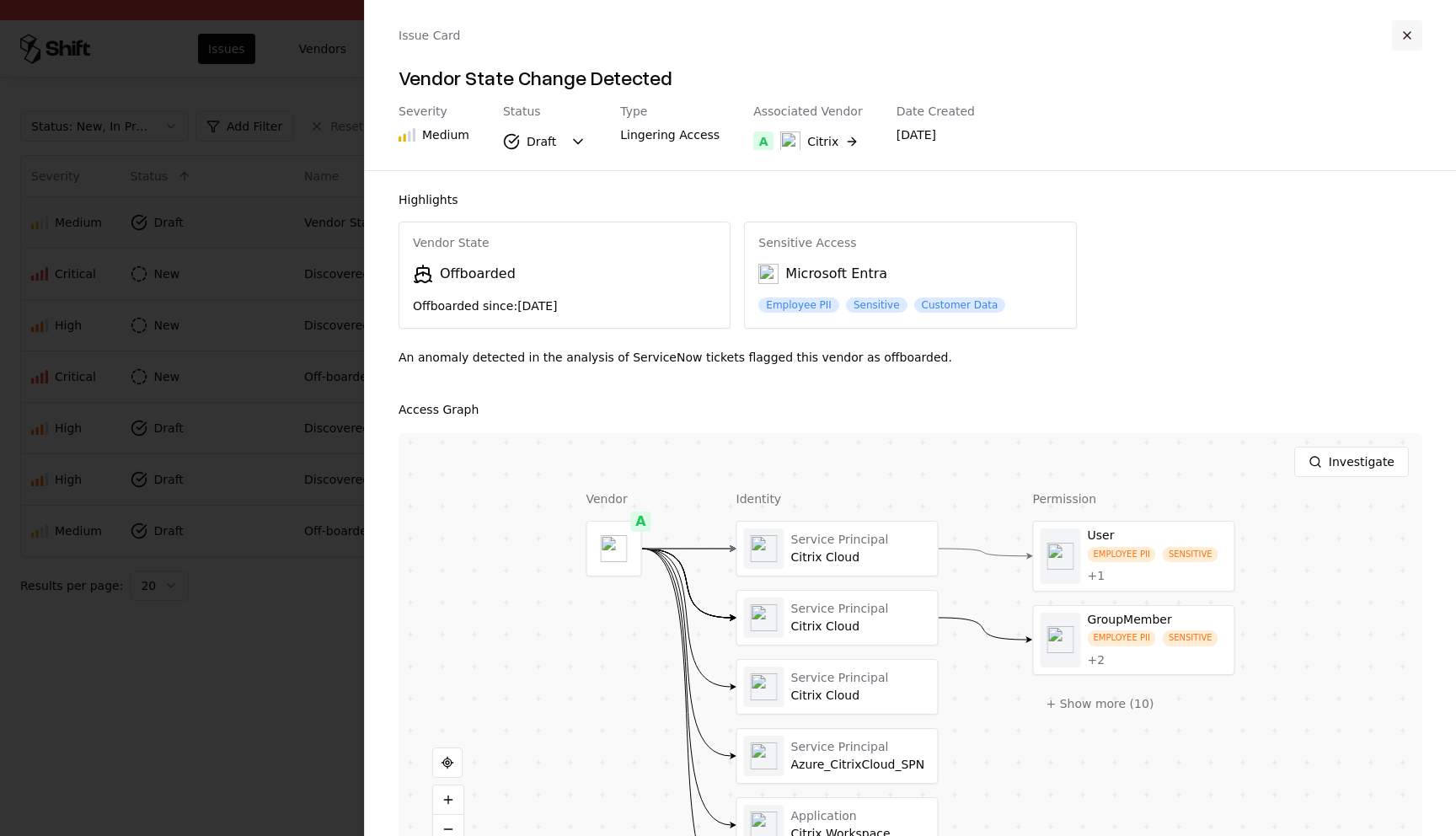
click at [1417, 23] on button "button" at bounding box center [1407, 35] width 30 height 30
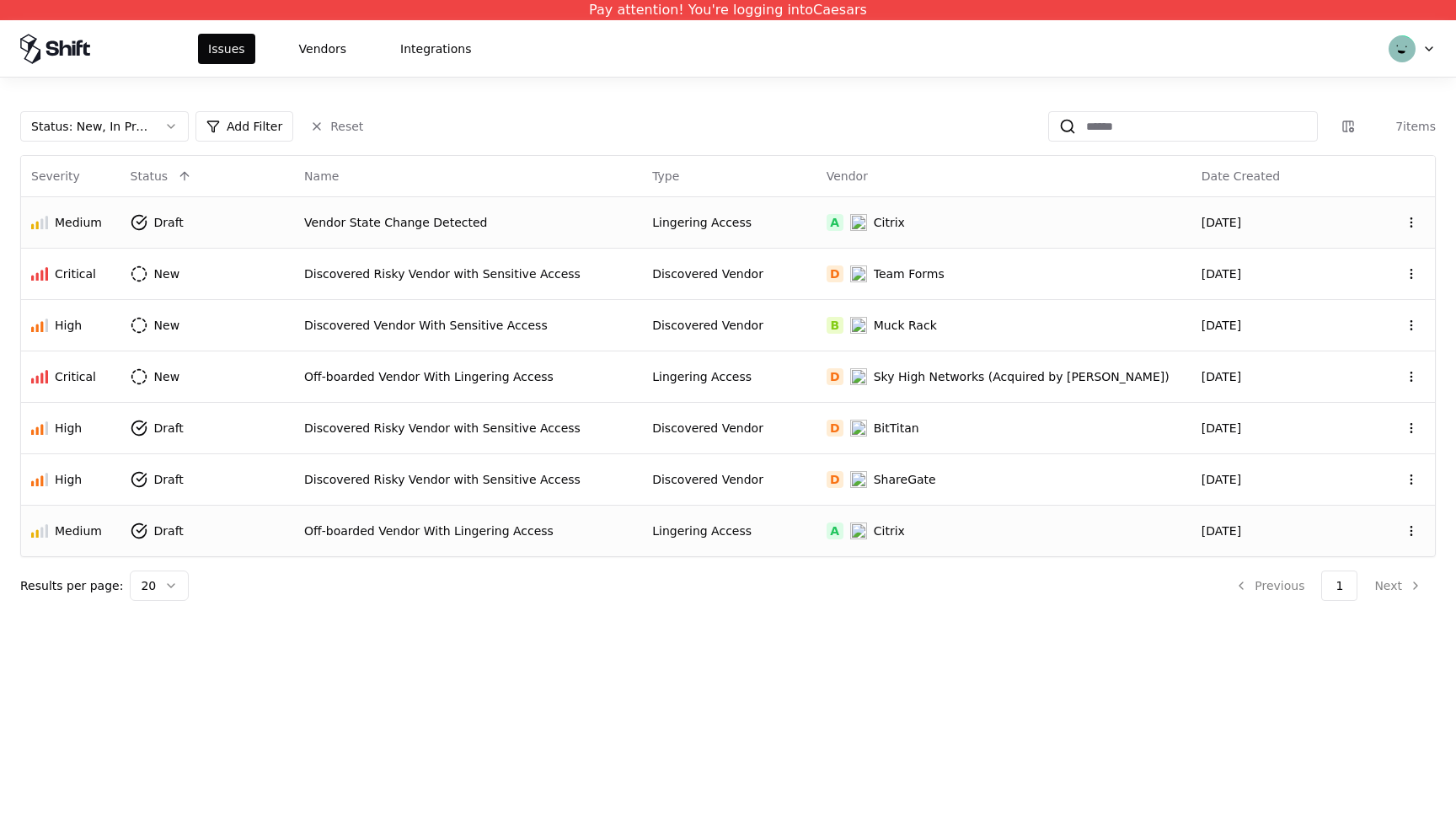
click at [389, 522] on div "Off-boarded Vendor With Lingering Access" at bounding box center [468, 530] width 328 height 17
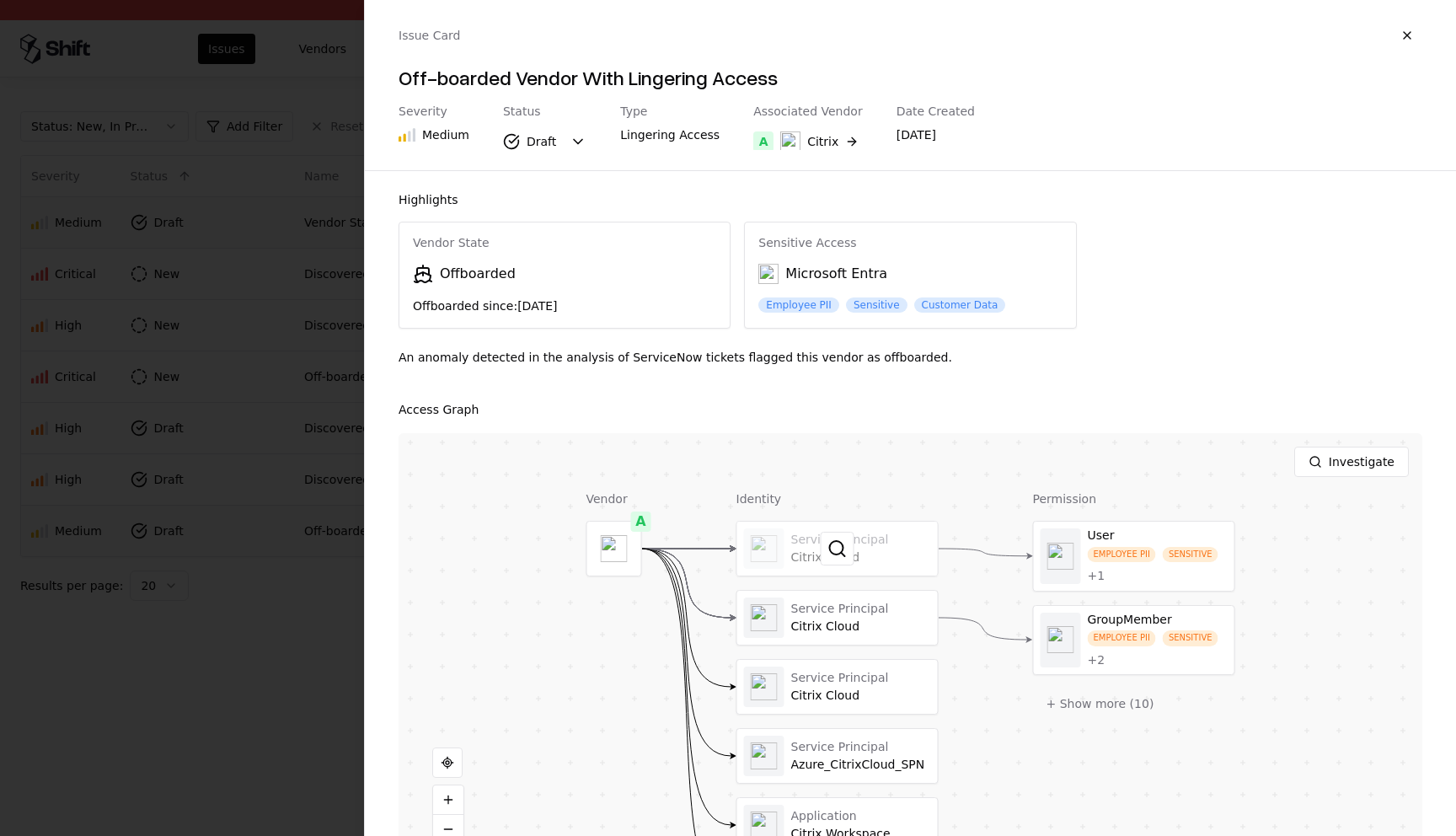
click at [781, 539] on div at bounding box center [838, 548] width 201 height 54
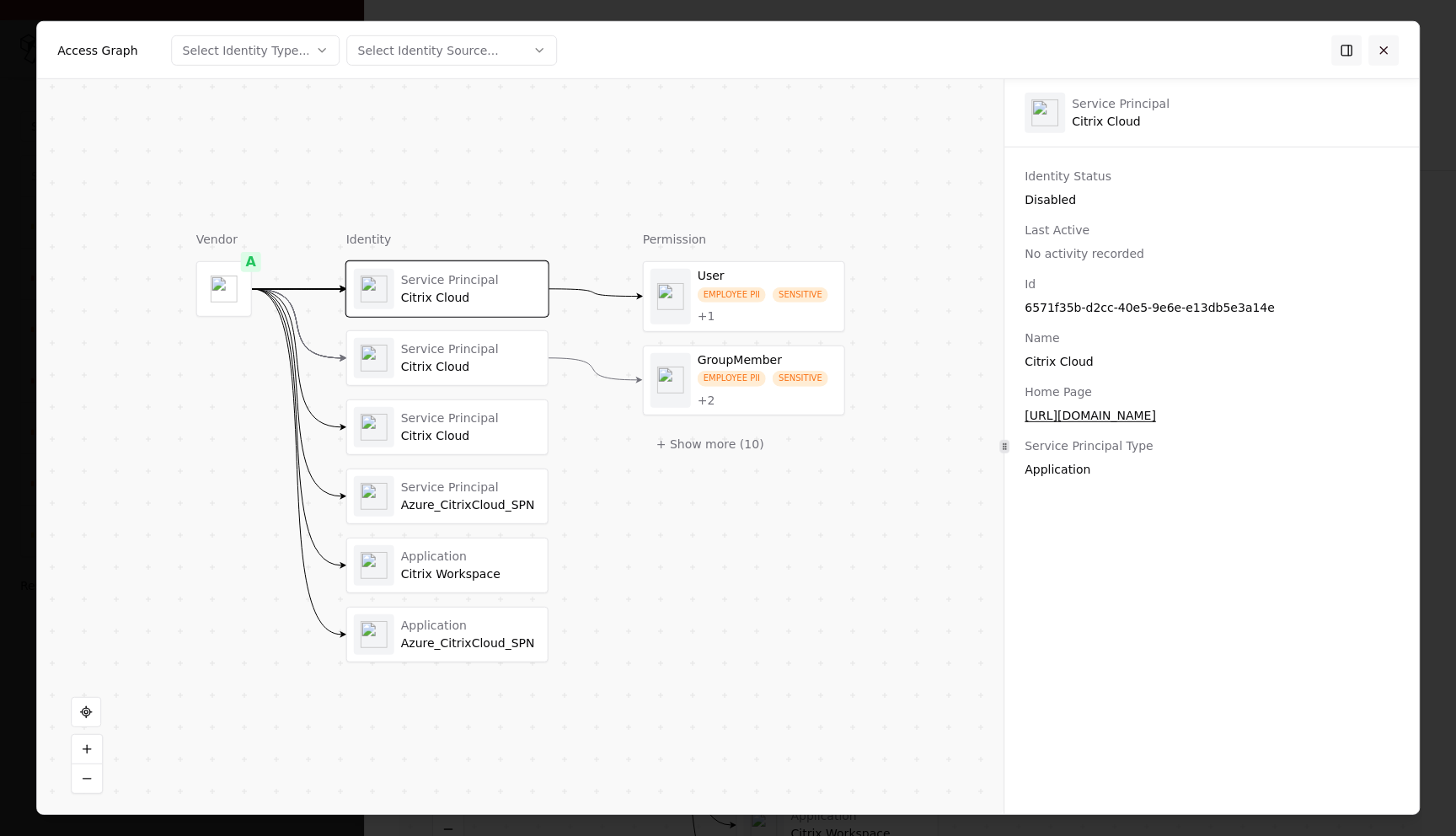
click at [1390, 55] on button at bounding box center [1383, 50] width 30 height 30
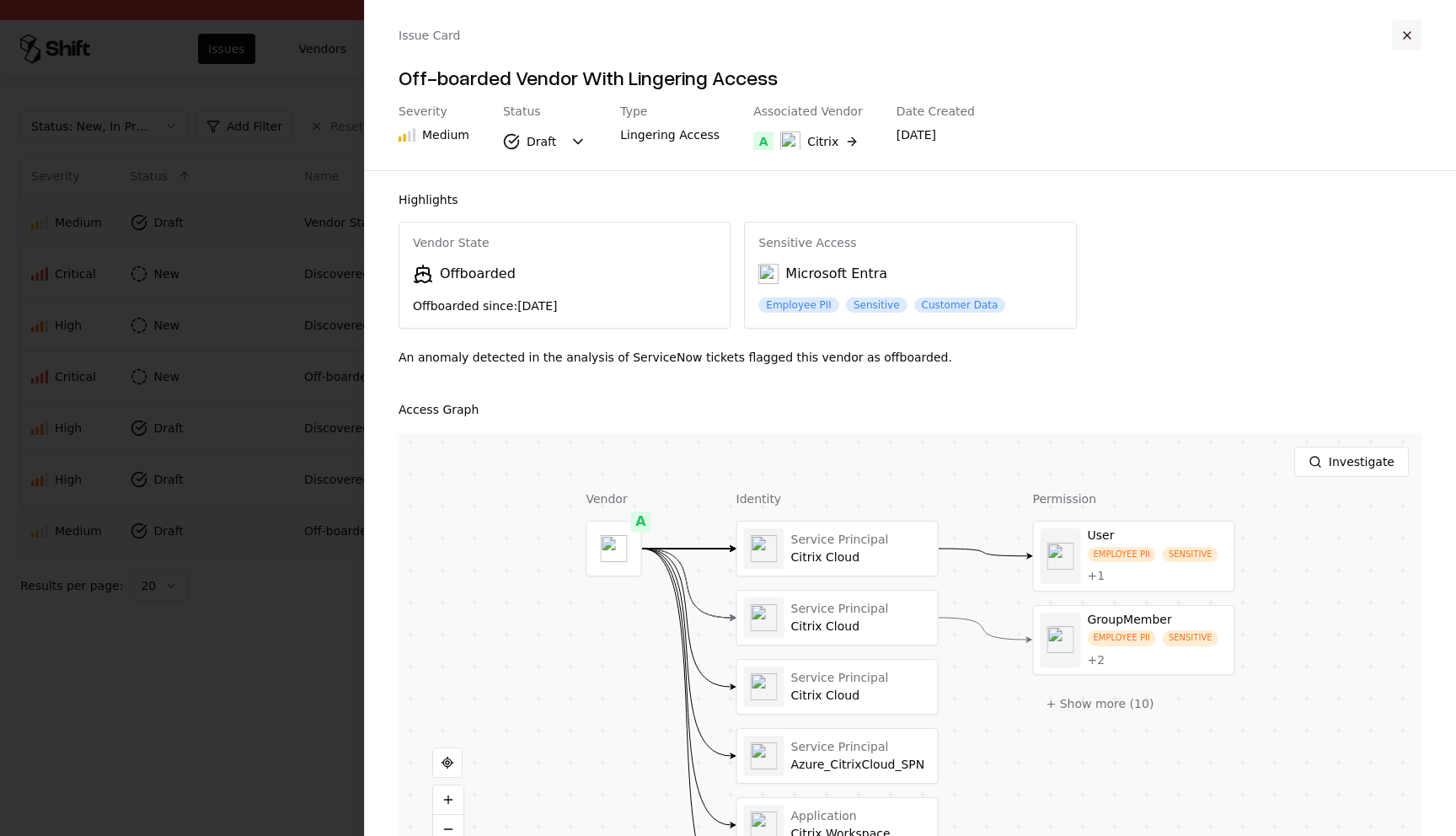
click at [1404, 41] on button "button" at bounding box center [1407, 35] width 30 height 30
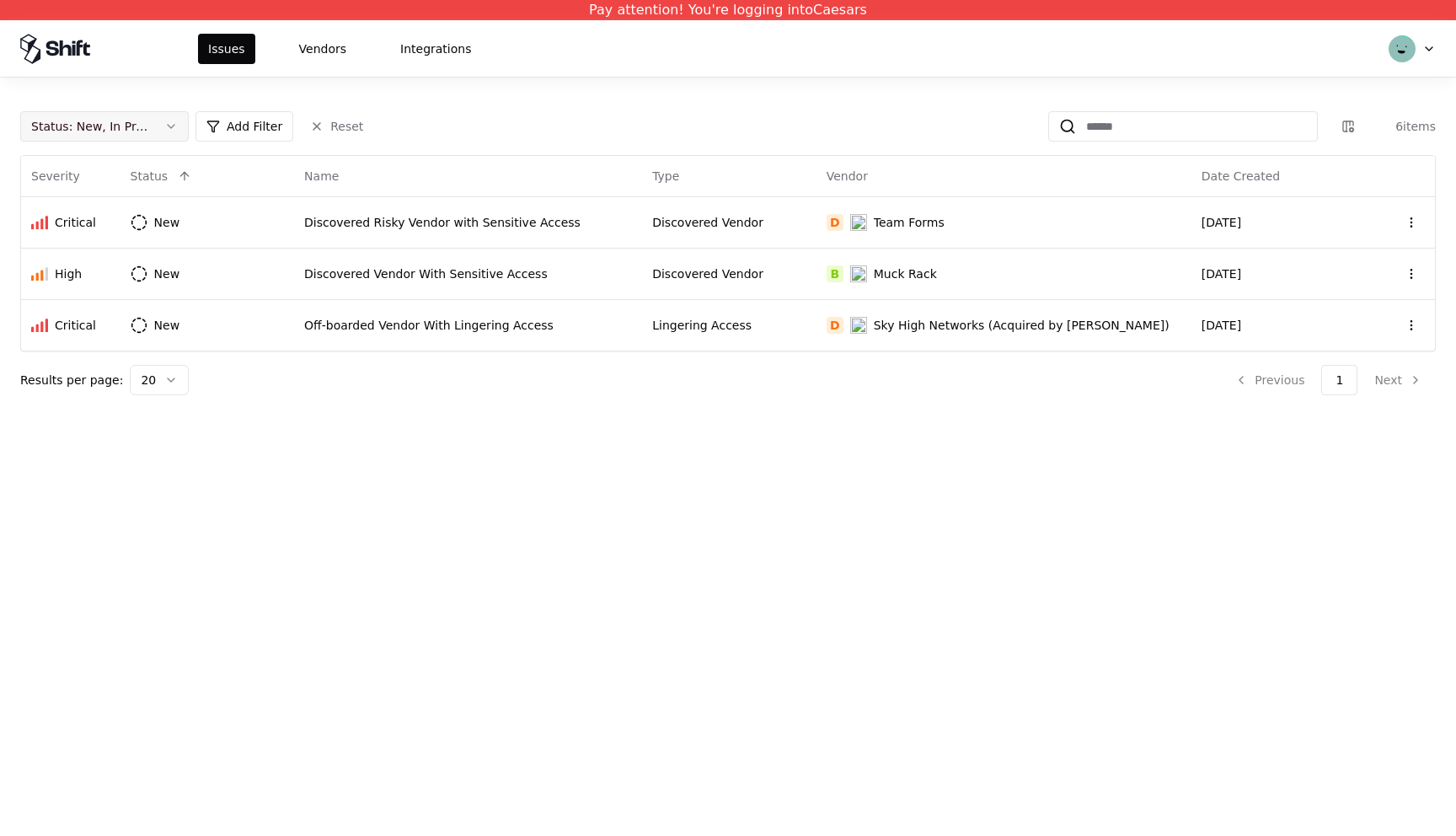
click at [162, 134] on button "Status : New, In Progress" at bounding box center [104, 126] width 169 height 30
click at [67, 281] on div "Draft" at bounding box center [105, 292] width 160 height 34
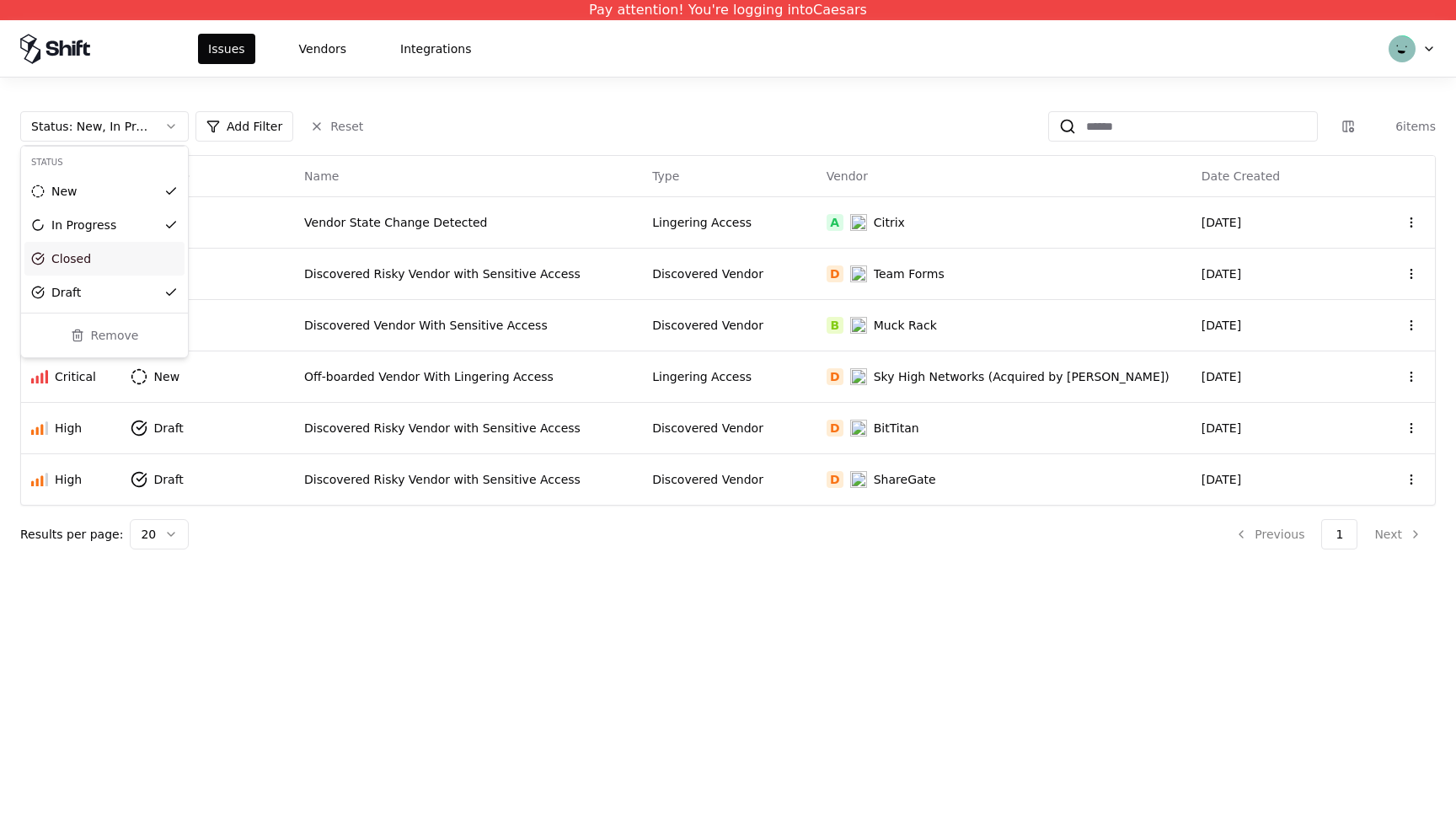
click at [468, 226] on html "Pay attention! You're logging into Caesars Issues Vendors Integrations Status :…" at bounding box center [728, 418] width 1456 height 836
click at [468, 226] on div "Vendor State Change Detected" at bounding box center [468, 222] width 328 height 17
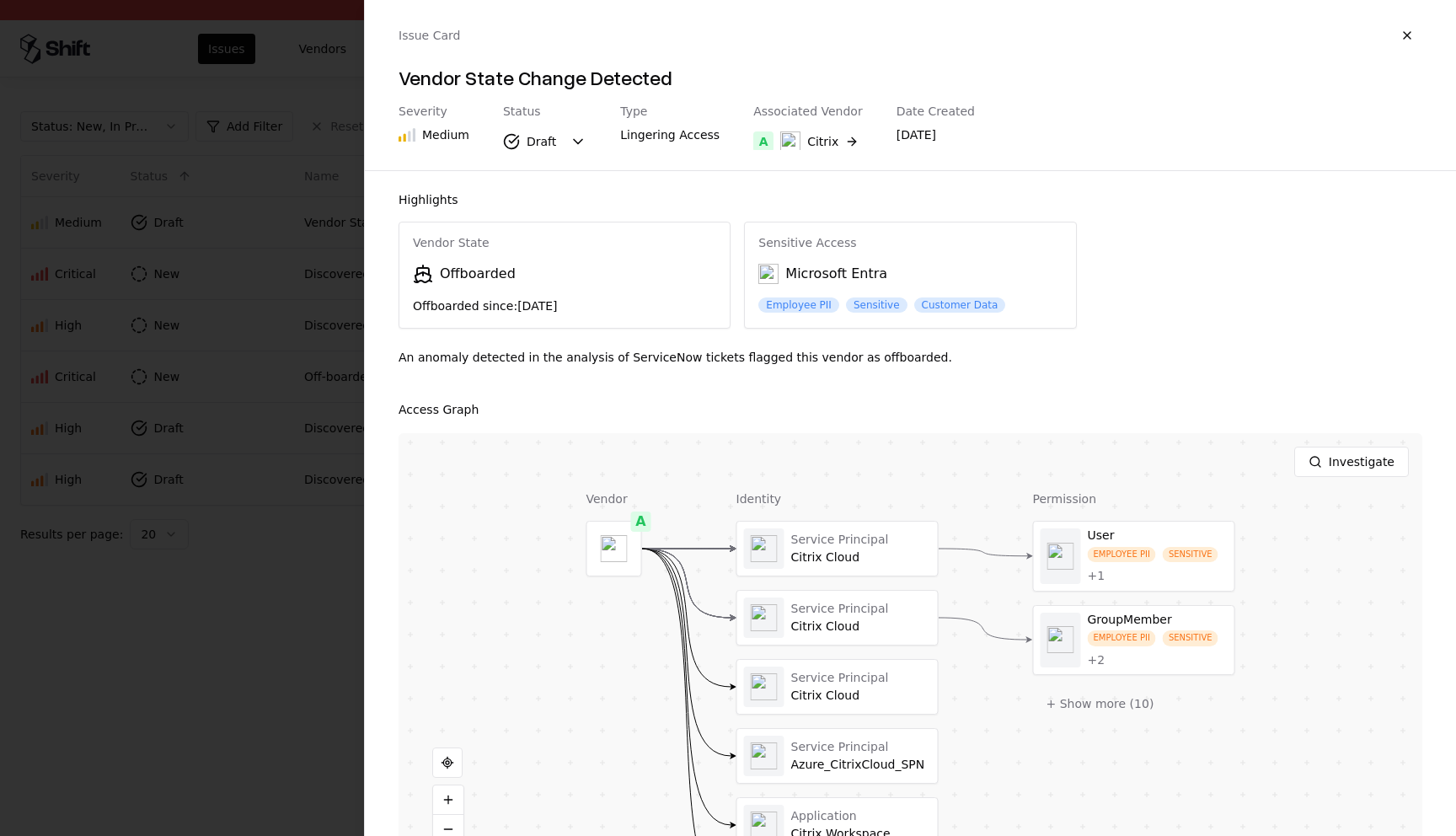
click at [821, 579] on div "Service Principal Citrix Cloud Service Principal Citrix Cloud Service Principal…" at bounding box center [838, 722] width 203 height 401
click at [821, 540] on button at bounding box center [837, 548] width 34 height 34
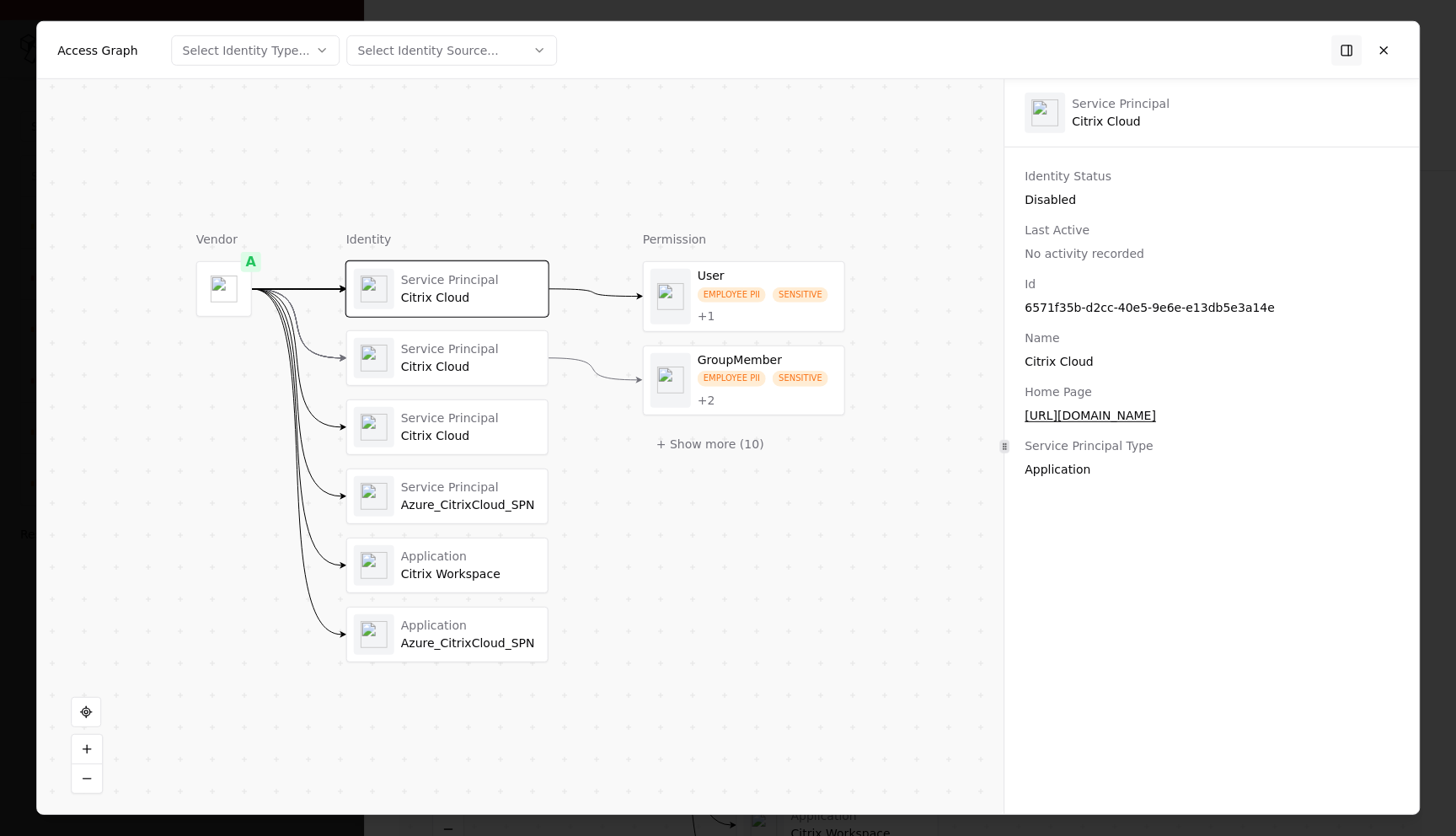
click at [414, 357] on div "Service Principal Citrix Cloud" at bounding box center [472, 358] width 140 height 33
click at [450, 308] on div "Service Principal Citrix Cloud" at bounding box center [447, 289] width 187 height 41
click at [1386, 53] on button at bounding box center [1383, 50] width 30 height 30
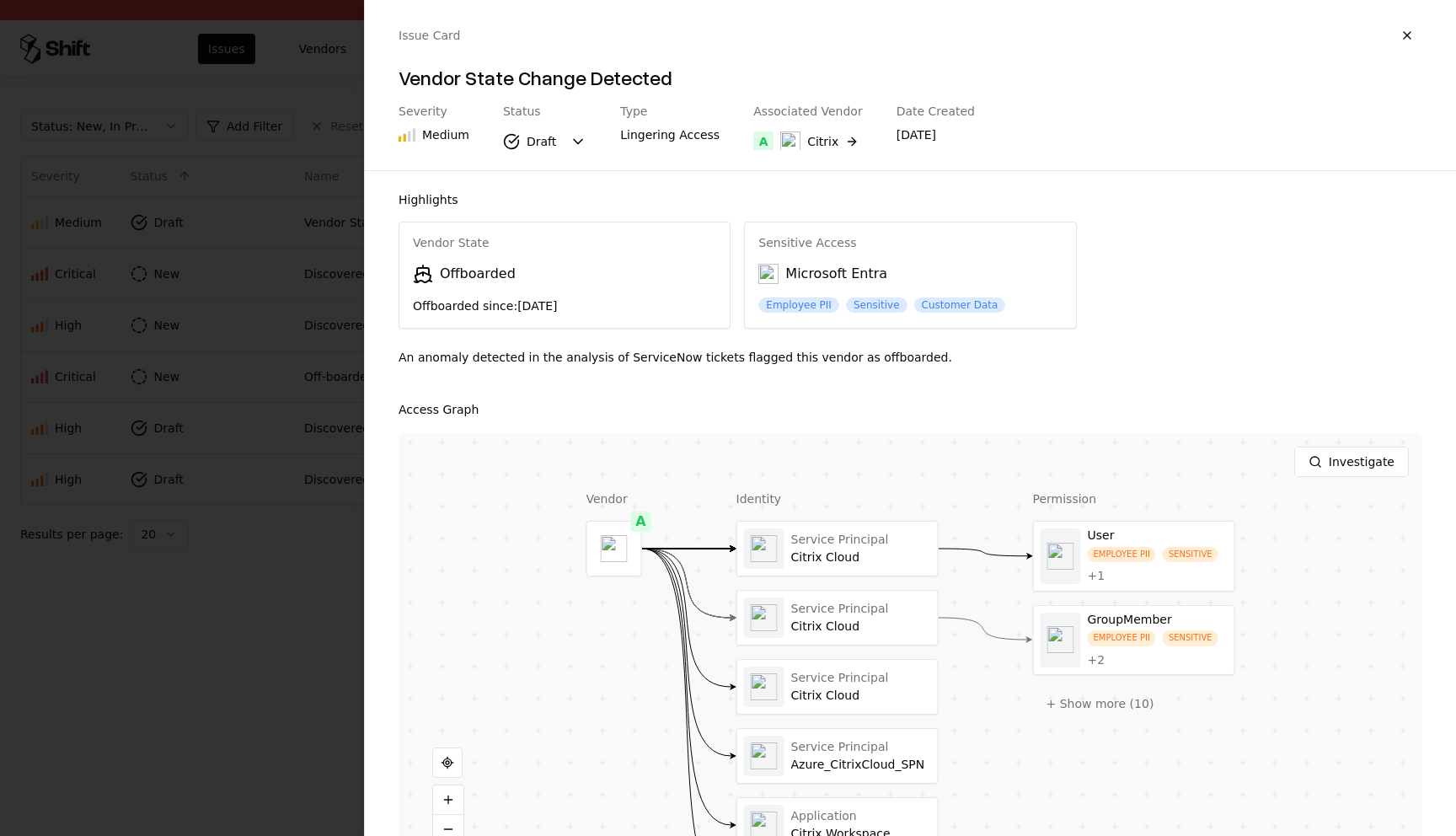
scroll to position [49, 0]
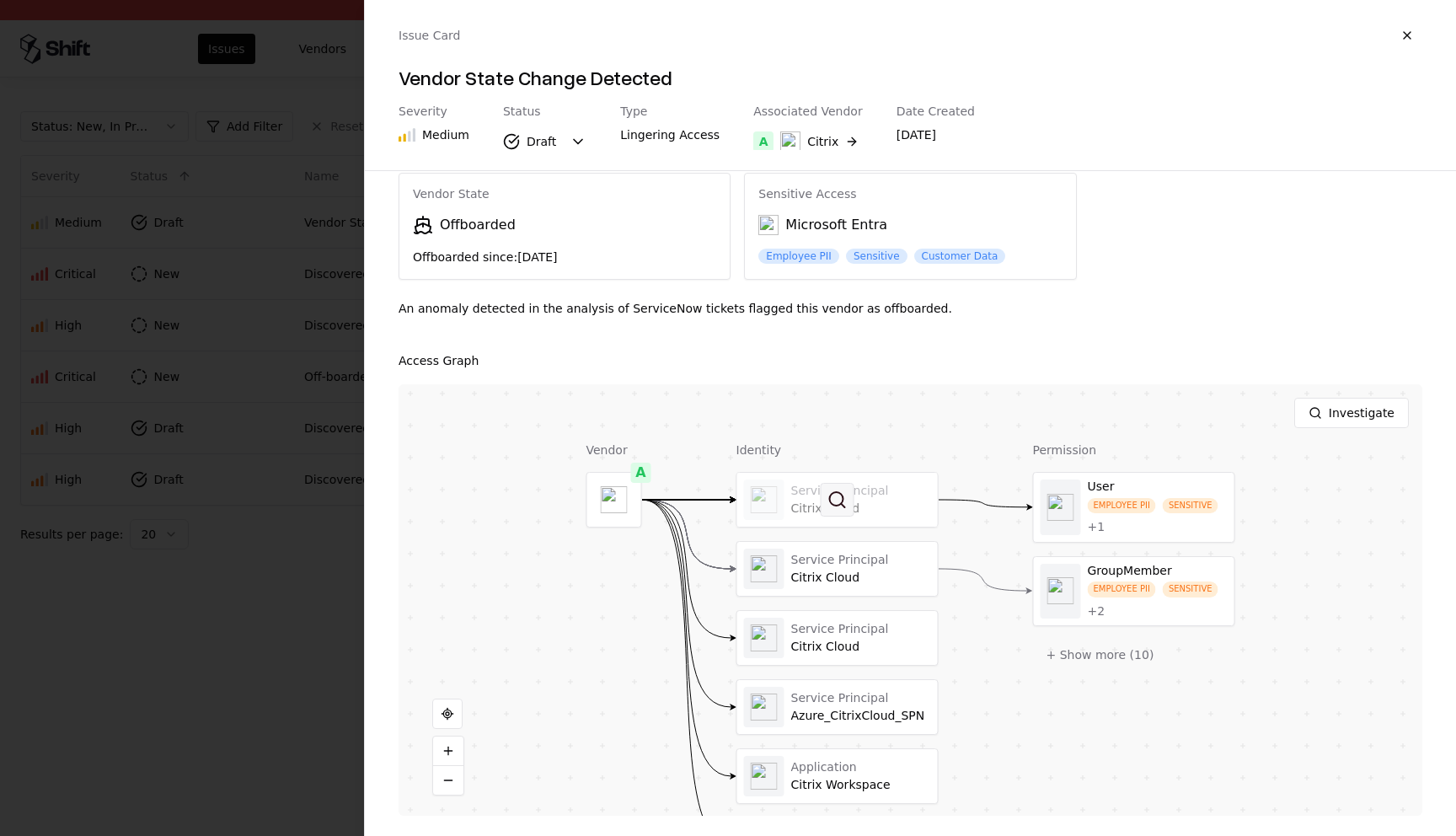
click at [828, 496] on button at bounding box center [837, 499] width 34 height 34
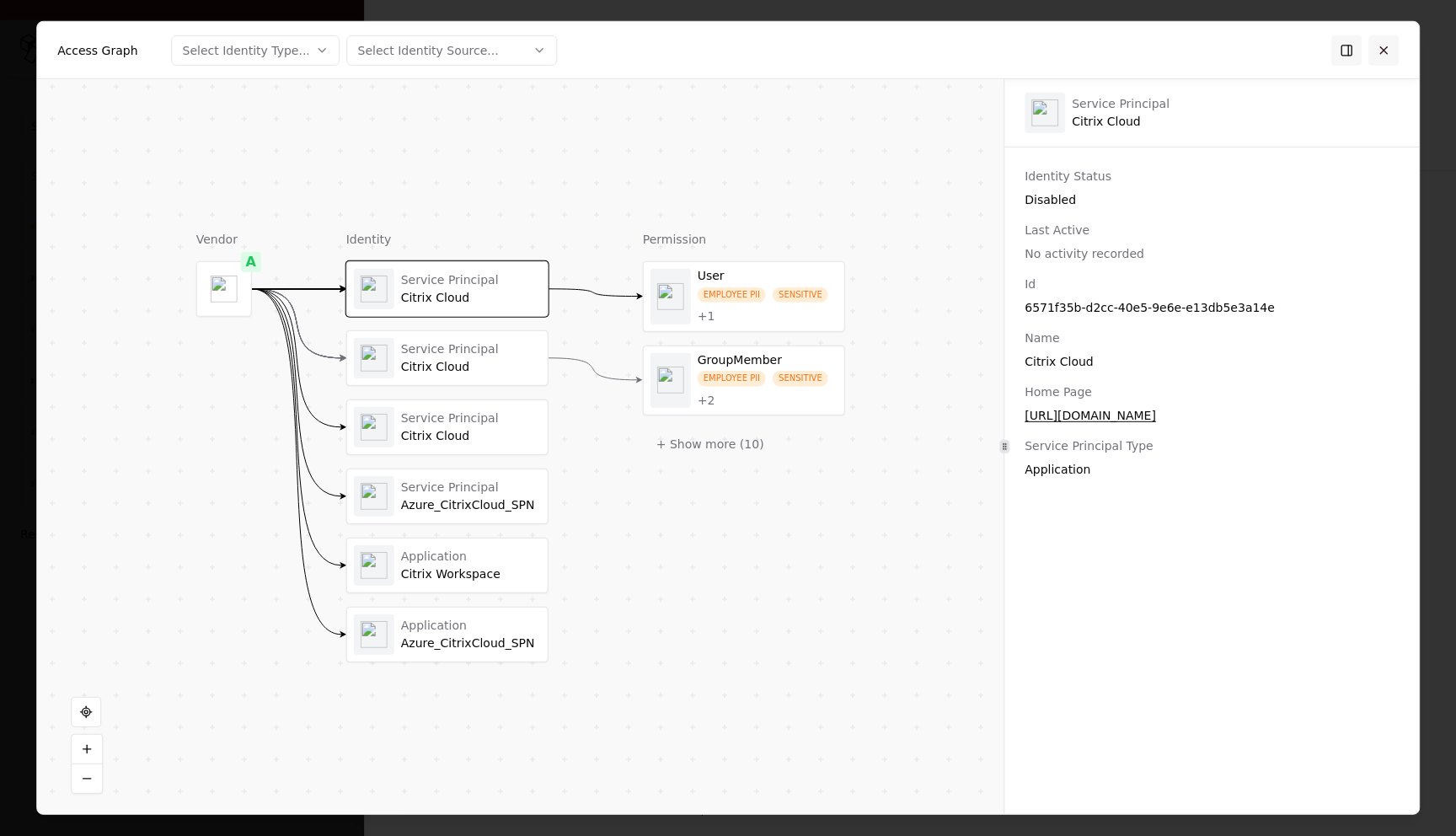
click at [1394, 50] on button at bounding box center [1383, 50] width 30 height 30
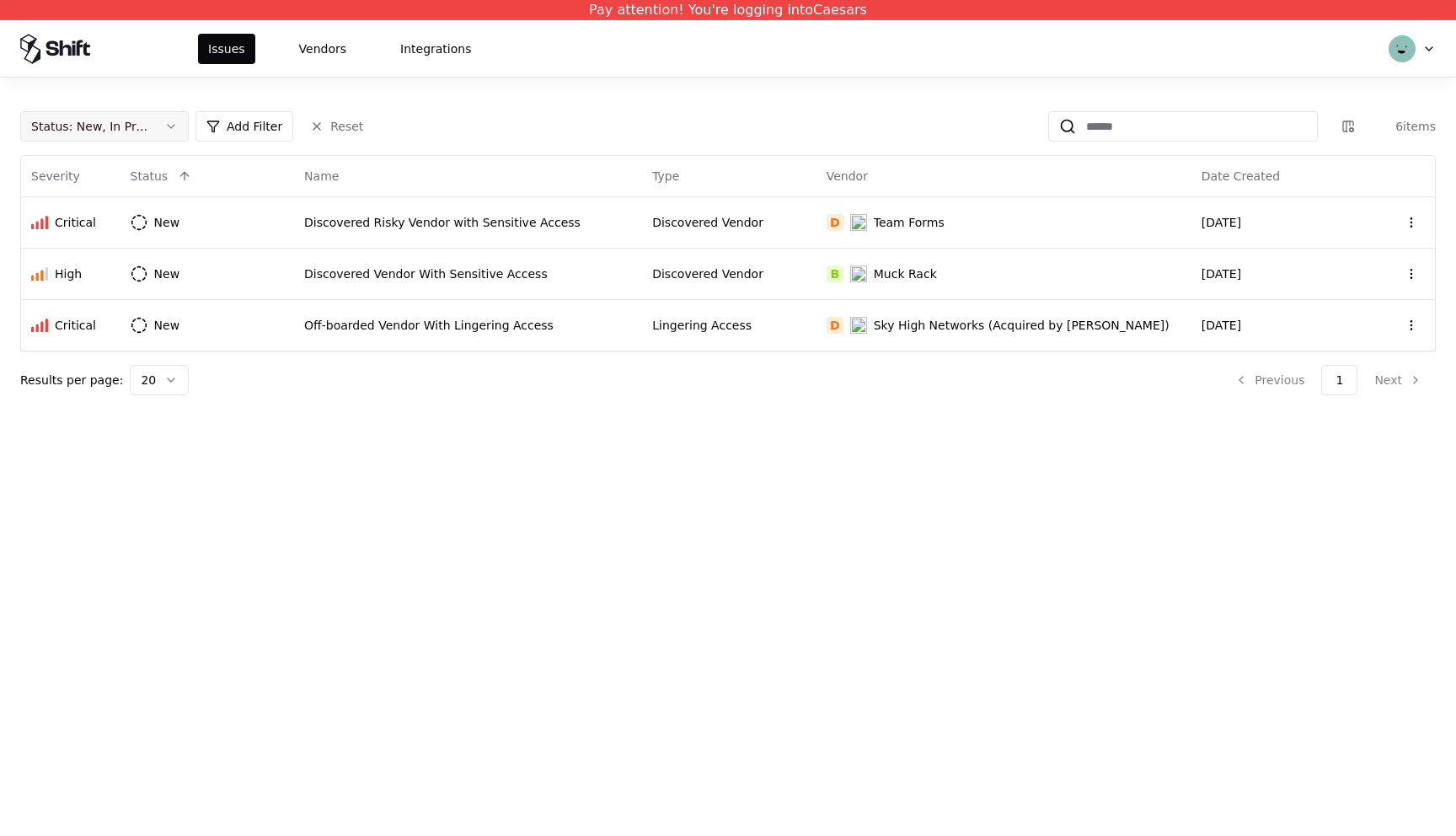
click at [183, 120] on button "Status : New, In Progress" at bounding box center [104, 126] width 169 height 30
click at [83, 289] on div "Draft" at bounding box center [105, 292] width 160 height 34
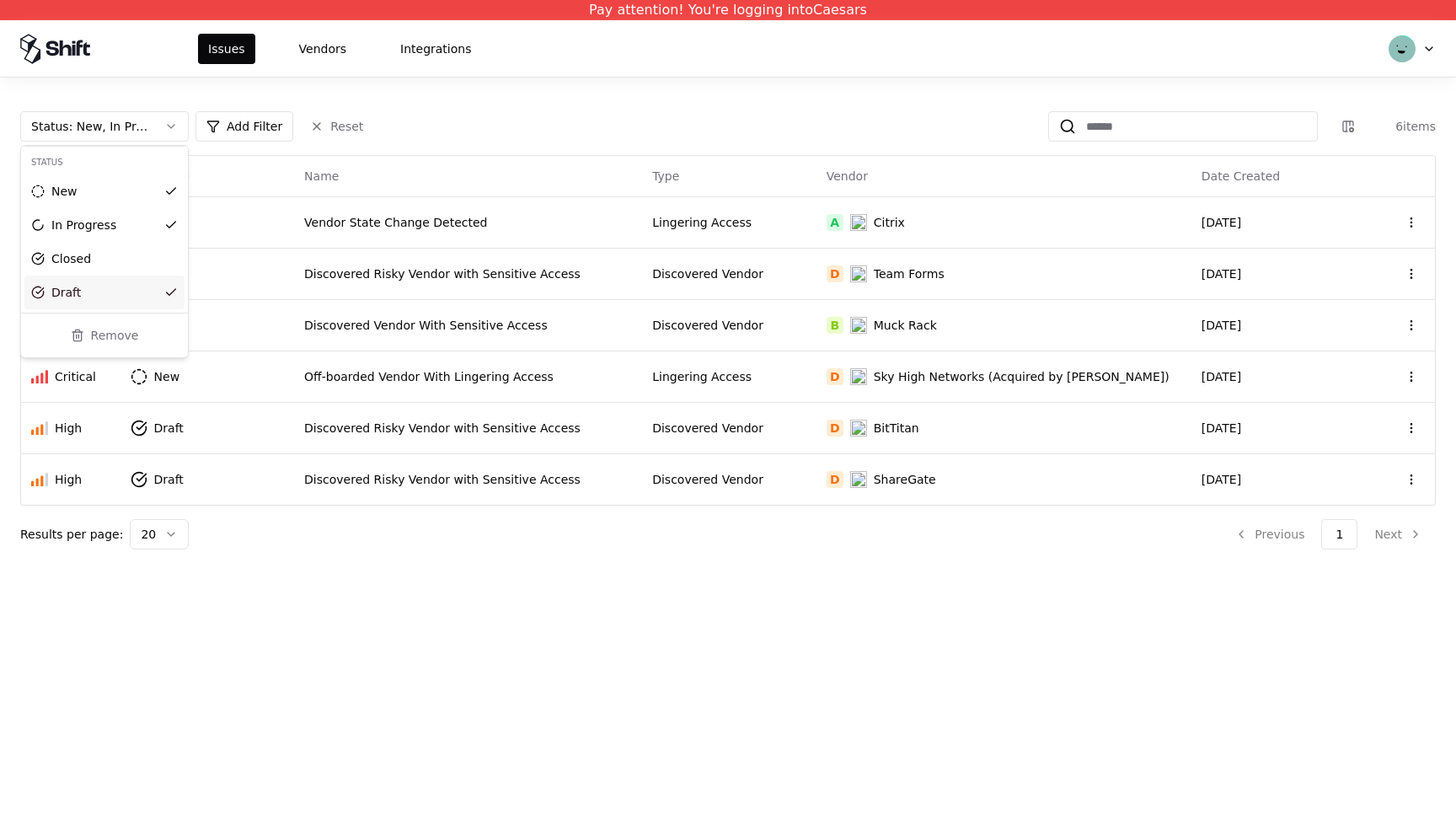
click at [432, 231] on html "Pay attention! You're logging into Caesars Issues Vendors Integrations Status :…" at bounding box center [728, 418] width 1456 height 836
click at [429, 224] on div "Vendor State Change Detected" at bounding box center [468, 222] width 328 height 17
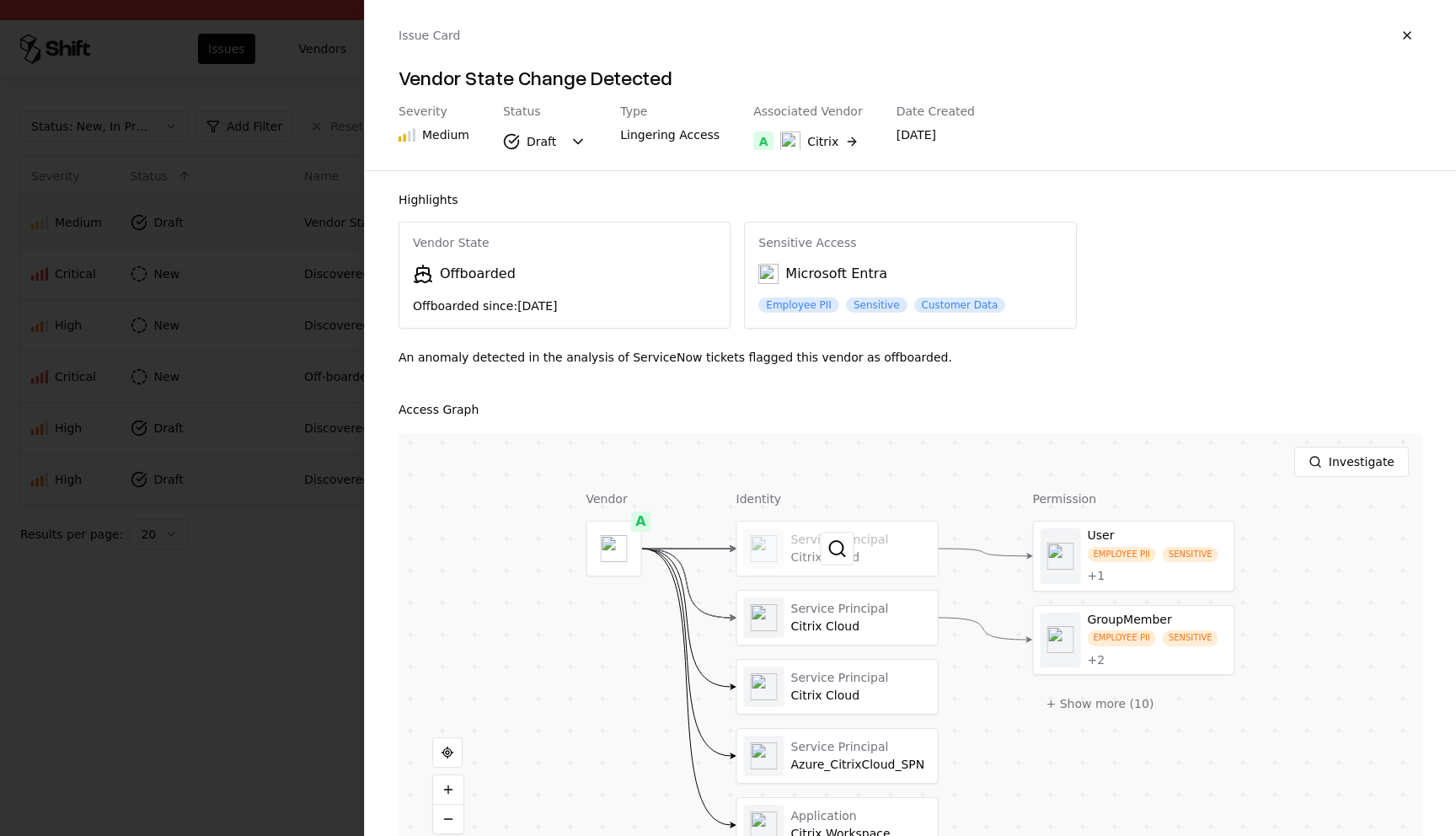
click at [830, 566] on div at bounding box center [838, 548] width 201 height 54
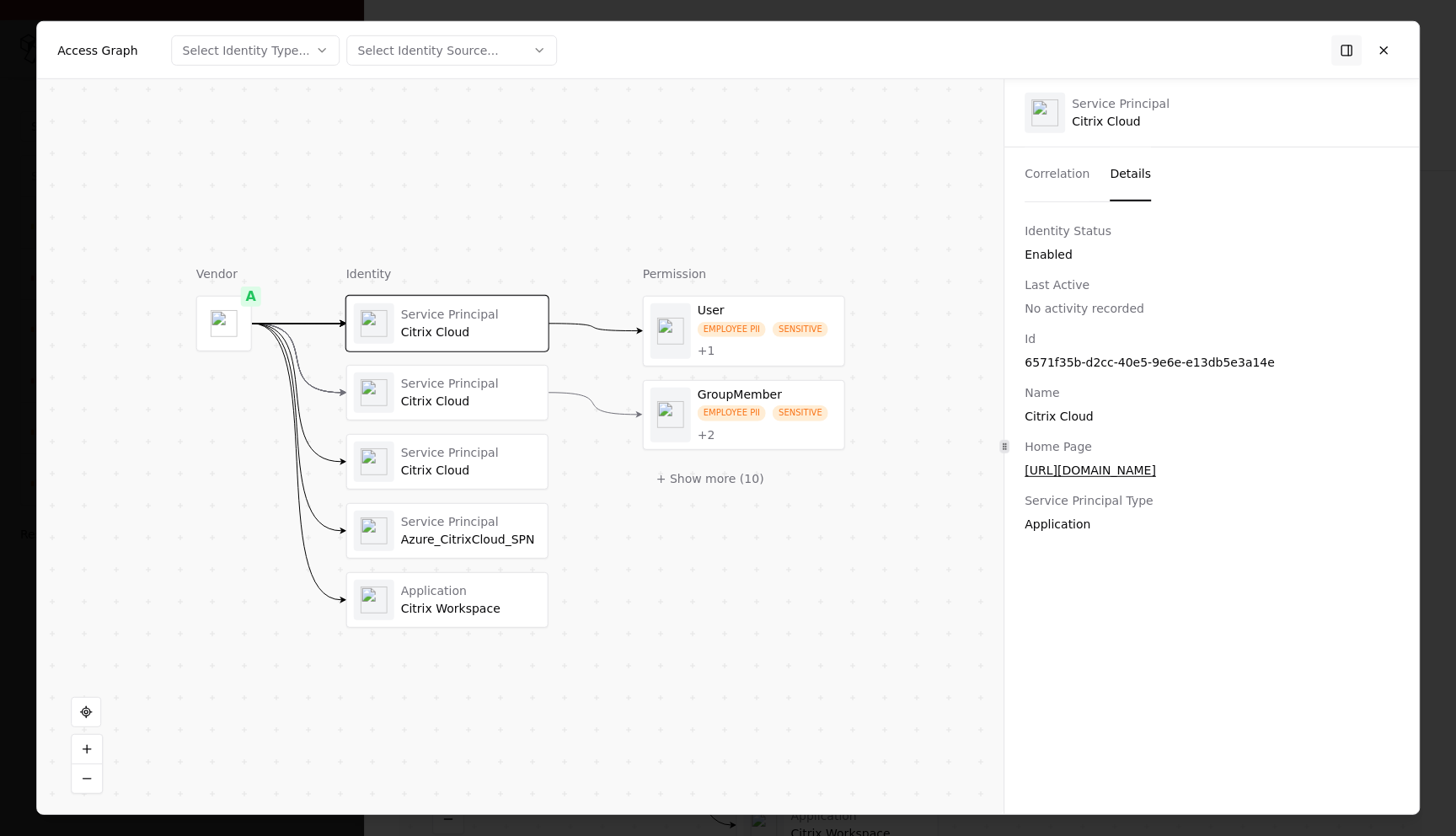
click at [1133, 169] on button "Details" at bounding box center [1130, 174] width 41 height 54
click at [1400, 33] on div "Access Graph Select Identity Type... Select Identity Source..." at bounding box center [728, 51] width 1382 height 57
click at [1376, 41] on button at bounding box center [1383, 50] width 30 height 30
